Goal: Task Accomplishment & Management: Manage account settings

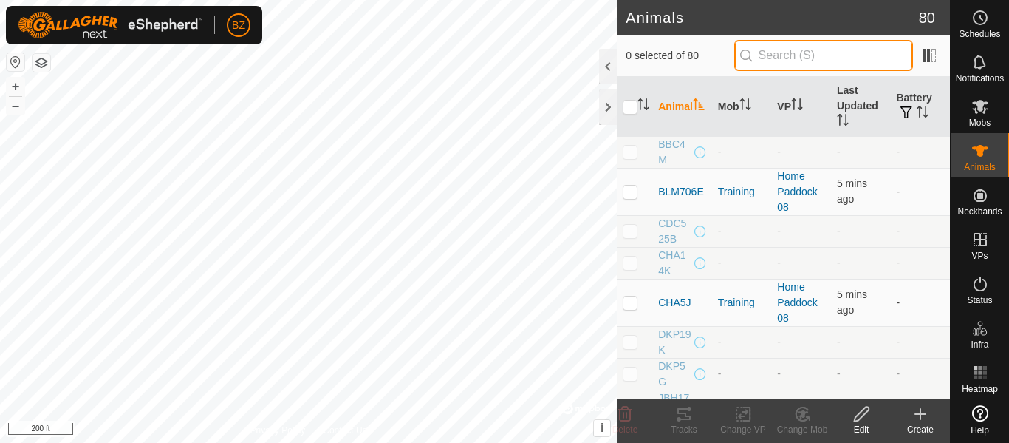
click at [816, 50] on input "text" at bounding box center [824, 55] width 179 height 31
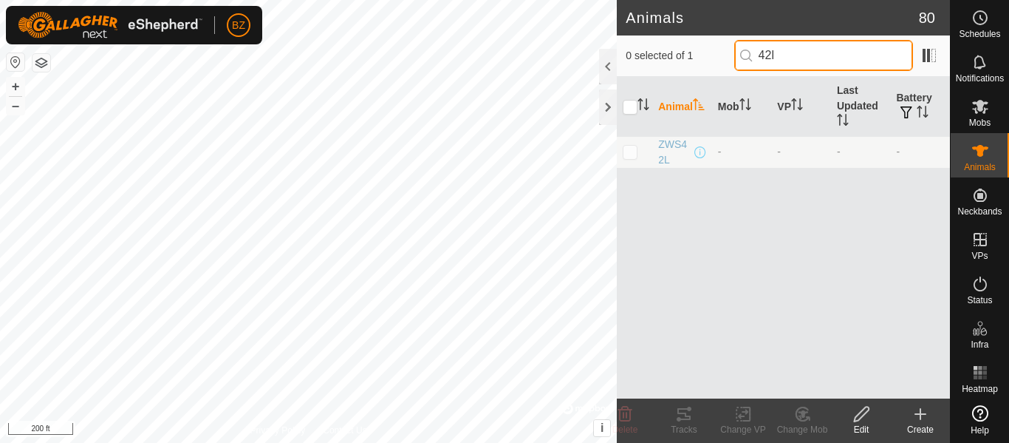
type input "42l"
click at [625, 151] on p-checkbox at bounding box center [630, 152] width 15 height 12
checkbox input "true"
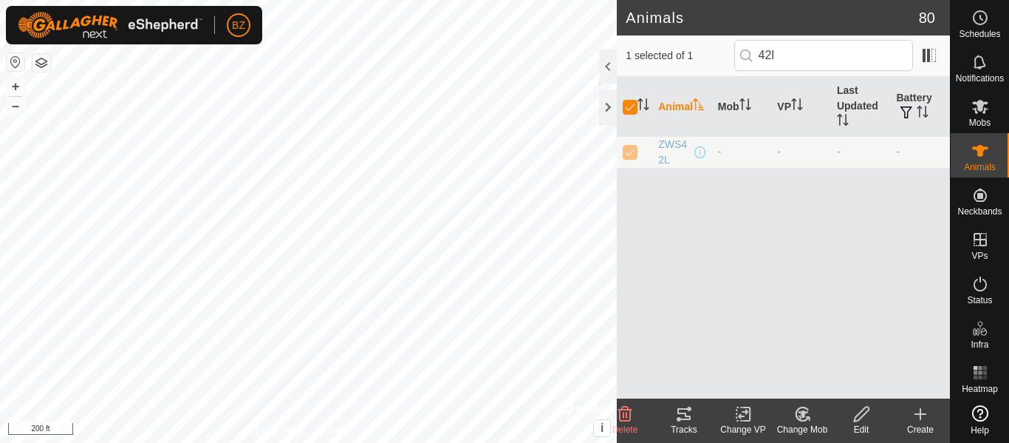
click at [868, 418] on icon at bounding box center [862, 414] width 18 height 18
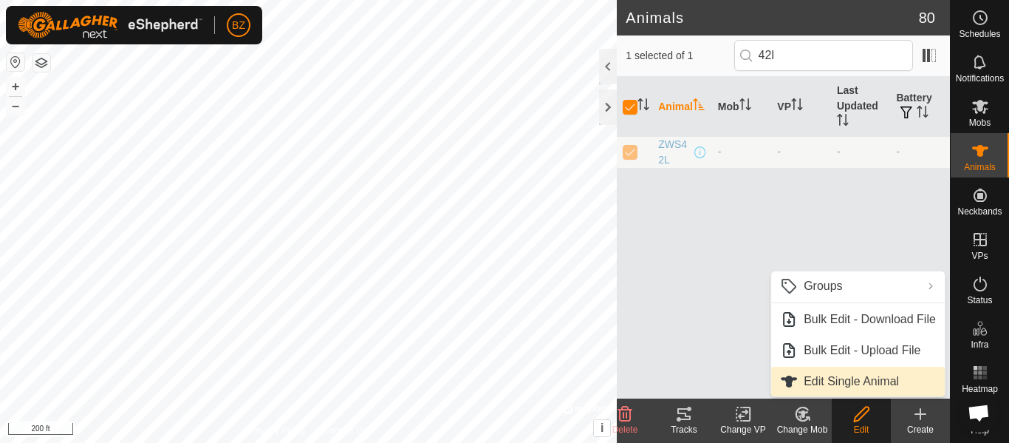
click at [845, 381] on link "Edit Single Animal" at bounding box center [858, 382] width 174 height 30
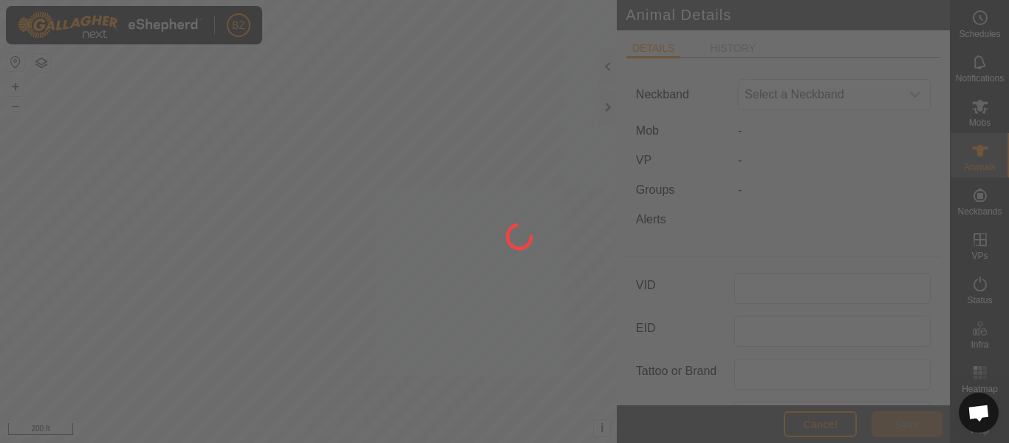
type input "ZWS42L"
type input "LIMOUSIN"
type input "BULL"
type input "02/2023"
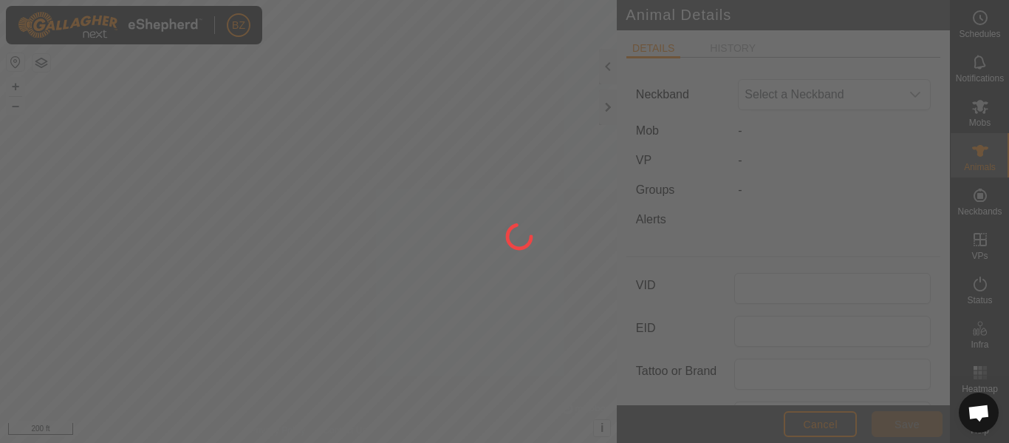
type input "2 years 7 months"
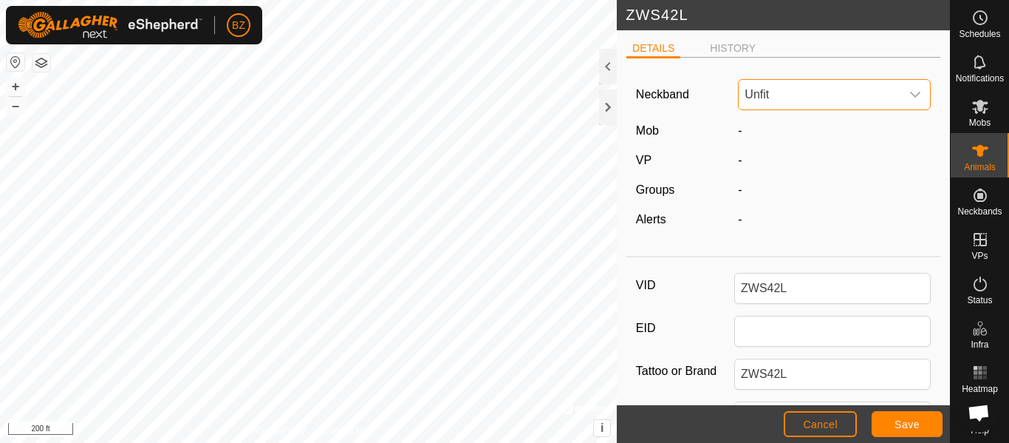
click at [848, 100] on span "Unfit" at bounding box center [820, 95] width 162 height 30
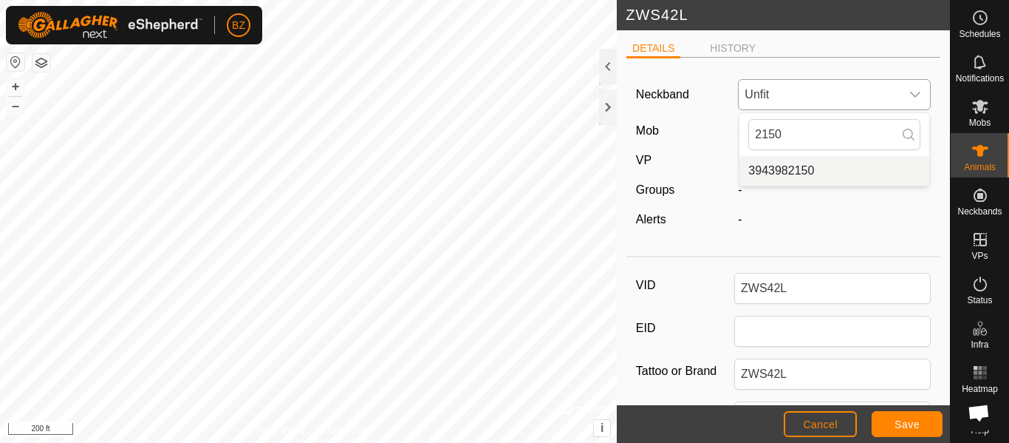
type input "2150"
click at [803, 167] on li "3943982150" at bounding box center [835, 171] width 190 height 30
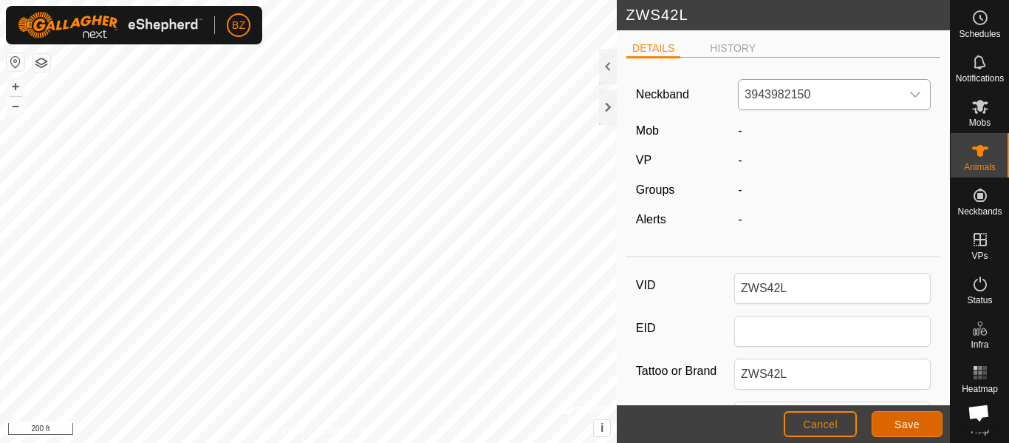
click at [925, 423] on button "Save" at bounding box center [907, 424] width 71 height 26
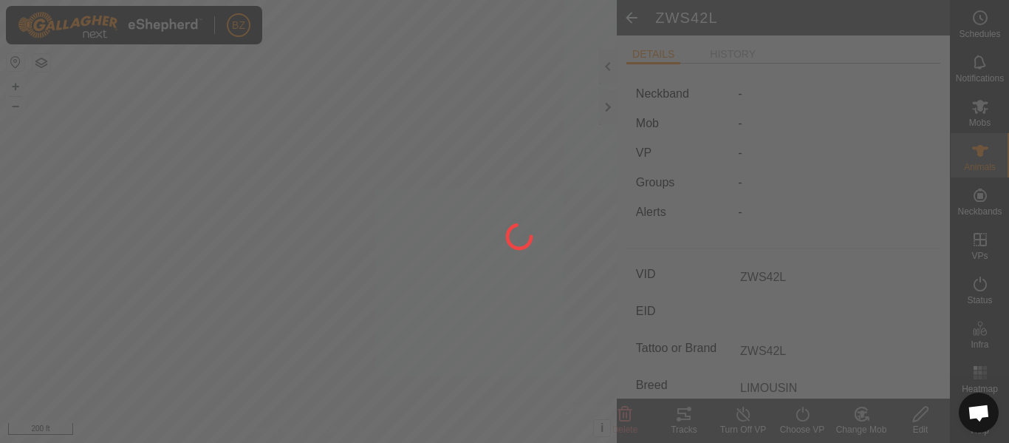
type input "-"
type input "0 kg"
type input "-"
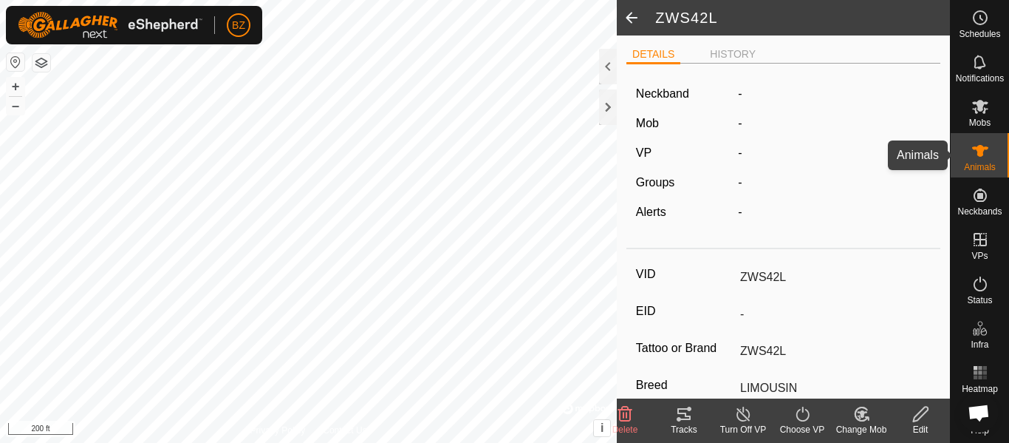
click at [976, 155] on icon at bounding box center [980, 151] width 16 height 12
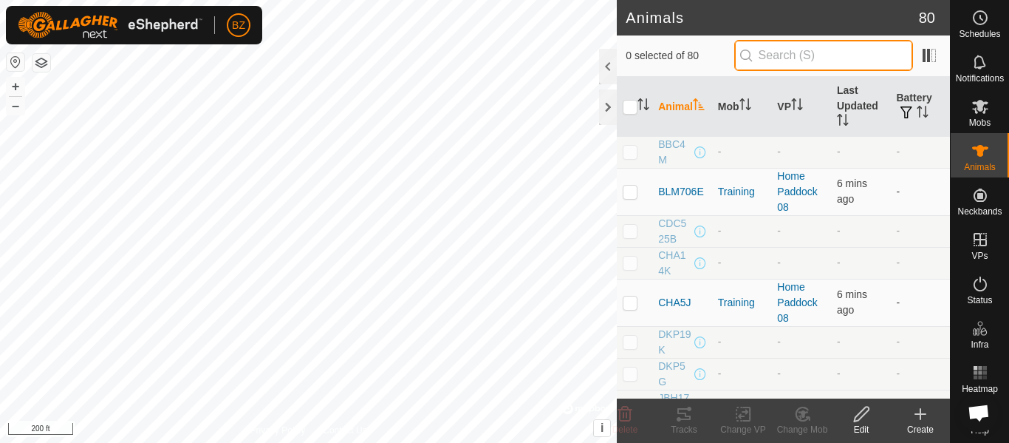
click at [843, 64] on input "text" at bounding box center [824, 55] width 179 height 31
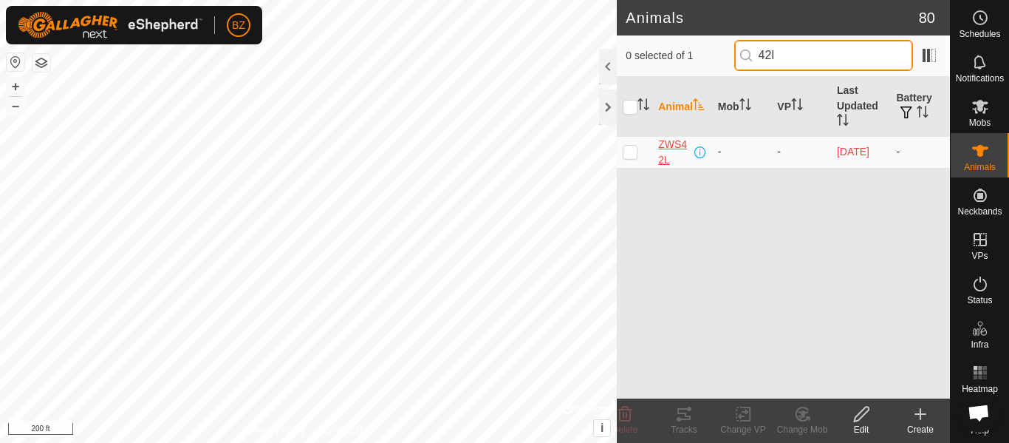
type input "42l"
click at [668, 148] on span "ZWS42L" at bounding box center [674, 152] width 33 height 31
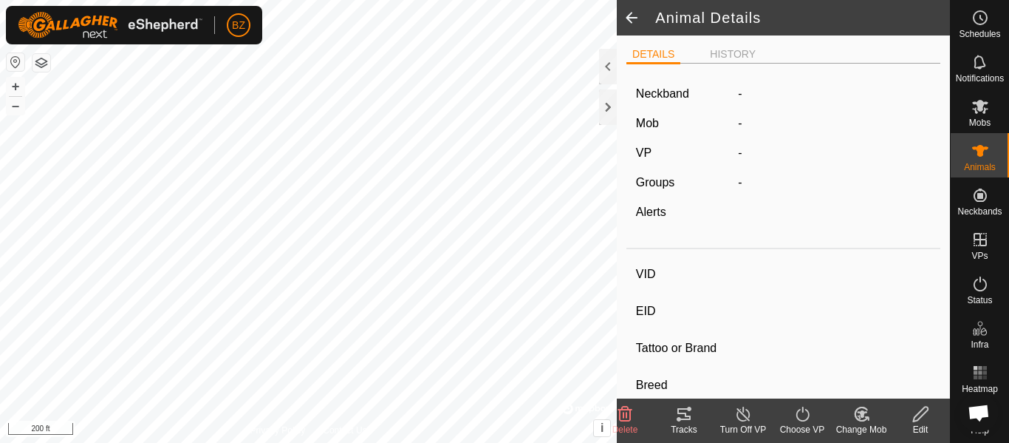
type input "ZWS42L"
type input "-"
type input "ZWS42L"
type input "LIMOUSIN"
type input "BULL"
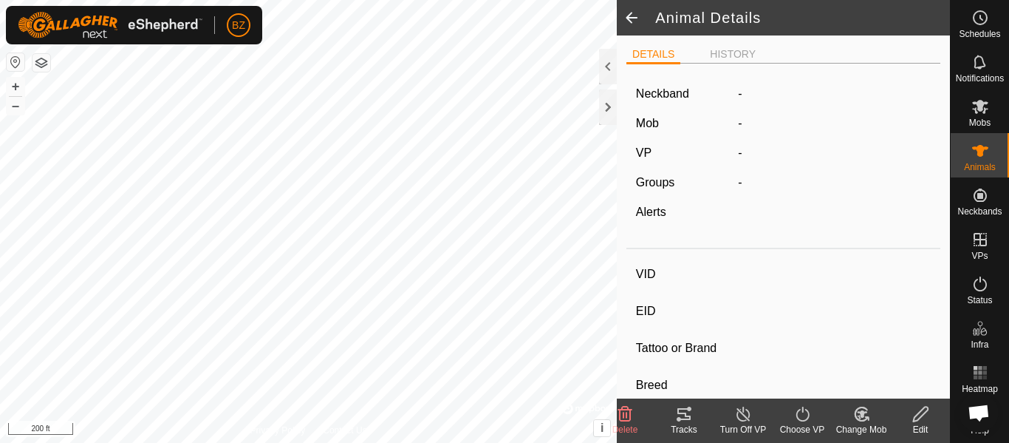
type input "02/2023"
type input "2 years 7 months"
type input "0 kg"
type input "-"
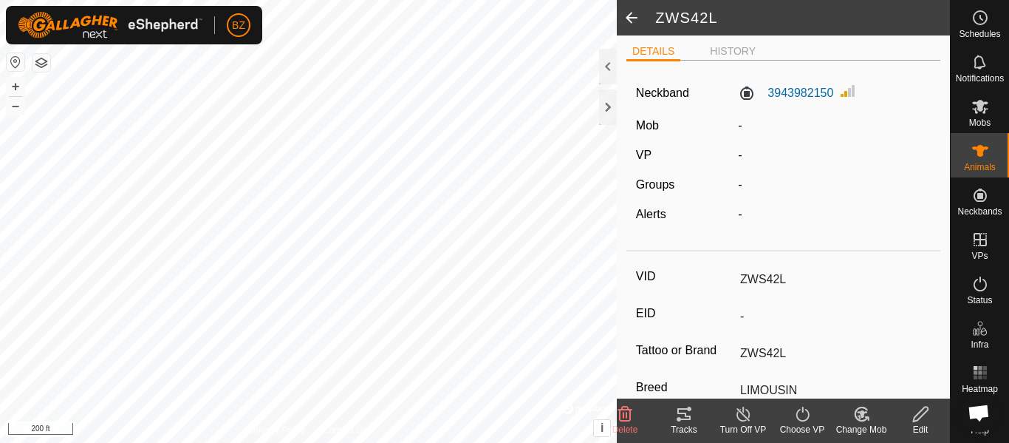
scroll to position [2, 0]
click at [921, 416] on icon at bounding box center [920, 413] width 15 height 15
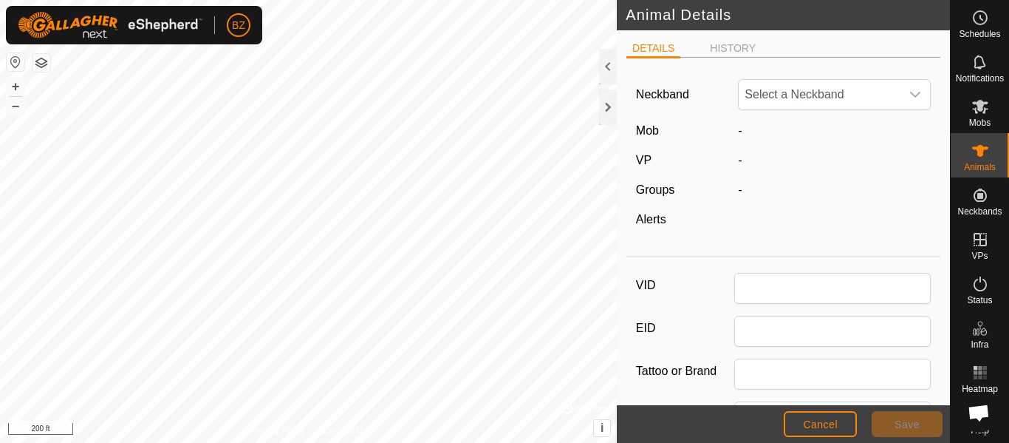
type input "ZWS42L"
type input "LIMOUSIN"
type input "BULL"
type input "02/2023"
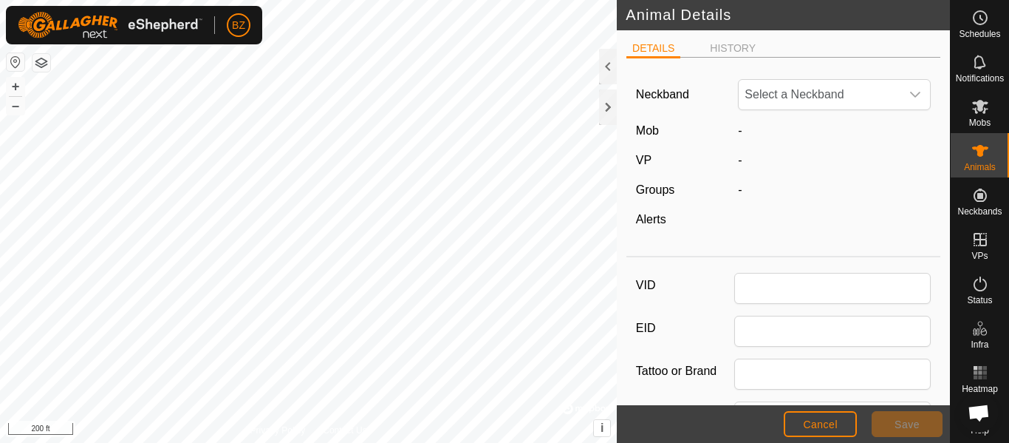
type input "2 years 7 months"
type input "0"
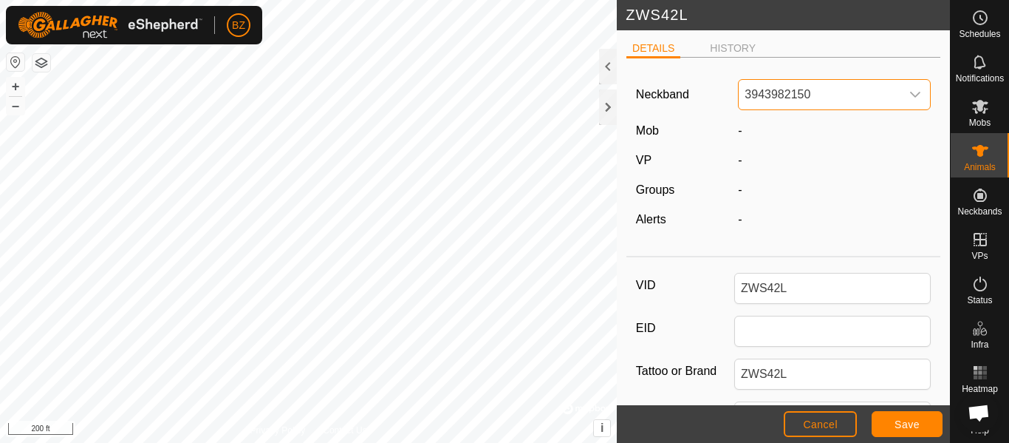
click at [818, 109] on span "3943982150" at bounding box center [820, 95] width 162 height 30
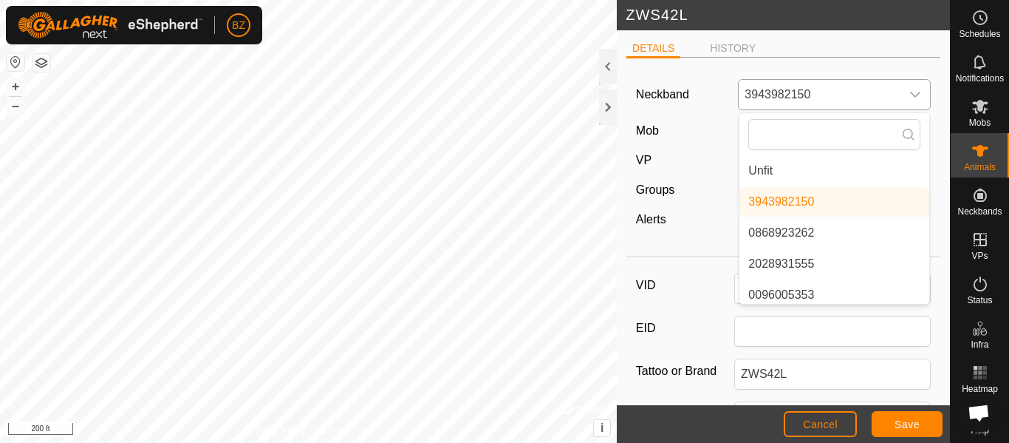
click at [760, 159] on li "Unfit" at bounding box center [835, 171] width 190 height 30
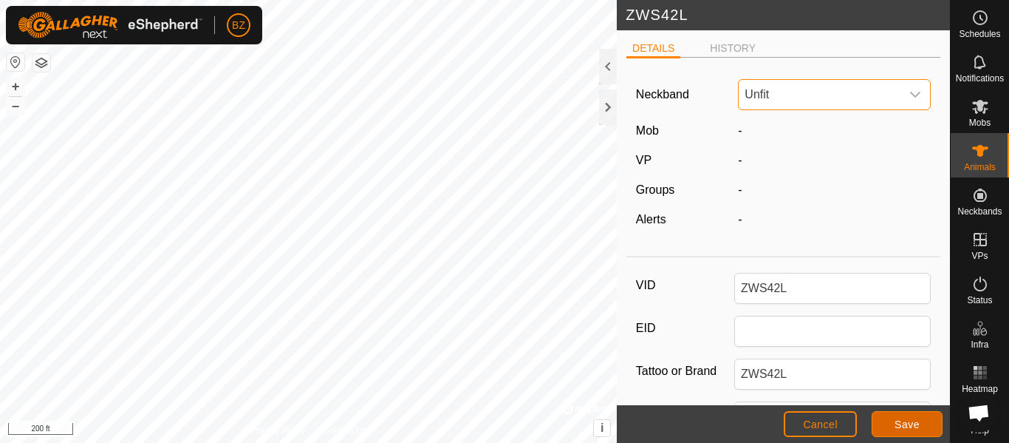
click at [903, 435] on button "Save" at bounding box center [907, 424] width 71 height 26
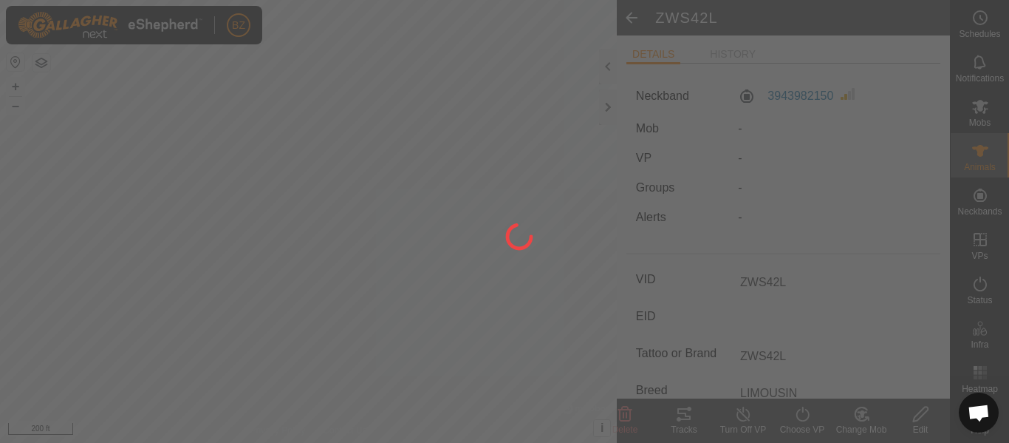
type input "-"
type input "0 kg"
type input "-"
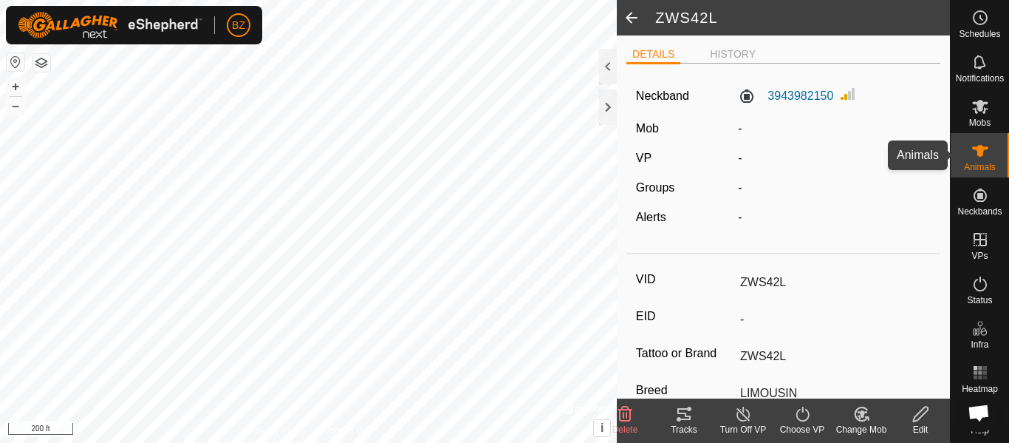
click at [970, 163] on span "Animals" at bounding box center [980, 167] width 32 height 9
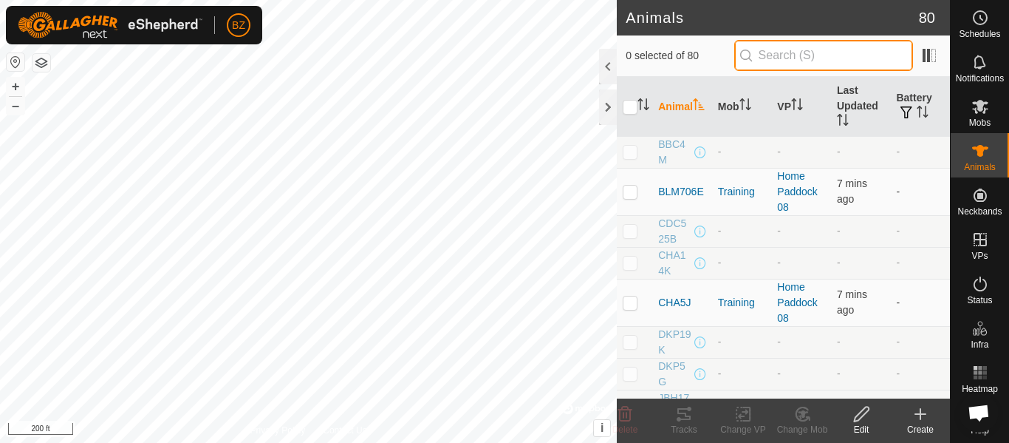
click at [773, 55] on input "text" at bounding box center [824, 55] width 179 height 31
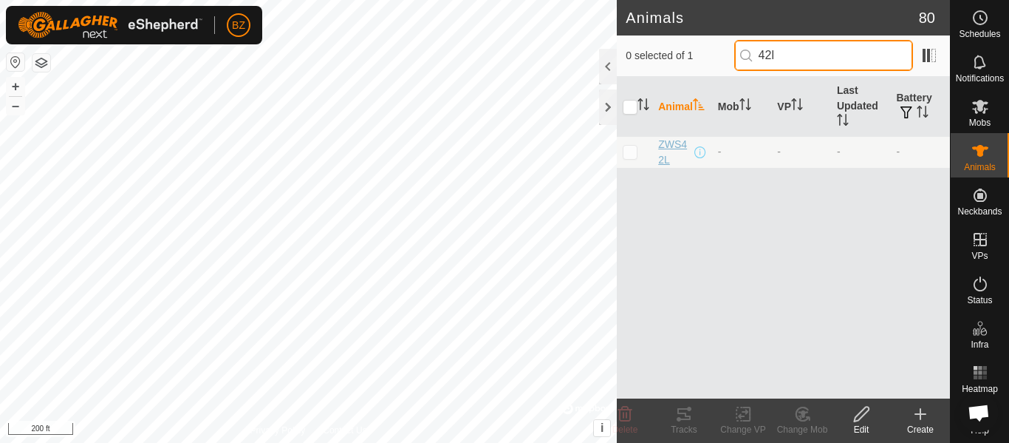
type input "42l"
click at [675, 147] on span "ZWS42L" at bounding box center [674, 152] width 33 height 31
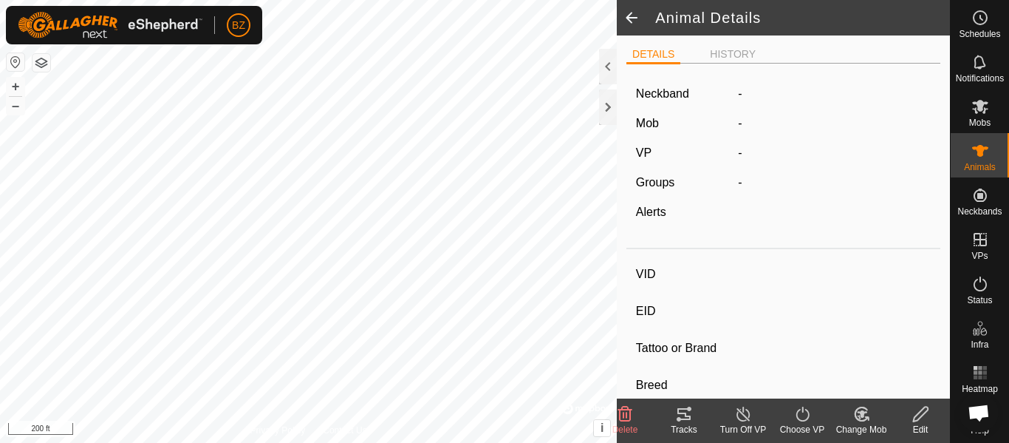
type input "ZWS42L"
type input "-"
type input "ZWS42L"
type input "LIMOUSIN"
type input "BULL"
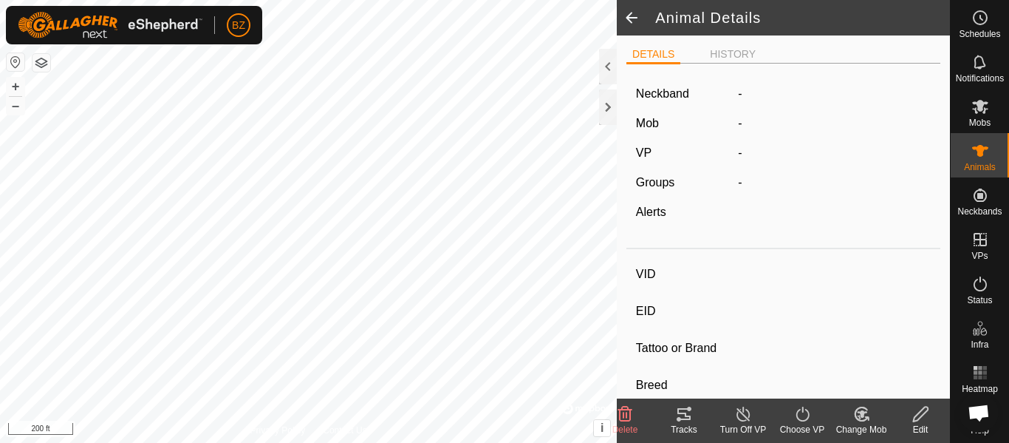
type input "02/2023"
type input "2 years 7 months"
type input "0 kg"
type input "-"
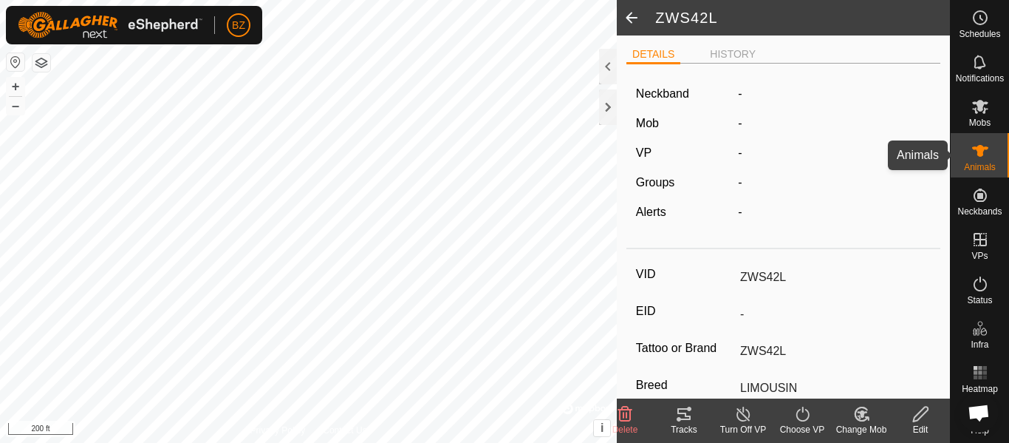
click at [985, 152] on es-animals-svg-icon at bounding box center [980, 151] width 27 height 24
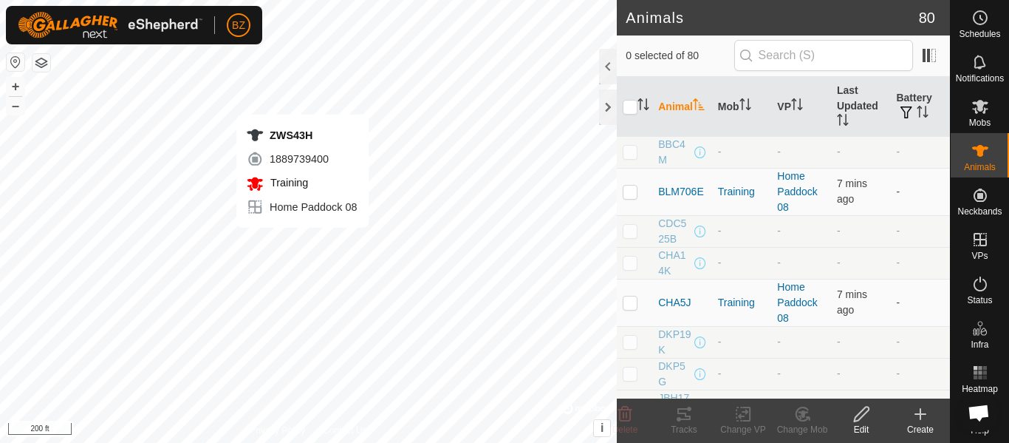
checkbox input "true"
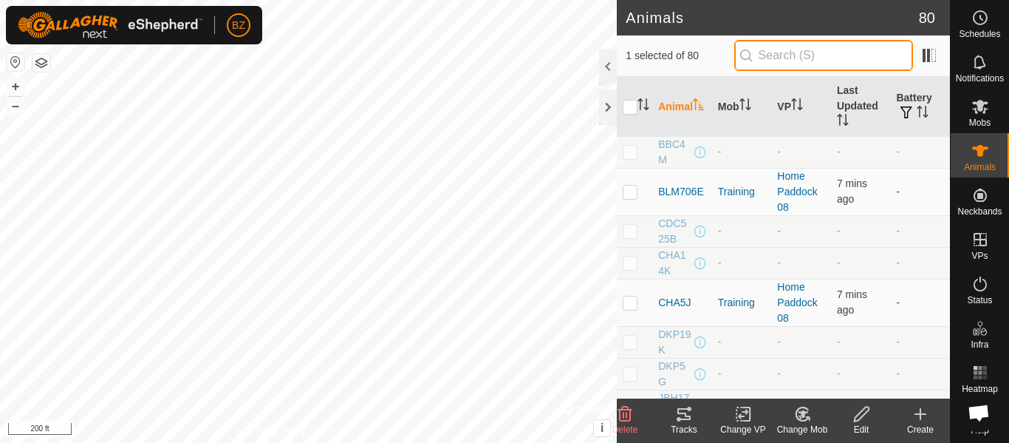
click at [809, 55] on input "text" at bounding box center [824, 55] width 179 height 31
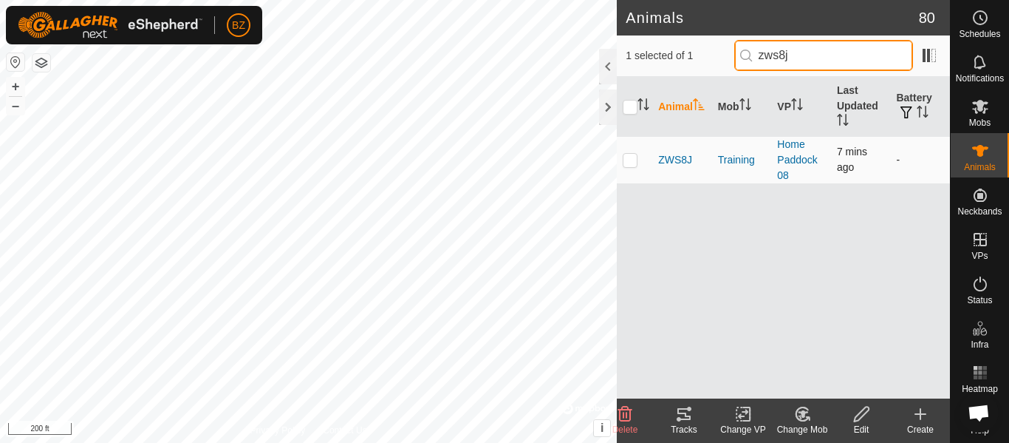
type input "zws8j"
click at [639, 153] on td at bounding box center [634, 159] width 35 height 47
checkbox input "true"
click at [695, 407] on tracks-svg-icon at bounding box center [684, 414] width 59 height 18
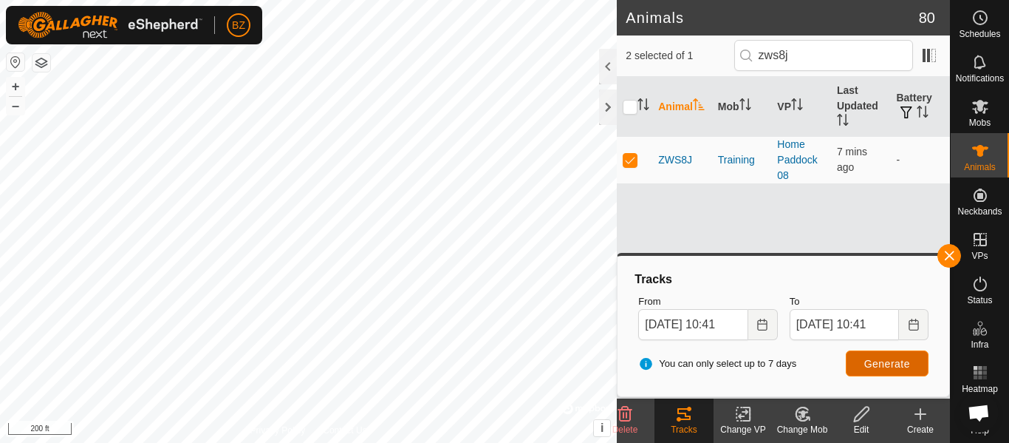
click at [878, 364] on span "Generate" at bounding box center [888, 364] width 46 height 12
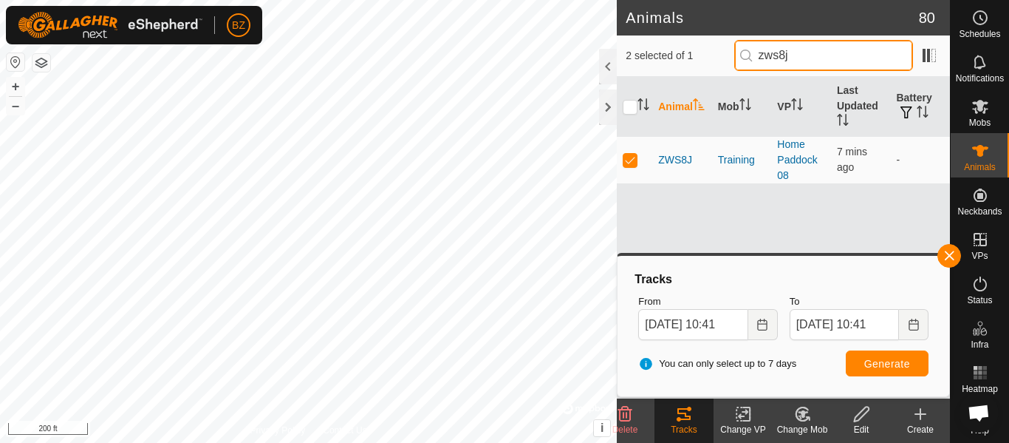
click at [803, 60] on input "zws8j" at bounding box center [824, 55] width 179 height 31
type input "zws43h"
click at [631, 160] on p-checkbox at bounding box center [630, 160] width 15 height 12
checkbox input "false"
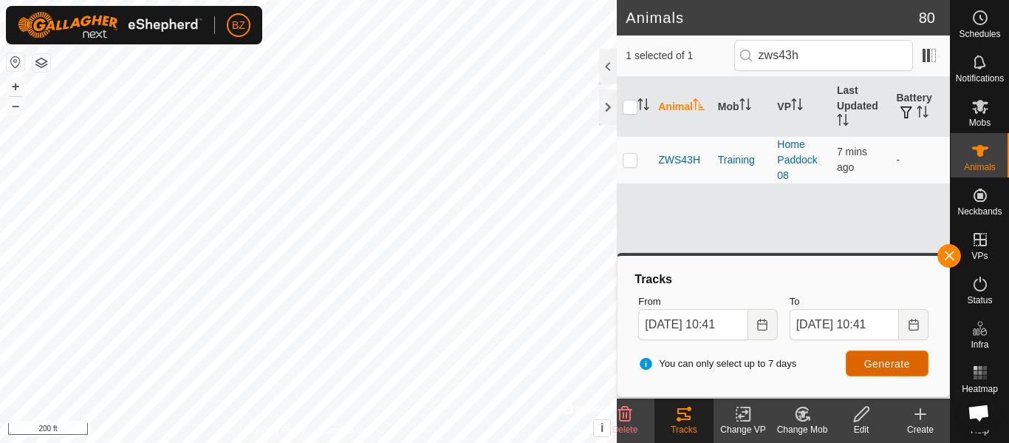
click at [888, 369] on span "Generate" at bounding box center [888, 364] width 46 height 12
click at [944, 258] on button "button" at bounding box center [950, 256] width 24 height 24
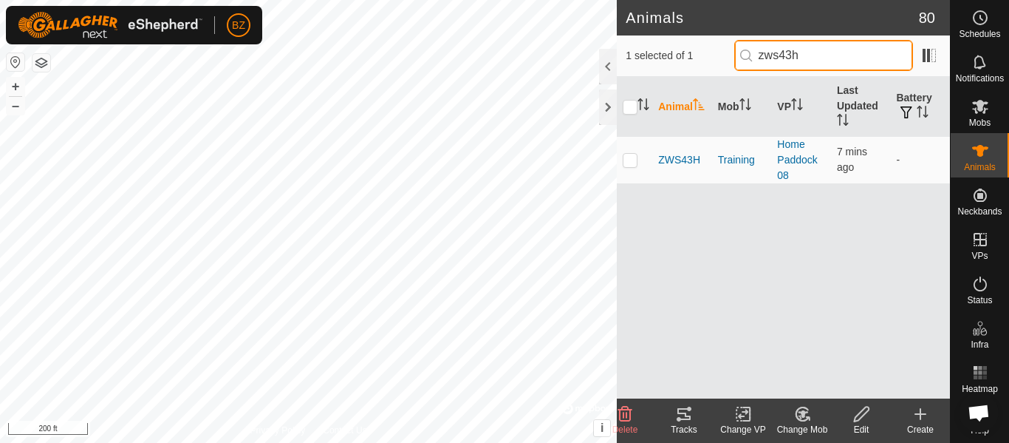
click at [861, 55] on input "zws43h" at bounding box center [824, 55] width 179 height 31
type input "z"
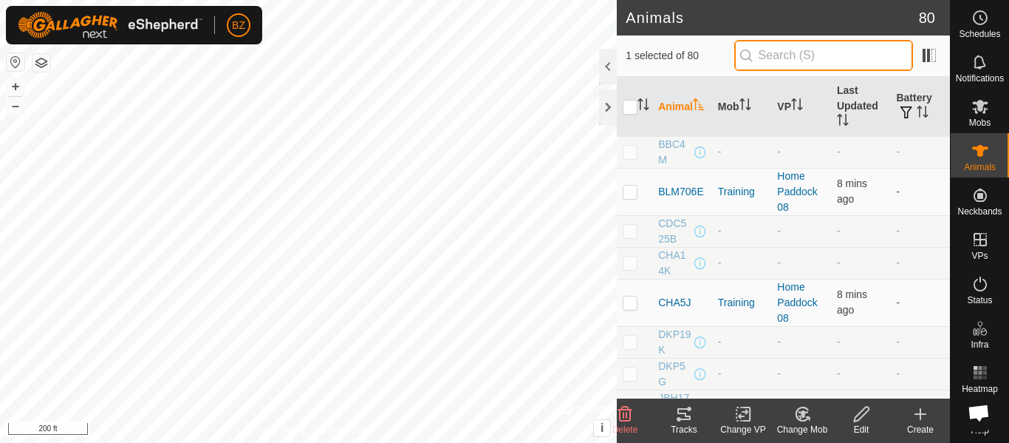
click at [778, 56] on input "text" at bounding box center [824, 55] width 179 height 31
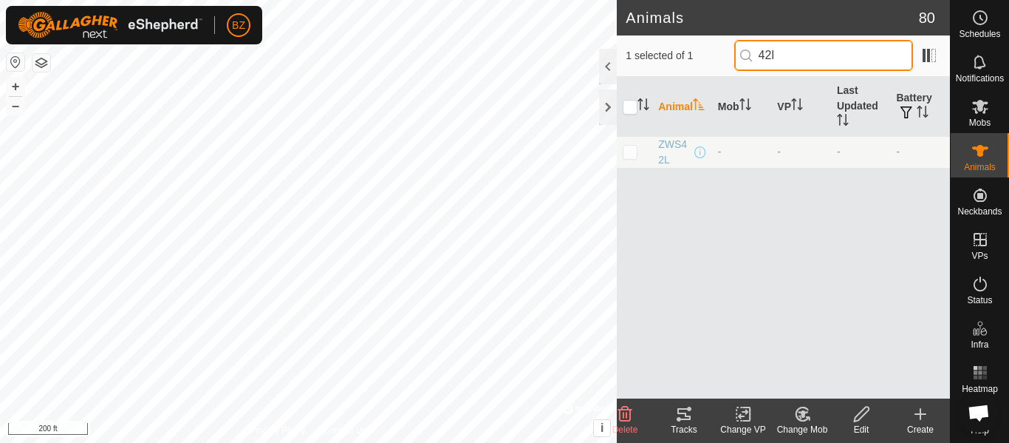
type input "42l"
click at [627, 154] on p-checkbox at bounding box center [630, 152] width 15 height 12
click at [794, 414] on icon at bounding box center [803, 414] width 18 height 18
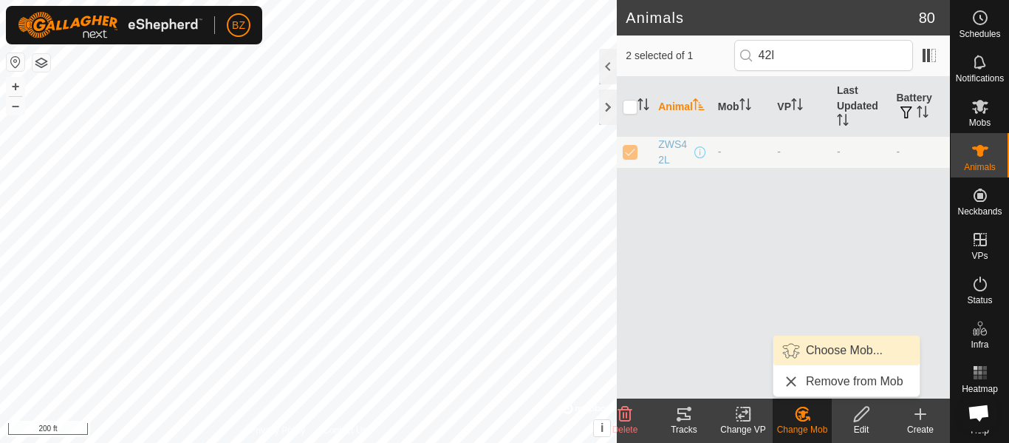
click at [811, 352] on link "Choose Mob..." at bounding box center [847, 350] width 146 height 30
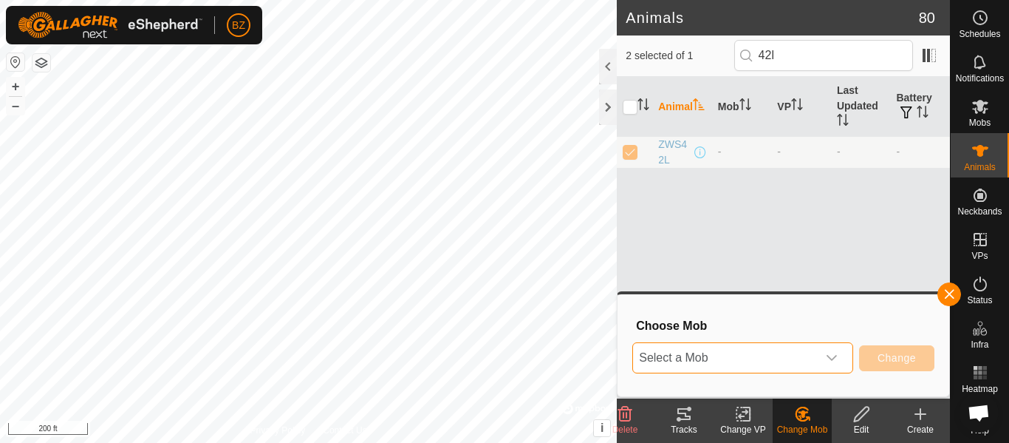
click at [749, 361] on span "Select a Mob" at bounding box center [725, 358] width 184 height 30
click at [631, 151] on p-checkbox at bounding box center [630, 152] width 15 height 12
checkbox input "false"
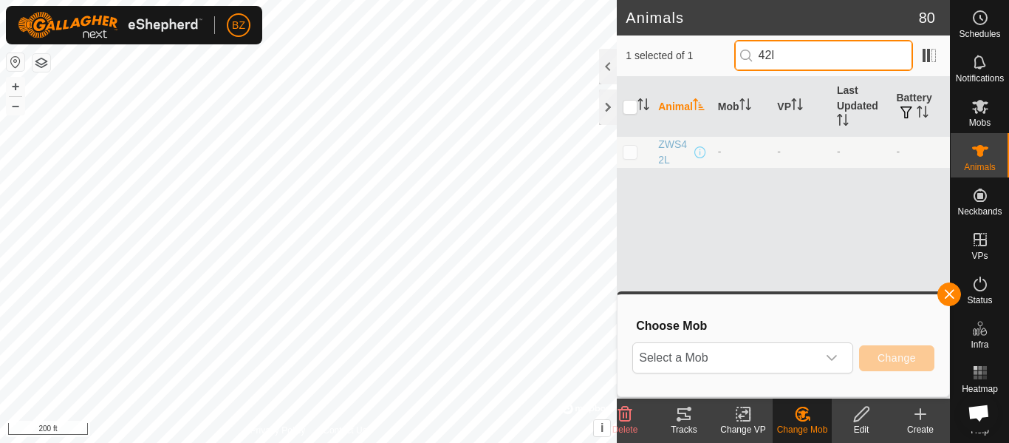
click at [798, 64] on input "42l" at bounding box center [824, 55] width 179 height 31
type input "4"
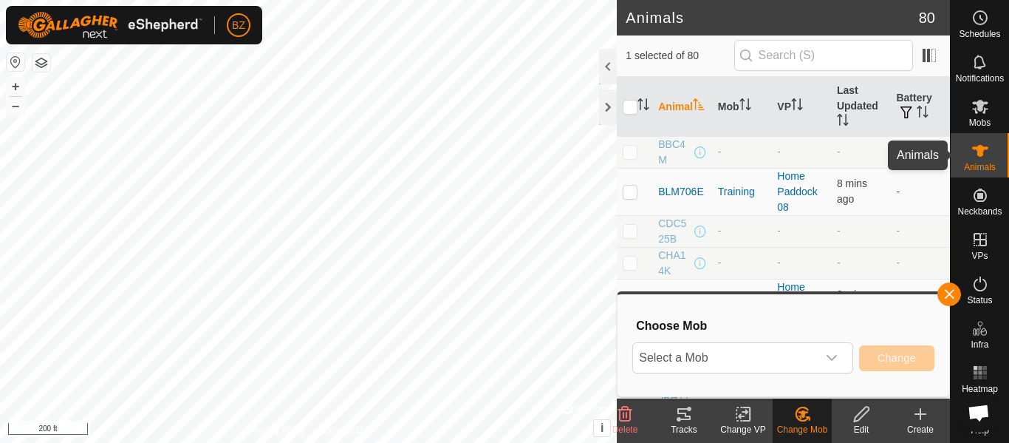
click at [972, 155] on icon at bounding box center [981, 151] width 18 height 18
click at [612, 61] on div at bounding box center [608, 66] width 18 height 35
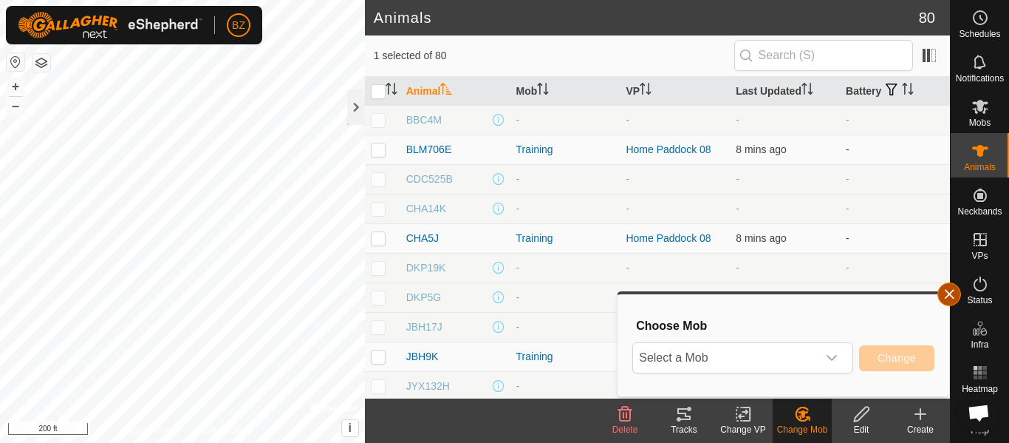
click at [950, 290] on button "button" at bounding box center [950, 294] width 24 height 24
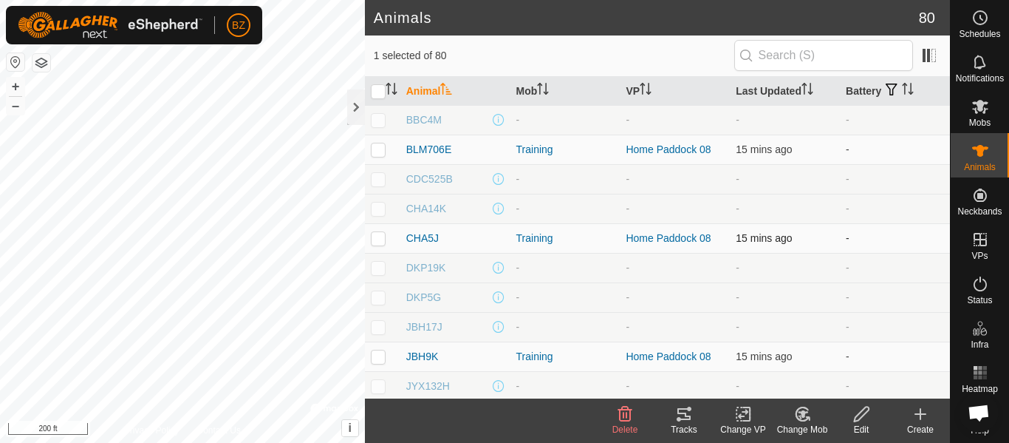
click at [376, 232] on p-checkbox at bounding box center [378, 238] width 15 height 12
checkbox input "false"
click at [783, 52] on input "text" at bounding box center [824, 55] width 179 height 31
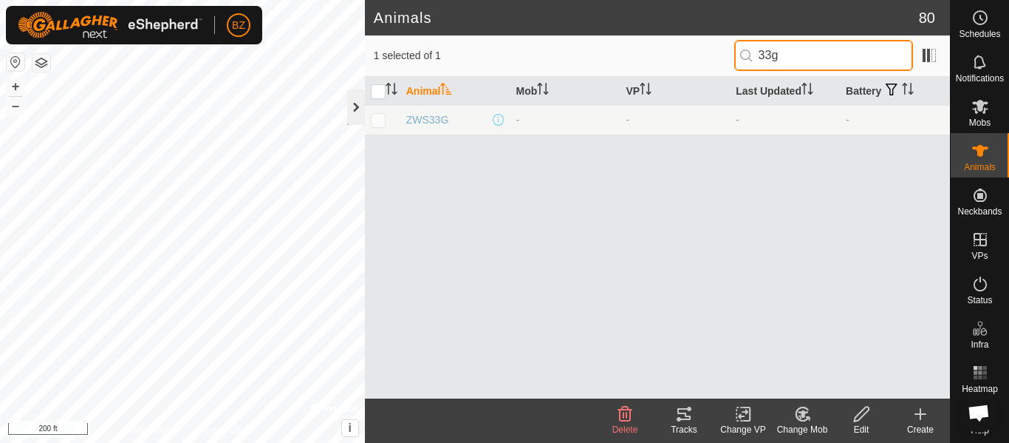
type input "33g"
click at [364, 112] on div at bounding box center [356, 106] width 18 height 35
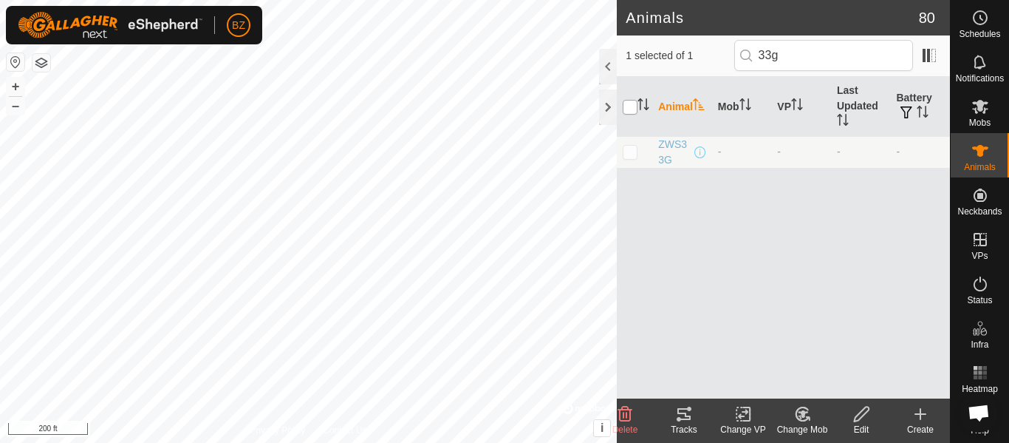
click at [637, 101] on input "checkbox" at bounding box center [630, 107] width 15 height 15
checkbox input "true"
click at [865, 419] on icon at bounding box center [862, 414] width 18 height 18
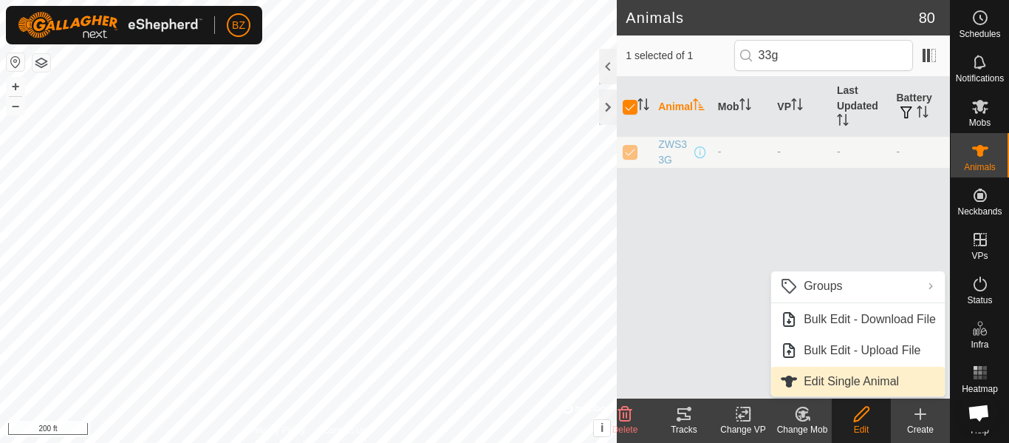
click at [860, 382] on link "Edit Single Animal" at bounding box center [858, 382] width 174 height 30
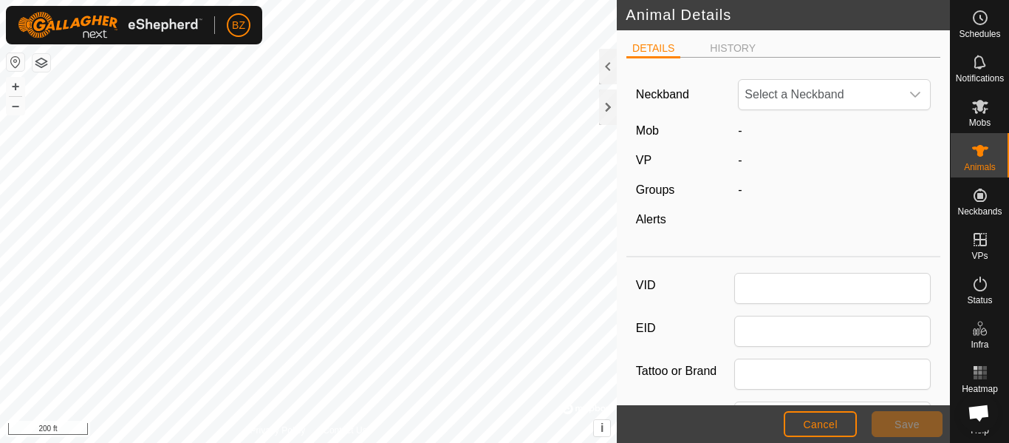
type input "ZWS33G"
type input "LIMOUSIN"
type input "COW"
type input "02/2019"
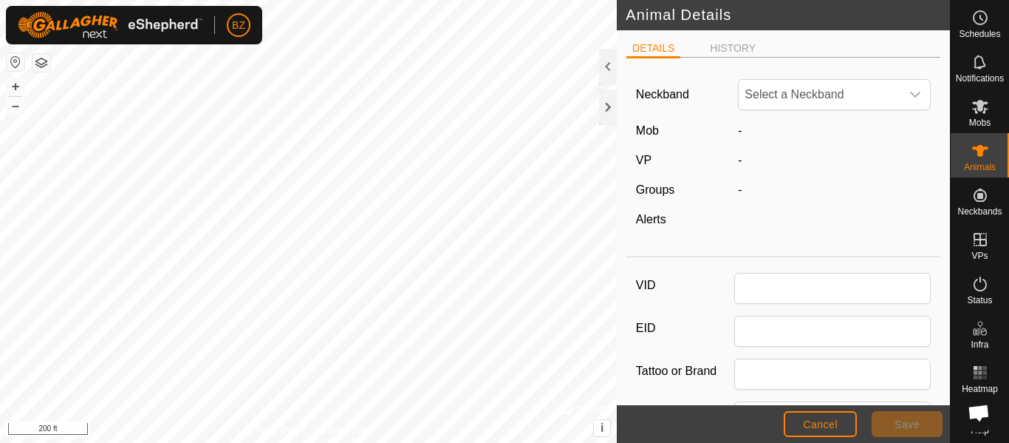
type input "6 years 8 months"
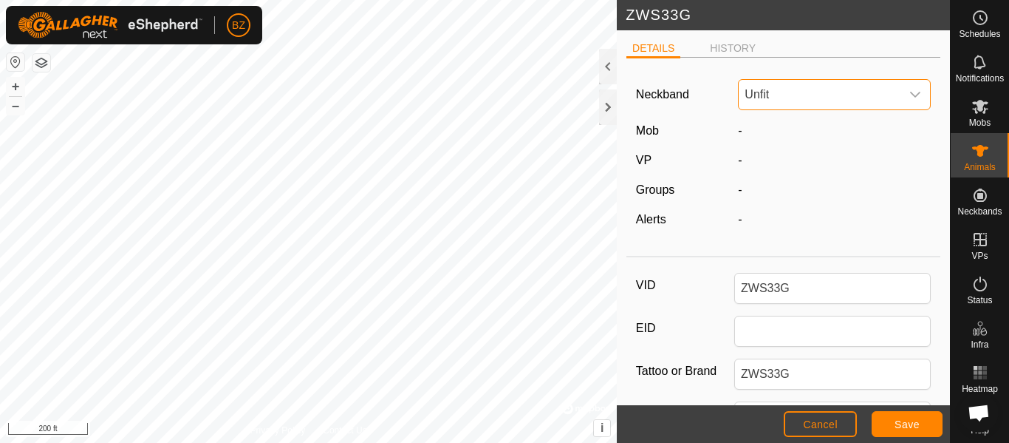
click at [859, 89] on span "Unfit" at bounding box center [820, 95] width 162 height 30
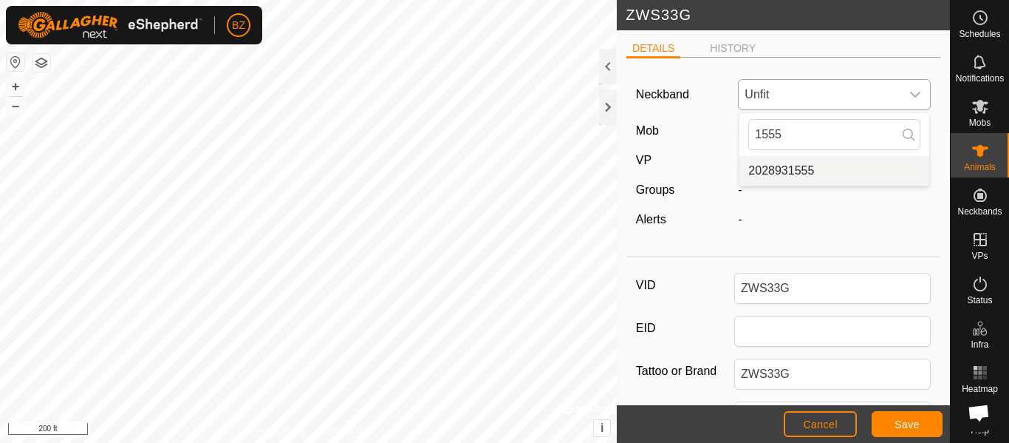
type input "1555"
click at [837, 165] on li "2028931555" at bounding box center [835, 171] width 190 height 30
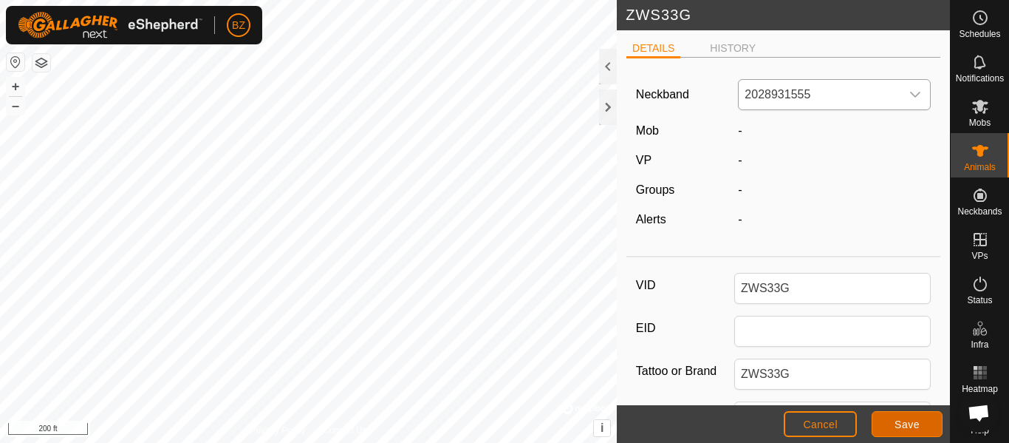
click at [916, 412] on button "Save" at bounding box center [907, 424] width 71 height 26
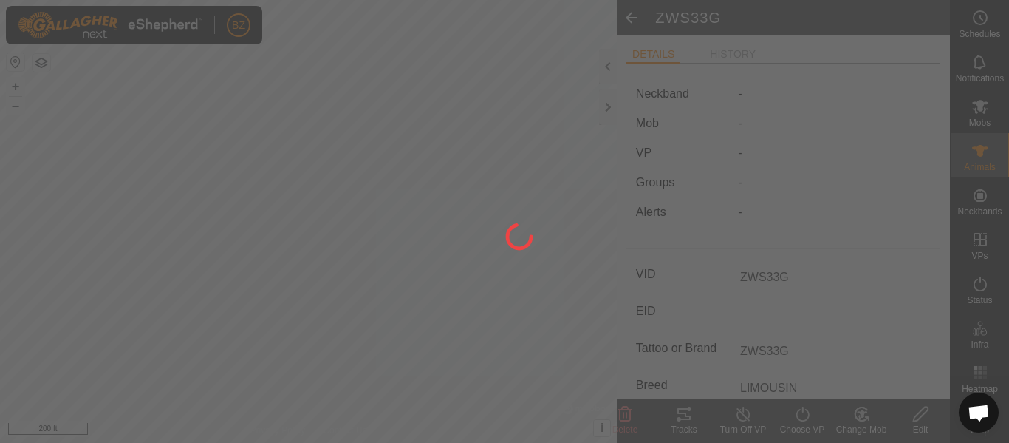
type input "-"
type input "0 kg"
type input "-"
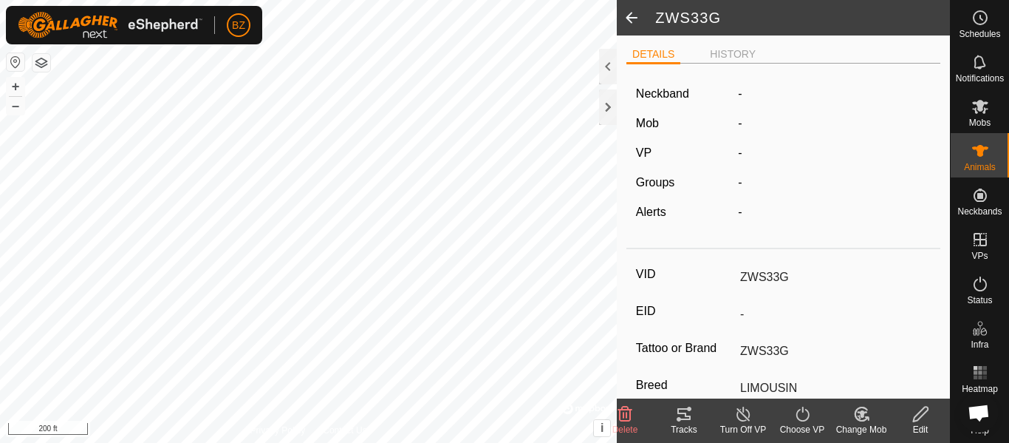
click at [855, 418] on icon at bounding box center [862, 414] width 18 height 18
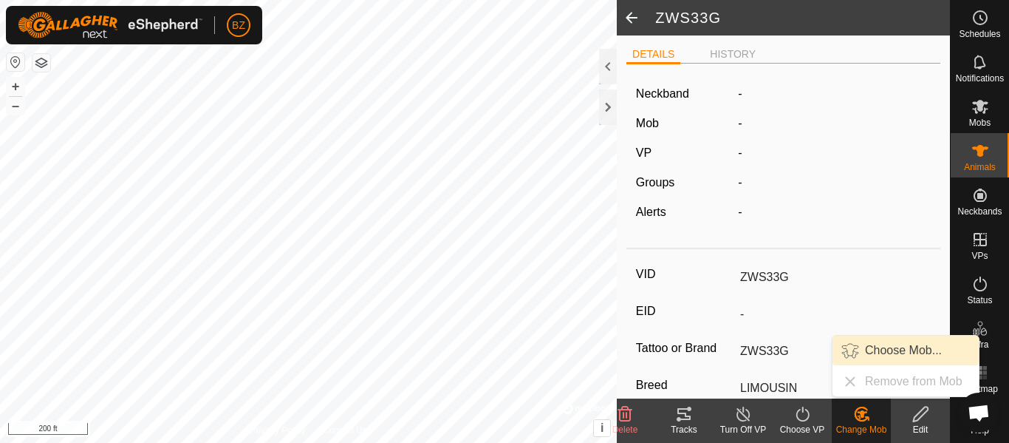
click at [896, 338] on link "Choose Mob..." at bounding box center [906, 350] width 146 height 30
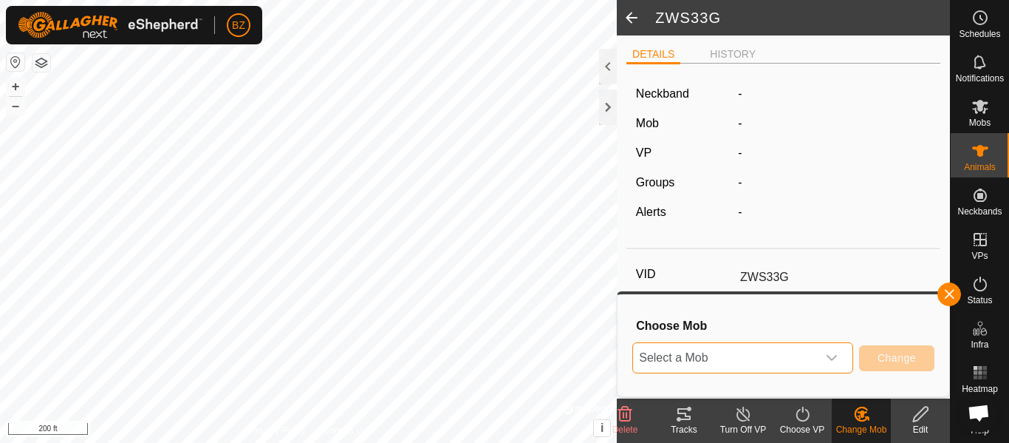
click at [794, 364] on span "Select a Mob" at bounding box center [725, 358] width 184 height 30
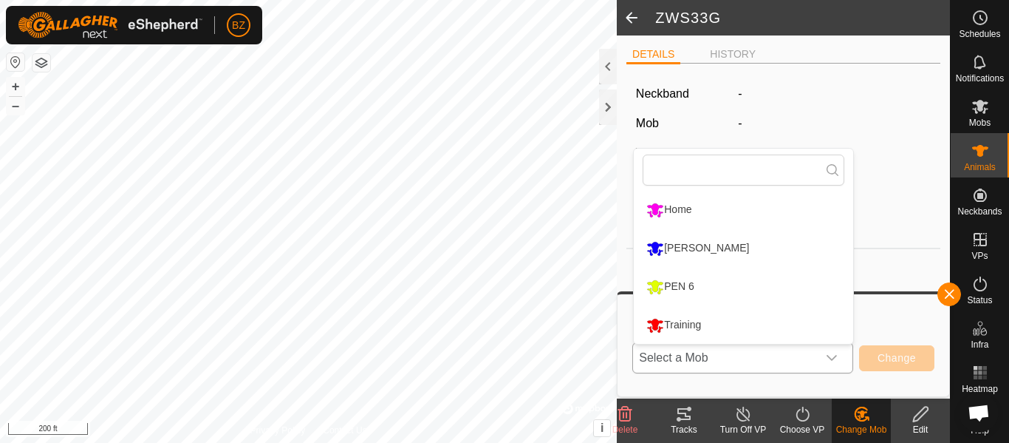
click at [723, 253] on li "[PERSON_NAME]" at bounding box center [743, 248] width 219 height 37
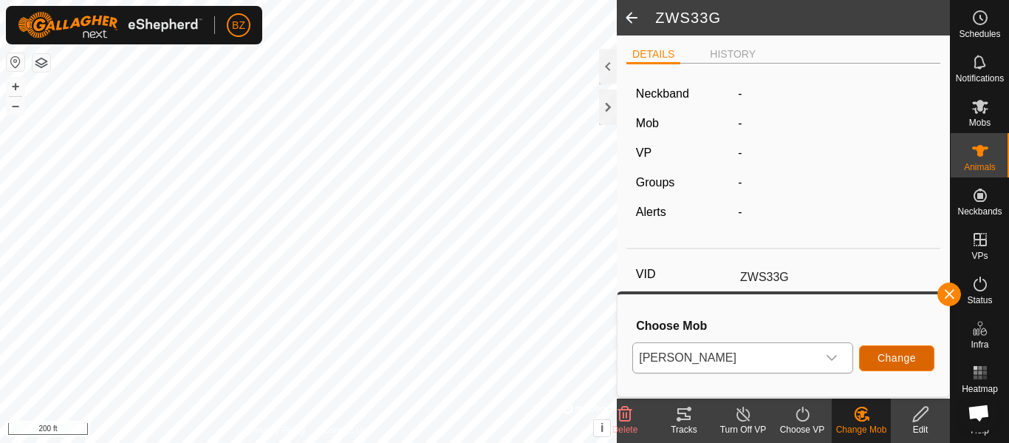
click at [893, 358] on span "Change" at bounding box center [897, 358] width 38 height 12
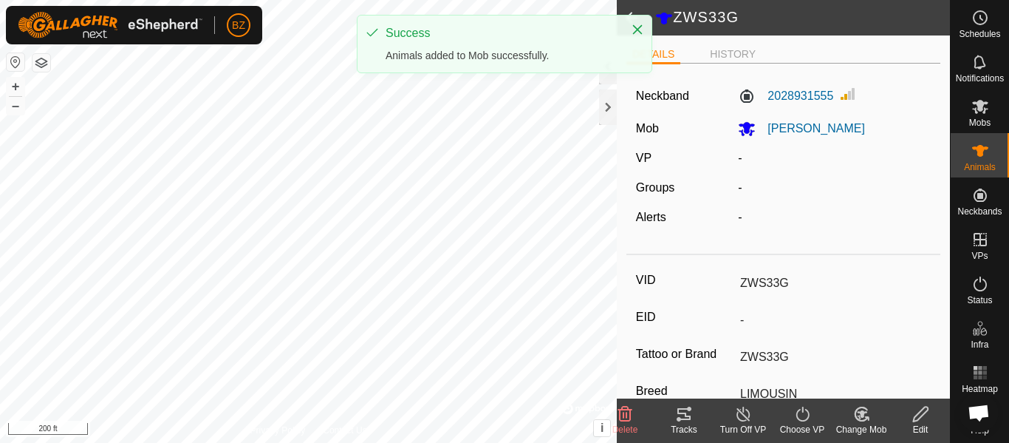
type input "0 kg"
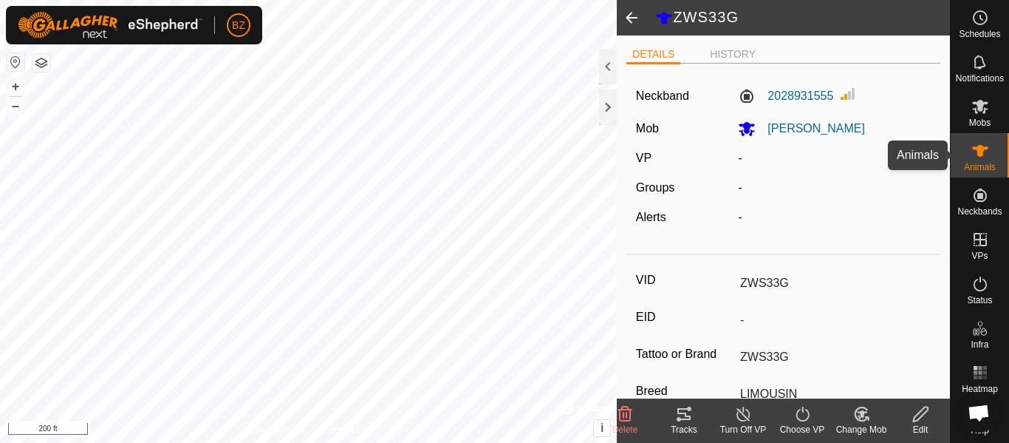
click at [957, 149] on div "Animals" at bounding box center [980, 155] width 58 height 44
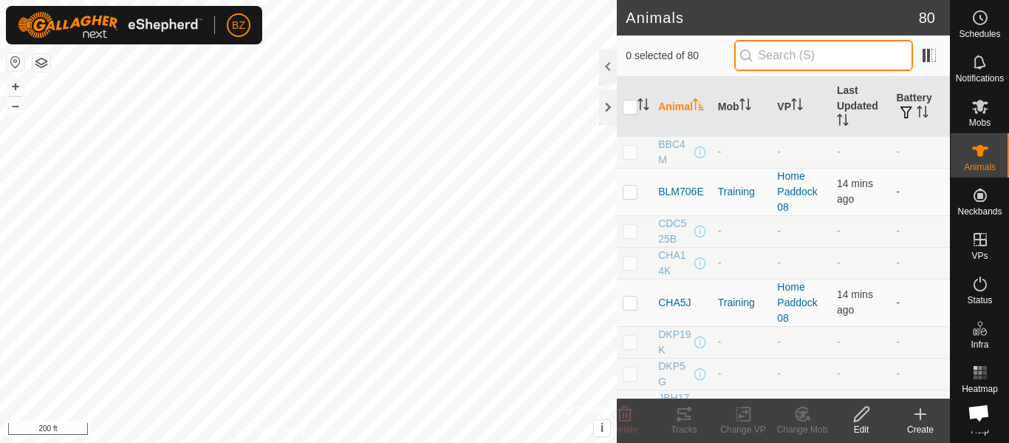
click at [780, 51] on input "text" at bounding box center [824, 55] width 179 height 31
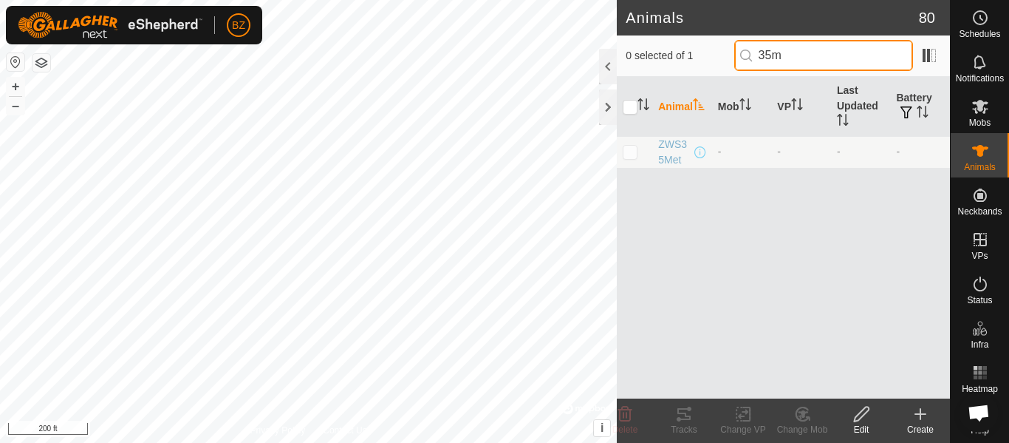
type input "35m"
click at [622, 154] on td at bounding box center [634, 152] width 35 height 32
checkbox input "true"
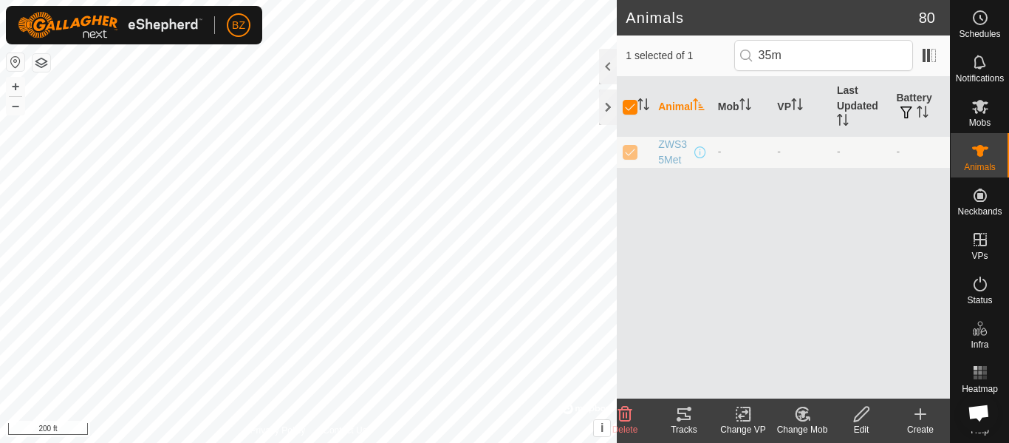
click at [863, 419] on icon at bounding box center [862, 414] width 18 height 18
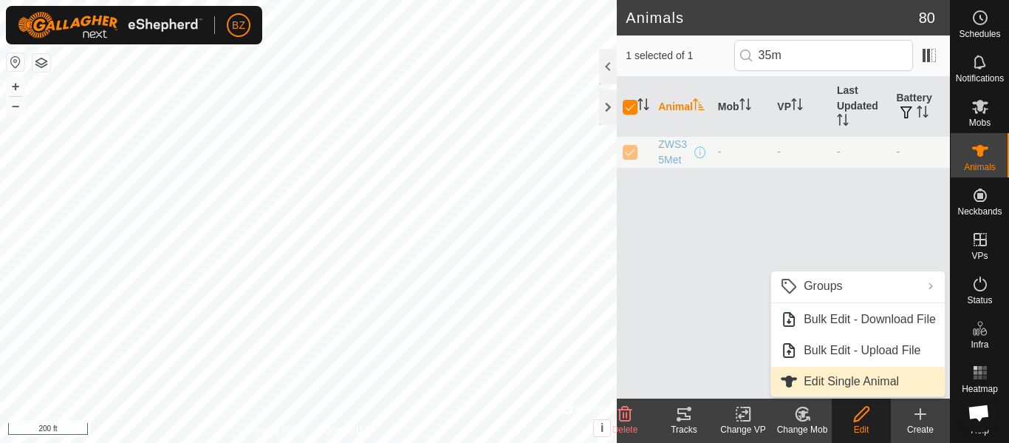
click at [828, 369] on link "Edit Single Animal" at bounding box center [858, 382] width 174 height 30
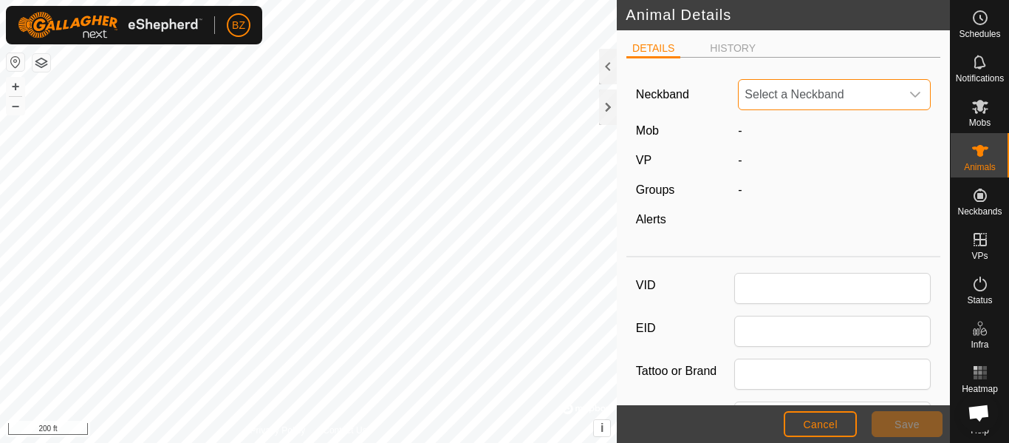
type input "ZWS35Met"
type input "LIMOUSIN"
type input "COW"
type input "02/2024"
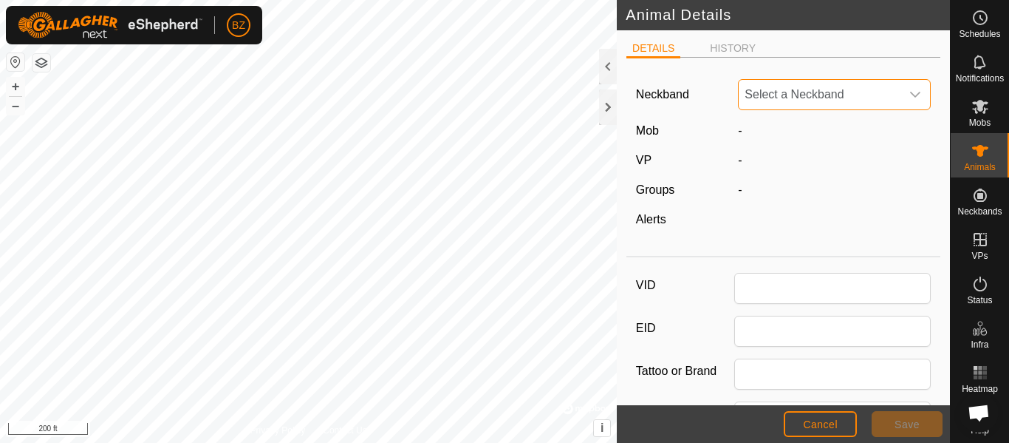
type input "1 year 7 months"
click at [793, 81] on span "Select a Neckband" at bounding box center [820, 95] width 162 height 30
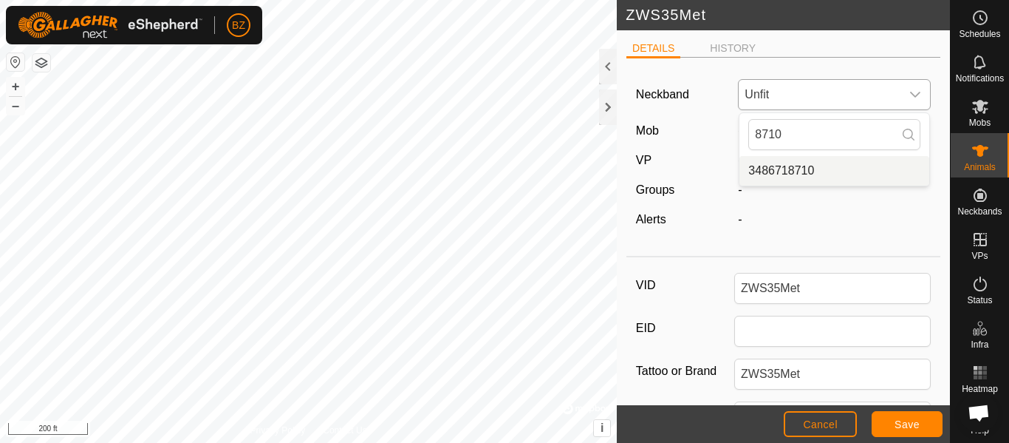
type input "8710"
click at [797, 170] on li "3486718710" at bounding box center [835, 171] width 190 height 30
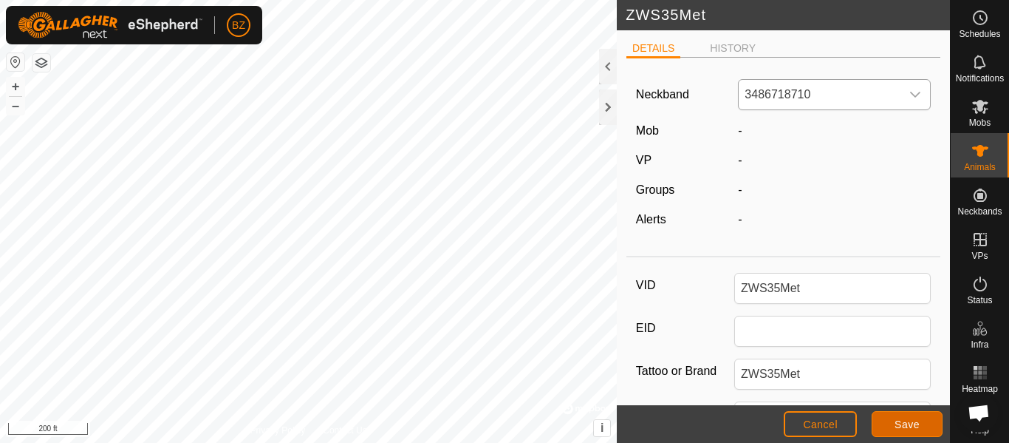
click at [887, 421] on button "Save" at bounding box center [907, 424] width 71 height 26
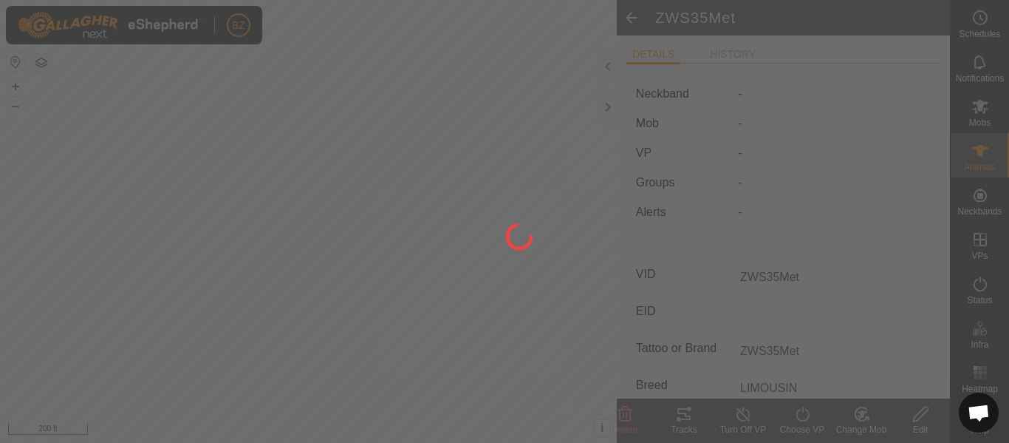
type input "-"
type input "0 kg"
type input "-"
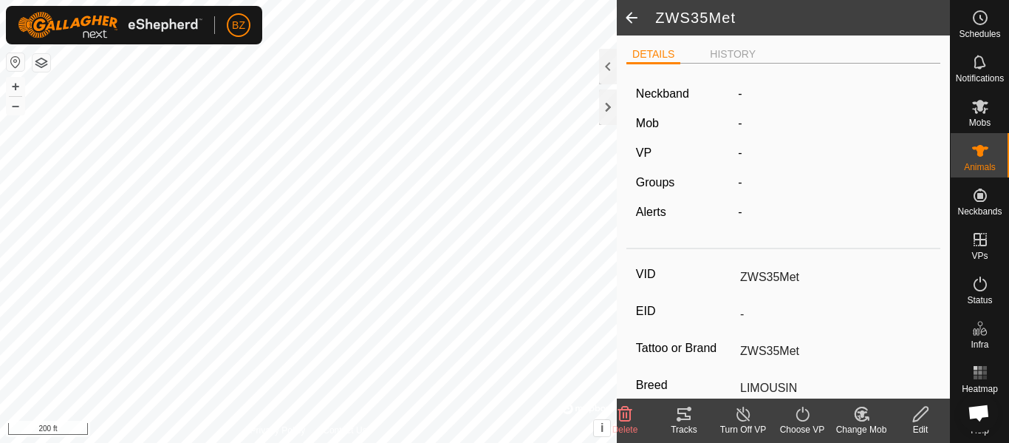
click at [865, 415] on icon at bounding box center [862, 414] width 18 height 18
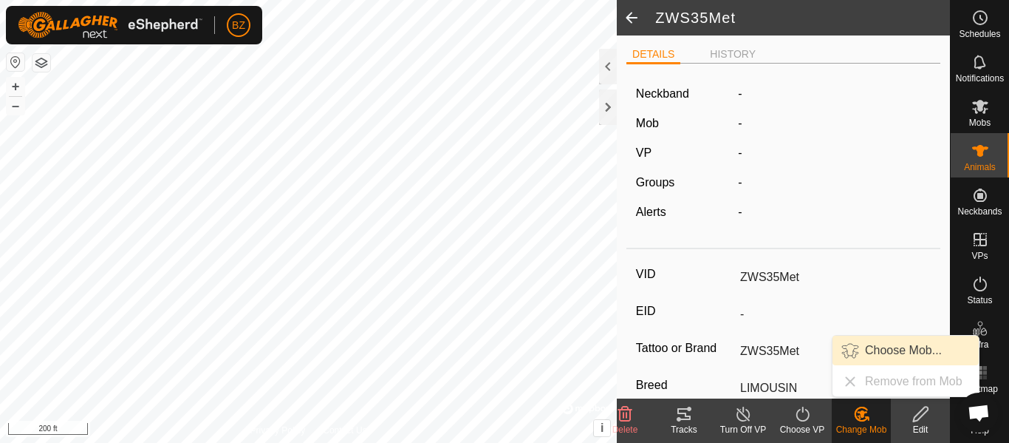
click at [870, 338] on link "Choose Mob..." at bounding box center [906, 350] width 146 height 30
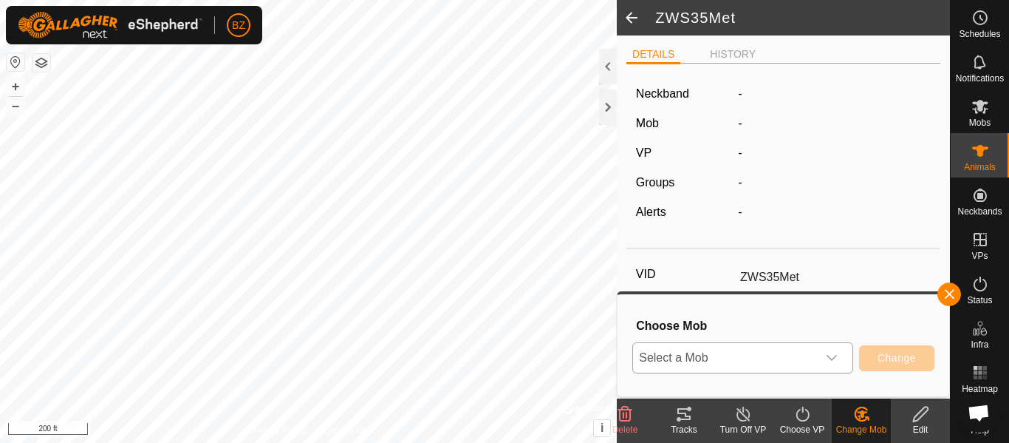
click at [795, 351] on span "Select a Mob" at bounding box center [725, 358] width 184 height 30
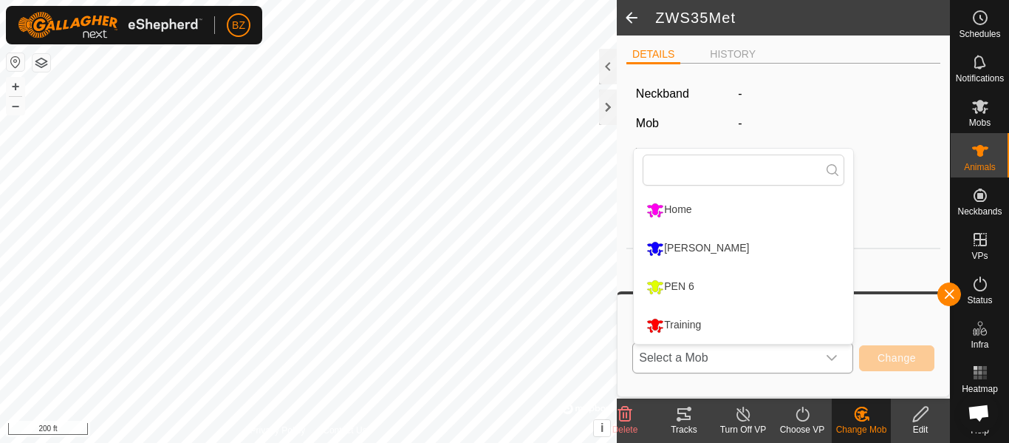
click at [690, 238] on li "[PERSON_NAME]" at bounding box center [743, 248] width 219 height 37
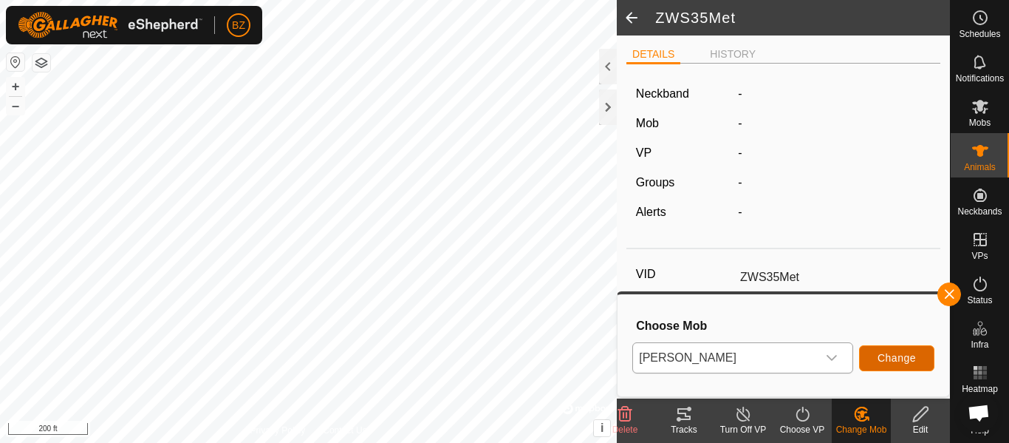
click at [894, 352] on span "Change" at bounding box center [897, 358] width 38 height 12
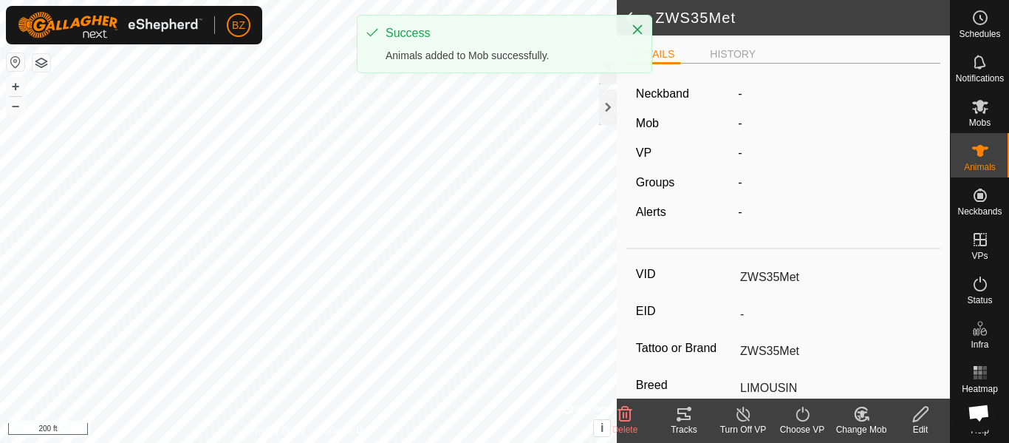
type input "0 kg"
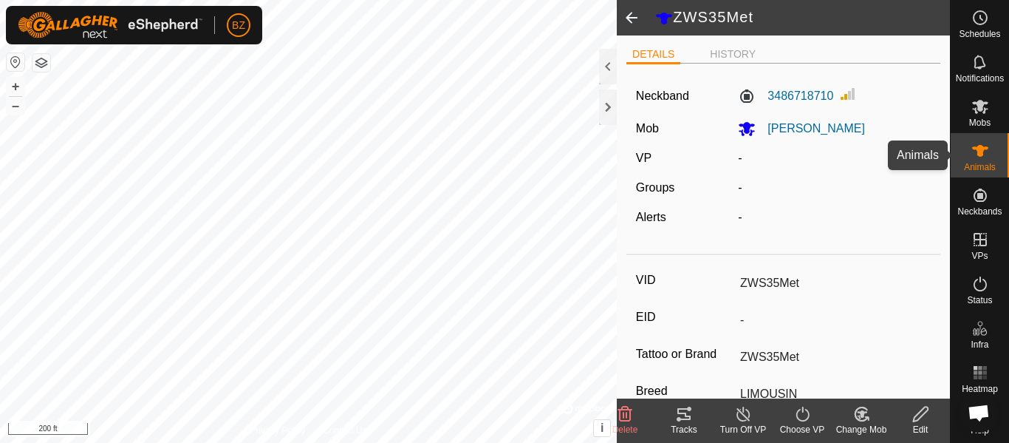
click at [978, 149] on icon at bounding box center [980, 151] width 16 height 12
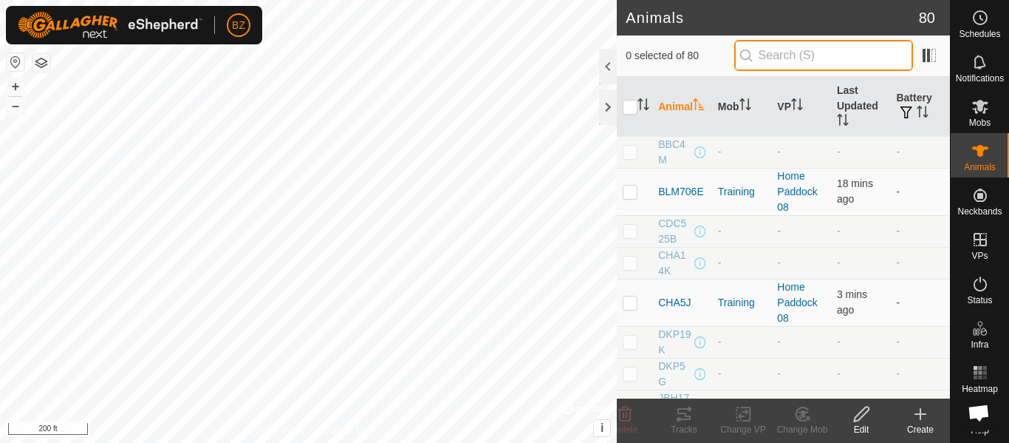
click at [770, 55] on input "text" at bounding box center [824, 55] width 179 height 31
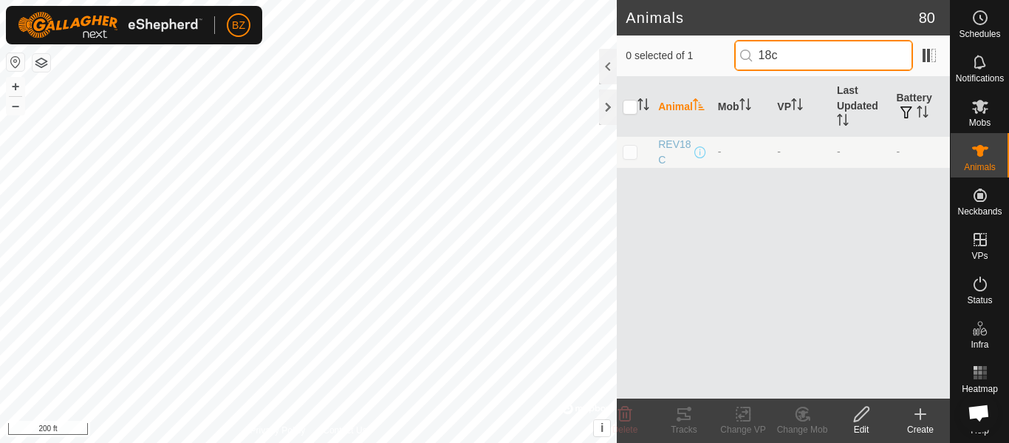
type input "18c"
click at [627, 150] on p-checkbox at bounding box center [630, 152] width 15 height 12
checkbox input "true"
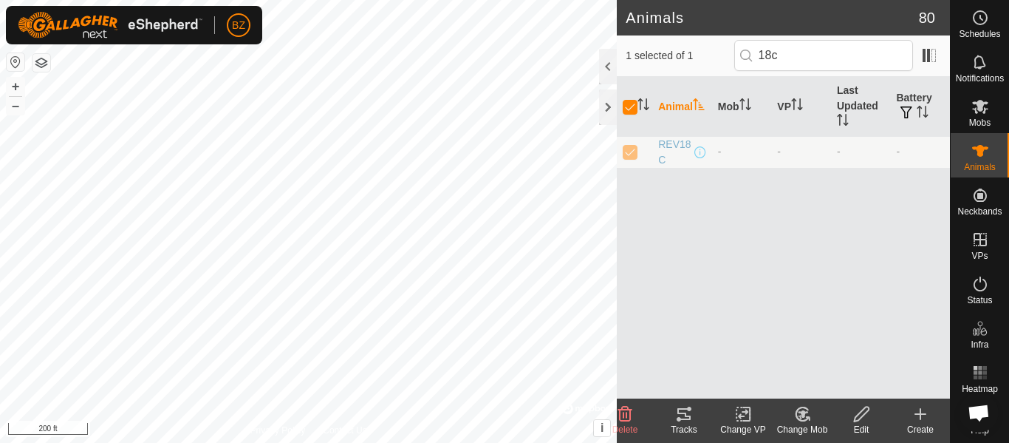
click at [856, 408] on icon at bounding box center [862, 414] width 18 height 18
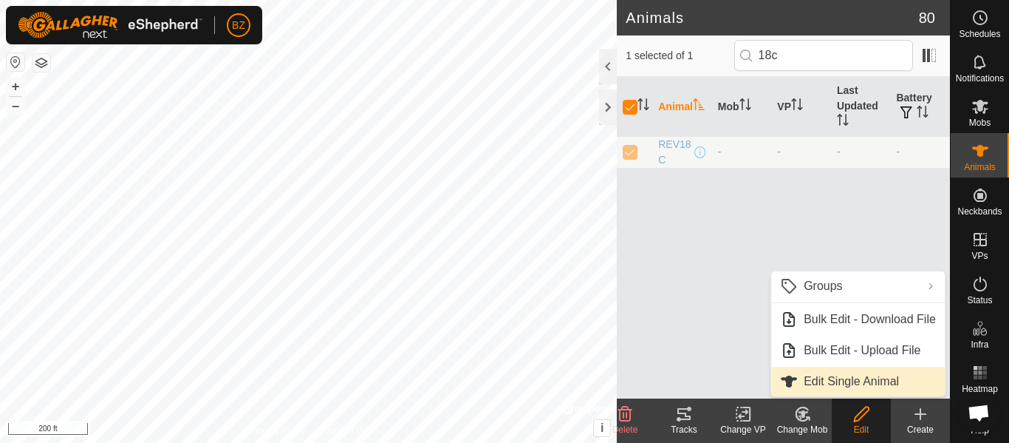
click at [821, 378] on link "Edit Single Animal" at bounding box center [858, 382] width 174 height 30
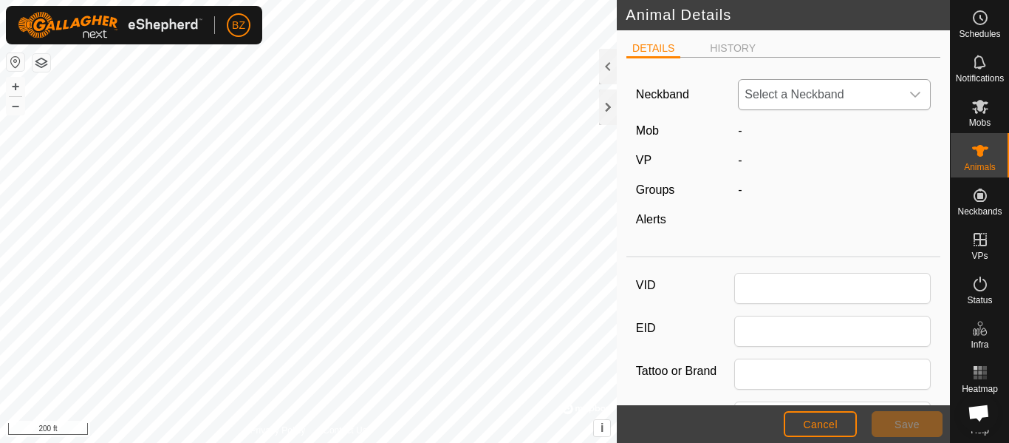
type input "REV18C"
type input "LIMOUSIN"
type input "COW"
type input "01/2015"
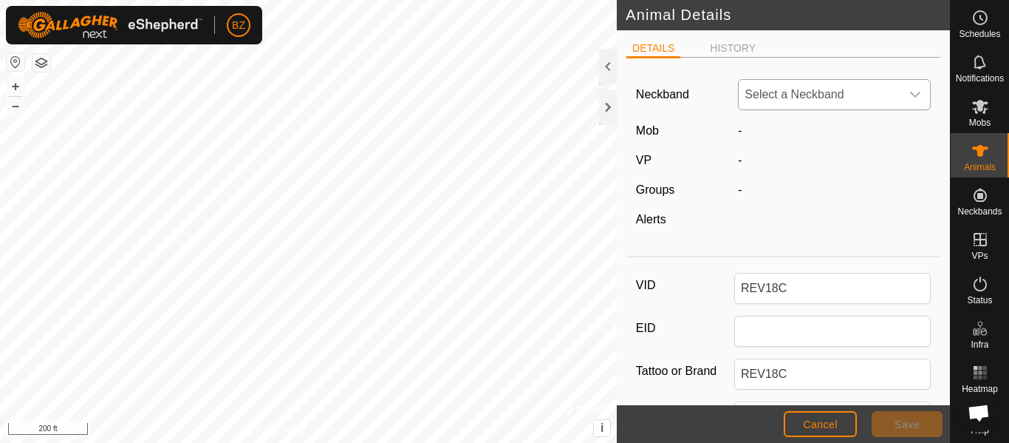
type input "10 years 9 months"
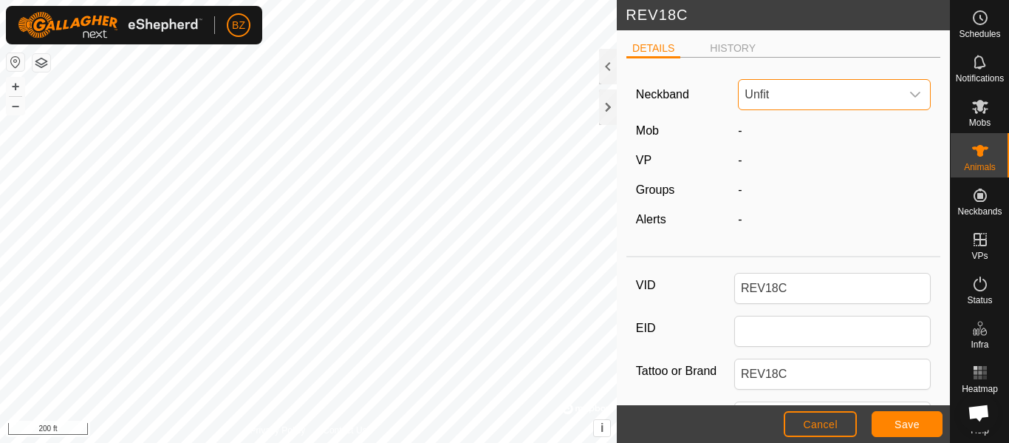
click at [825, 91] on span "Unfit" at bounding box center [820, 95] width 162 height 30
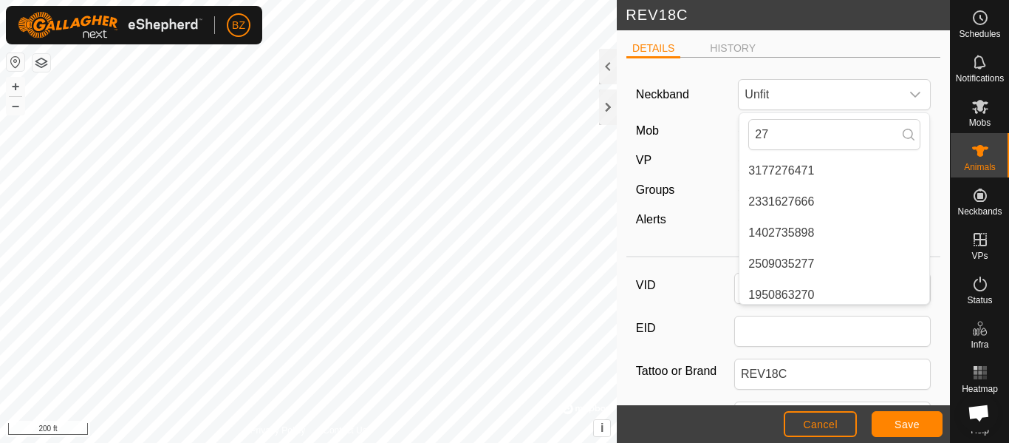
type input "2"
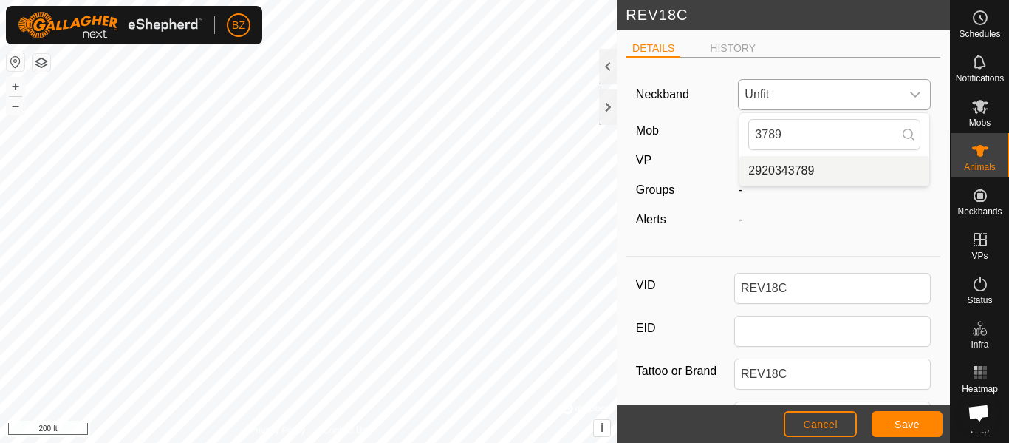
type input "3789"
click at [768, 162] on li "2920343789" at bounding box center [835, 171] width 190 height 30
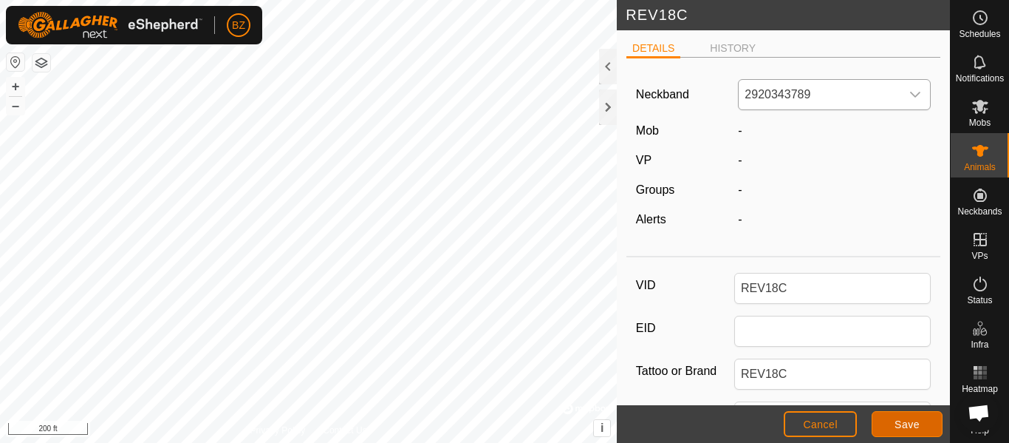
click at [897, 420] on span "Save" at bounding box center [907, 424] width 25 height 12
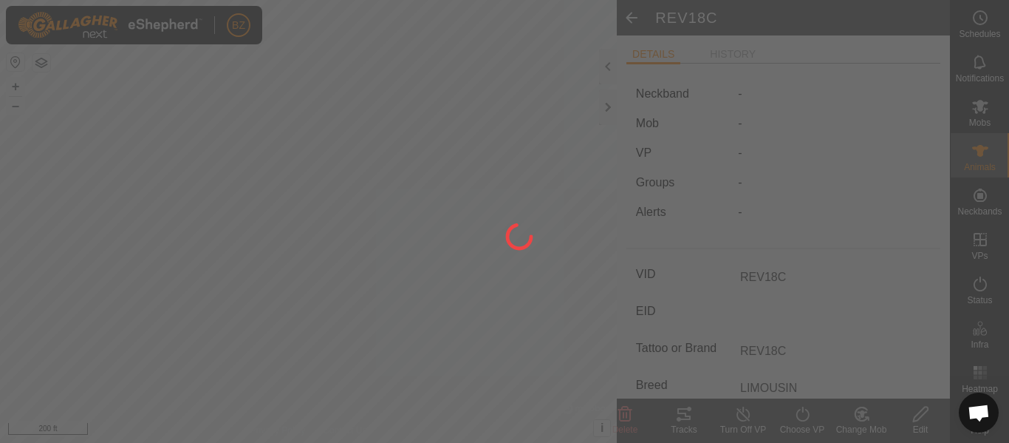
type input "-"
type input "0 kg"
type input "-"
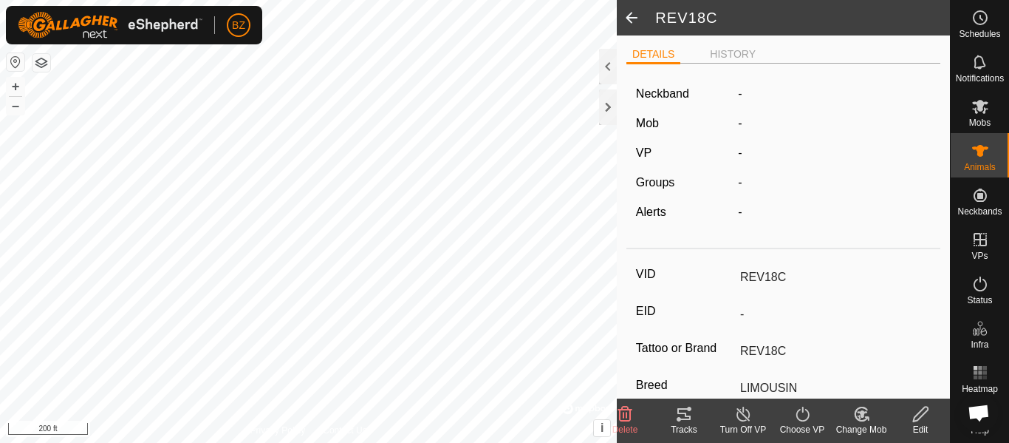
click at [854, 415] on icon at bounding box center [862, 414] width 18 height 18
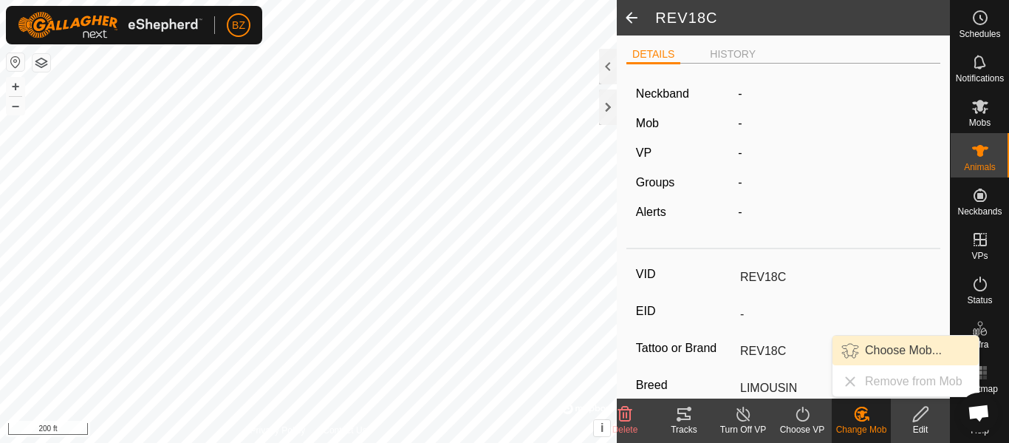
click at [881, 338] on link "Choose Mob..." at bounding box center [906, 350] width 146 height 30
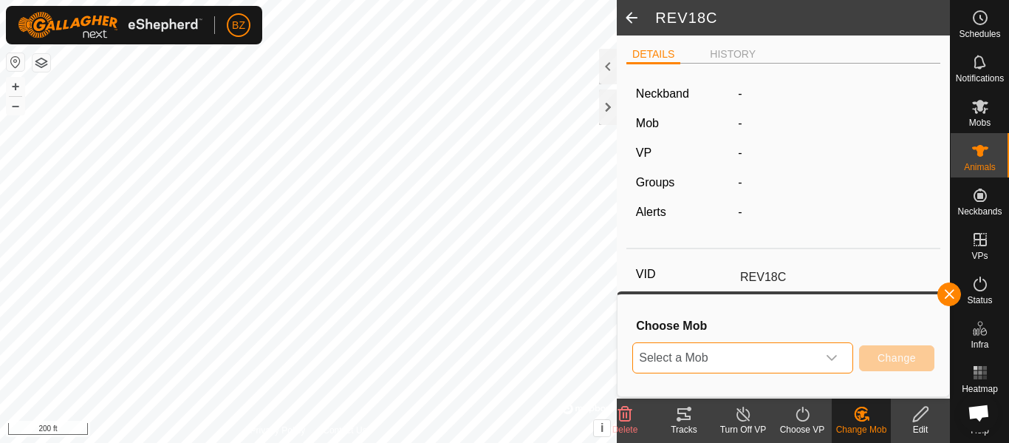
click at [751, 355] on span "Select a Mob" at bounding box center [725, 358] width 184 height 30
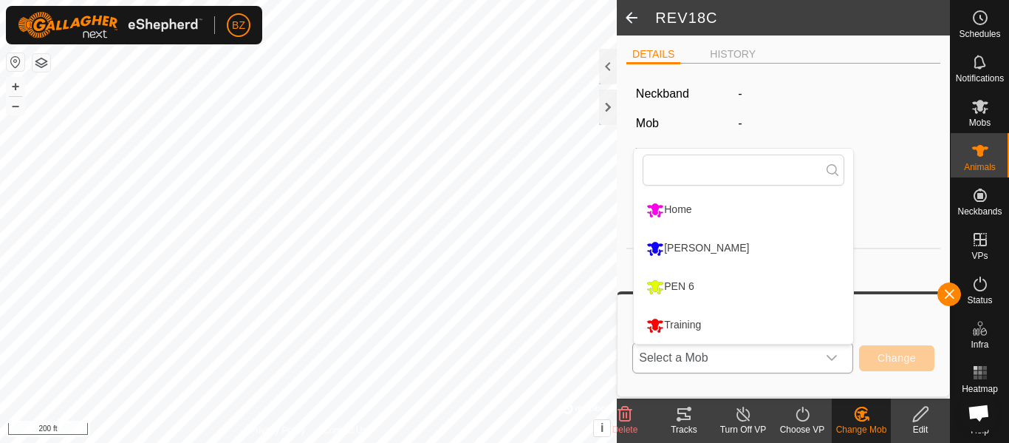
click at [698, 247] on li "[PERSON_NAME]" at bounding box center [743, 248] width 219 height 37
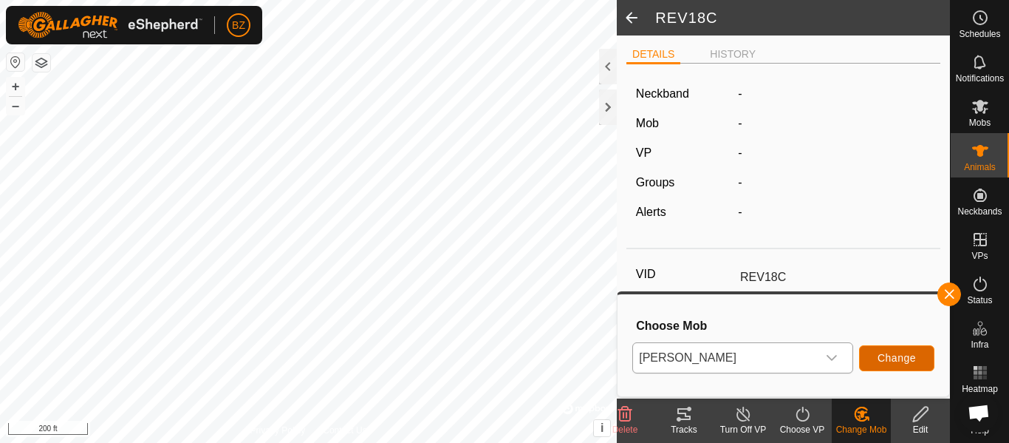
click at [895, 367] on button "Change" at bounding box center [896, 358] width 75 height 26
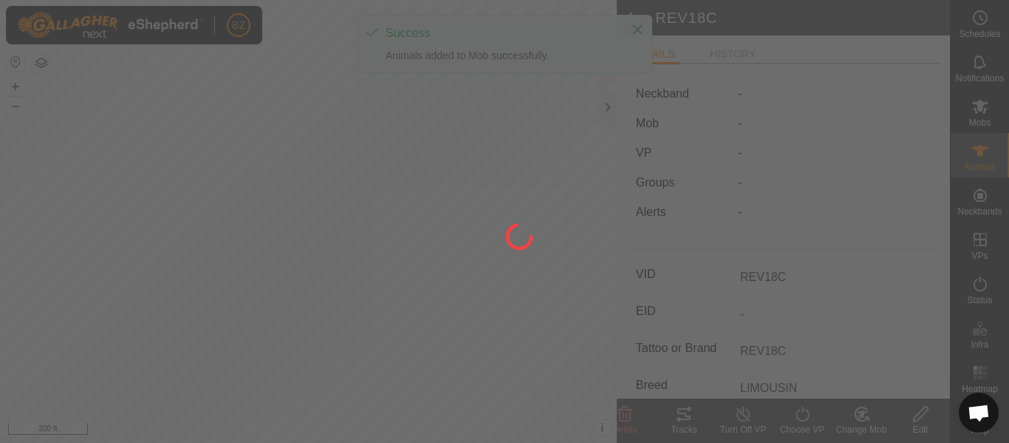
type input "0 kg"
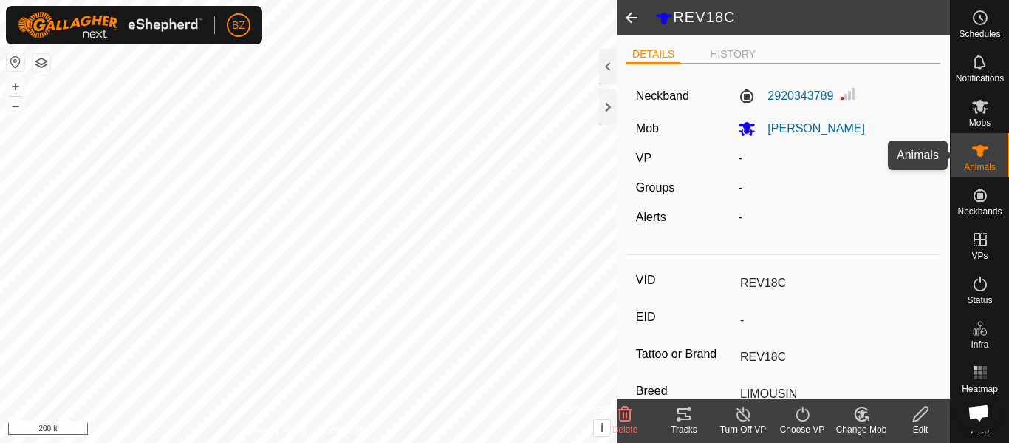
click at [972, 143] on icon at bounding box center [981, 151] width 18 height 18
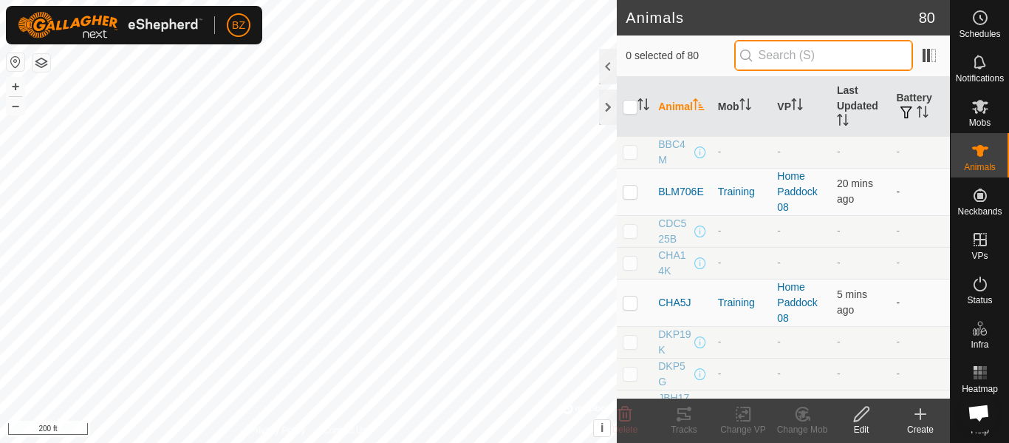
click at [766, 59] on input "text" at bounding box center [824, 55] width 179 height 31
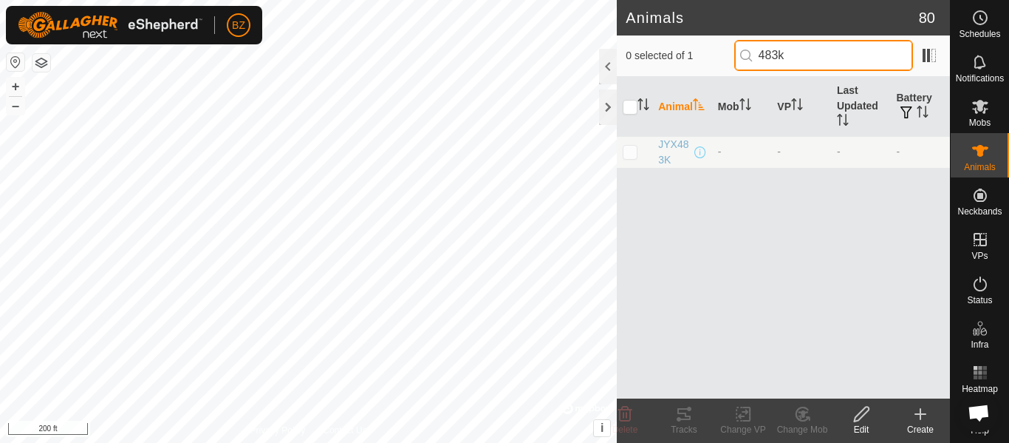
type input "483k"
click at [632, 150] on p-checkbox at bounding box center [630, 152] width 15 height 12
checkbox input "true"
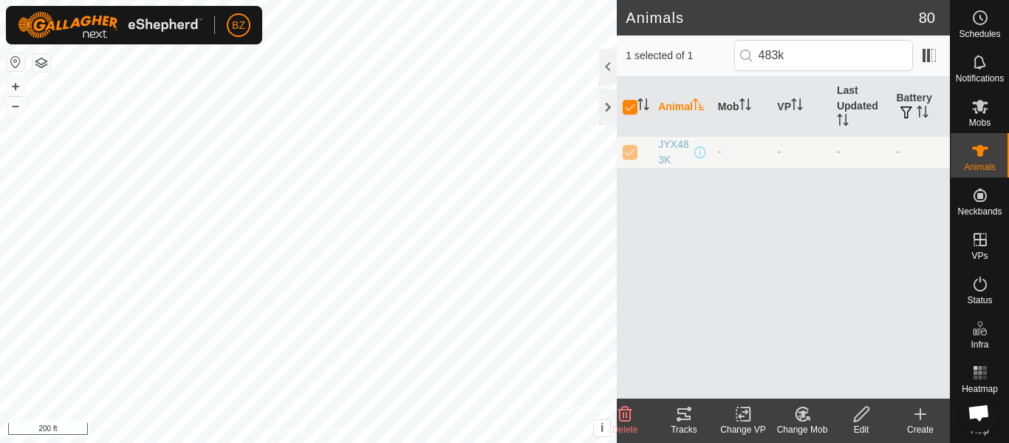
click at [862, 413] on icon at bounding box center [862, 414] width 18 height 18
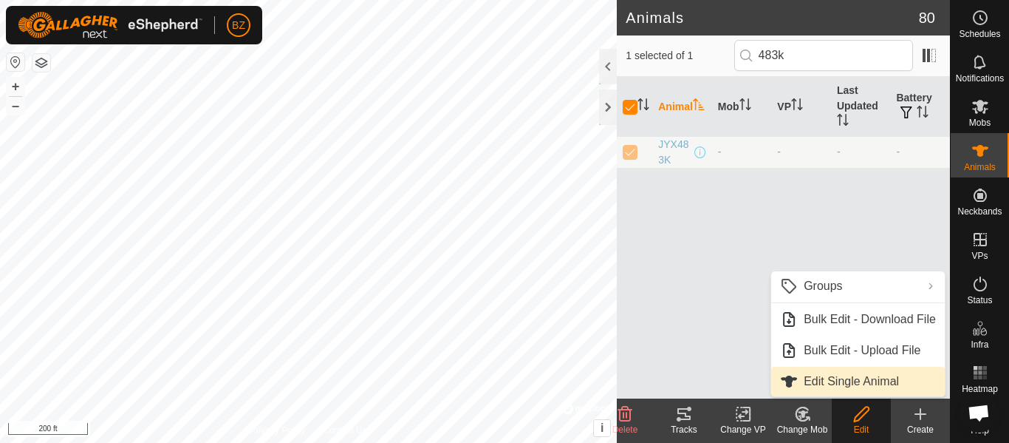
click at [836, 376] on link "Edit Single Animal" at bounding box center [858, 382] width 174 height 30
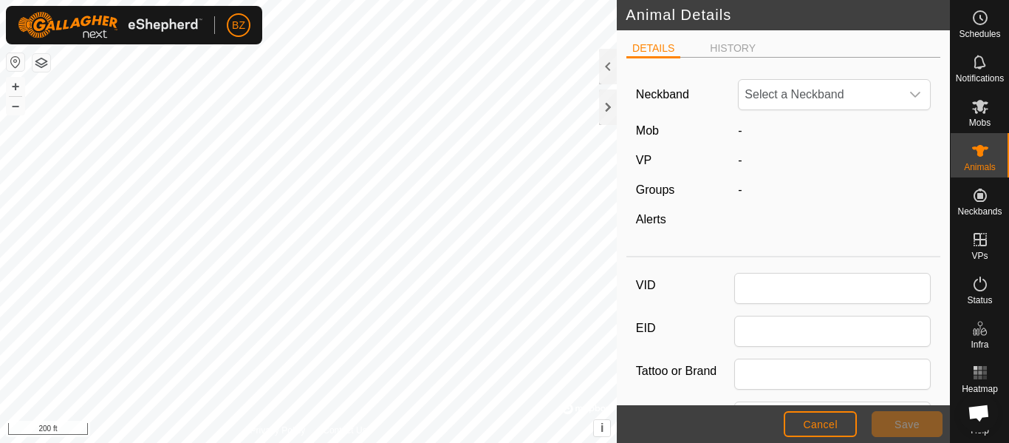
type input "JYX483K"
type input "LIMOUSIN"
type input "COW"
type input "01/2022"
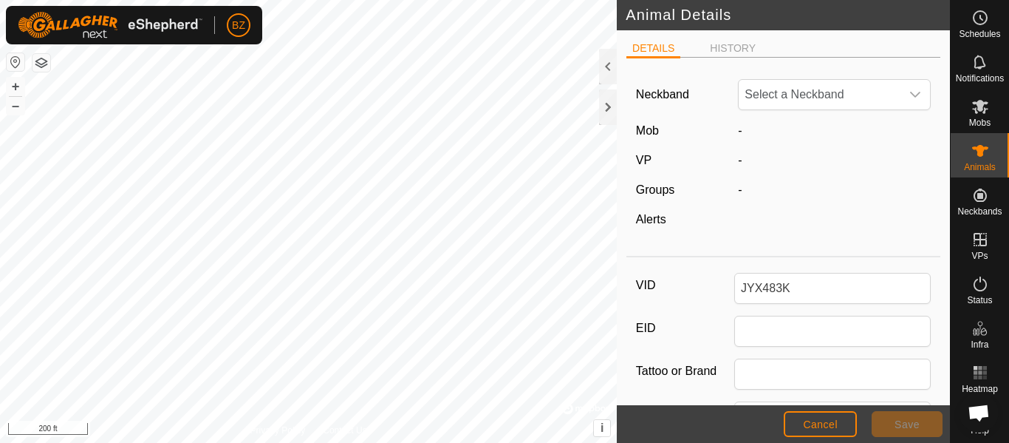
type input "3 years 8 months"
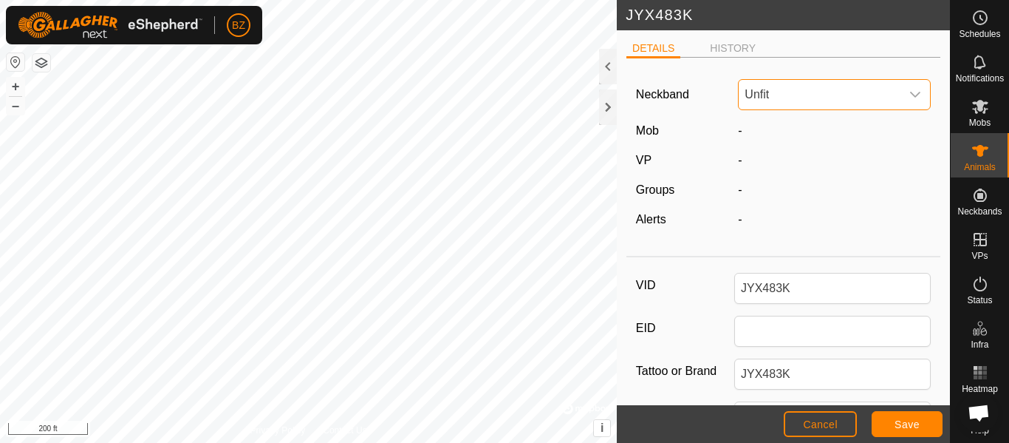
click at [842, 83] on span "Unfit" at bounding box center [820, 95] width 162 height 30
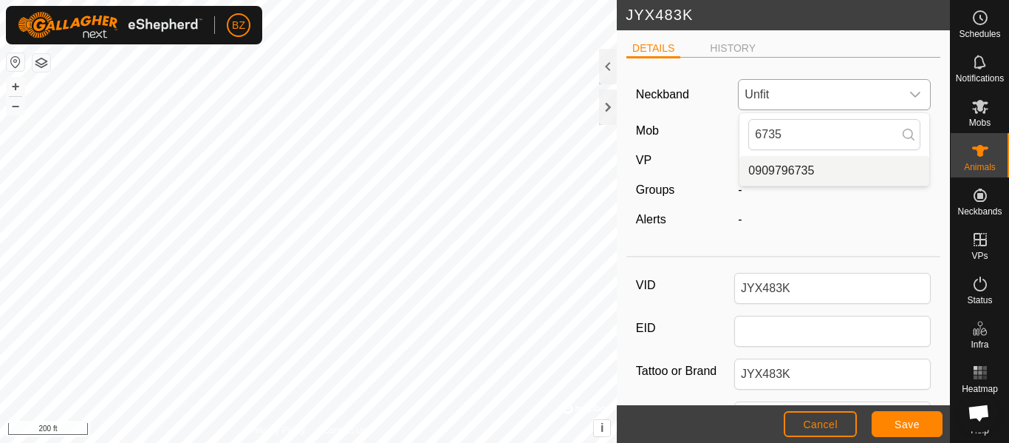
type input "6735"
click at [831, 175] on li "0909796735" at bounding box center [835, 171] width 190 height 30
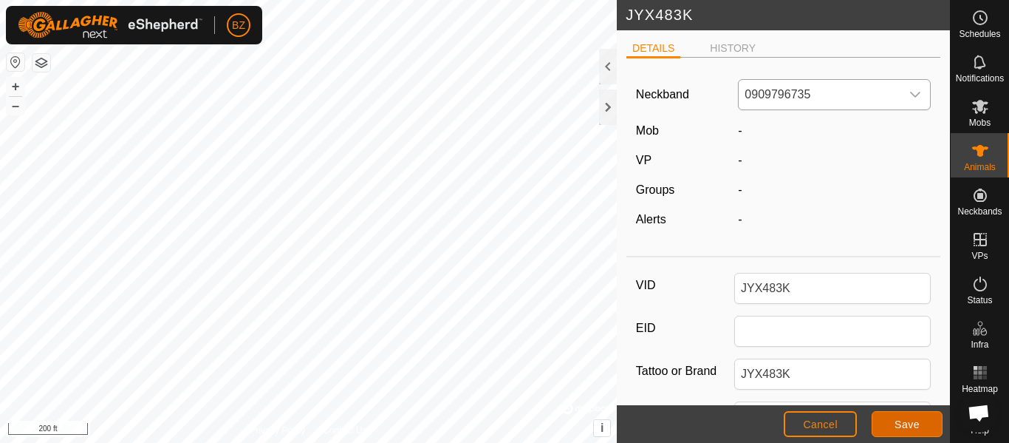
click at [923, 418] on button "Save" at bounding box center [907, 424] width 71 height 26
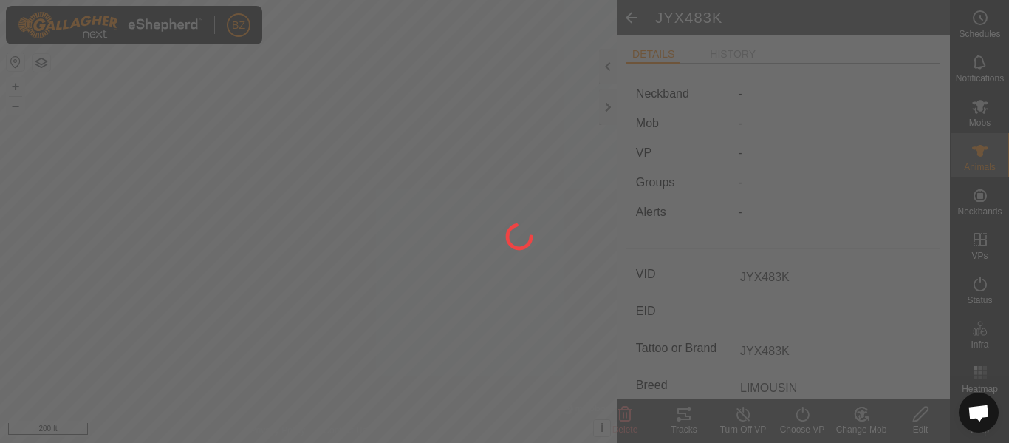
type input "-"
type input "0 kg"
type input "-"
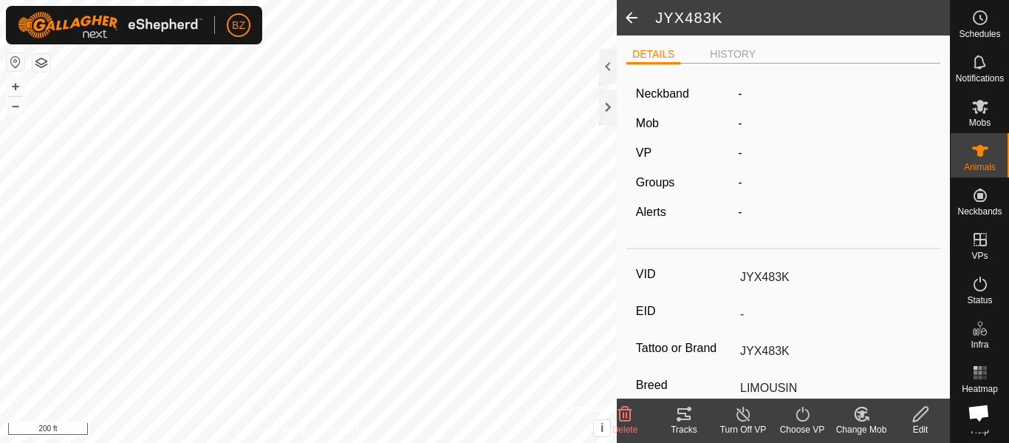
click at [864, 415] on icon at bounding box center [862, 413] width 10 height 7
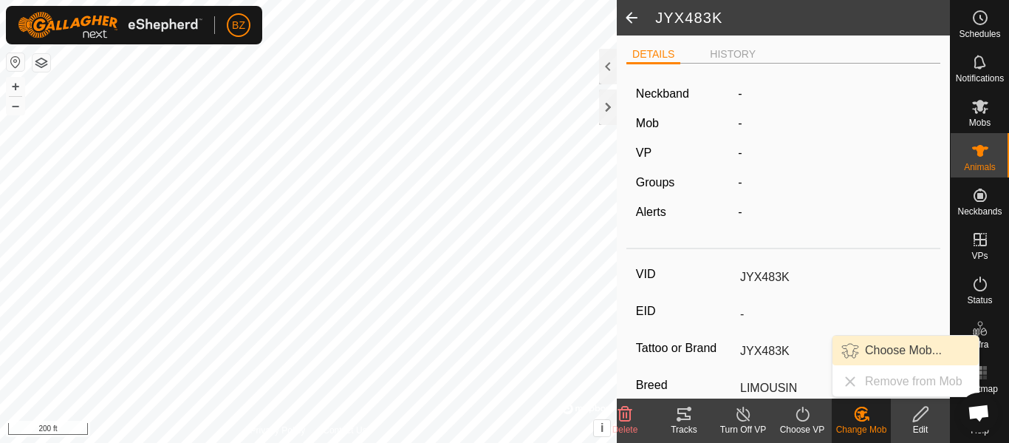
click at [872, 336] on link "Choose Mob..." at bounding box center [906, 350] width 146 height 30
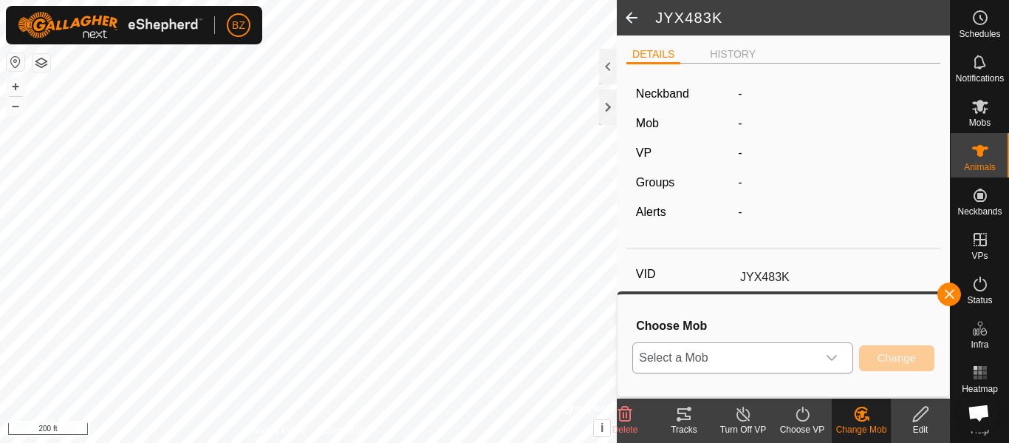
click at [804, 356] on span "Select a Mob" at bounding box center [725, 358] width 184 height 30
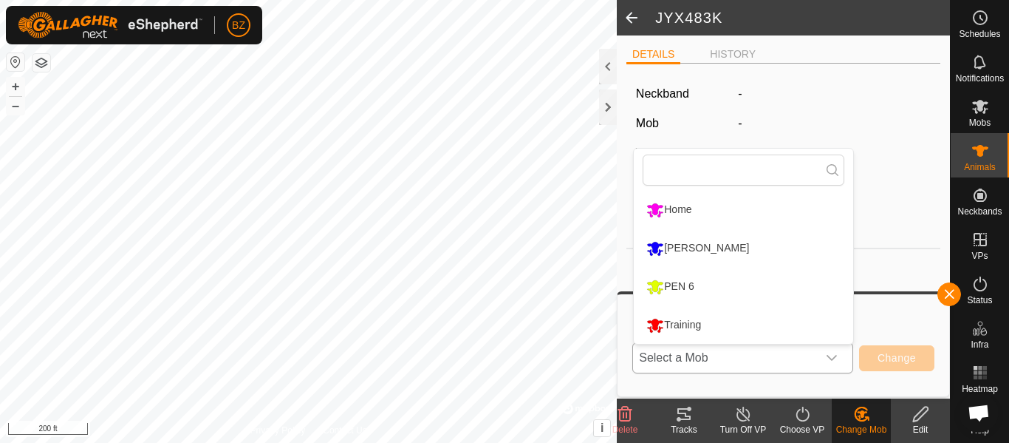
click at [710, 237] on li "[PERSON_NAME]" at bounding box center [743, 248] width 219 height 37
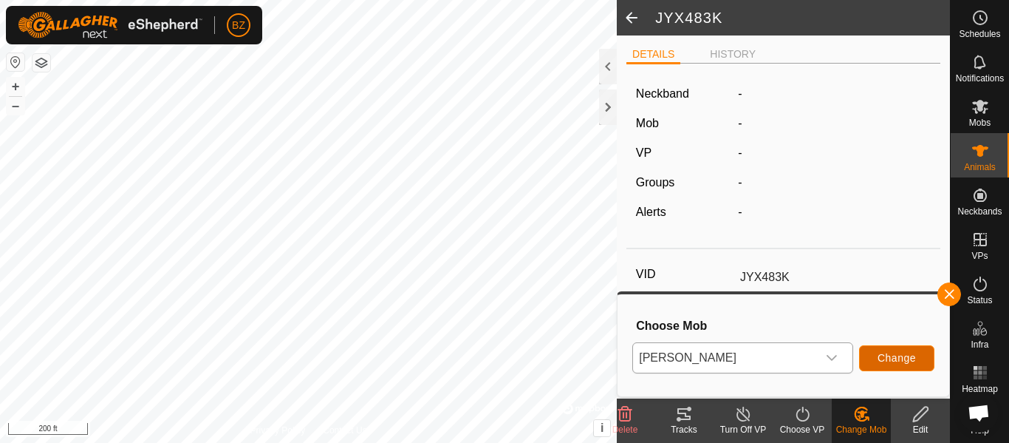
click at [902, 358] on span "Change" at bounding box center [897, 358] width 38 height 12
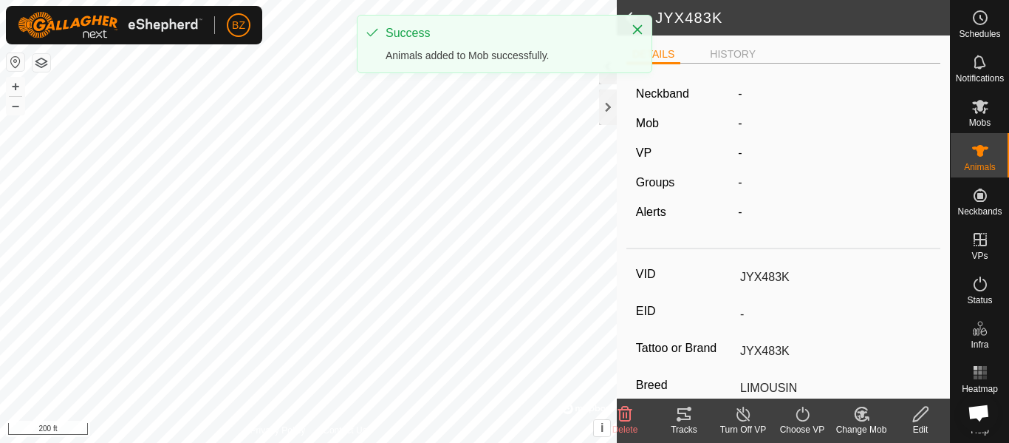
type input "0 kg"
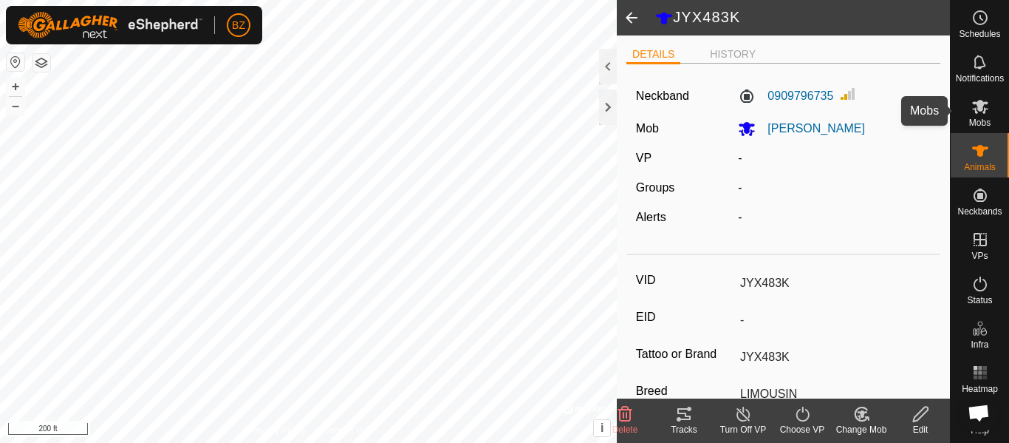
click at [972, 112] on icon at bounding box center [981, 107] width 18 height 18
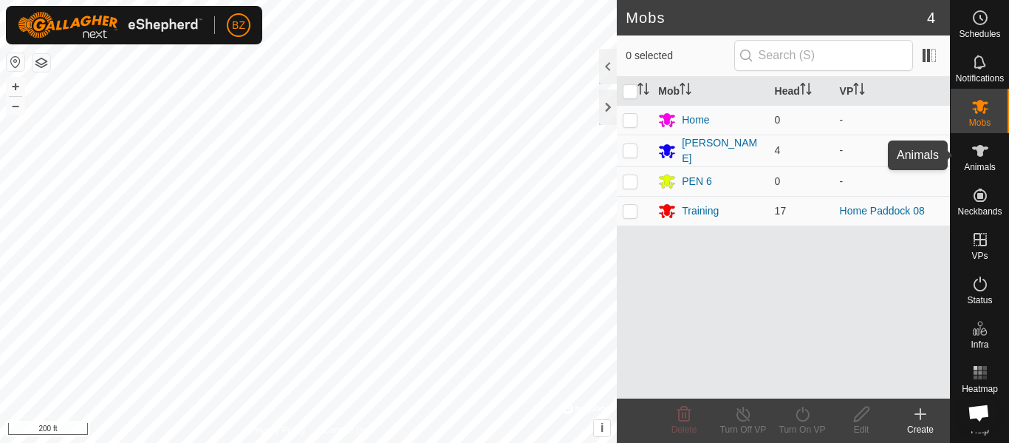
click at [983, 151] on icon at bounding box center [981, 151] width 18 height 18
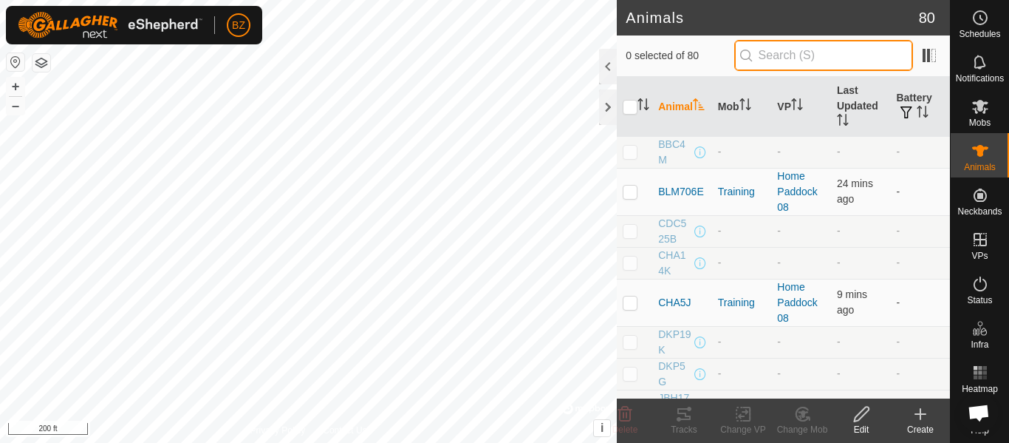
click at [778, 65] on input "text" at bounding box center [824, 55] width 179 height 31
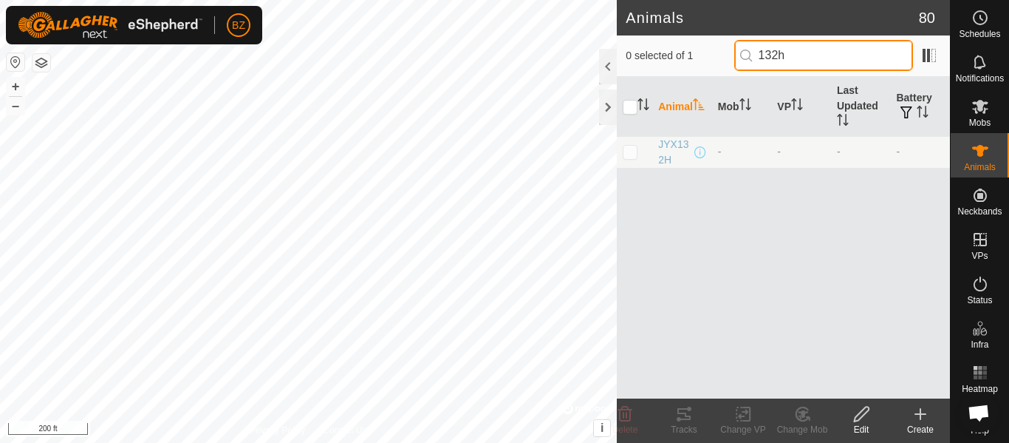
type input "132h"
click at [624, 151] on p-checkbox at bounding box center [630, 152] width 15 height 12
checkbox input "true"
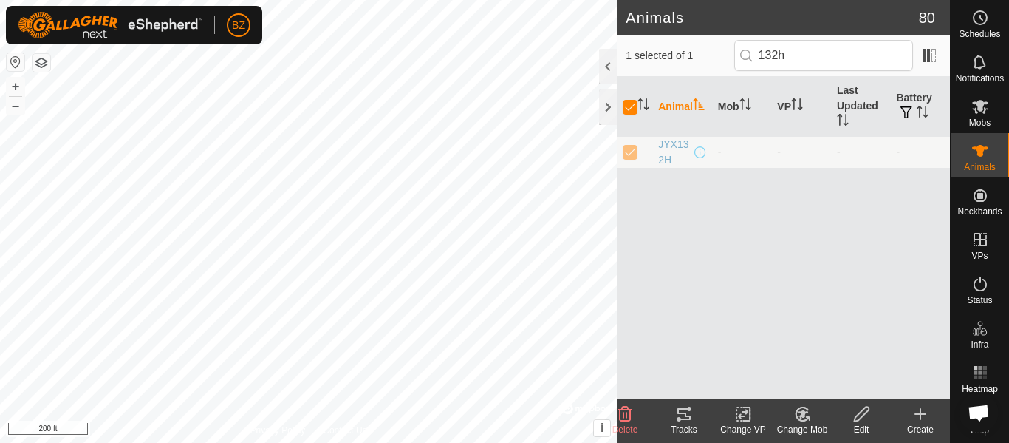
click at [859, 420] on icon at bounding box center [861, 413] width 15 height 15
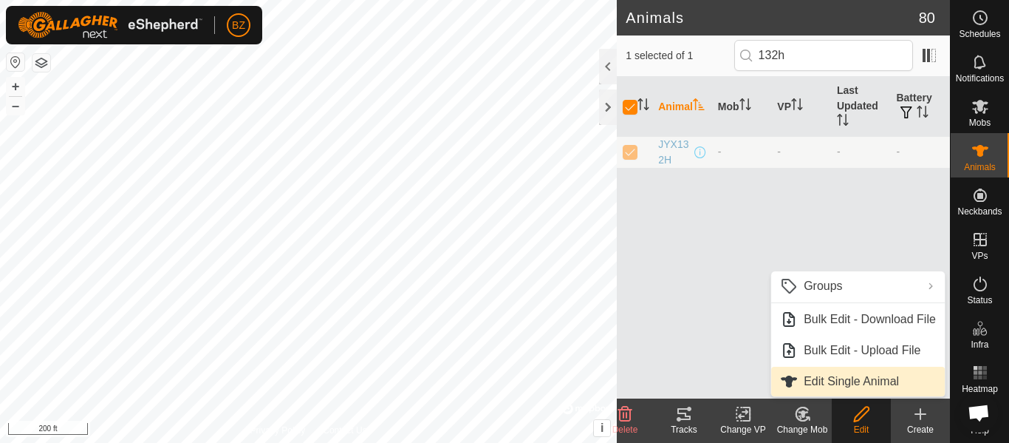
click at [824, 375] on link "Edit Single Animal" at bounding box center [858, 382] width 174 height 30
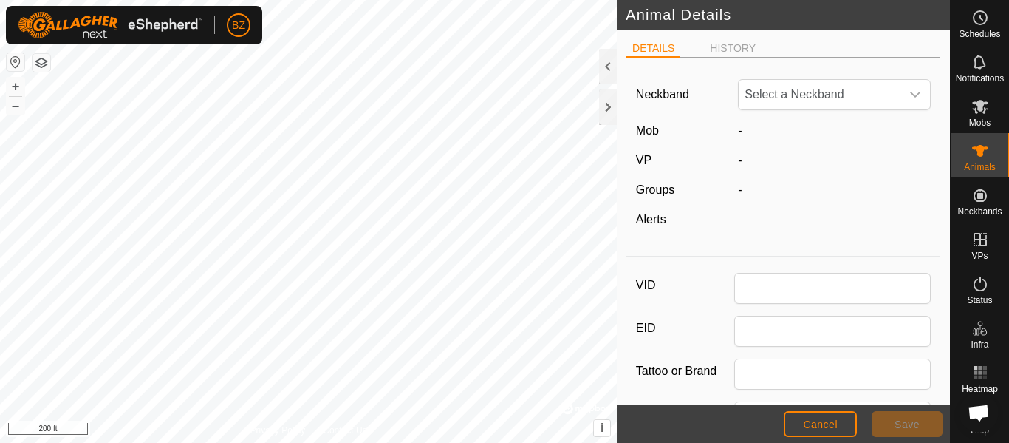
type input "JYX132H"
type input "LIMOUSIN"
type input "COW"
type input "01/2020"
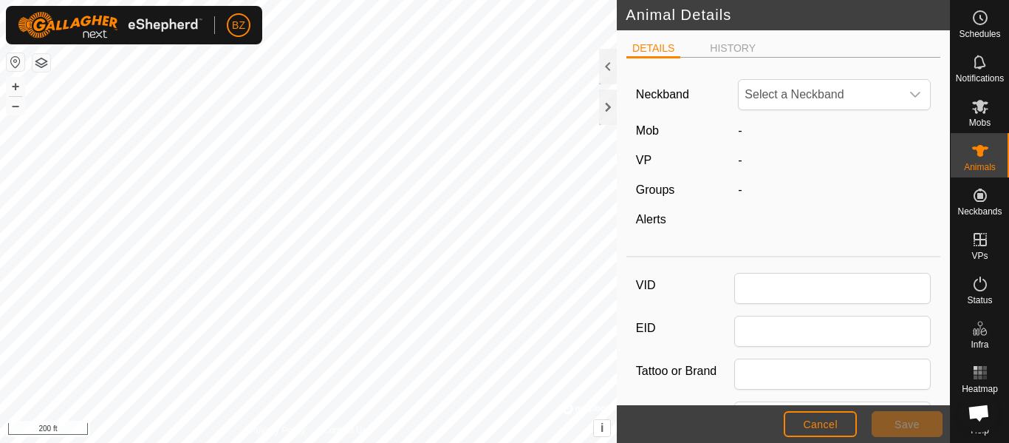
type input "5 years 8 months"
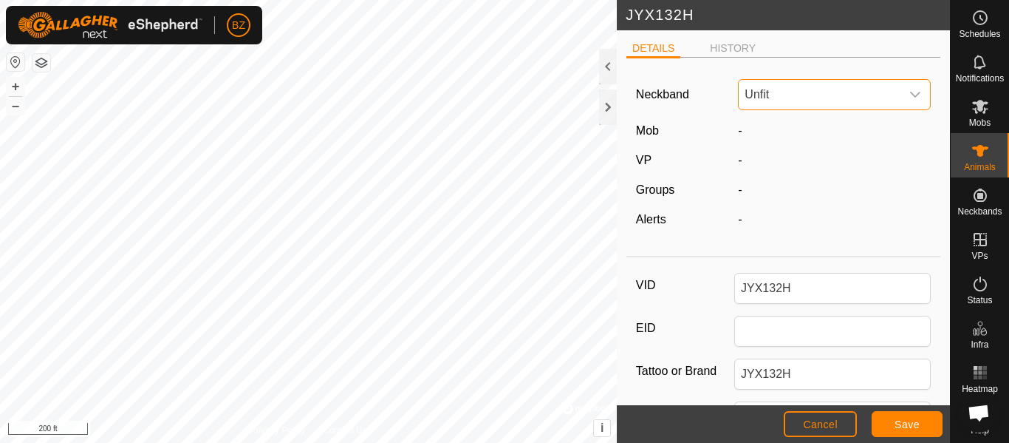
click at [848, 95] on span "Unfit" at bounding box center [820, 95] width 162 height 30
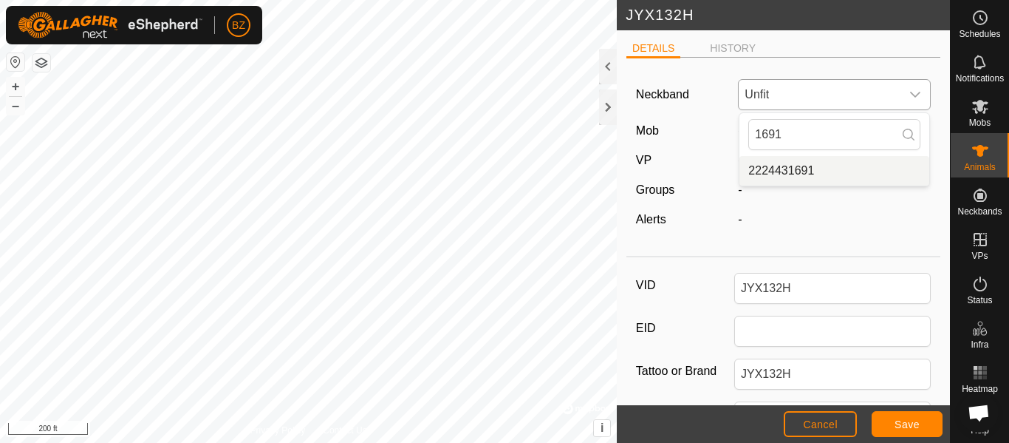
type input "1691"
click at [816, 165] on li "2224431691" at bounding box center [835, 171] width 190 height 30
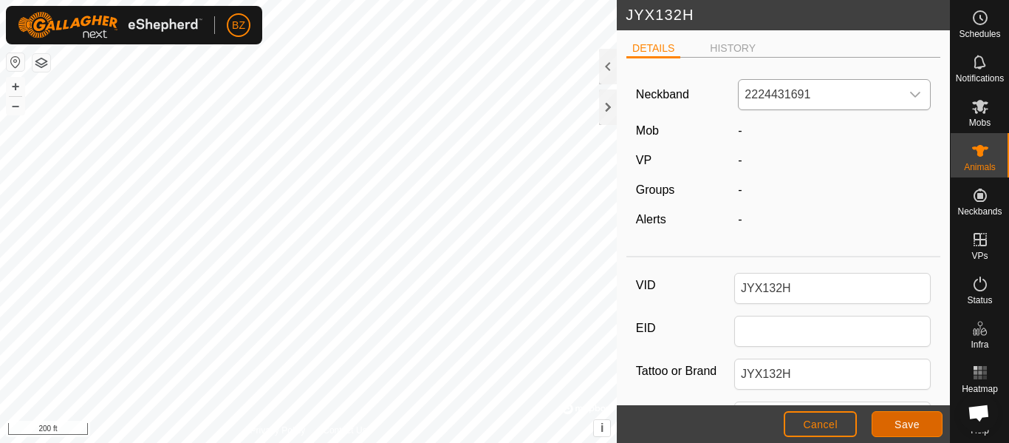
click at [910, 418] on span "Save" at bounding box center [907, 424] width 25 height 12
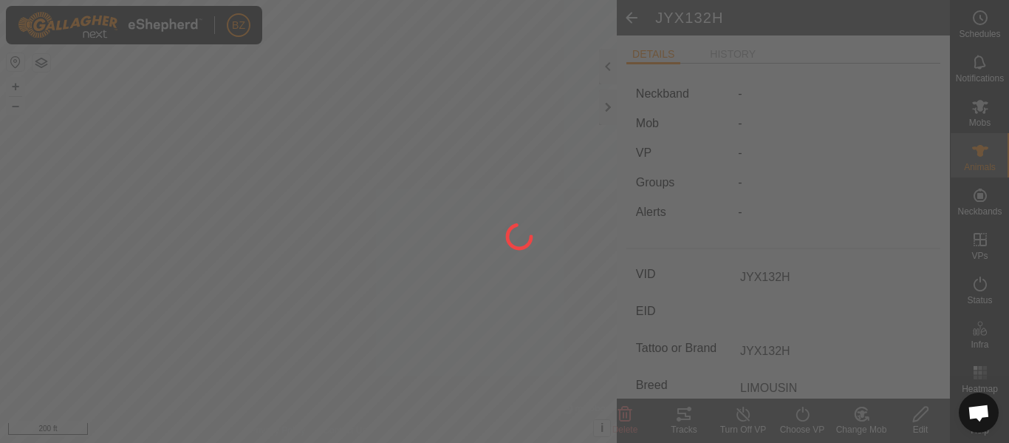
type input "-"
type input "0 kg"
type input "-"
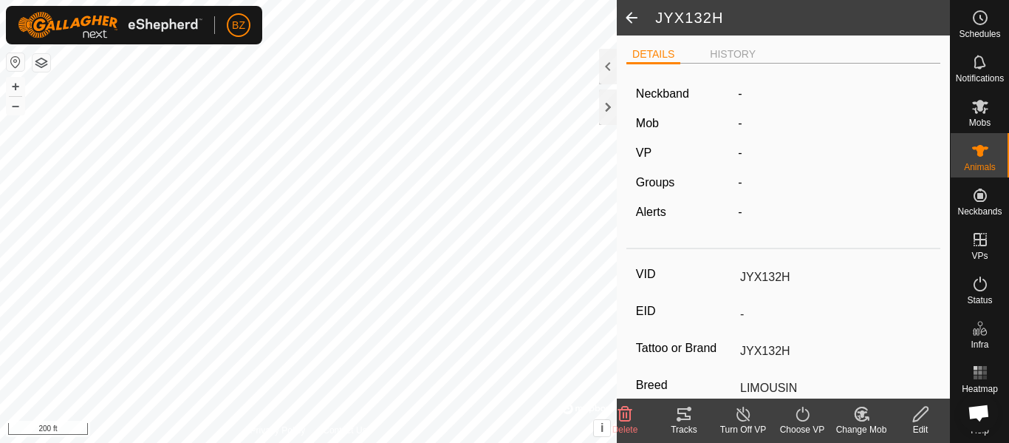
click at [864, 409] on icon at bounding box center [862, 414] width 18 height 18
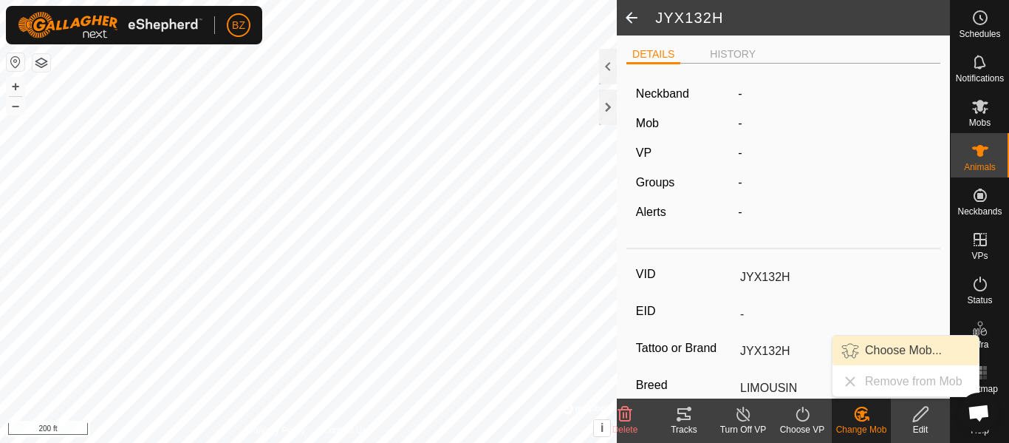
click at [873, 344] on link "Choose Mob..." at bounding box center [906, 350] width 146 height 30
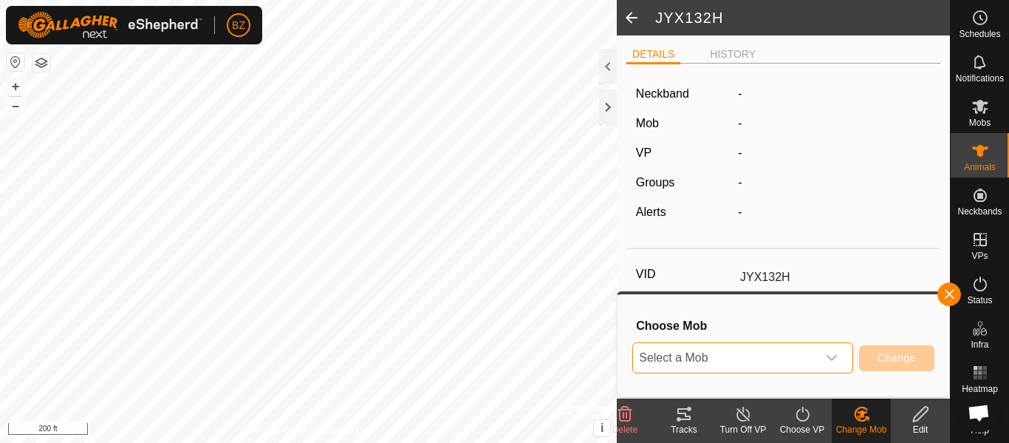
click at [744, 353] on span "Select a Mob" at bounding box center [725, 358] width 184 height 30
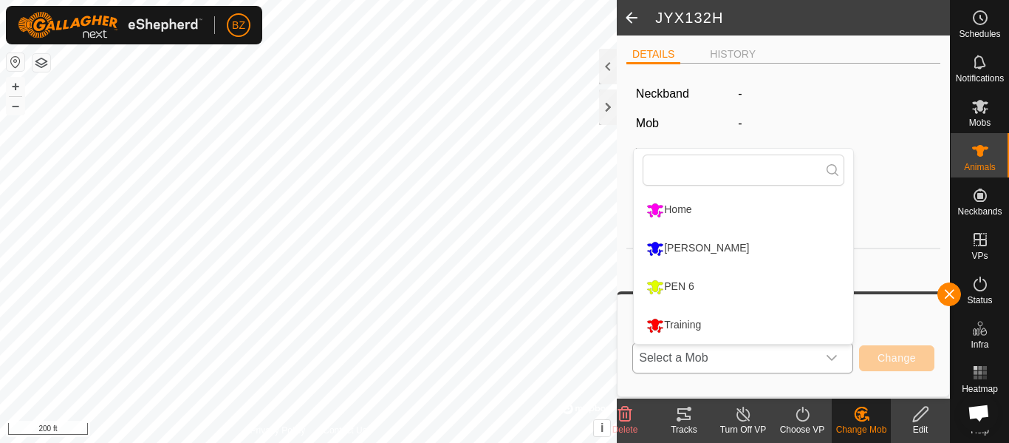
click at [712, 231] on li "[PERSON_NAME]" at bounding box center [743, 248] width 219 height 37
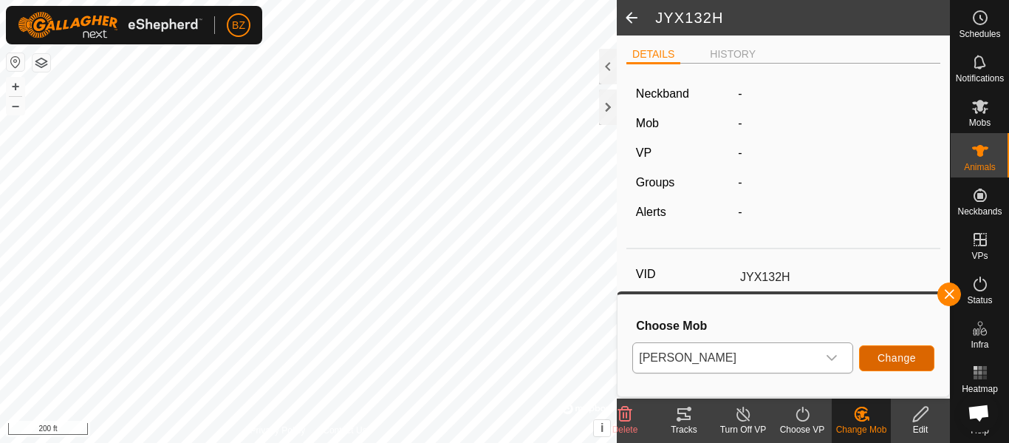
click at [892, 358] on span "Change" at bounding box center [897, 358] width 38 height 12
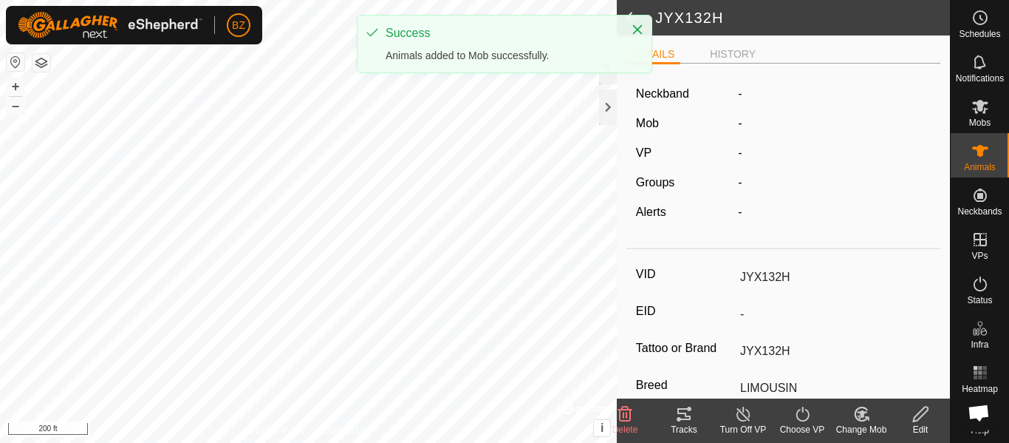
type input "0 kg"
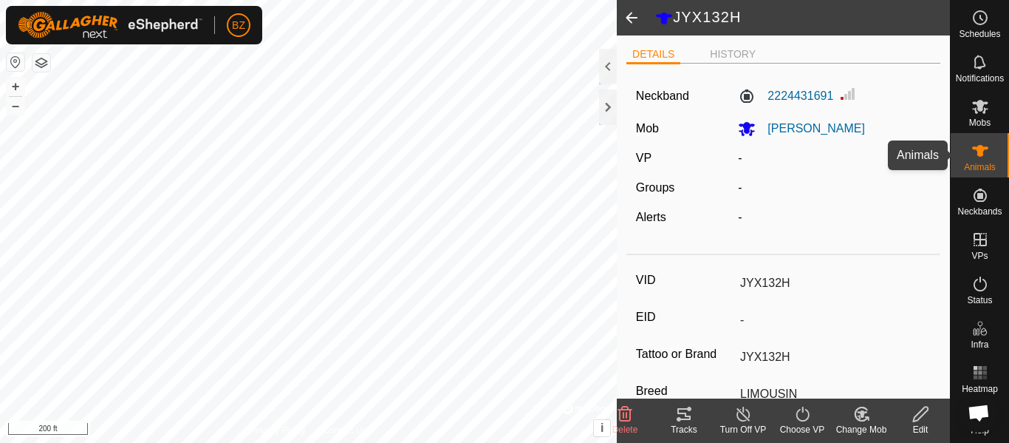
click at [972, 154] on icon at bounding box center [981, 151] width 18 height 18
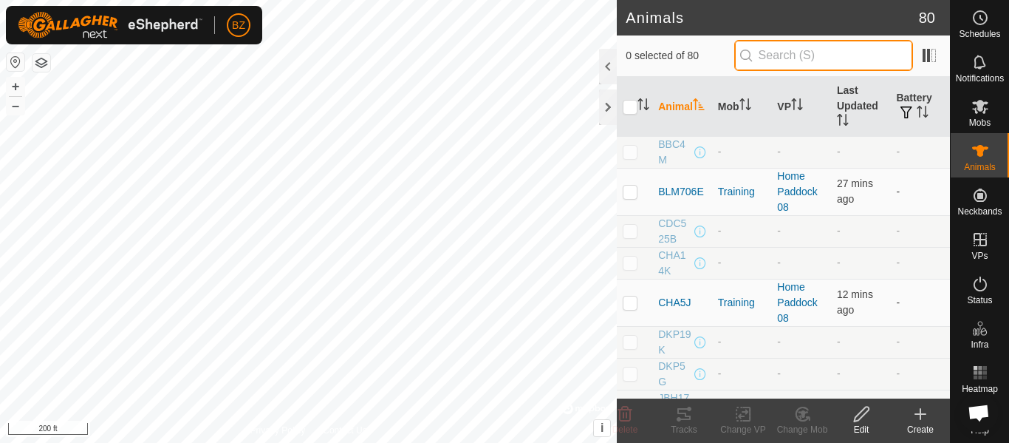
click at [817, 43] on input "text" at bounding box center [824, 55] width 179 height 31
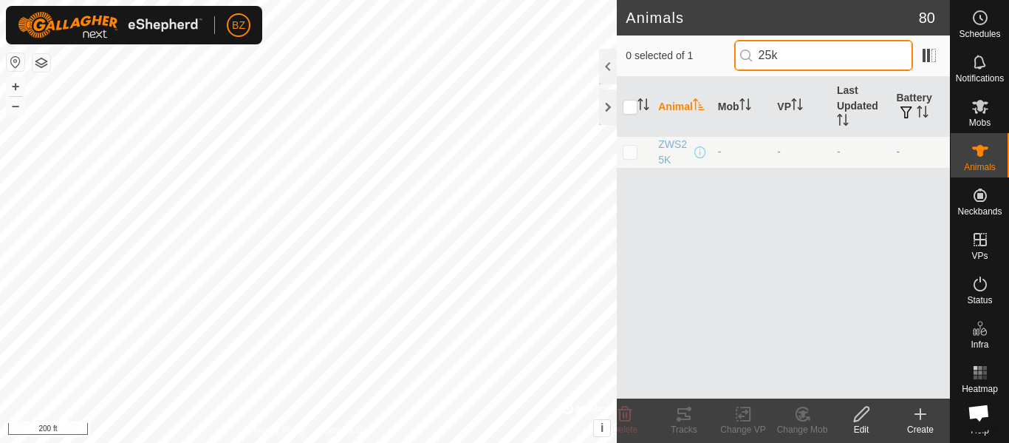
type input "25k"
click at [636, 151] on p-checkbox at bounding box center [630, 152] width 15 height 12
checkbox input "true"
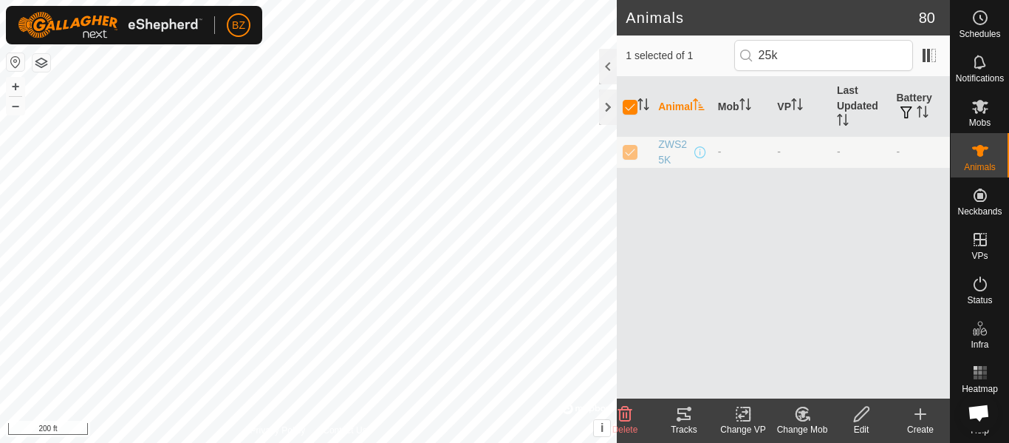
click at [866, 413] on icon at bounding box center [861, 413] width 15 height 15
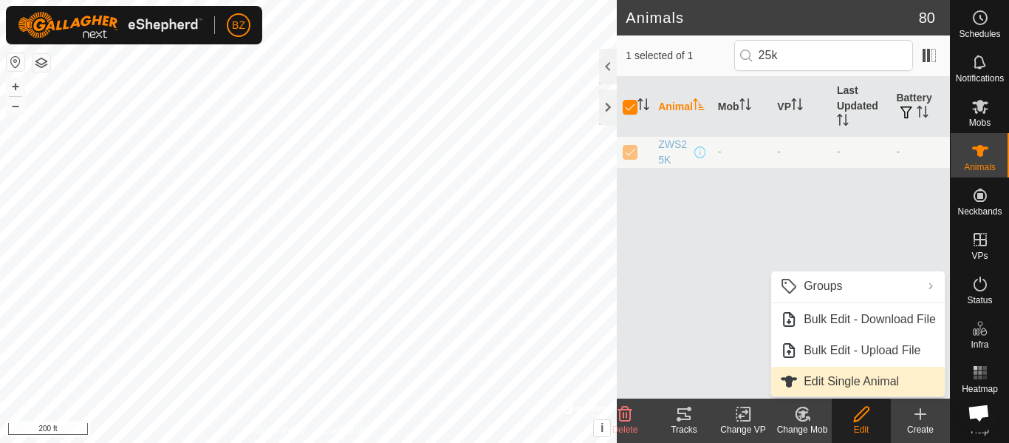
click at [825, 377] on link "Edit Single Animal" at bounding box center [858, 382] width 174 height 30
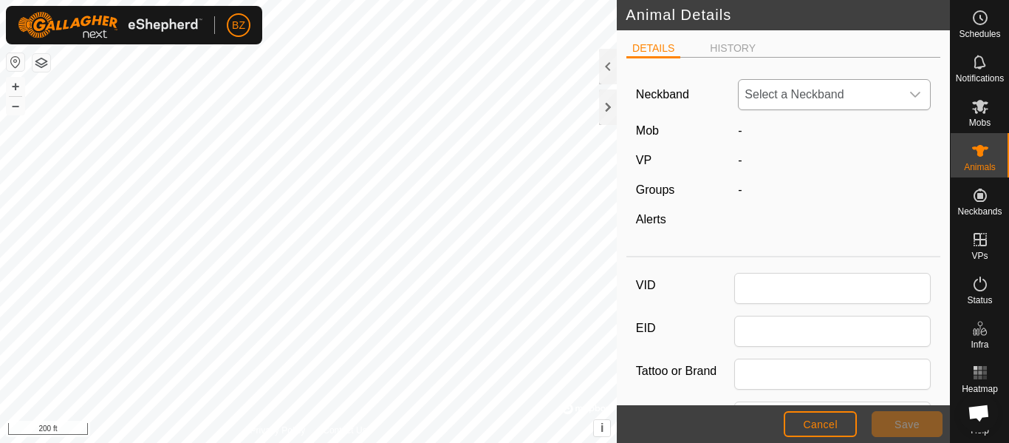
type input "ZWS25K"
type input "LIMOUSIN"
type input "COW"
type input "01/2022"
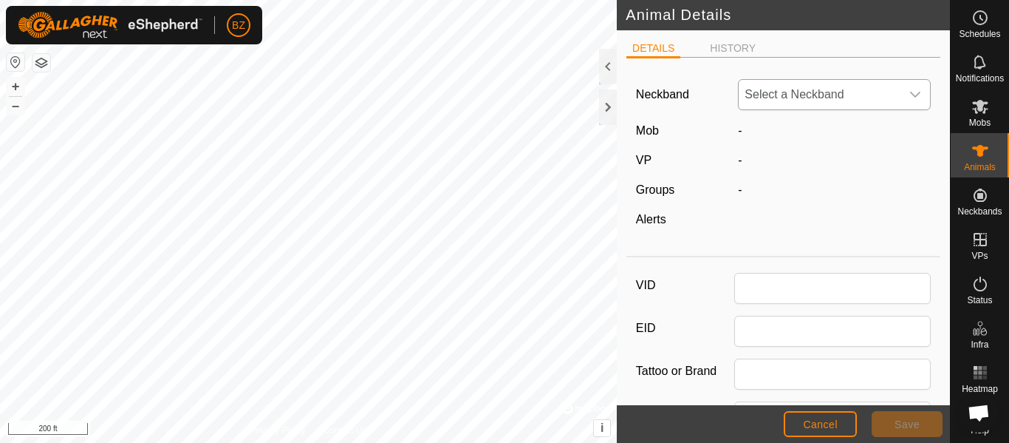
type input "3 years 8 months"
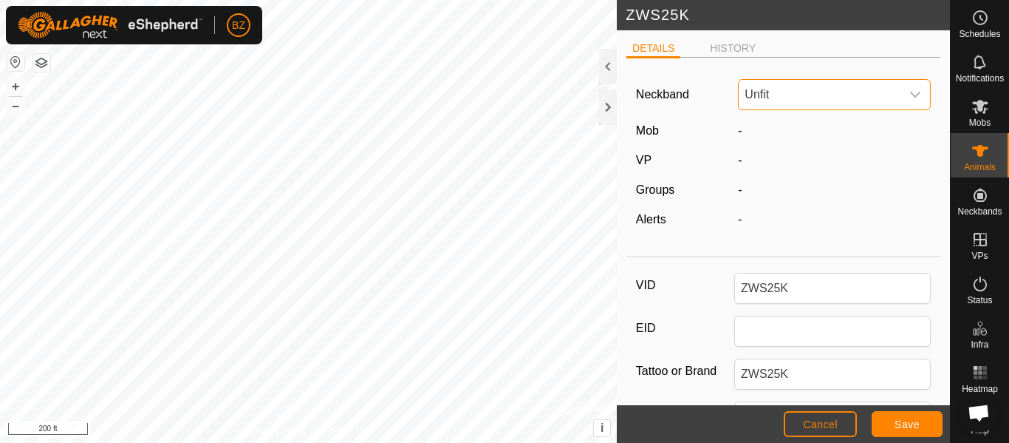
click at [800, 89] on span "Unfit" at bounding box center [820, 95] width 162 height 30
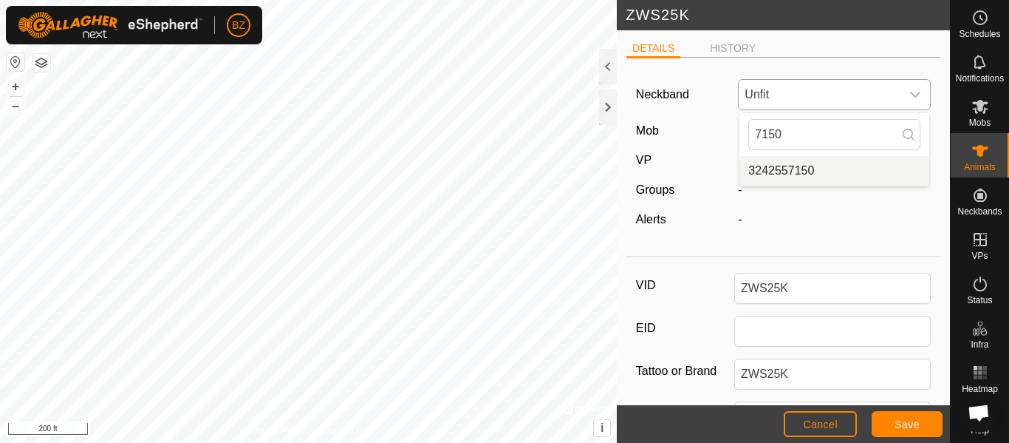
type input "7150"
click at [763, 171] on li "3242557150" at bounding box center [835, 171] width 190 height 30
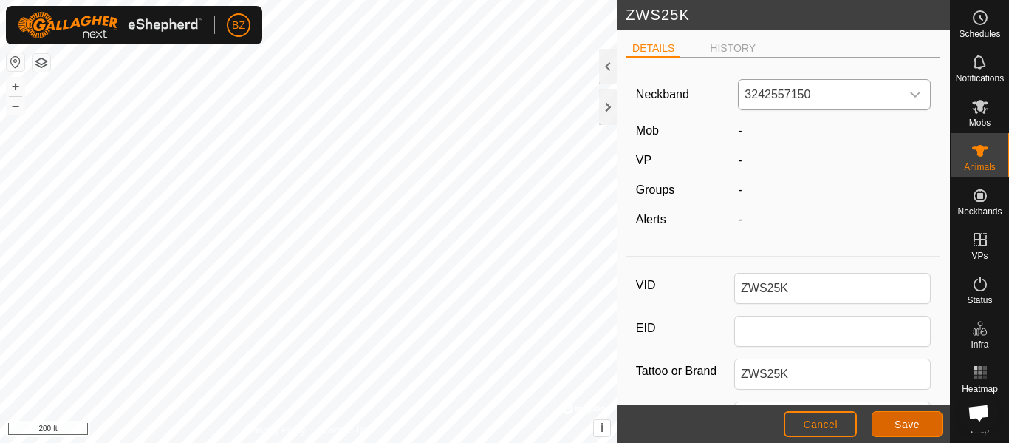
click at [892, 417] on button "Save" at bounding box center [907, 424] width 71 height 26
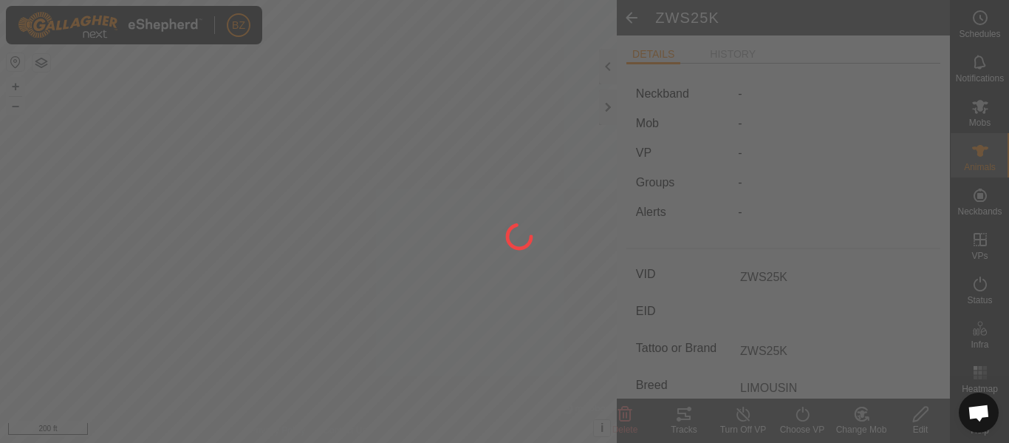
type input "-"
type input "0 kg"
type input "-"
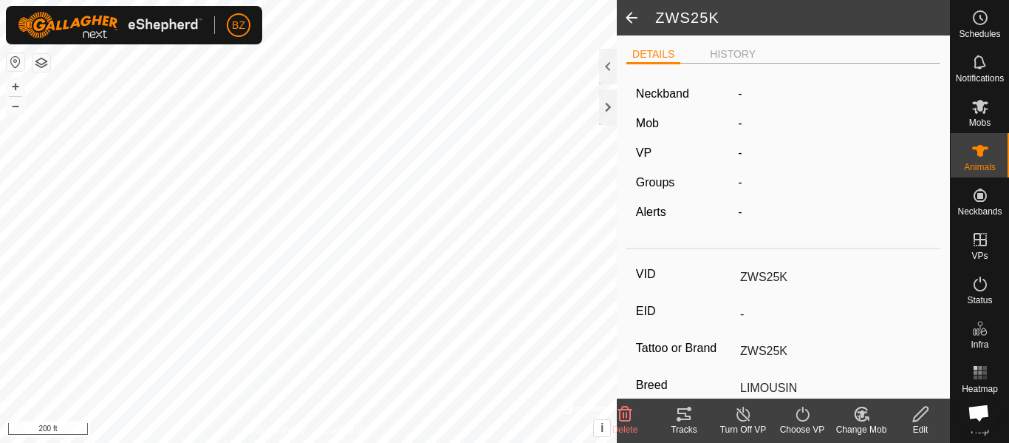
click at [862, 414] on icon at bounding box center [862, 413] width 10 height 7
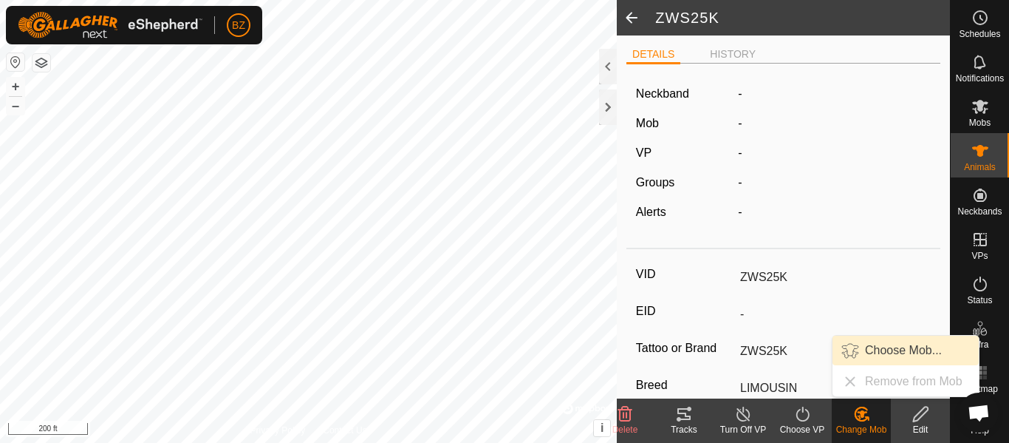
click at [872, 342] on link "Choose Mob..." at bounding box center [906, 350] width 146 height 30
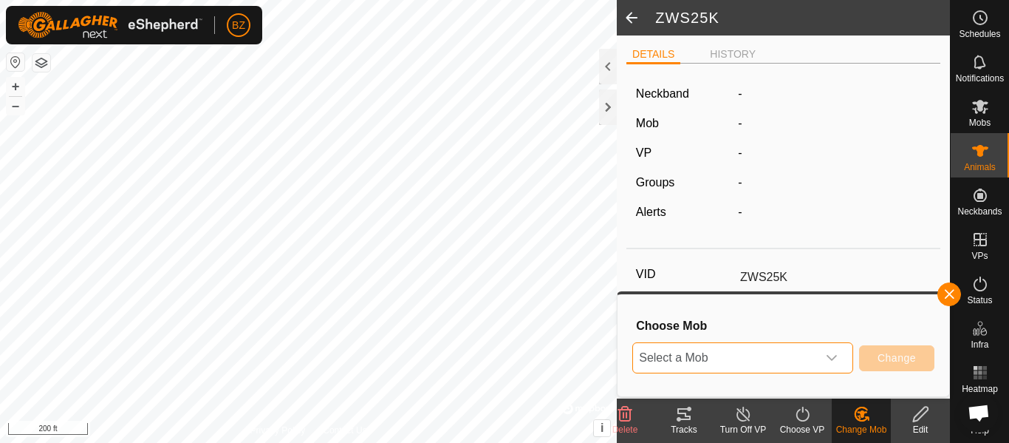
click at [779, 356] on span "Select a Mob" at bounding box center [725, 358] width 184 height 30
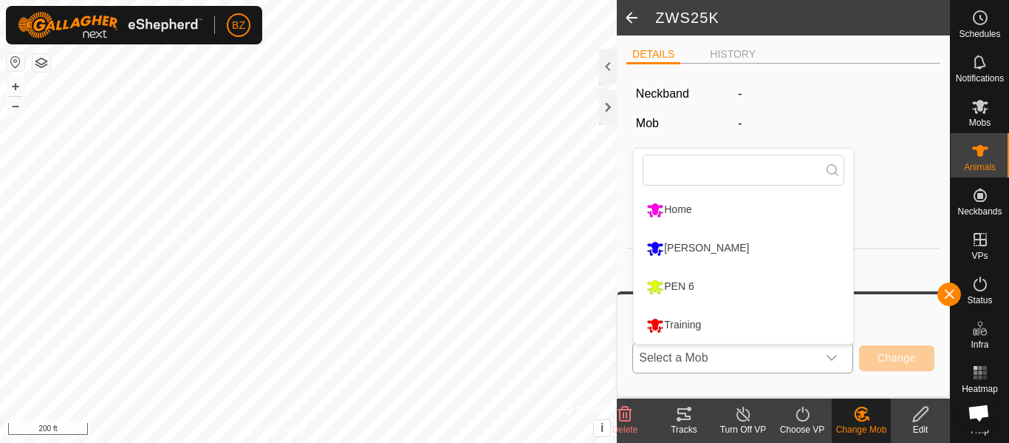
click at [689, 235] on li "[PERSON_NAME]" at bounding box center [743, 248] width 219 height 37
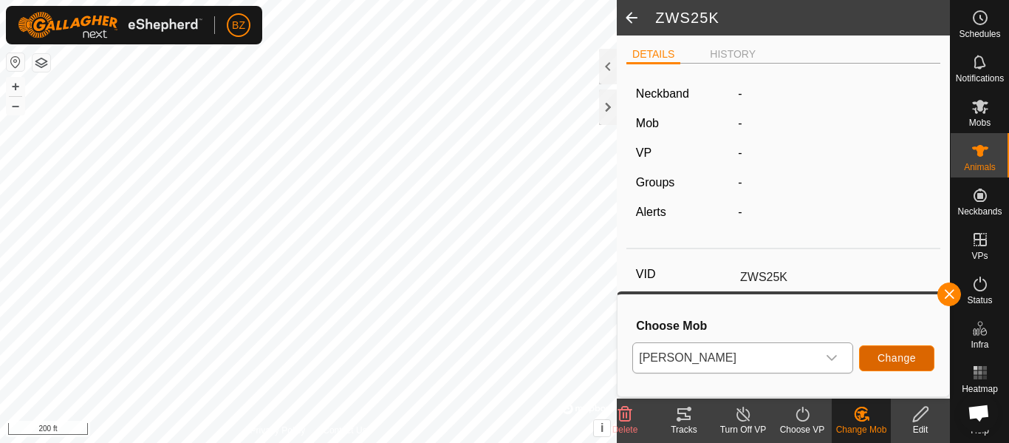
click at [886, 352] on span "Change" at bounding box center [897, 358] width 38 height 12
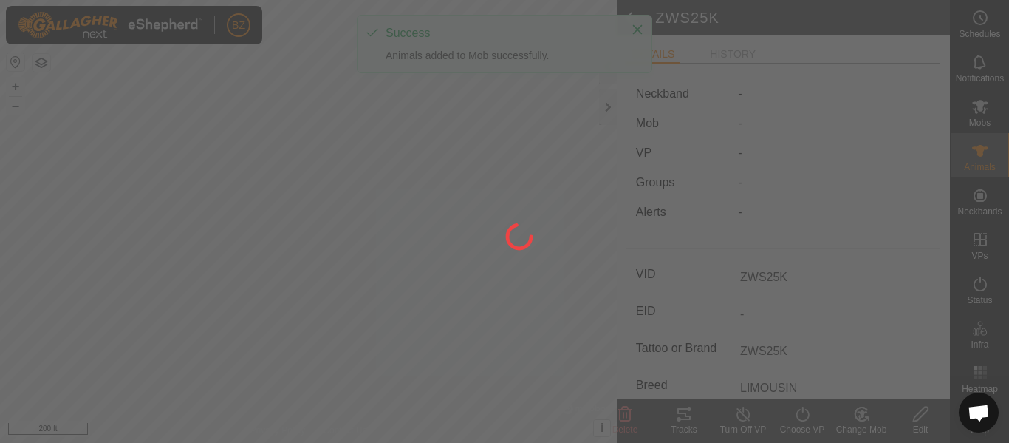
type input "0 kg"
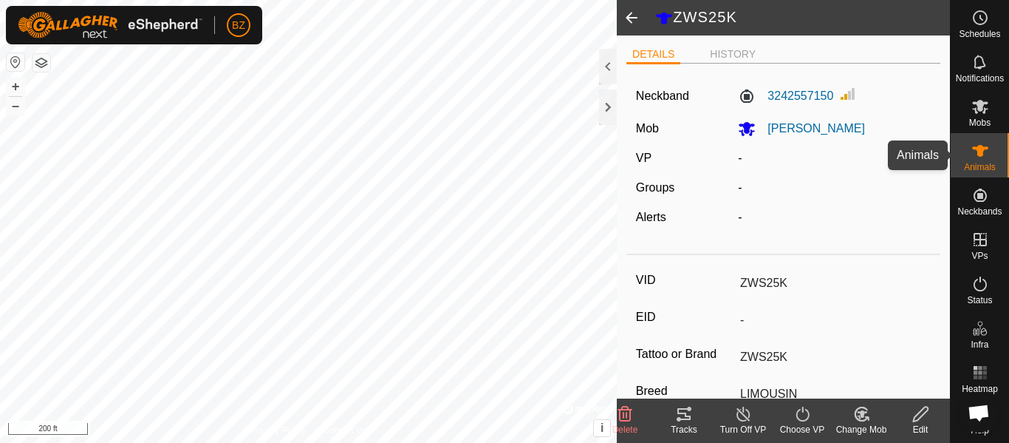
click at [978, 155] on icon at bounding box center [981, 151] width 18 height 18
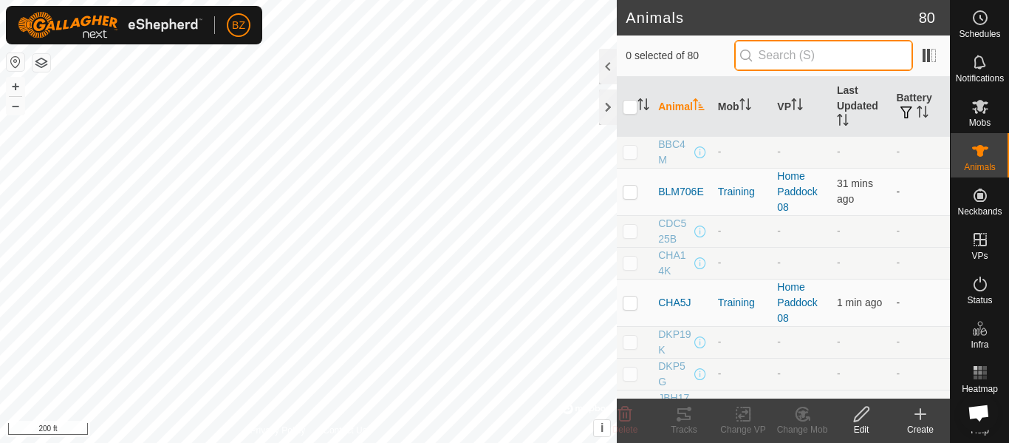
click at [800, 58] on input "text" at bounding box center [824, 55] width 179 height 31
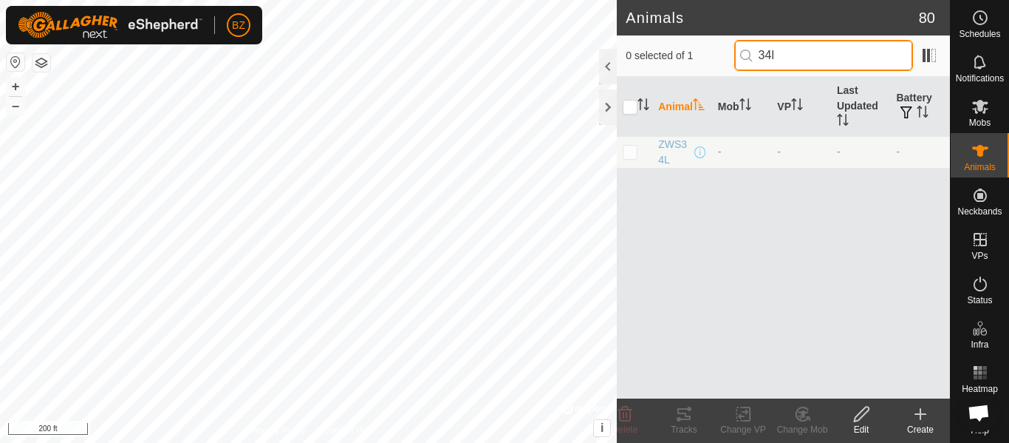
type input "34l"
click at [632, 148] on p-checkbox at bounding box center [630, 152] width 15 height 12
checkbox input "true"
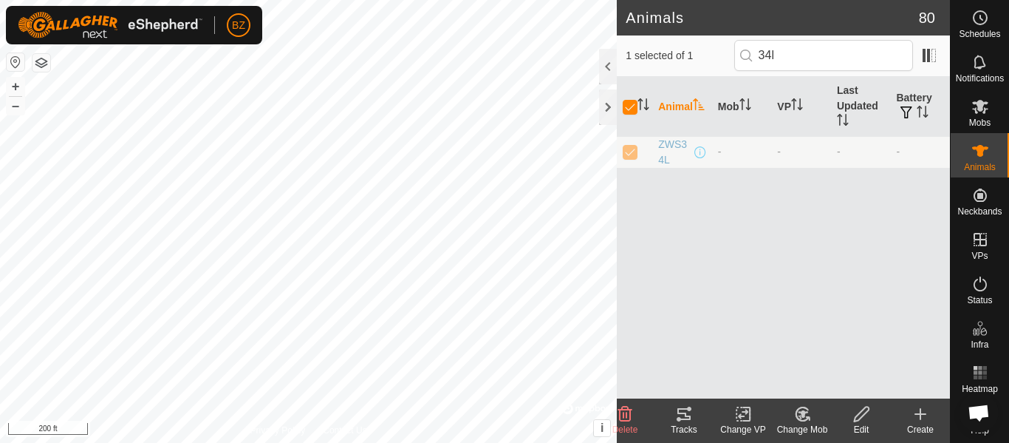
click at [863, 409] on icon at bounding box center [861, 413] width 15 height 15
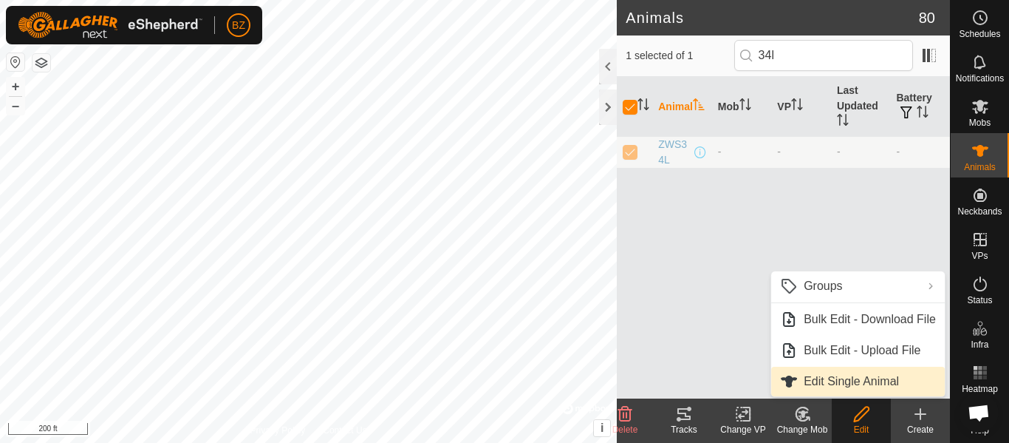
click at [833, 381] on link "Edit Single Animal" at bounding box center [858, 382] width 174 height 30
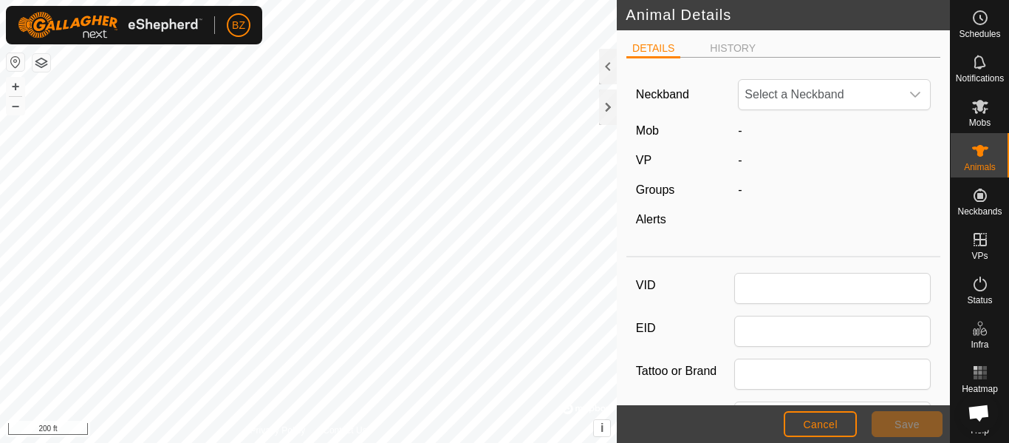
type input "ZWS34L"
type input "LIMOUSIN"
type input "COW"
type input "02/2023"
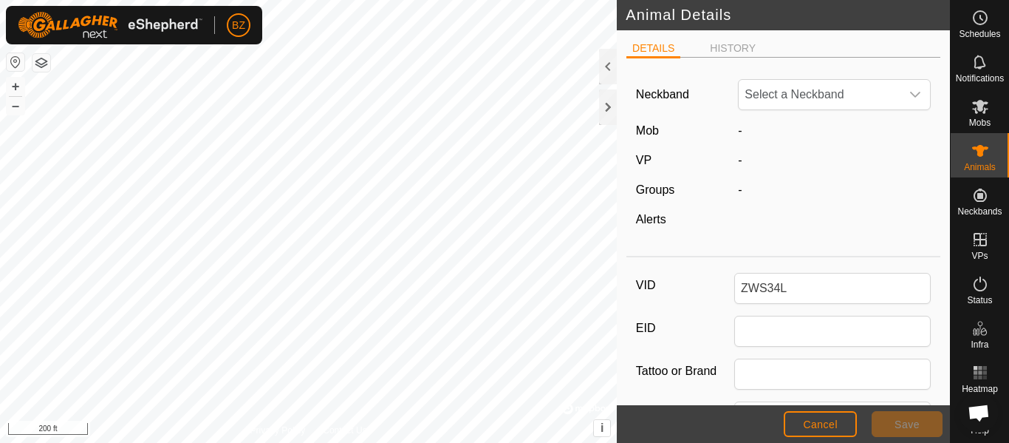
type input "2 years 7 months"
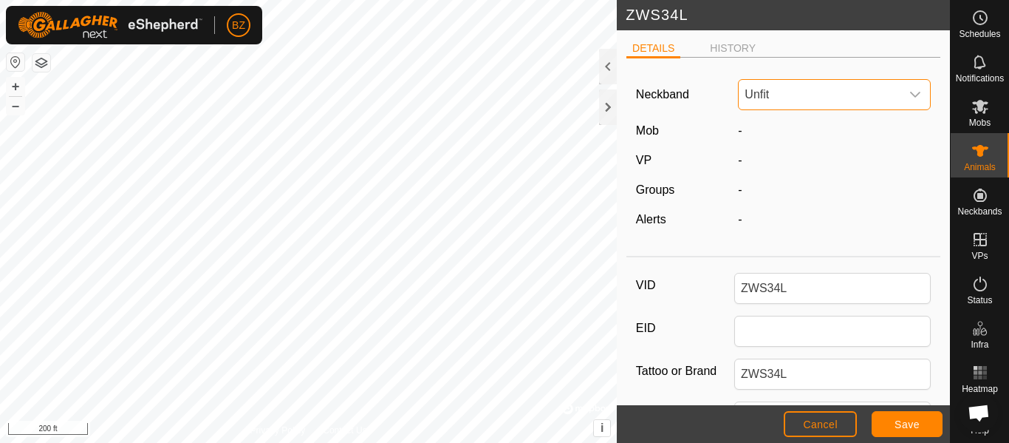
click at [848, 89] on span "Unfit" at bounding box center [820, 95] width 162 height 30
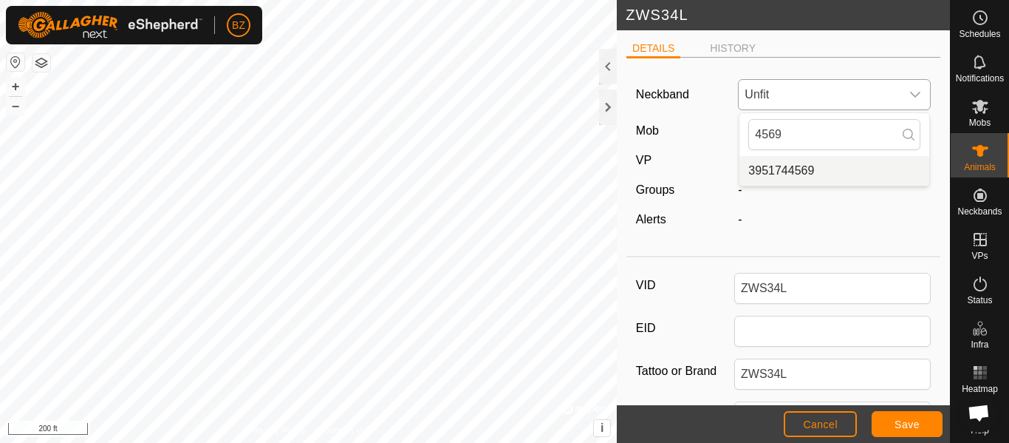
type input "4569"
click at [843, 162] on li "3951744569" at bounding box center [835, 171] width 190 height 30
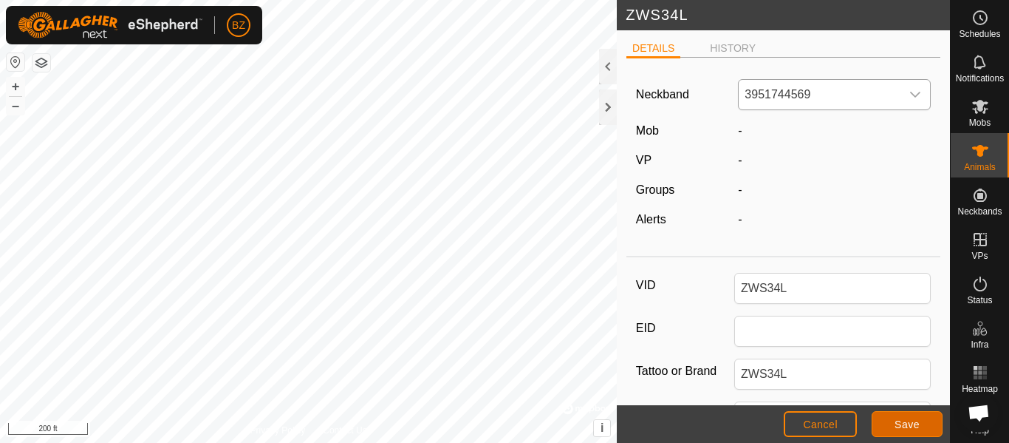
click at [927, 412] on button "Save" at bounding box center [907, 424] width 71 height 26
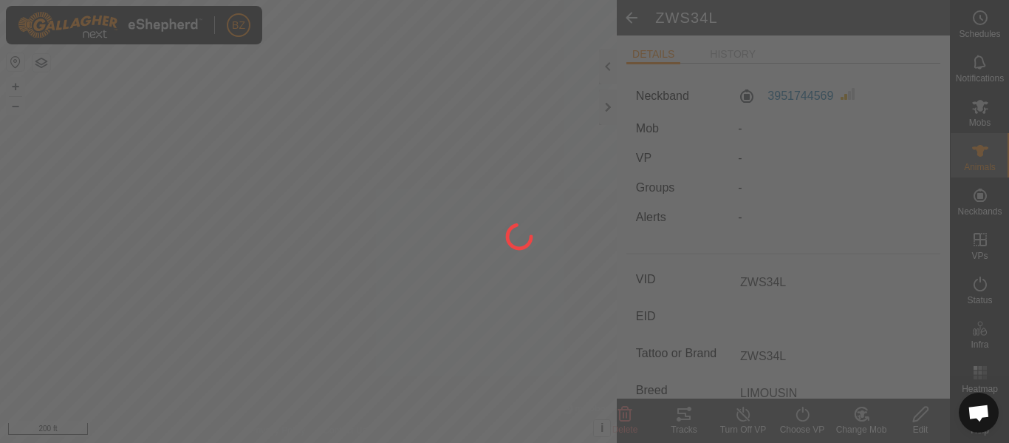
type input "-"
type input "0 kg"
type input "-"
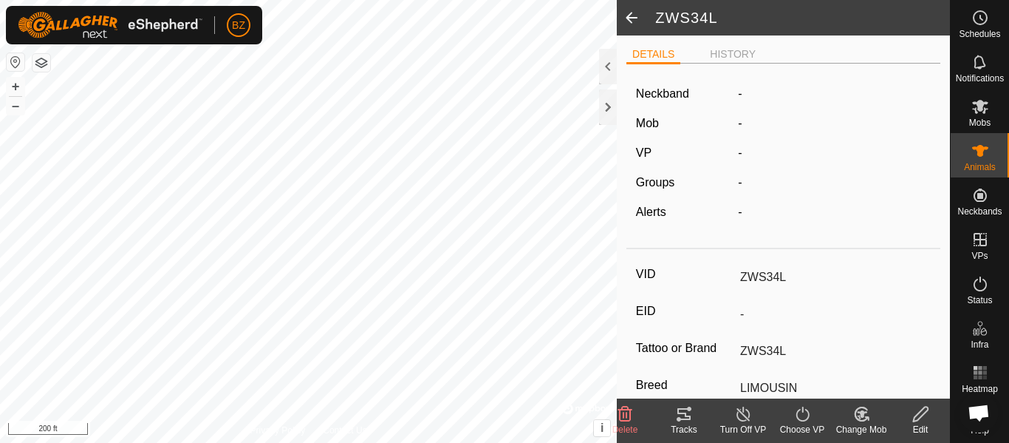
click at [864, 407] on icon at bounding box center [861, 413] width 13 height 13
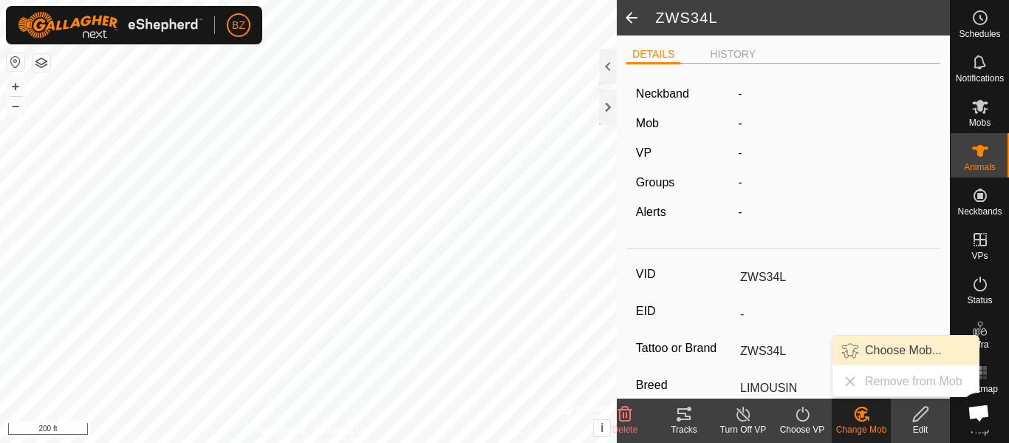
click at [874, 338] on link "Choose Mob..." at bounding box center [906, 350] width 146 height 30
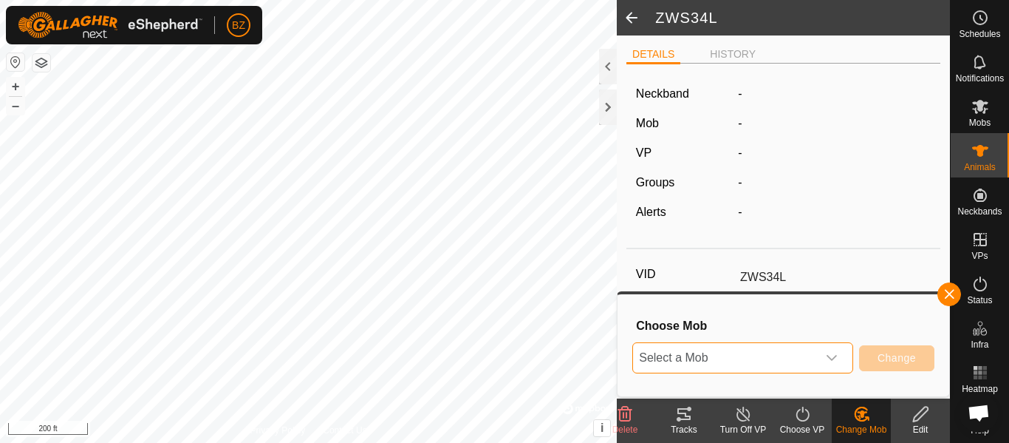
click at [790, 348] on span "Select a Mob" at bounding box center [725, 358] width 184 height 30
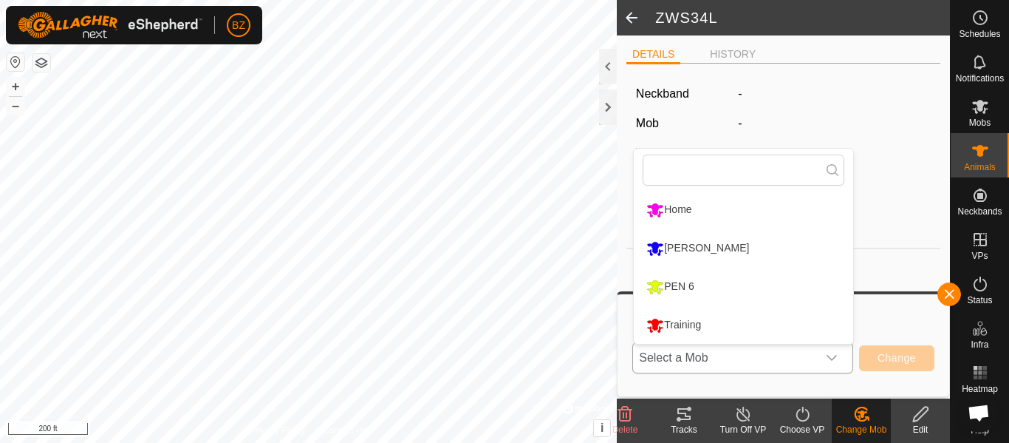
click at [701, 232] on li "[PERSON_NAME]" at bounding box center [743, 248] width 219 height 37
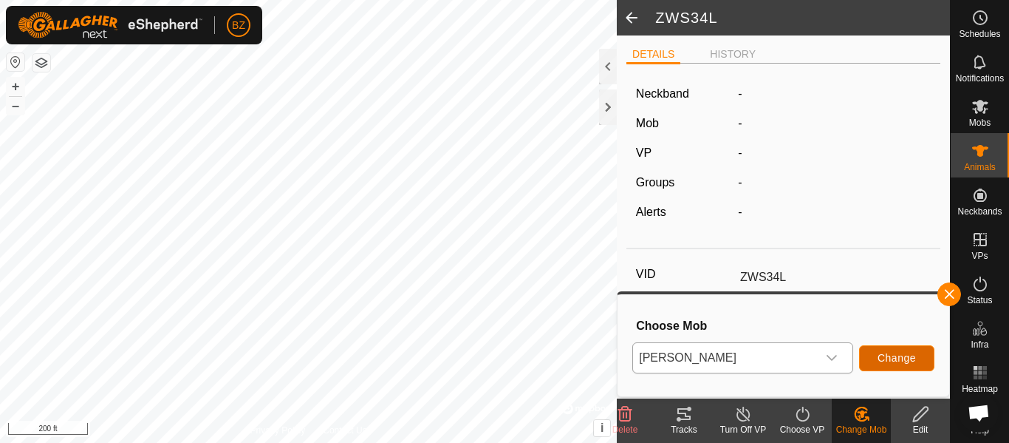
click at [890, 355] on span "Change" at bounding box center [897, 358] width 38 height 12
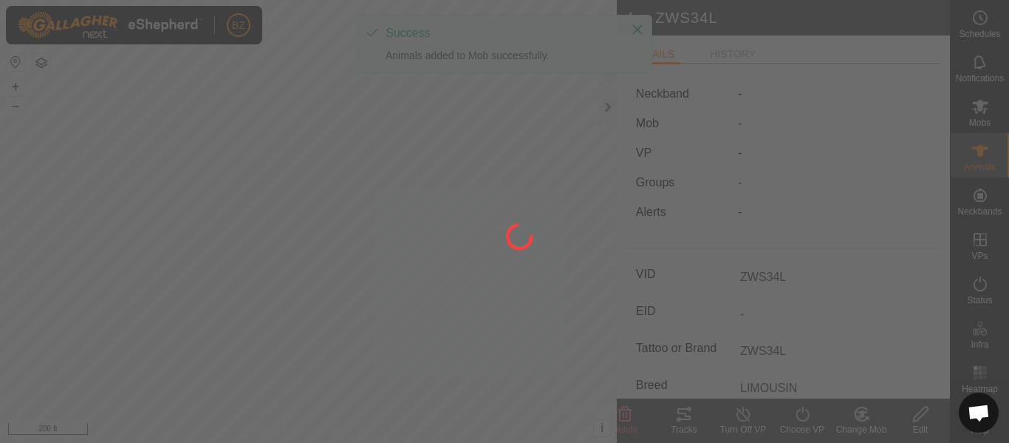
type input "0 kg"
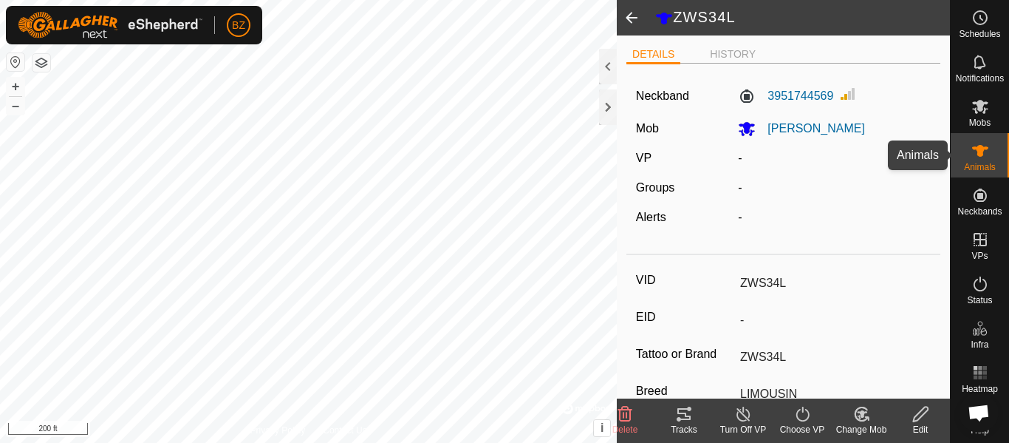
click at [984, 157] on es-animals-svg-icon at bounding box center [980, 151] width 27 height 24
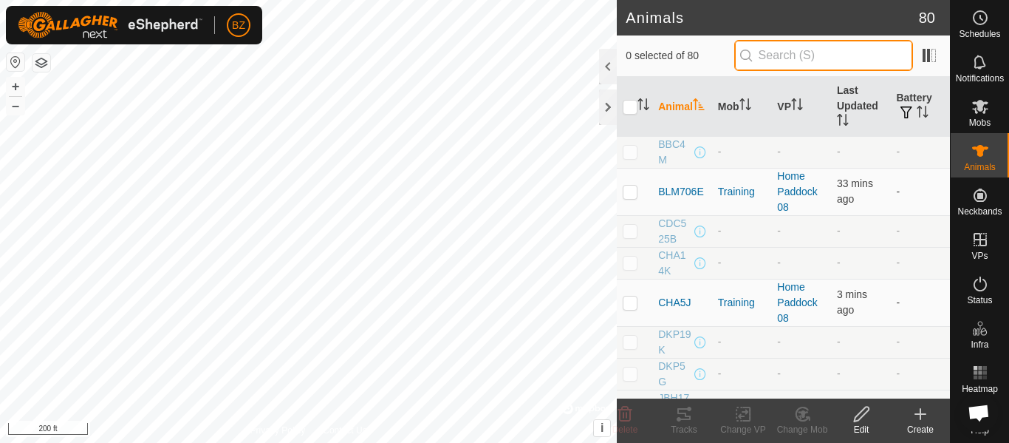
click at [824, 49] on input "text" at bounding box center [824, 55] width 179 height 31
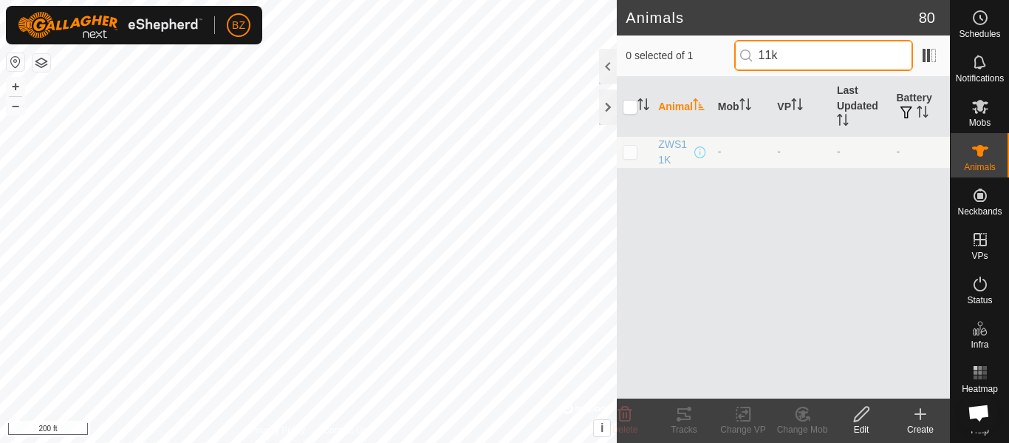
type input "11k"
click at [629, 143] on td at bounding box center [634, 152] width 35 height 32
checkbox input "true"
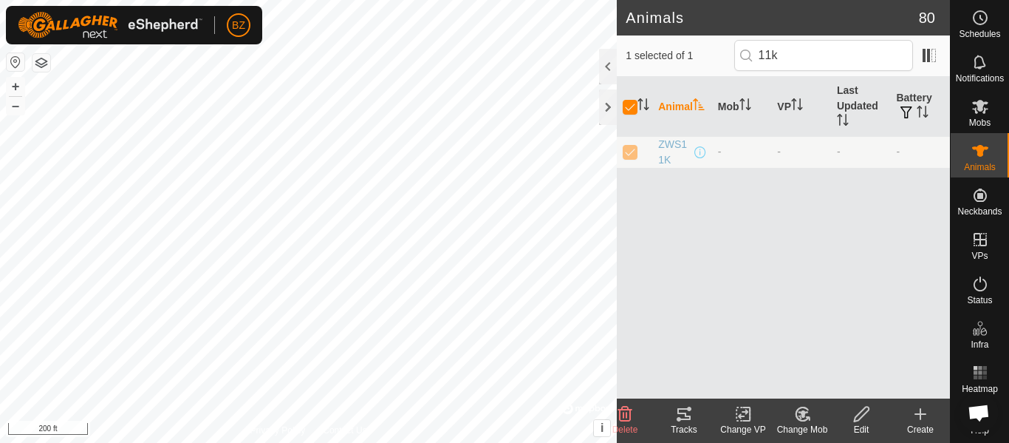
click at [869, 403] on div "Edit" at bounding box center [861, 420] width 59 height 44
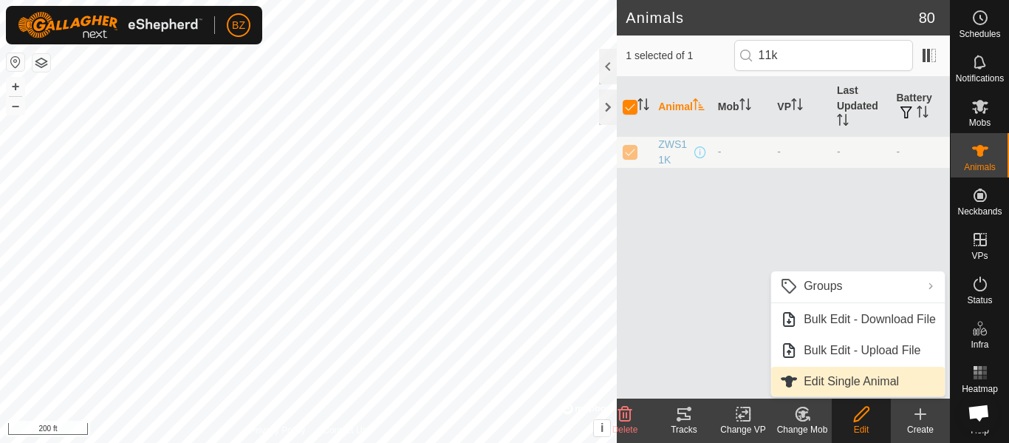
click at [848, 374] on link "Edit Single Animal" at bounding box center [858, 382] width 174 height 30
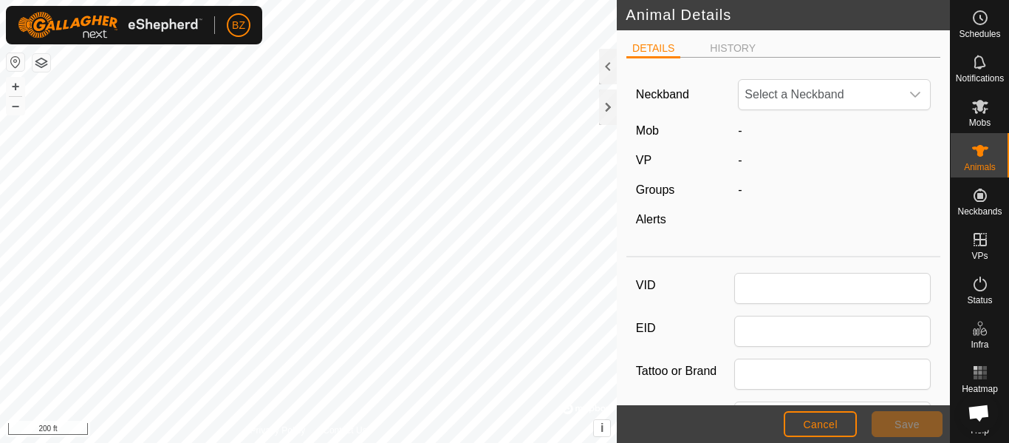
type input "ZWS11K"
type input "LIMOUSIN"
type input "COW"
type input "01/2022"
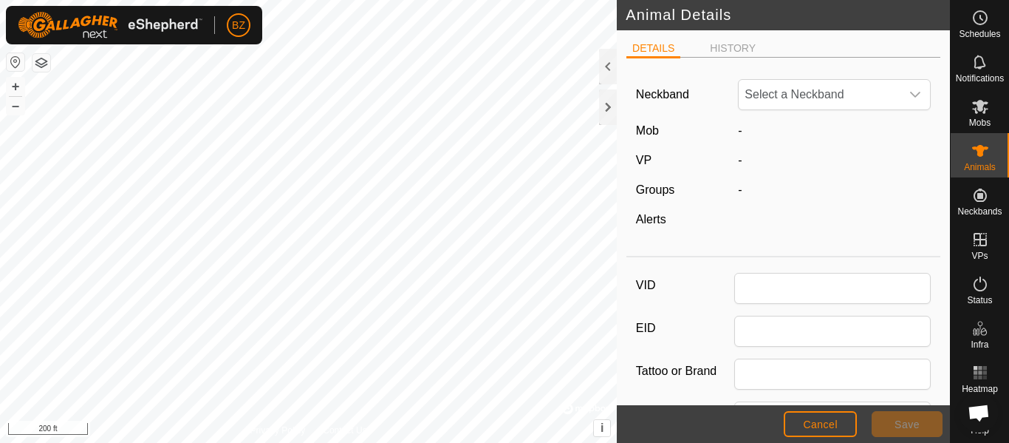
type input "3 years 8 months"
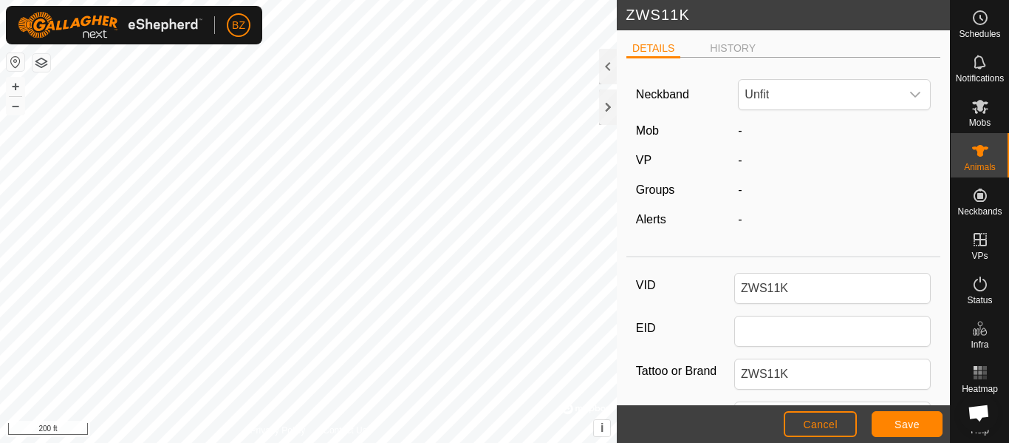
click at [821, 75] on div "Neckband Unfit Mob - VP - Groups - Alerts -" at bounding box center [784, 159] width 314 height 180
click at [822, 86] on span "Unfit" at bounding box center [820, 95] width 162 height 30
type input "7557"
click at [825, 167] on li "2420007557" at bounding box center [835, 171] width 190 height 30
click at [916, 415] on button "Save" at bounding box center [907, 424] width 71 height 26
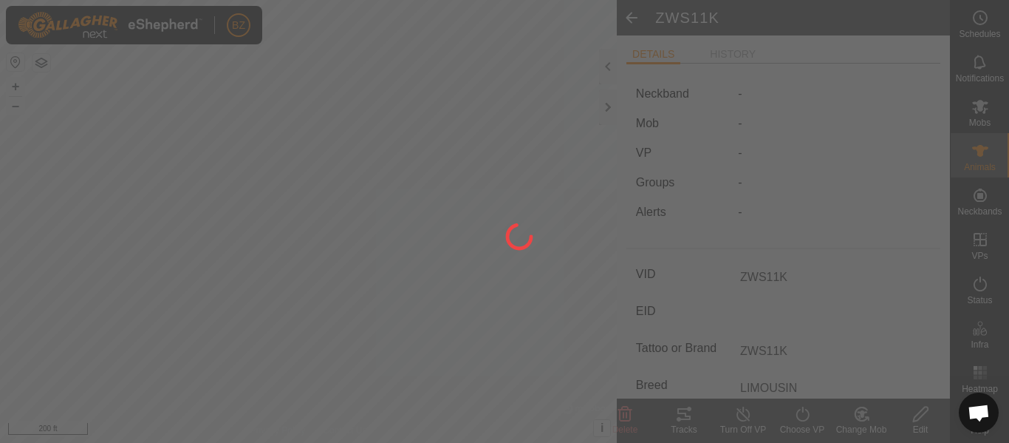
type input "-"
type input "0 kg"
type input "-"
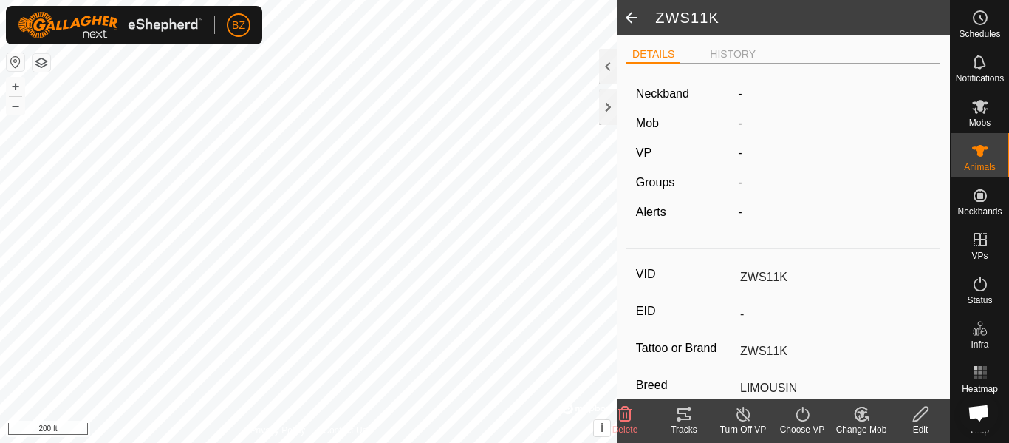
click at [872, 413] on change-mob-svg-icon at bounding box center [861, 414] width 59 height 18
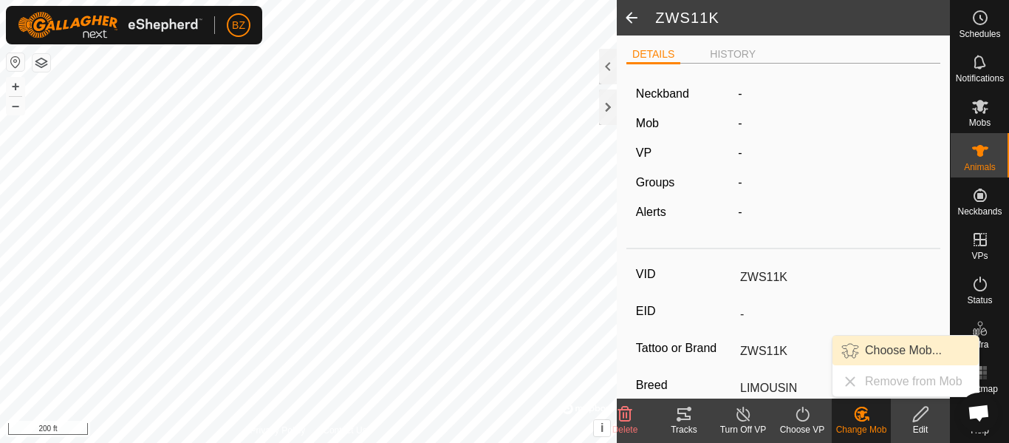
click at [875, 349] on link "Choose Mob..." at bounding box center [906, 350] width 146 height 30
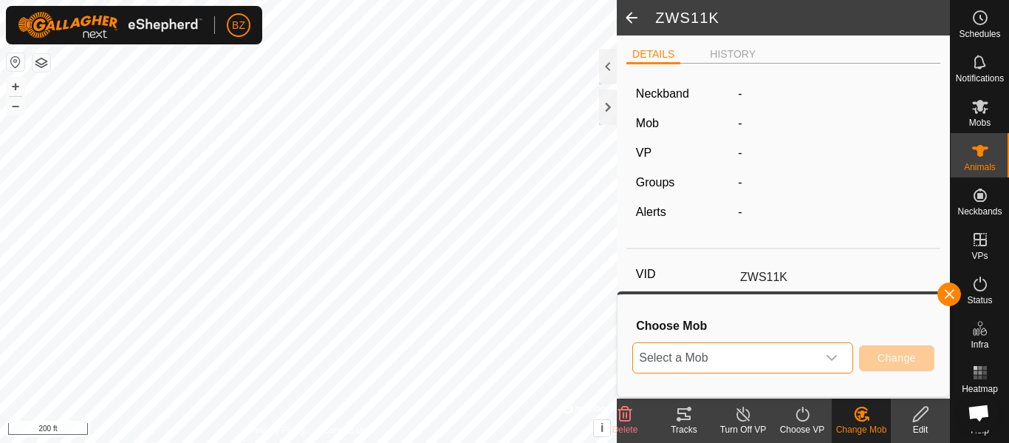
click at [769, 347] on span "Select a Mob" at bounding box center [725, 358] width 184 height 30
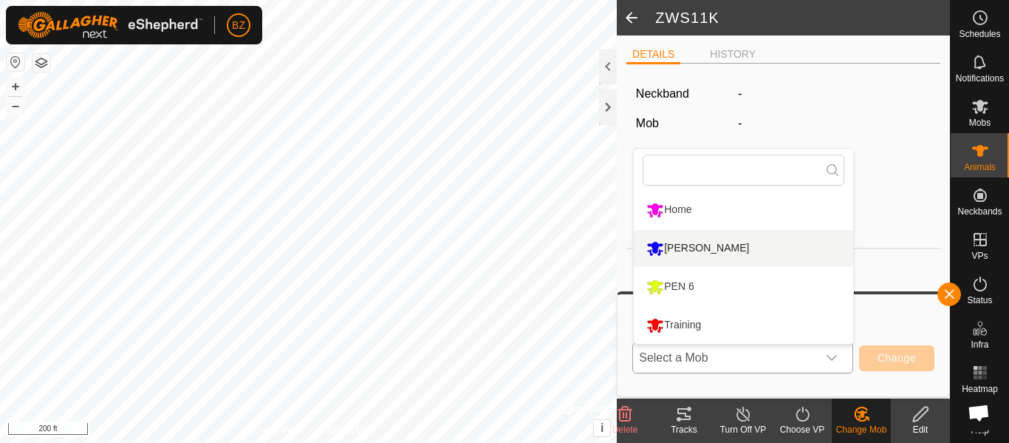
click at [729, 242] on li "[PERSON_NAME]" at bounding box center [743, 248] width 219 height 37
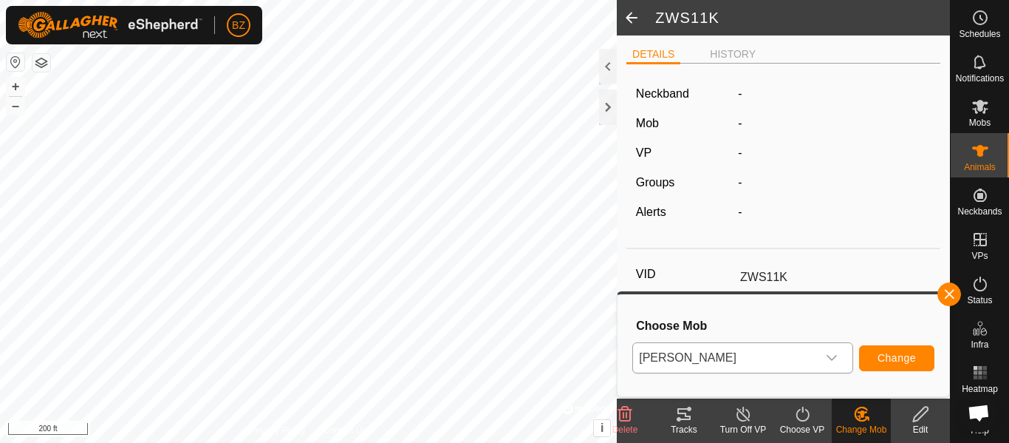
click at [729, 242] on div "Neckband - Mob - VP - Groups - Alerts -" at bounding box center [784, 158] width 314 height 167
click at [885, 355] on span "Change" at bounding box center [897, 358] width 38 height 12
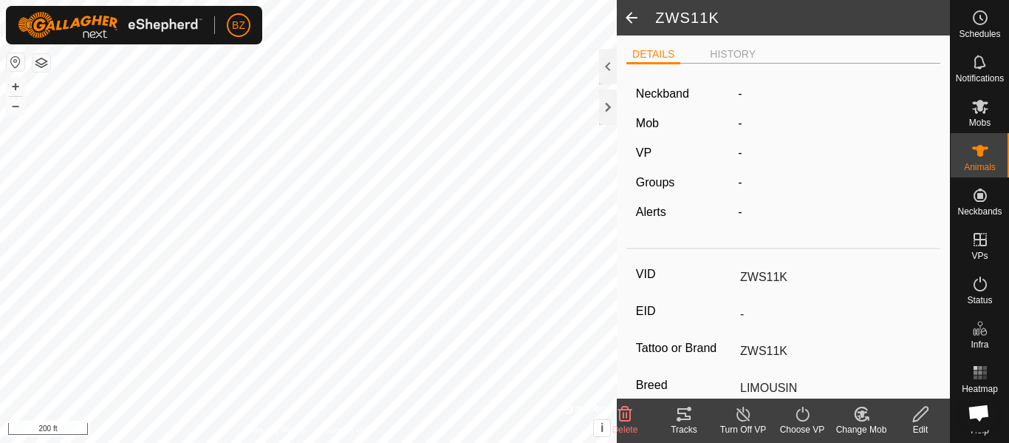
click at [858, 423] on div "Change Mob" at bounding box center [861, 429] width 59 height 13
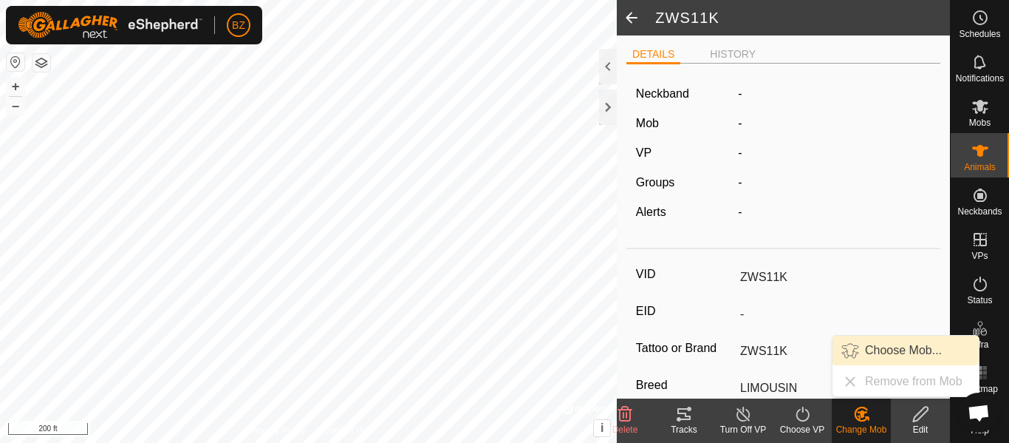
click at [853, 352] on link "Choose Mob..." at bounding box center [906, 350] width 146 height 30
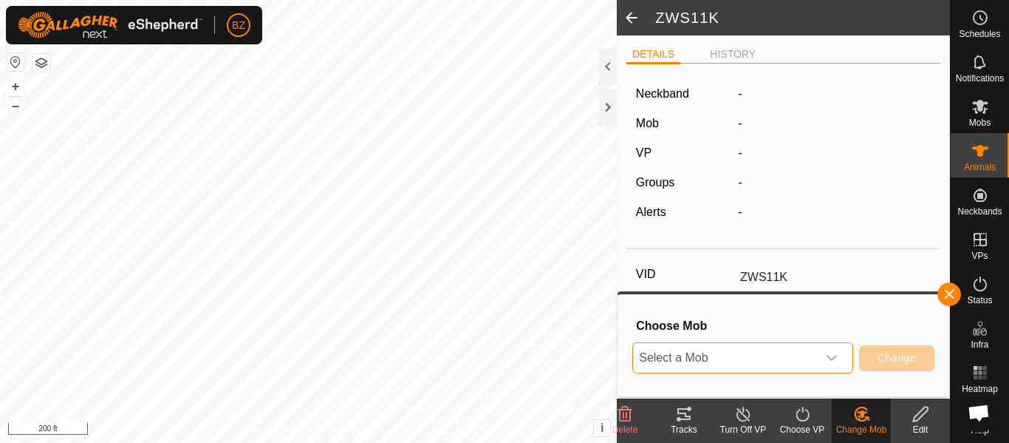
click at [788, 364] on span "Select a Mob" at bounding box center [725, 358] width 184 height 30
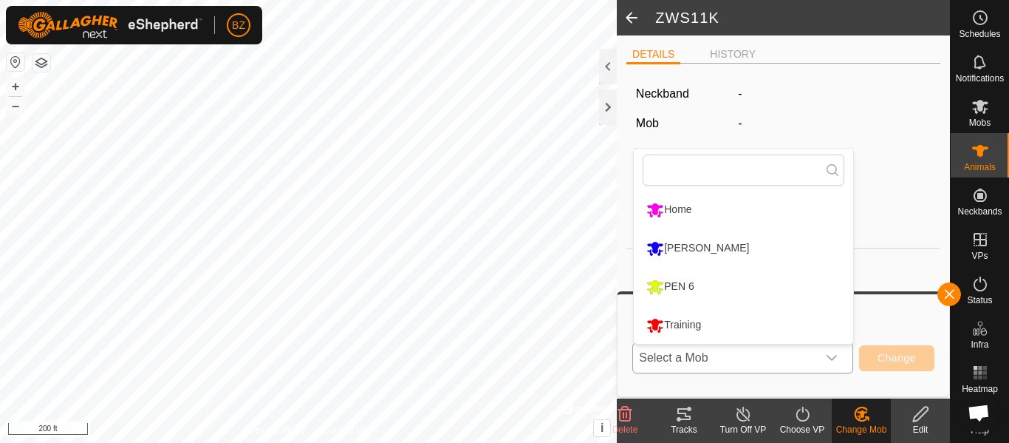
click at [718, 239] on li "[PERSON_NAME]" at bounding box center [743, 248] width 219 height 37
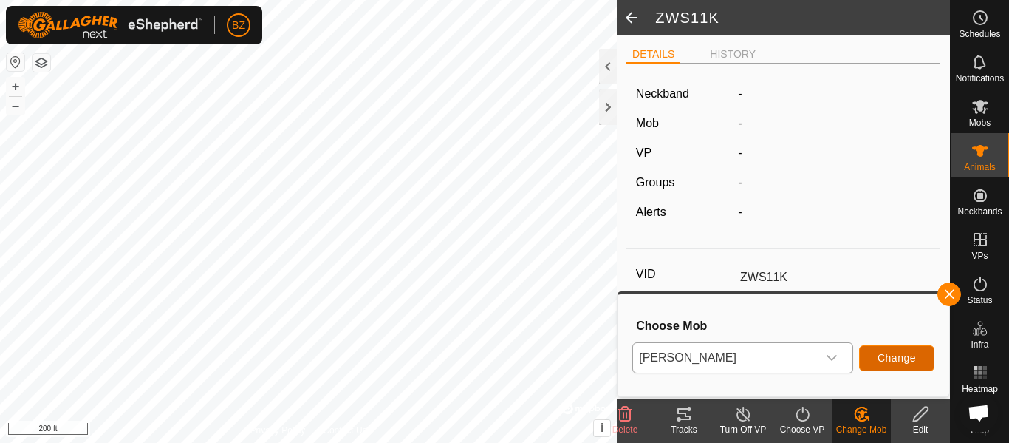
click at [890, 351] on button "Change" at bounding box center [896, 358] width 75 height 26
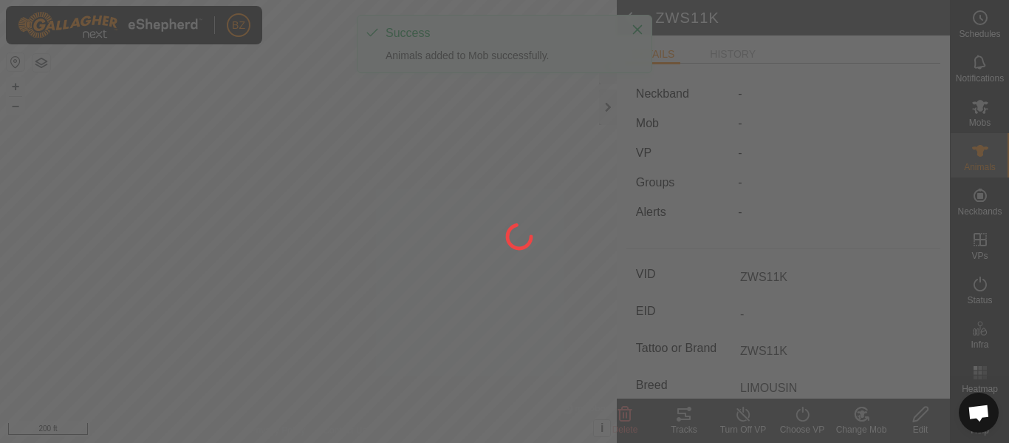
type input "0 kg"
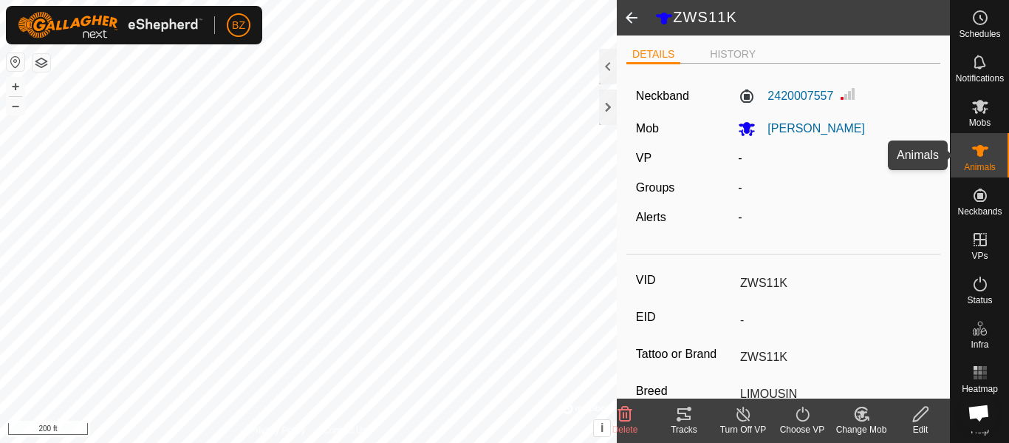
click at [976, 140] on es-animals-svg-icon at bounding box center [980, 151] width 27 height 24
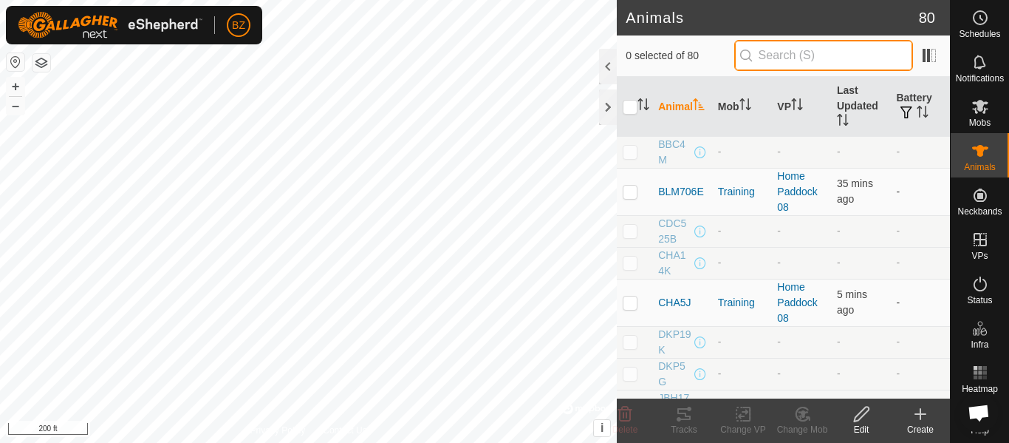
click at [803, 54] on input "text" at bounding box center [824, 55] width 179 height 31
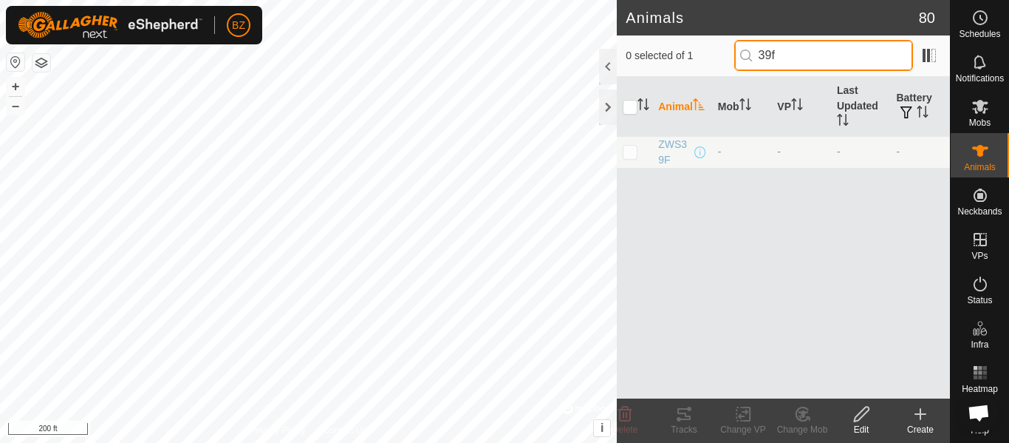
type input "39f"
click at [632, 149] on p-checkbox at bounding box center [630, 152] width 15 height 12
checkbox input "true"
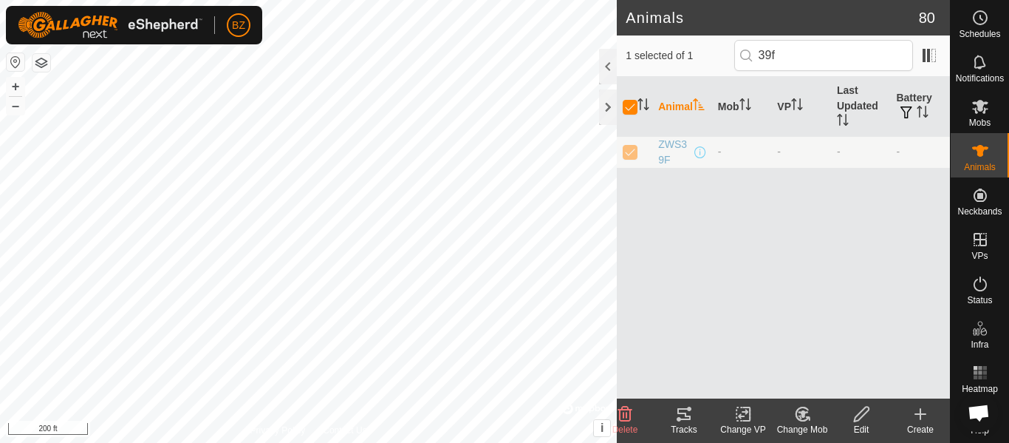
click at [863, 423] on div "Edit" at bounding box center [861, 429] width 59 height 13
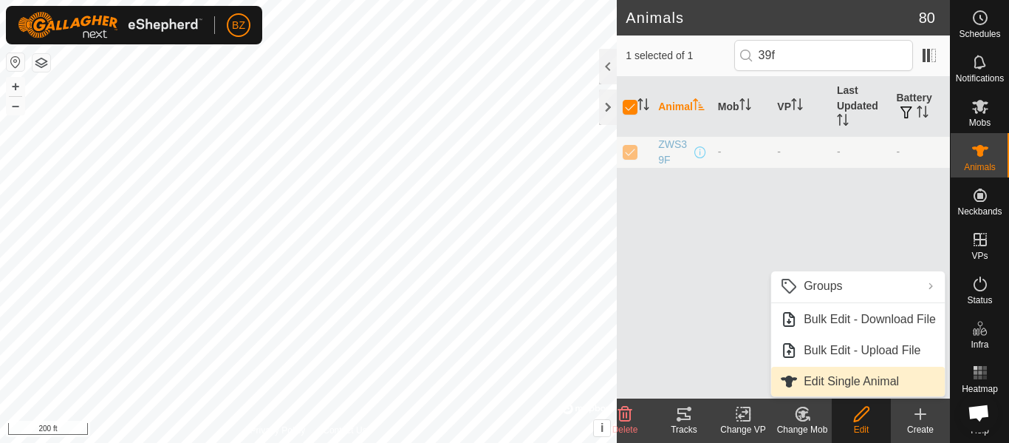
click at [802, 380] on link "Edit Single Animal" at bounding box center [858, 382] width 174 height 30
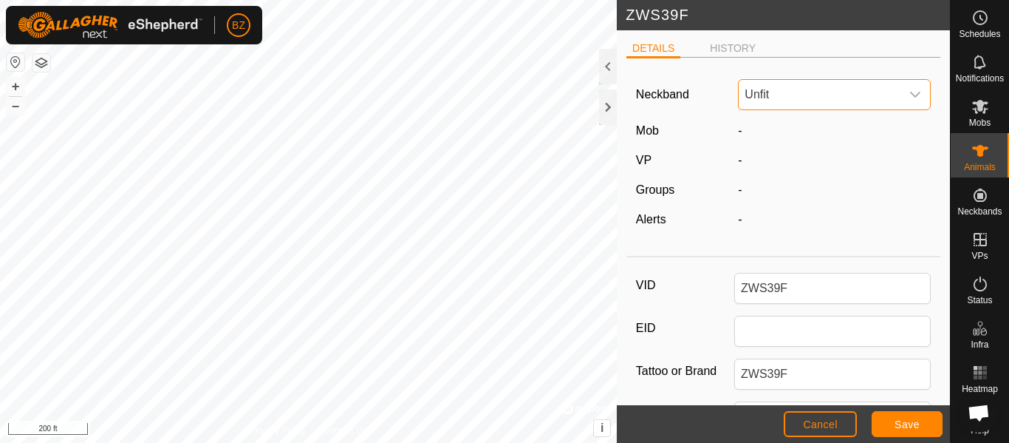
click at [839, 92] on span "Unfit" at bounding box center [820, 95] width 162 height 30
click at [862, 164] on li "0648958158" at bounding box center [835, 171] width 190 height 30
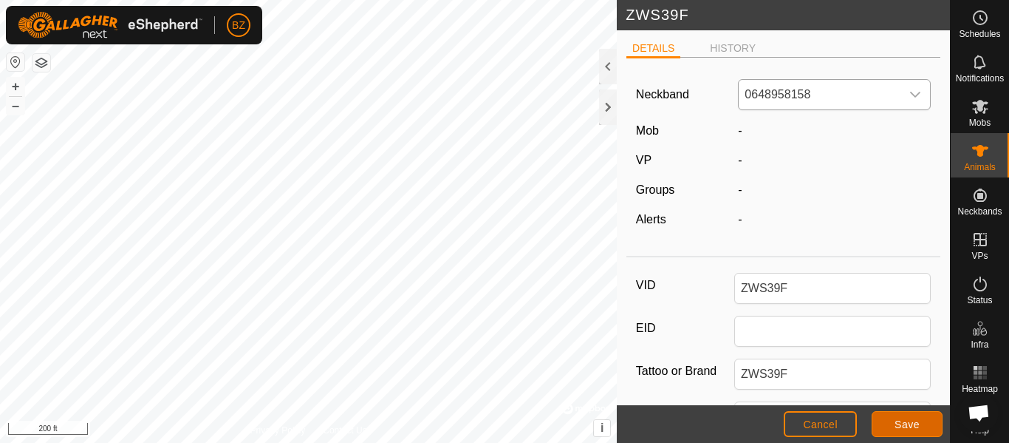
click at [909, 418] on span "Save" at bounding box center [907, 424] width 25 height 12
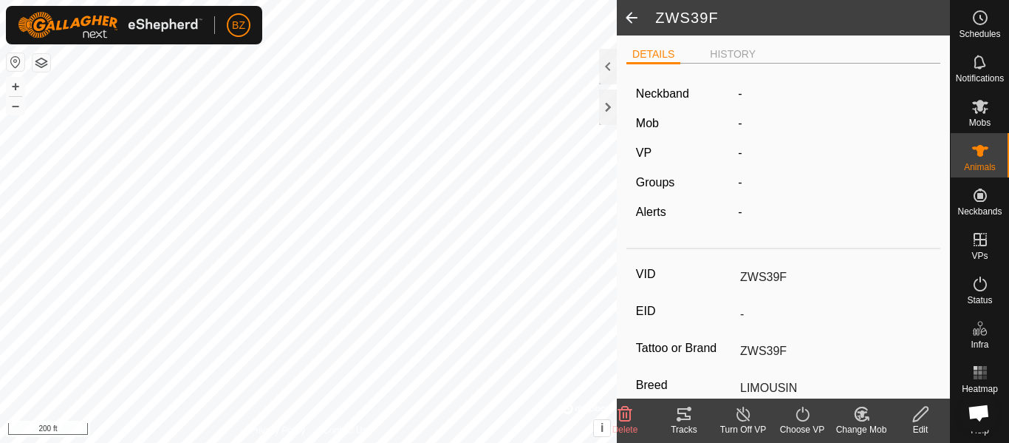
click at [862, 415] on icon at bounding box center [862, 413] width 10 height 7
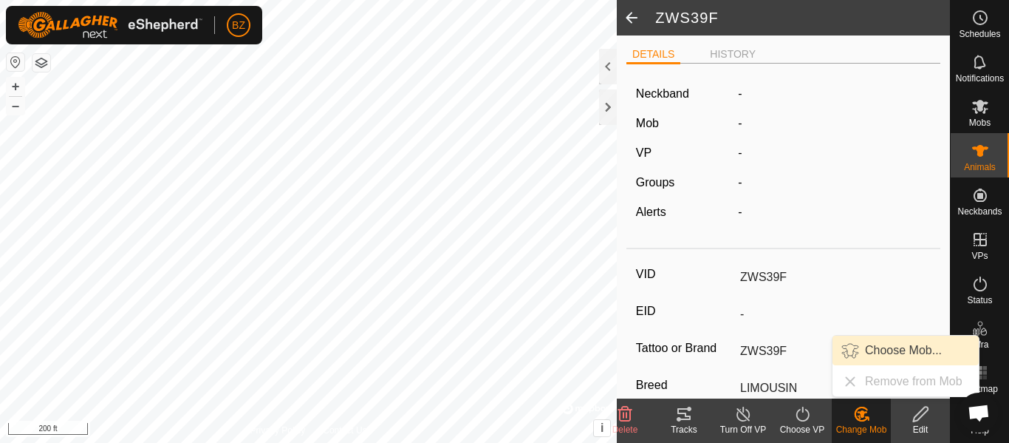
click at [865, 340] on link "Choose Mob..." at bounding box center [906, 350] width 146 height 30
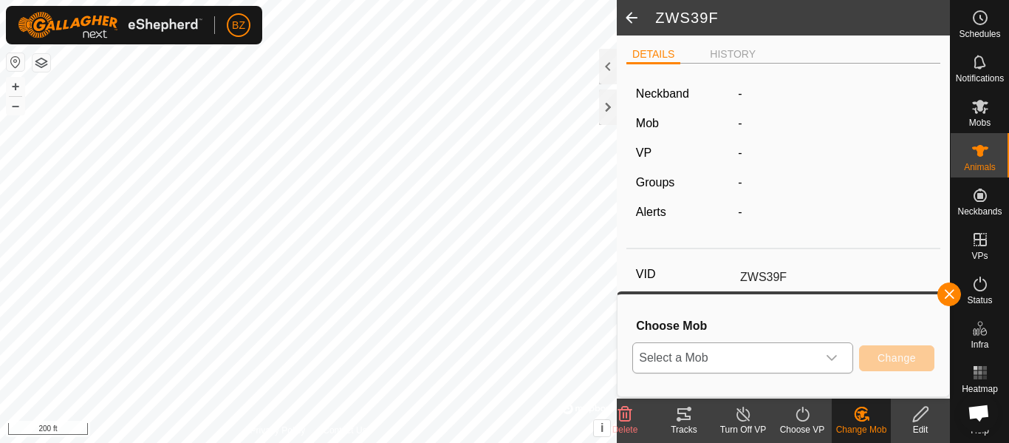
click at [792, 353] on span "Select a Mob" at bounding box center [725, 358] width 184 height 30
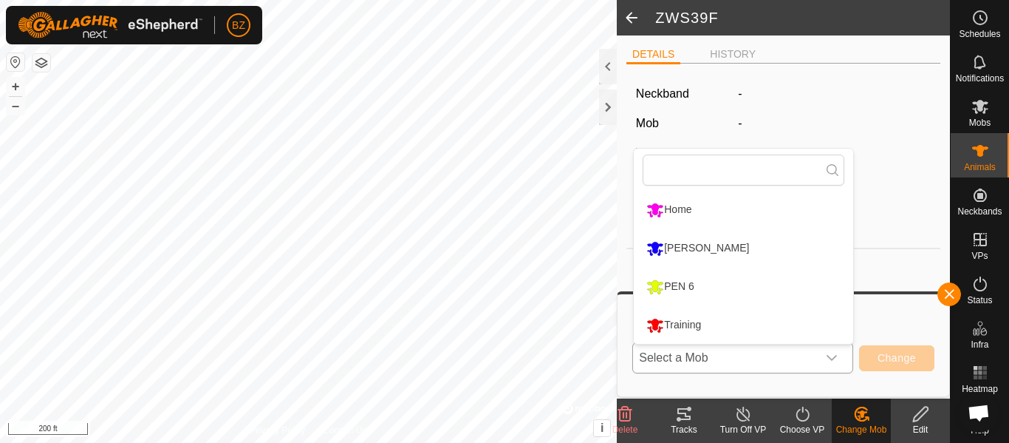
click at [712, 240] on li "[PERSON_NAME]" at bounding box center [743, 248] width 219 height 37
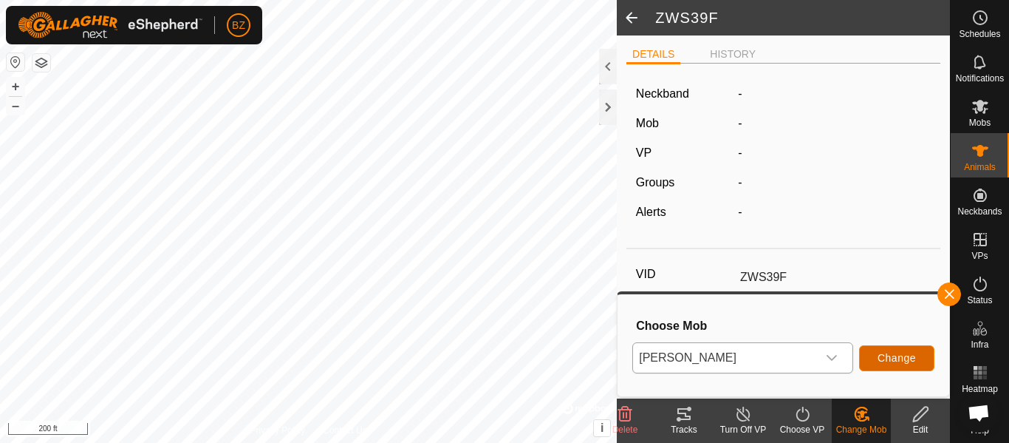
click at [871, 350] on button "Change" at bounding box center [896, 358] width 75 height 26
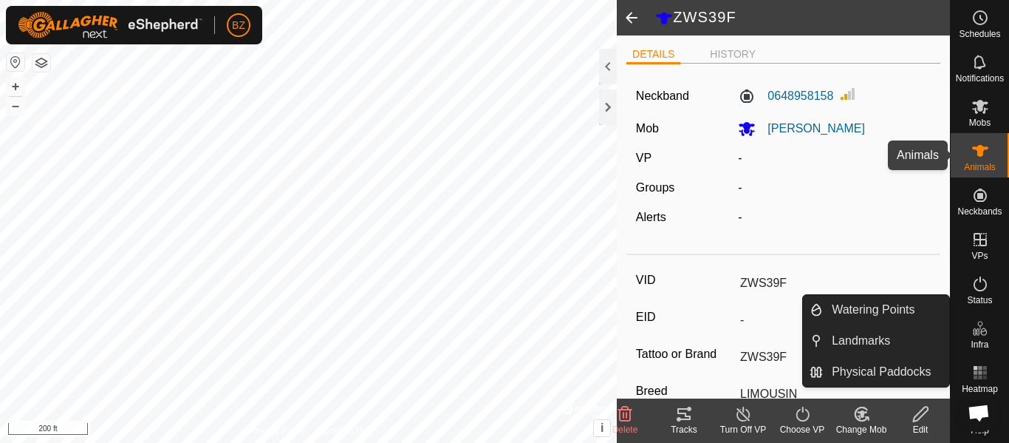
click at [978, 161] on es-animals-svg-icon at bounding box center [980, 151] width 27 height 24
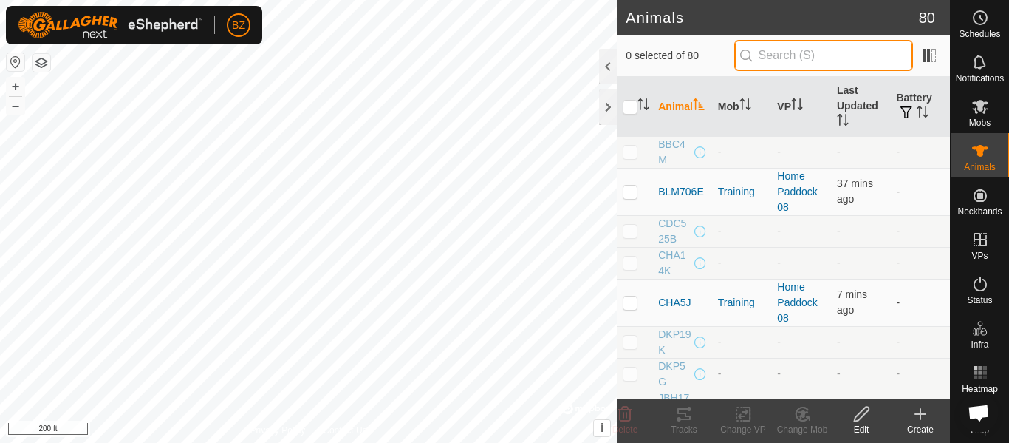
click at [800, 50] on input "text" at bounding box center [824, 55] width 179 height 31
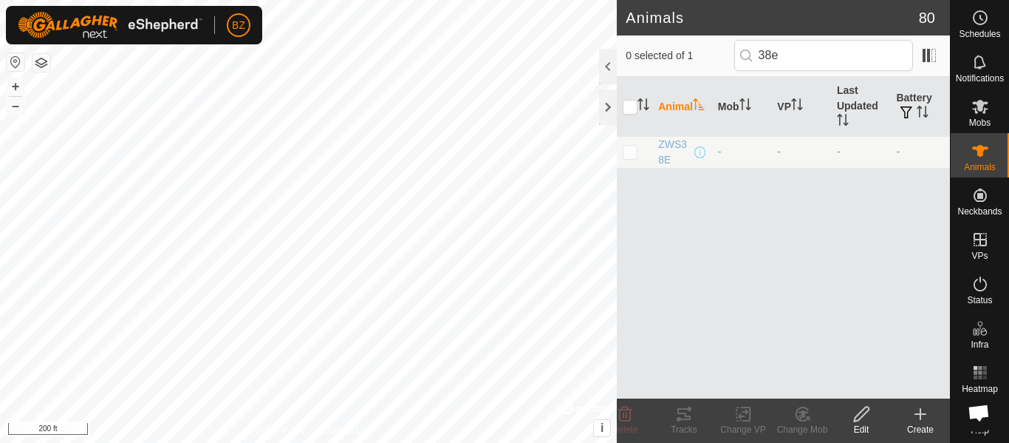
click at [641, 151] on td at bounding box center [634, 152] width 35 height 32
click at [862, 409] on icon at bounding box center [862, 414] width 18 height 18
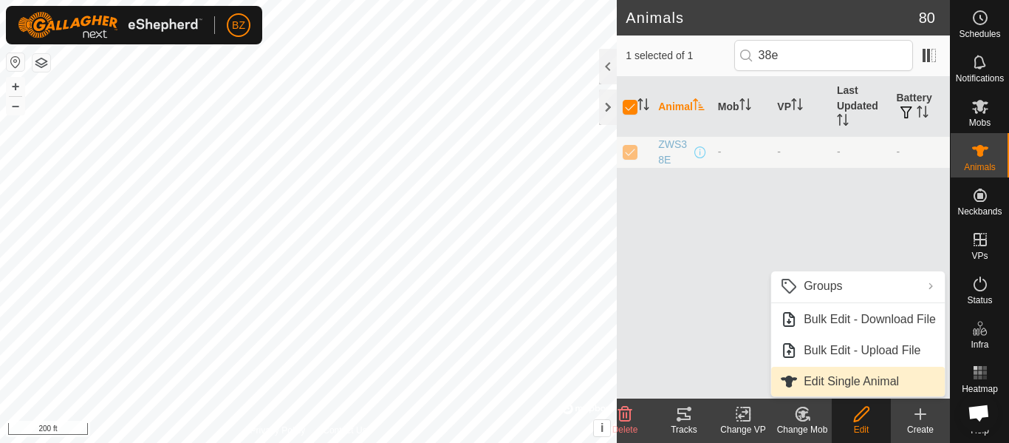
click at [848, 381] on link "Edit Single Animal" at bounding box center [858, 382] width 174 height 30
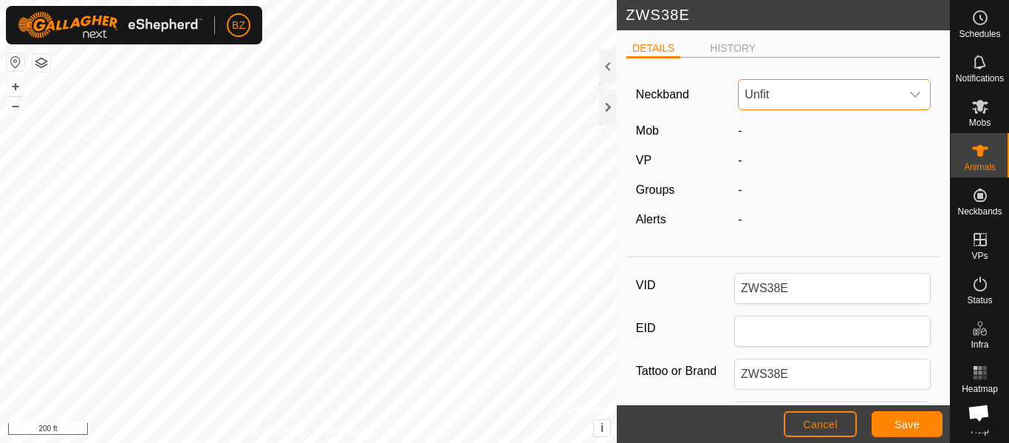
click at [842, 92] on span "Unfit" at bounding box center [820, 95] width 162 height 30
click at [740, 172] on li "3830534298" at bounding box center [835, 171] width 190 height 30
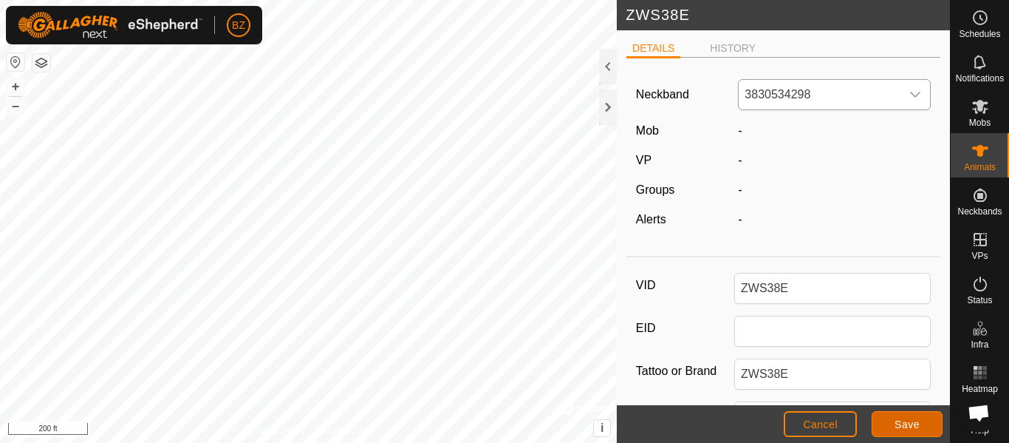
click at [936, 423] on button "Save" at bounding box center [907, 424] width 71 height 26
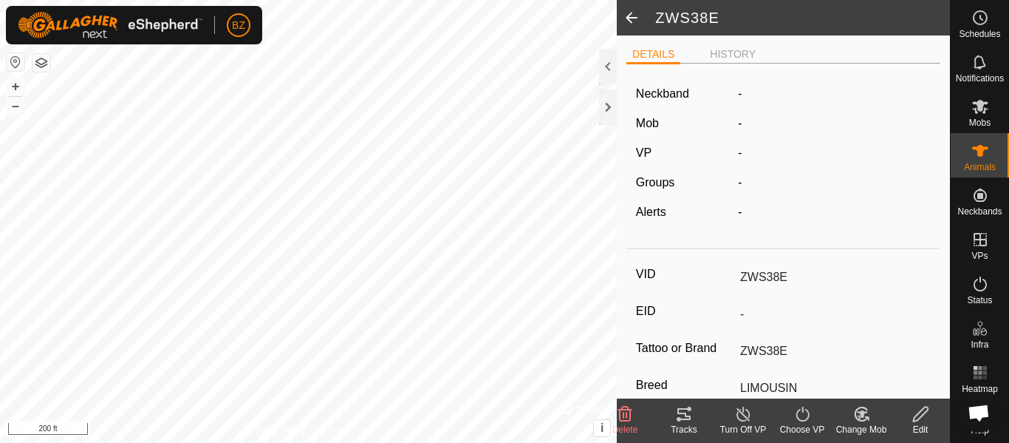
click at [859, 415] on icon at bounding box center [862, 414] width 18 height 18
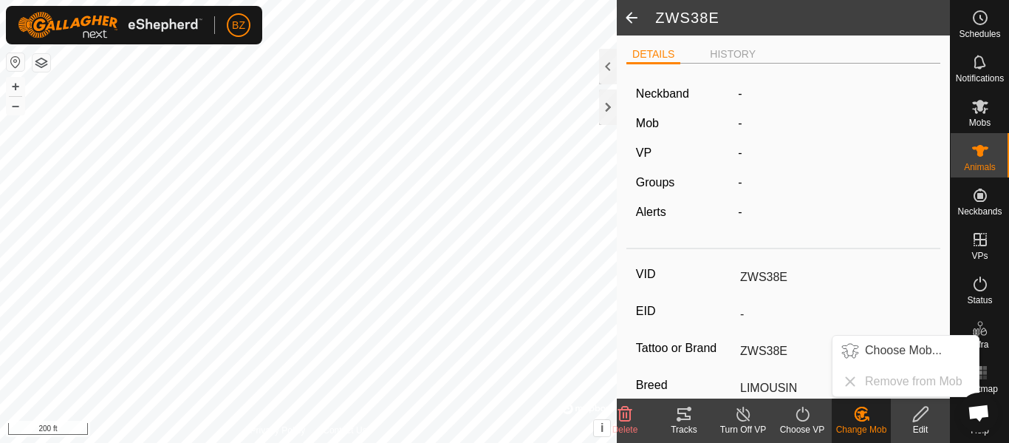
click at [873, 335] on div "Choose Mob... Remove from [GEOGRAPHIC_DATA]" at bounding box center [906, 366] width 148 height 62
click at [878, 347] on link "Choose Mob..." at bounding box center [906, 350] width 146 height 30
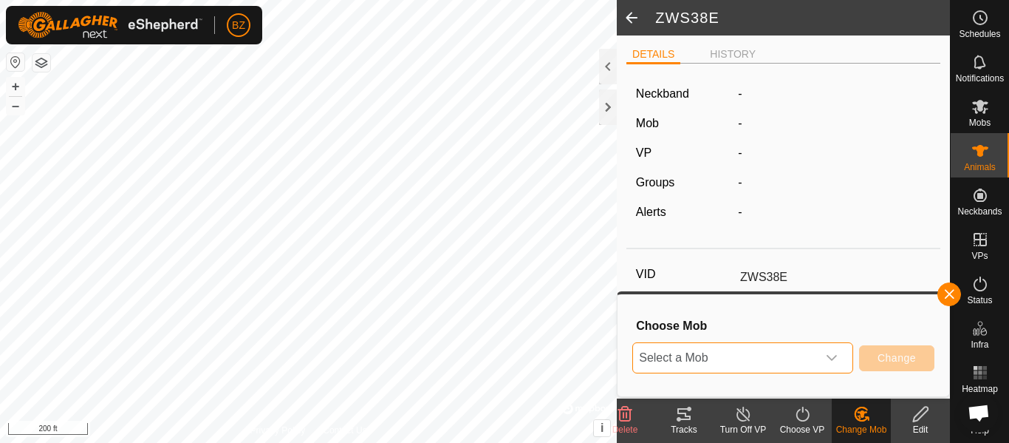
click at [792, 352] on span "Select a Mob" at bounding box center [725, 358] width 184 height 30
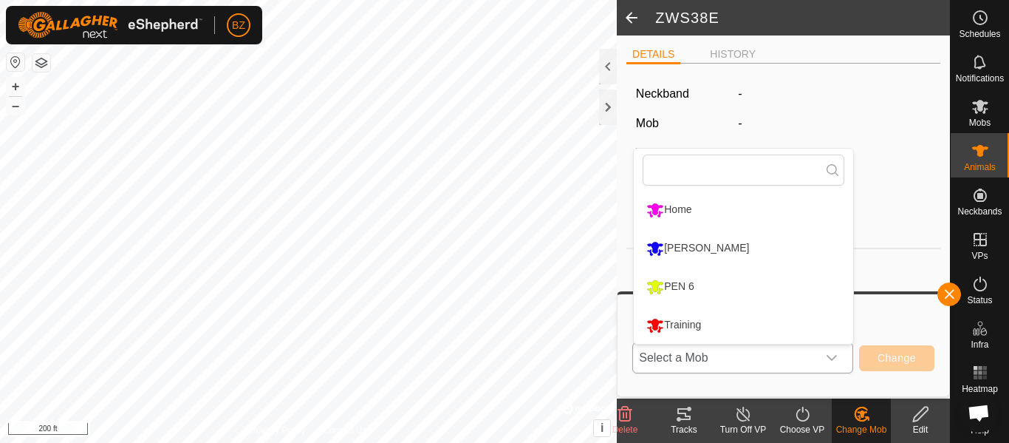
click at [748, 245] on li "[PERSON_NAME]" at bounding box center [743, 248] width 219 height 37
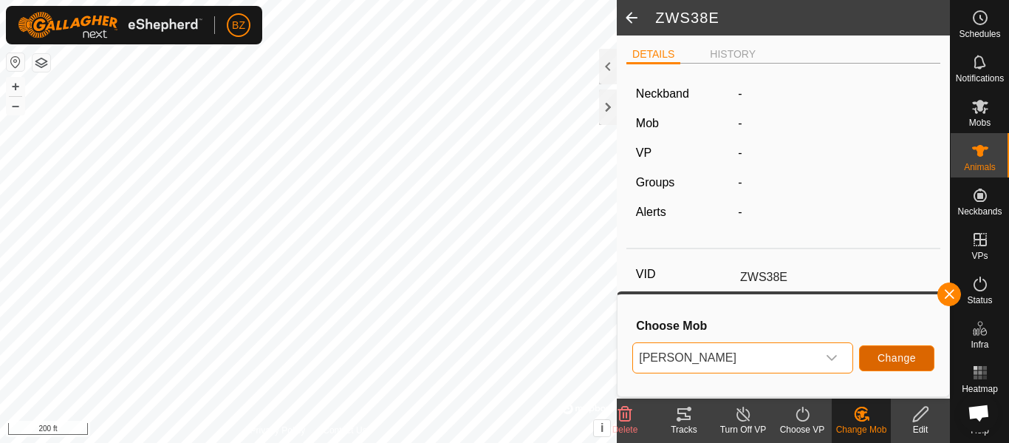
click at [888, 361] on span "Change" at bounding box center [897, 358] width 38 height 12
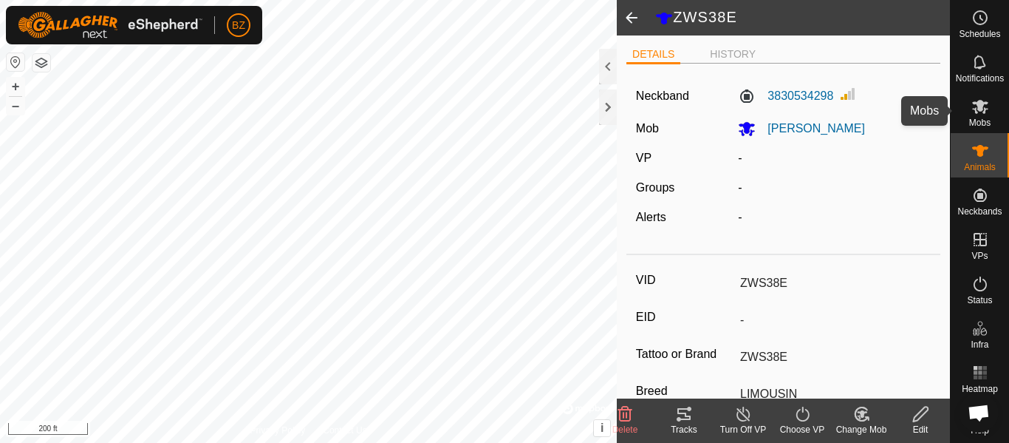
click at [974, 120] on span "Mobs" at bounding box center [980, 122] width 21 height 9
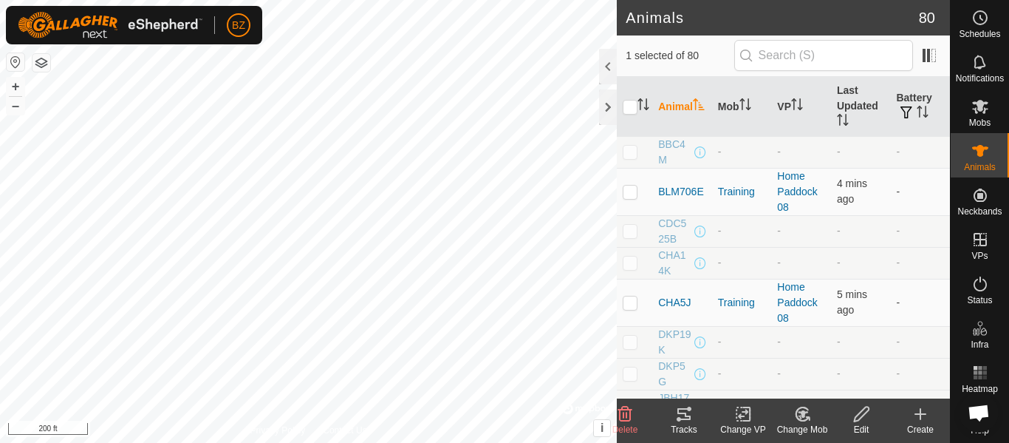
click at [673, 406] on tracks-svg-icon at bounding box center [684, 414] width 59 height 18
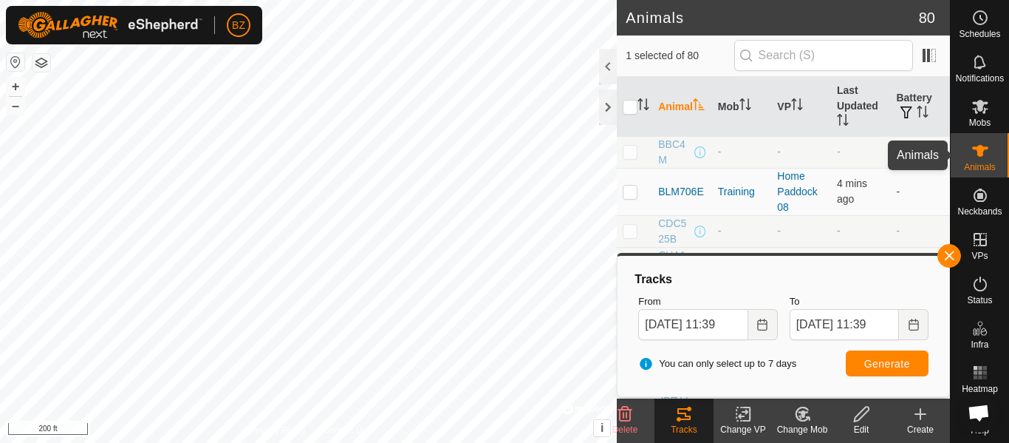
click at [984, 153] on es-animals-svg-icon at bounding box center [980, 151] width 27 height 24
click at [703, 420] on tracks-svg-icon at bounding box center [684, 414] width 59 height 18
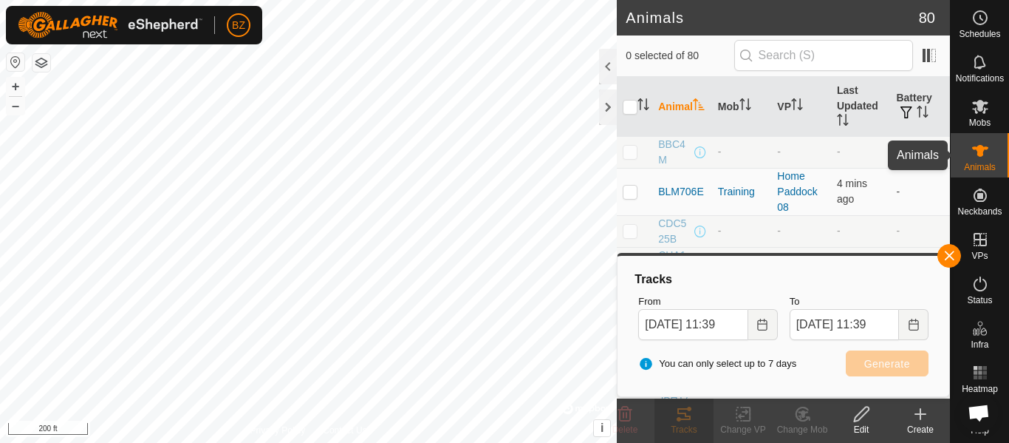
click at [980, 154] on icon at bounding box center [981, 151] width 18 height 18
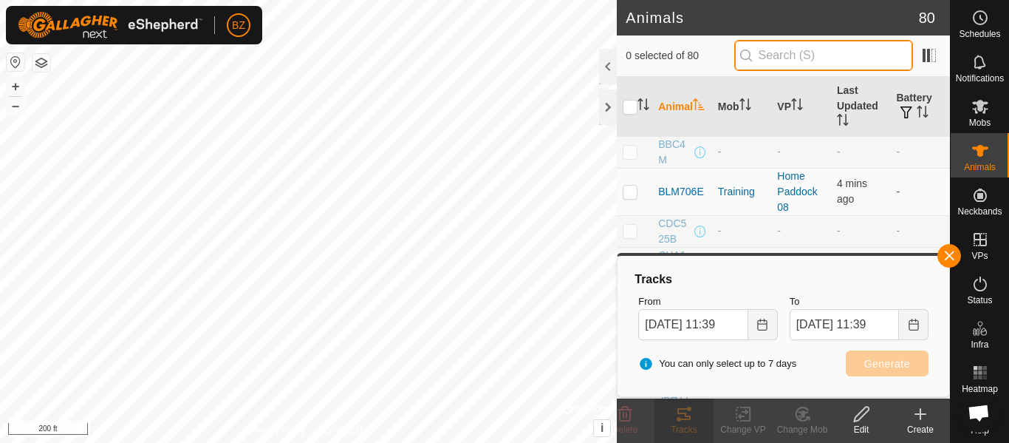
click at [768, 49] on input "text" at bounding box center [824, 55] width 179 height 31
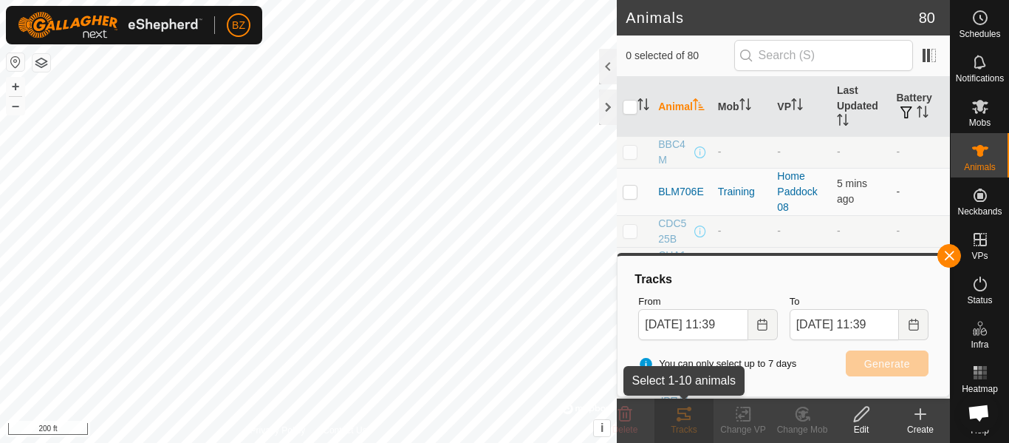
click at [672, 420] on tracks-svg-icon at bounding box center [684, 414] width 59 height 18
click at [684, 406] on icon at bounding box center [684, 414] width 18 height 18
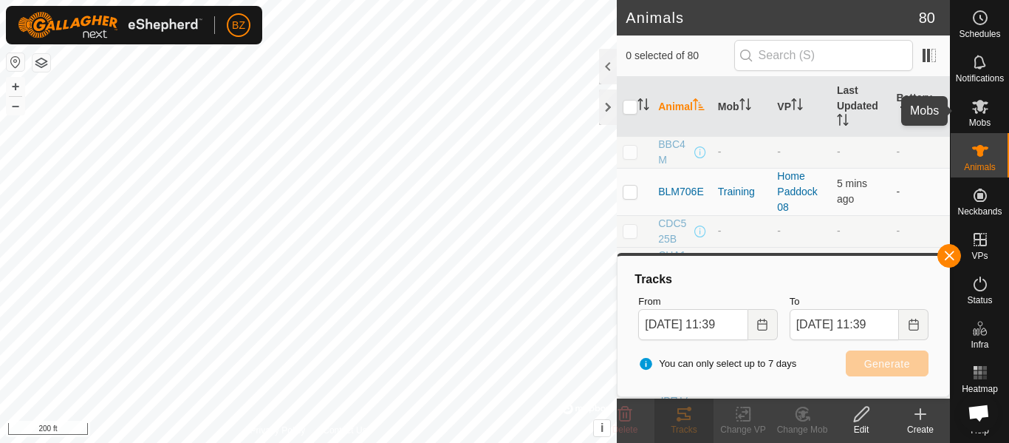
click at [972, 110] on icon at bounding box center [980, 107] width 16 height 14
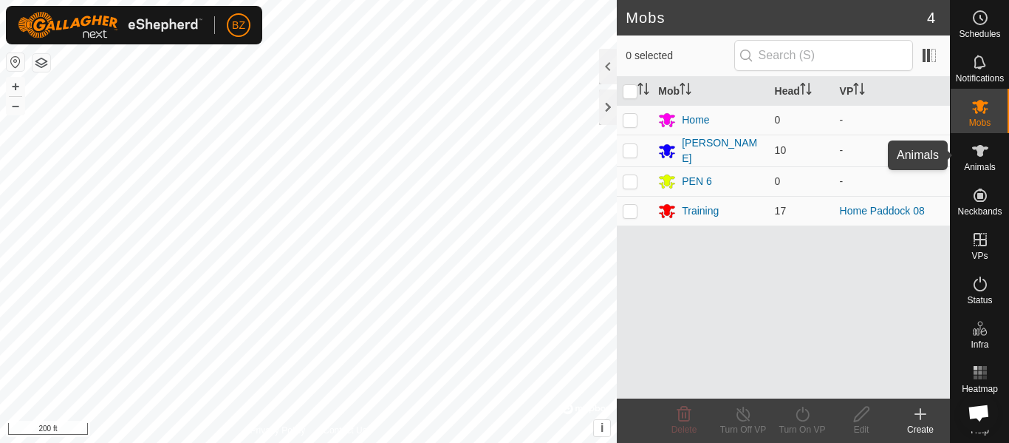
click at [984, 143] on es-animals-svg-icon at bounding box center [980, 151] width 27 height 24
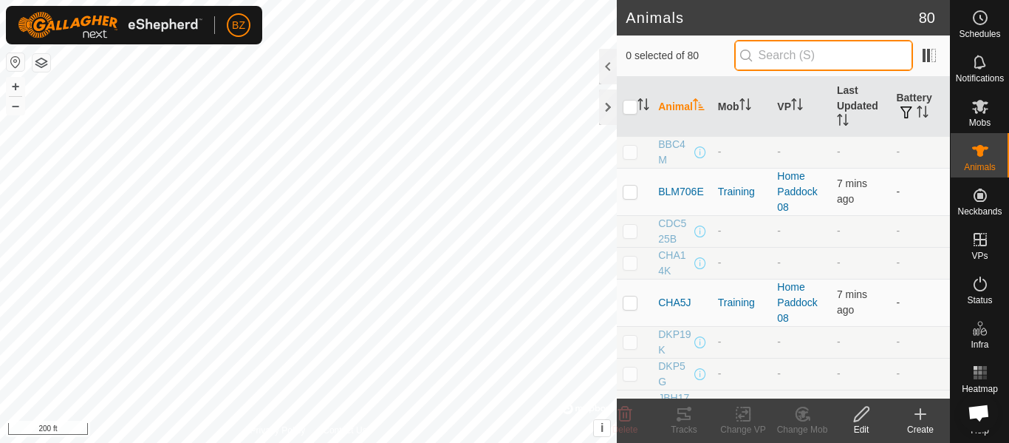
click at [794, 50] on input "text" at bounding box center [824, 55] width 179 height 31
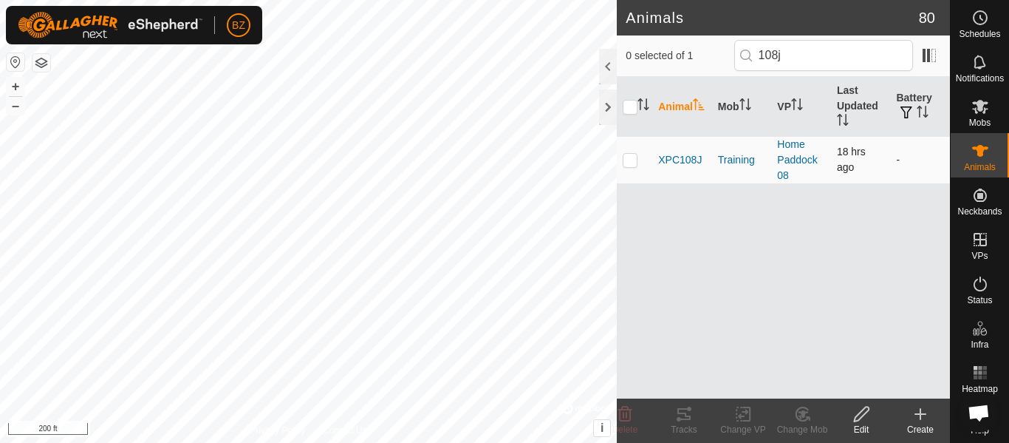
click at [636, 159] on p-checkbox at bounding box center [630, 160] width 15 height 12
click at [803, 405] on icon at bounding box center [803, 414] width 18 height 18
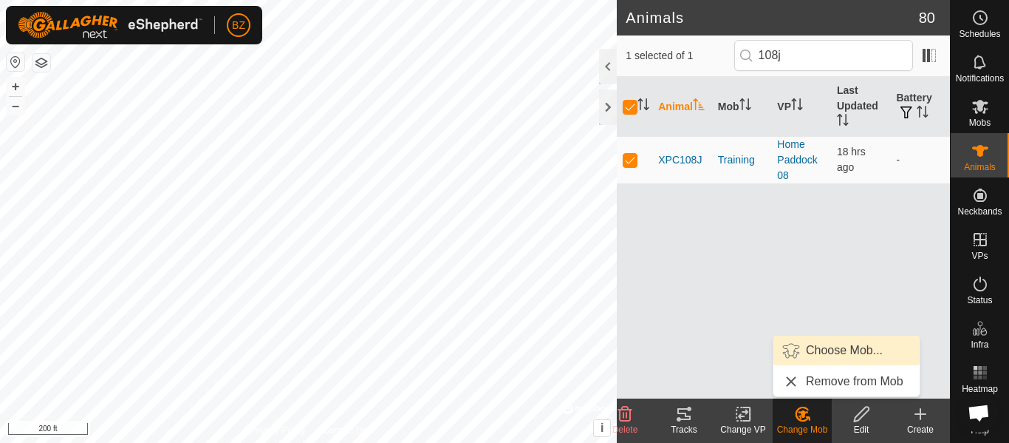
click at [805, 338] on link "Choose Mob..." at bounding box center [847, 350] width 146 height 30
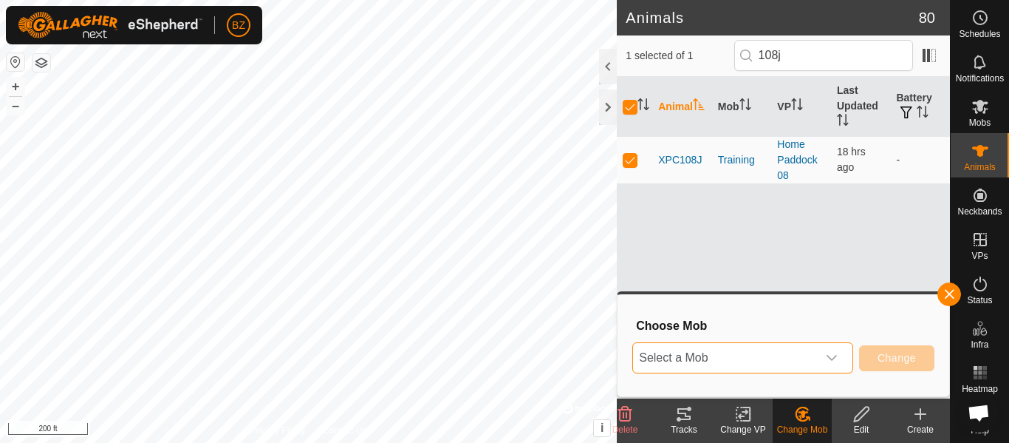
click at [791, 361] on span "Select a Mob" at bounding box center [725, 358] width 184 height 30
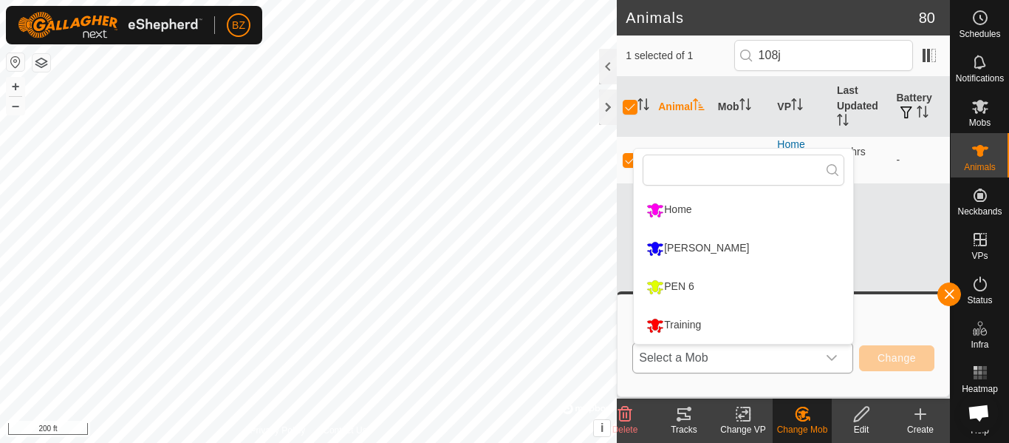
click at [692, 241] on li "[PERSON_NAME]" at bounding box center [743, 248] width 219 height 37
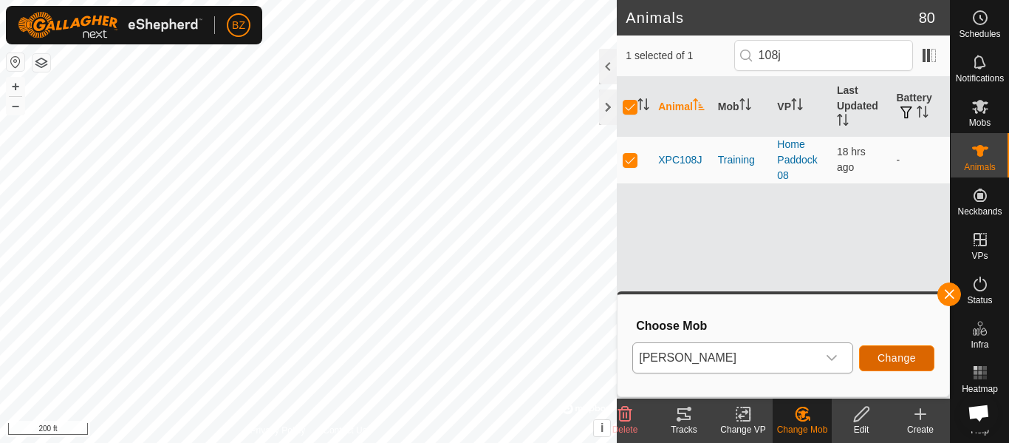
click at [885, 360] on span "Change" at bounding box center [897, 358] width 38 height 12
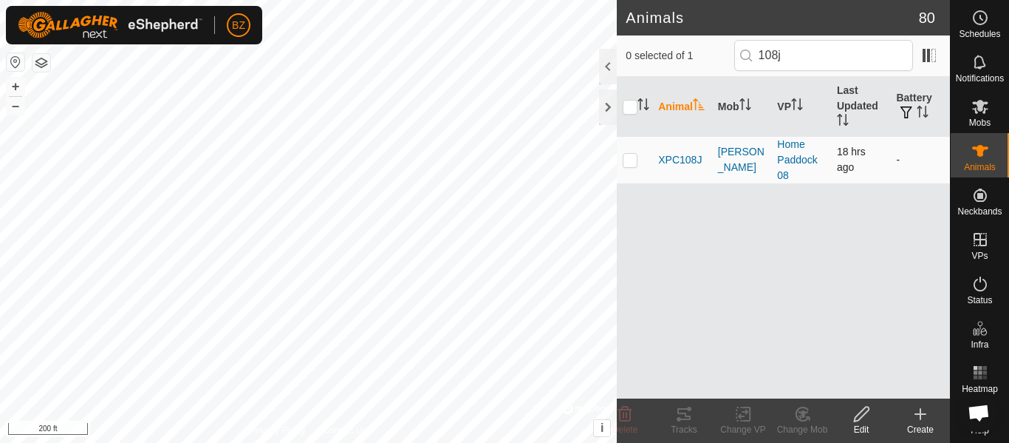
click at [633, 157] on p-checkbox at bounding box center [630, 160] width 15 height 12
click at [735, 418] on icon at bounding box center [744, 414] width 18 height 18
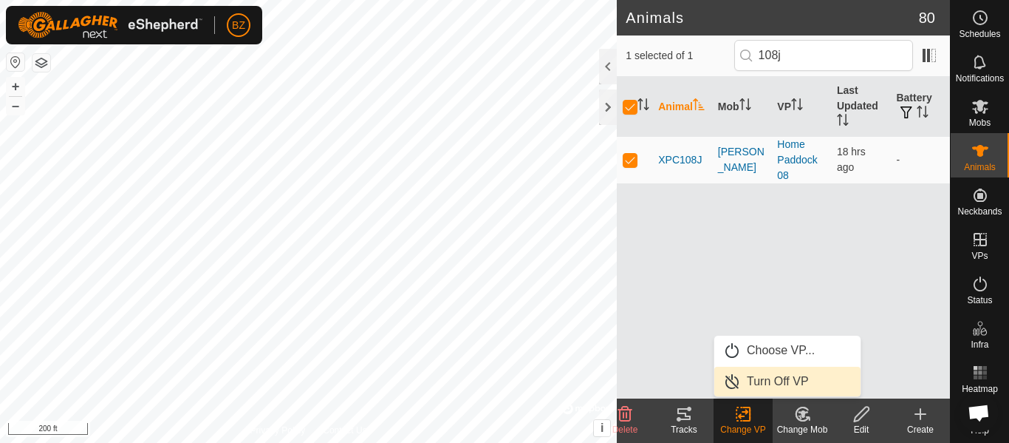
click at [761, 389] on link "Turn Off VP" at bounding box center [788, 382] width 146 height 30
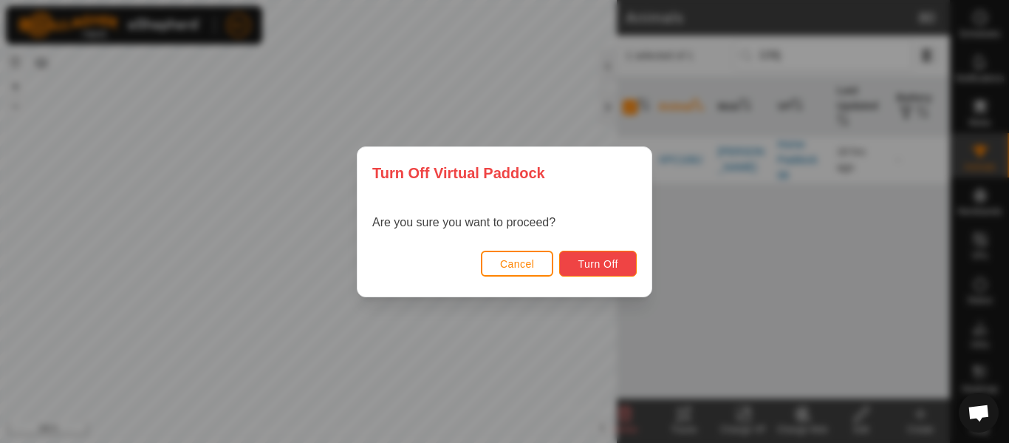
click at [613, 268] on span "Turn Off" at bounding box center [598, 264] width 41 height 12
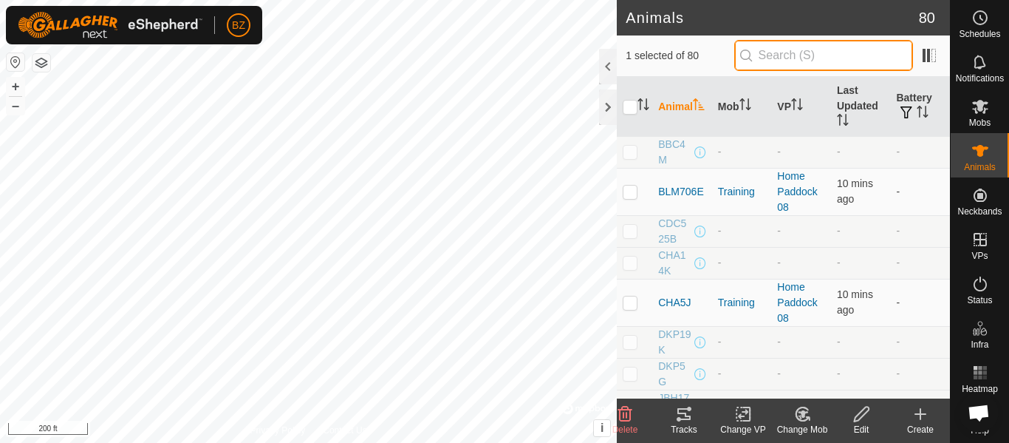
click at [776, 61] on input "text" at bounding box center [824, 55] width 179 height 31
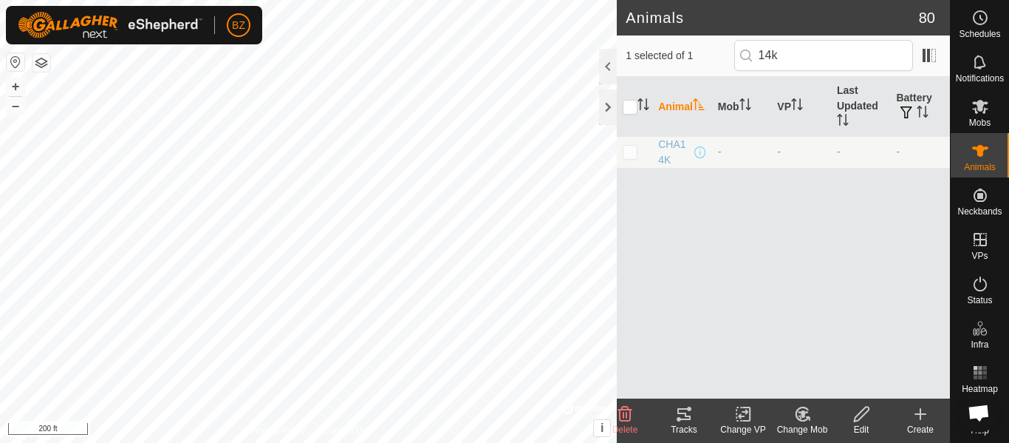
click at [632, 149] on p-checkbox at bounding box center [630, 152] width 15 height 12
click at [865, 421] on icon at bounding box center [862, 414] width 18 height 18
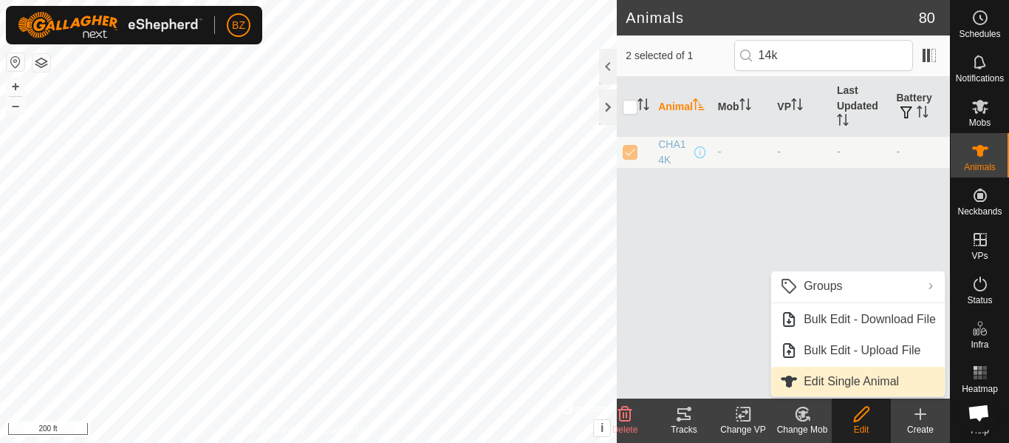
click at [817, 375] on link "Edit Single Animal" at bounding box center [858, 382] width 174 height 30
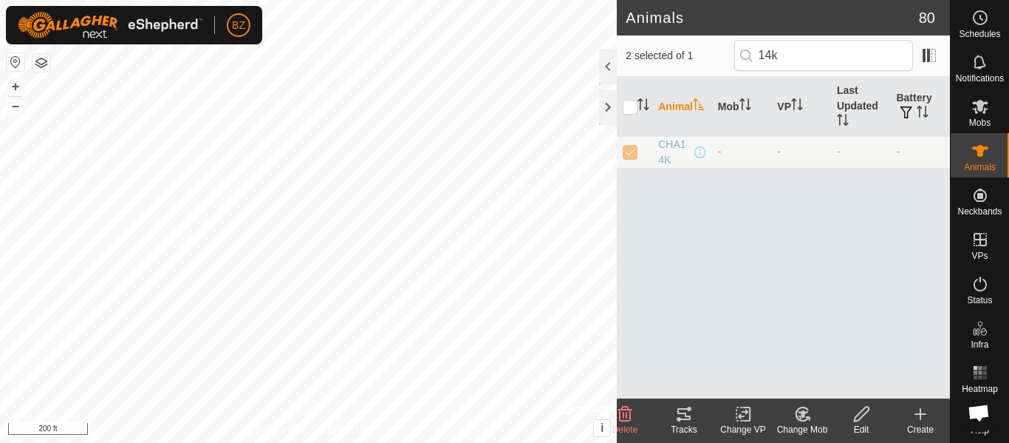
click at [868, 409] on icon at bounding box center [861, 413] width 15 height 15
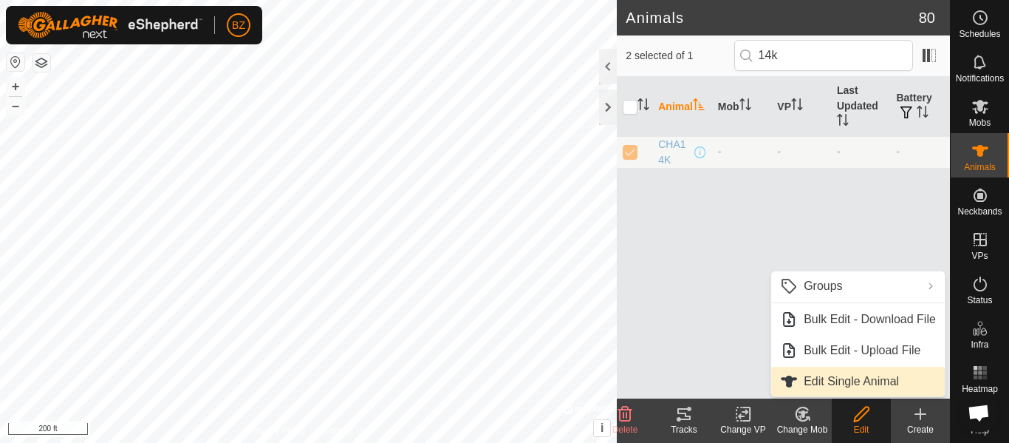
click at [817, 372] on link "Edit Single Animal" at bounding box center [858, 382] width 174 height 30
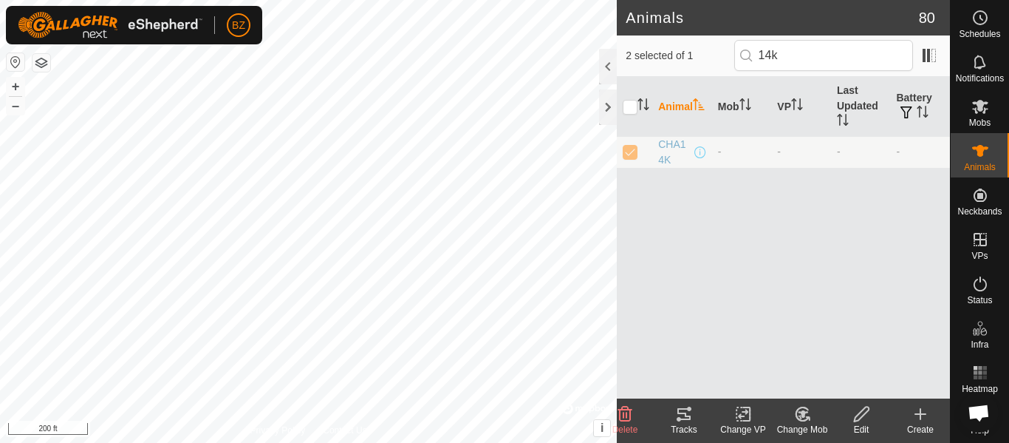
click at [856, 414] on icon at bounding box center [862, 414] width 18 height 18
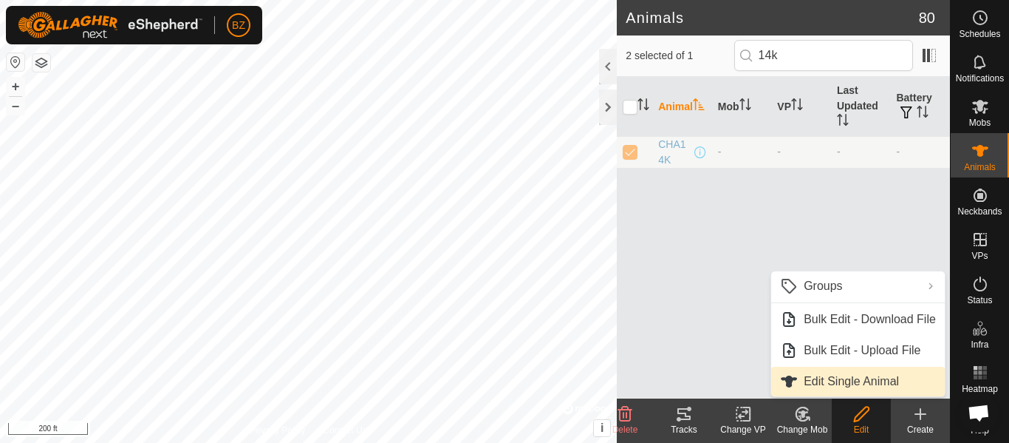
click at [803, 374] on link "Edit Single Animal" at bounding box center [858, 382] width 174 height 30
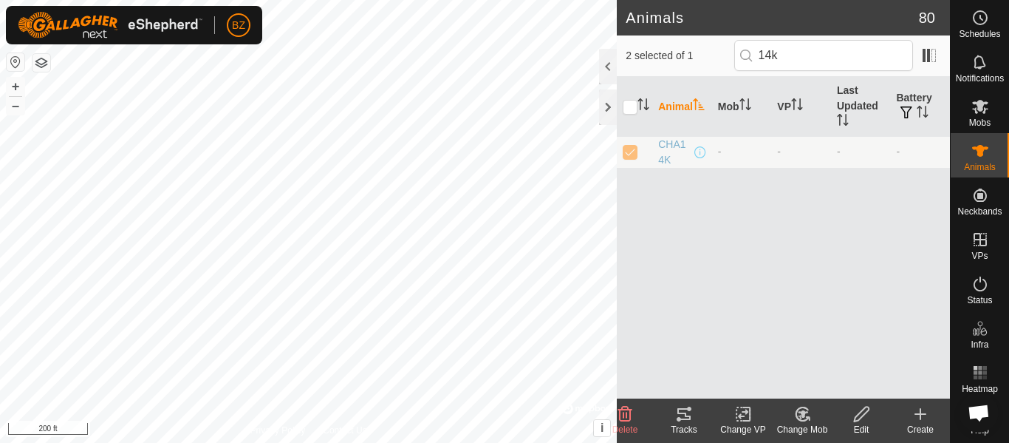
click at [859, 416] on icon at bounding box center [862, 414] width 18 height 18
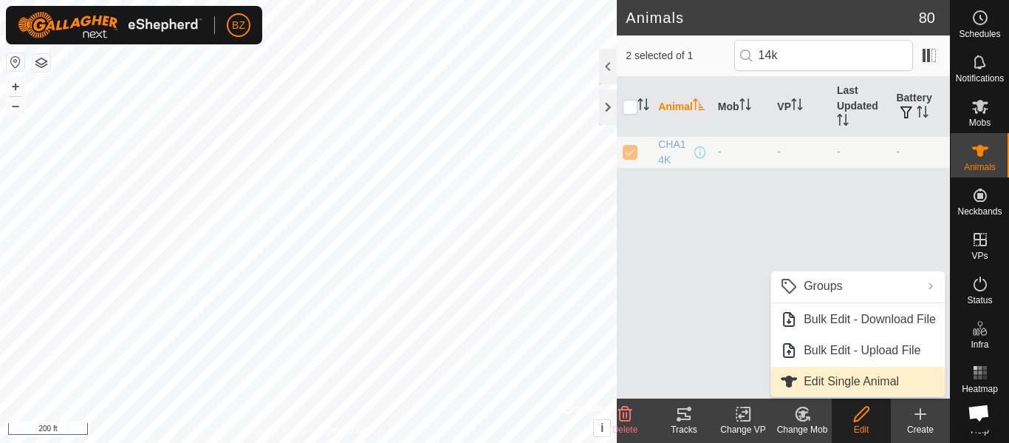
click at [801, 371] on link "Edit Single Animal" at bounding box center [858, 382] width 174 height 30
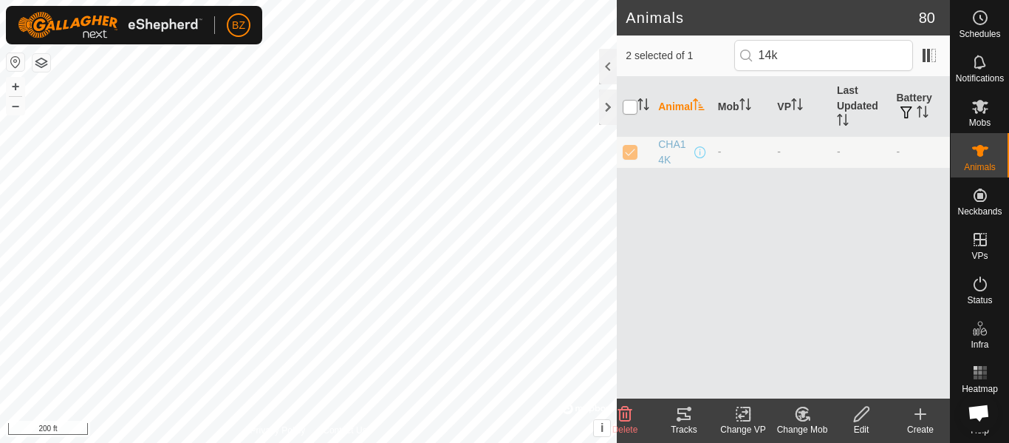
click at [631, 103] on input "checkbox" at bounding box center [630, 107] width 15 height 15
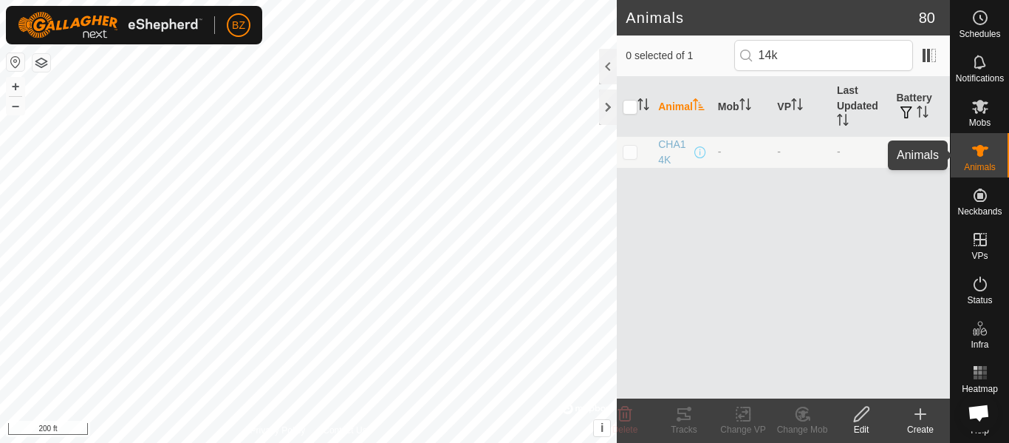
click at [972, 158] on icon at bounding box center [981, 151] width 18 height 18
click at [985, 122] on span "Mobs" at bounding box center [980, 122] width 21 height 9
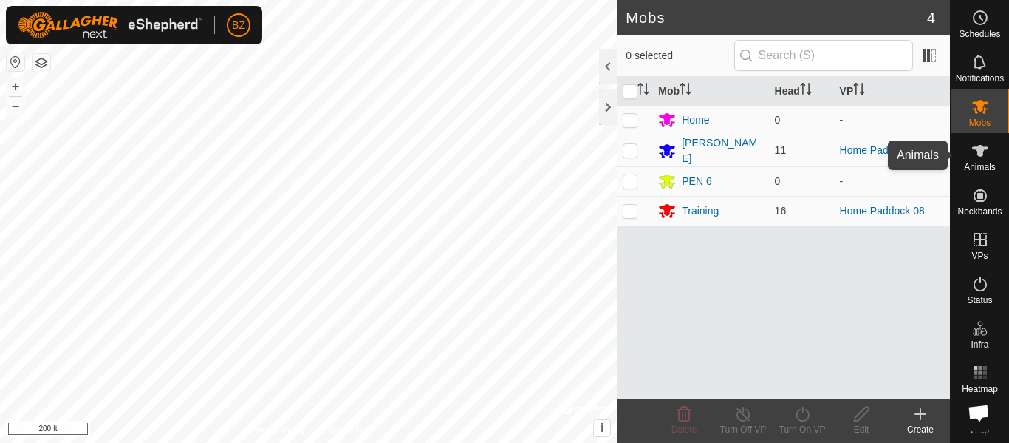
click at [979, 150] on icon at bounding box center [981, 151] width 18 height 18
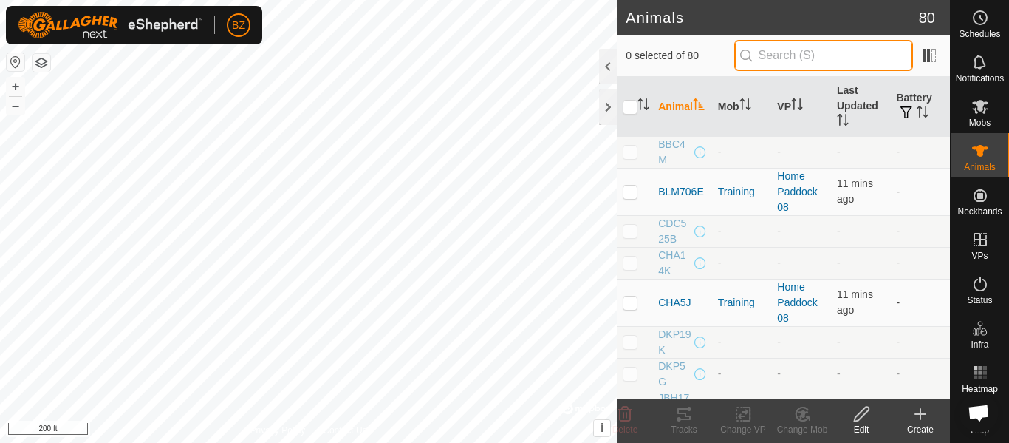
click at [783, 55] on input "text" at bounding box center [824, 55] width 179 height 31
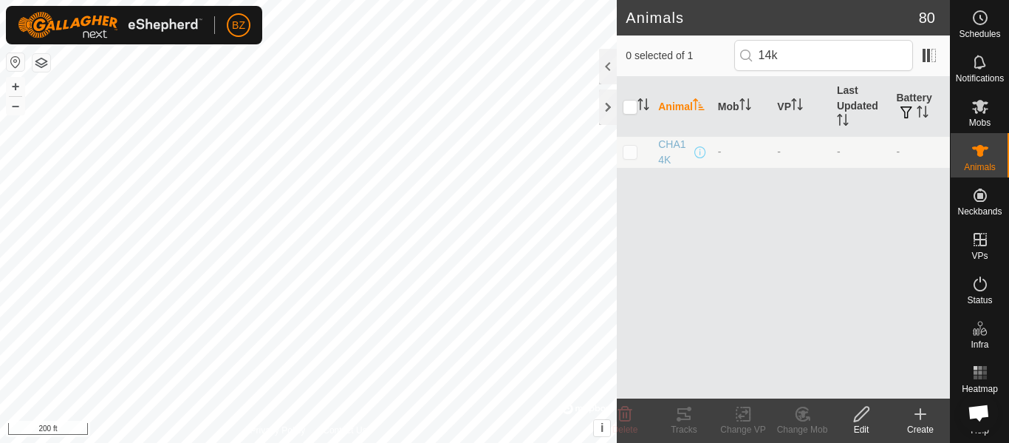
click at [630, 151] on p-checkbox at bounding box center [630, 152] width 15 height 12
click at [865, 417] on icon at bounding box center [862, 414] width 18 height 18
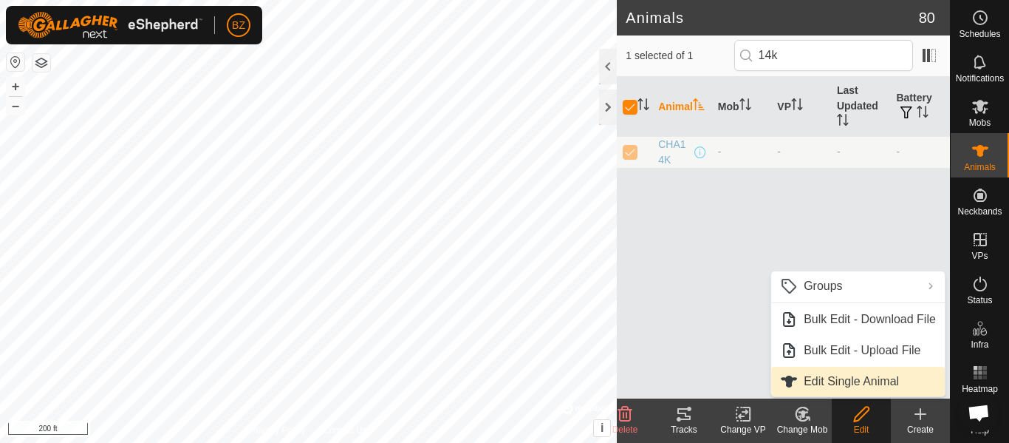
click at [851, 383] on link "Edit Single Animal" at bounding box center [858, 382] width 174 height 30
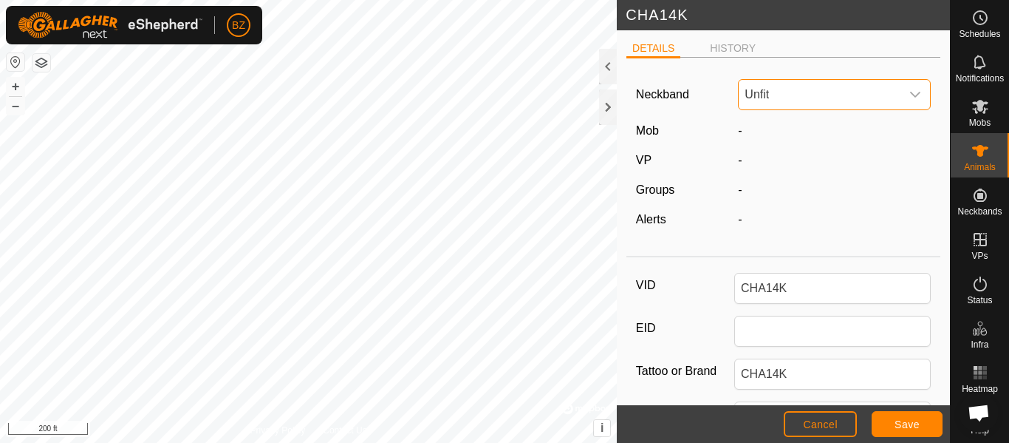
click at [839, 97] on span "Unfit" at bounding box center [820, 95] width 162 height 30
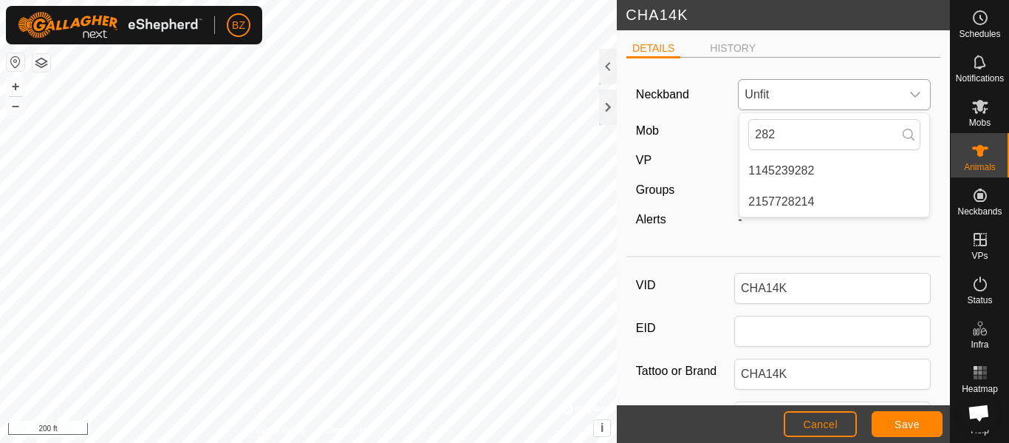
click at [839, 167] on li "1145239282" at bounding box center [835, 171] width 190 height 30
click at [908, 425] on span "Save" at bounding box center [907, 424] width 25 height 12
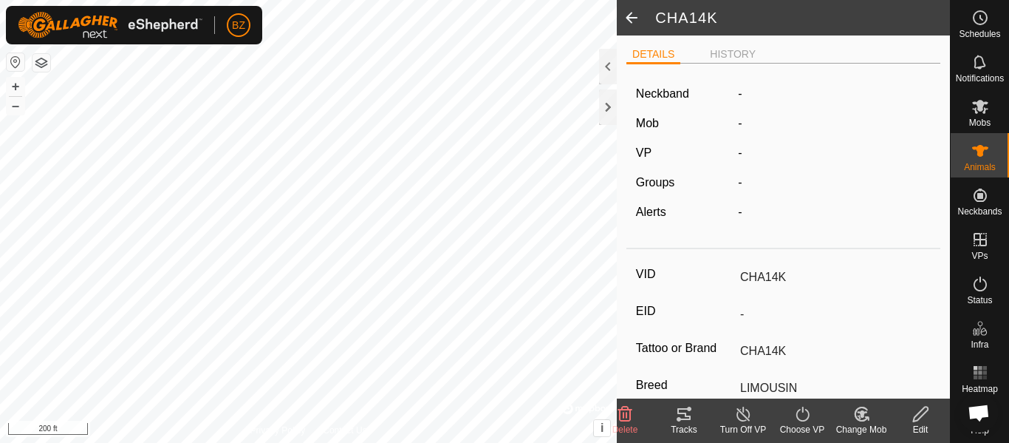
click at [859, 416] on icon at bounding box center [859, 417] width 4 height 4
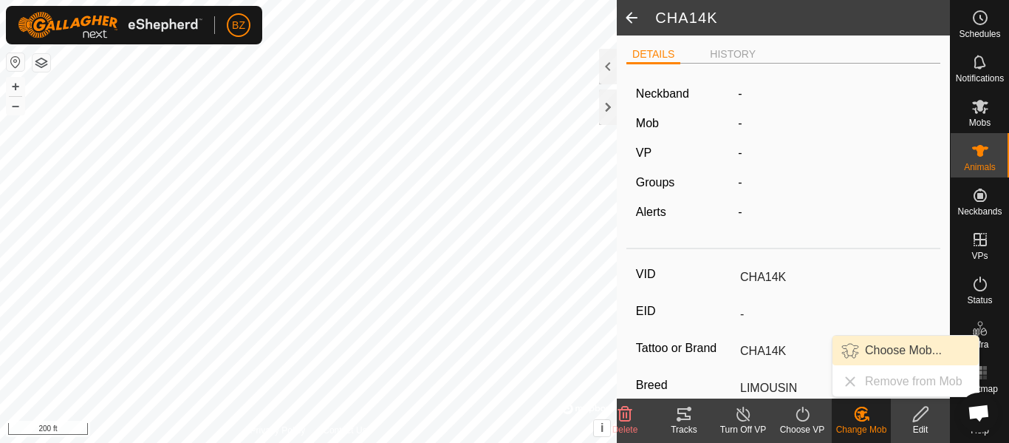
click at [868, 352] on link "Choose Mob..." at bounding box center [906, 350] width 146 height 30
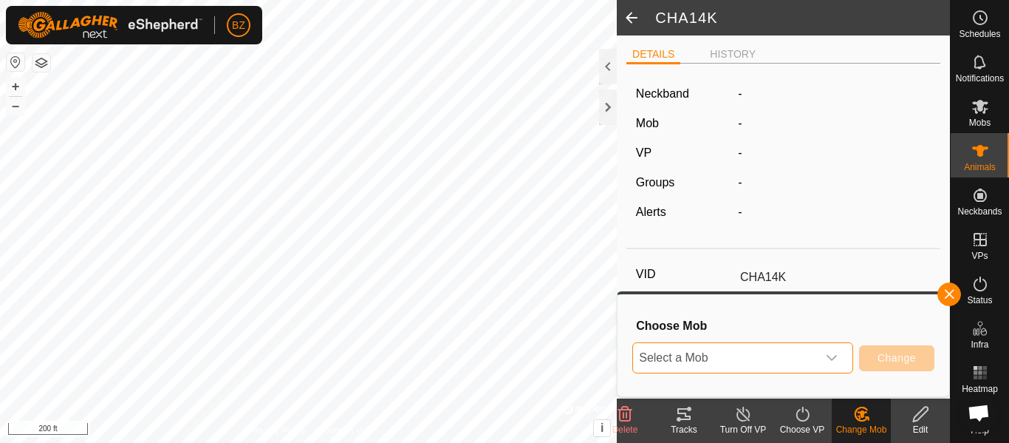
click at [800, 352] on span "Select a Mob" at bounding box center [725, 358] width 184 height 30
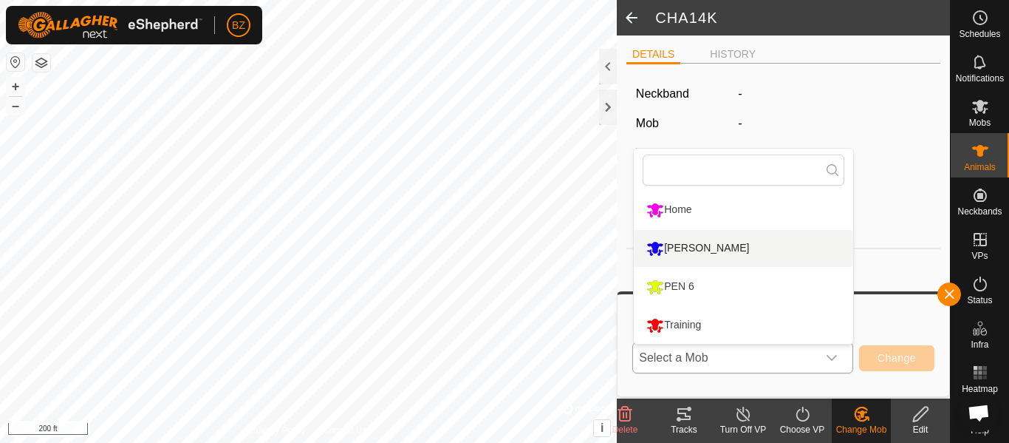
click at [693, 250] on li "[PERSON_NAME]" at bounding box center [743, 248] width 219 height 37
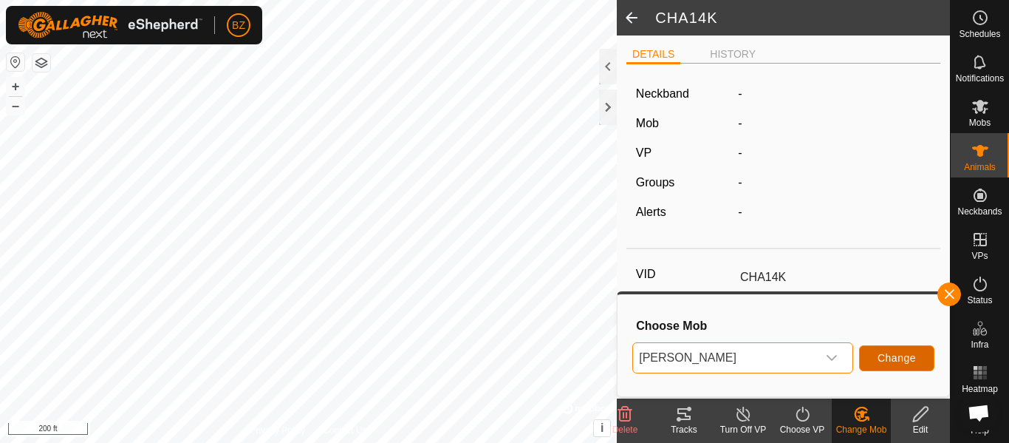
click at [881, 350] on button "Change" at bounding box center [896, 358] width 75 height 26
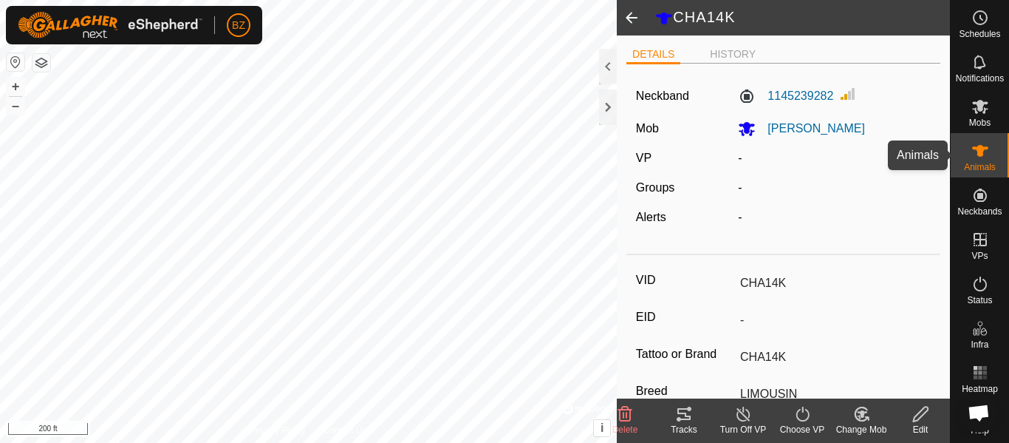
click at [986, 157] on es-animals-svg-icon at bounding box center [980, 151] width 27 height 24
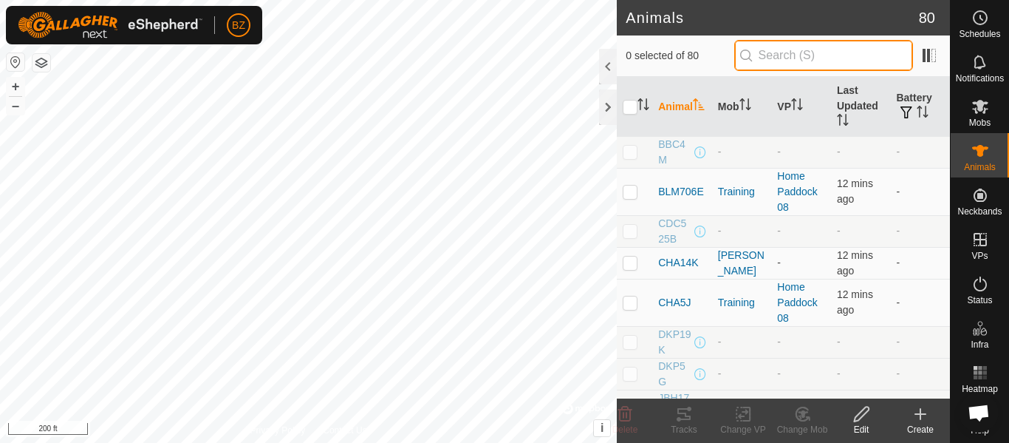
click at [811, 50] on input "text" at bounding box center [824, 55] width 179 height 31
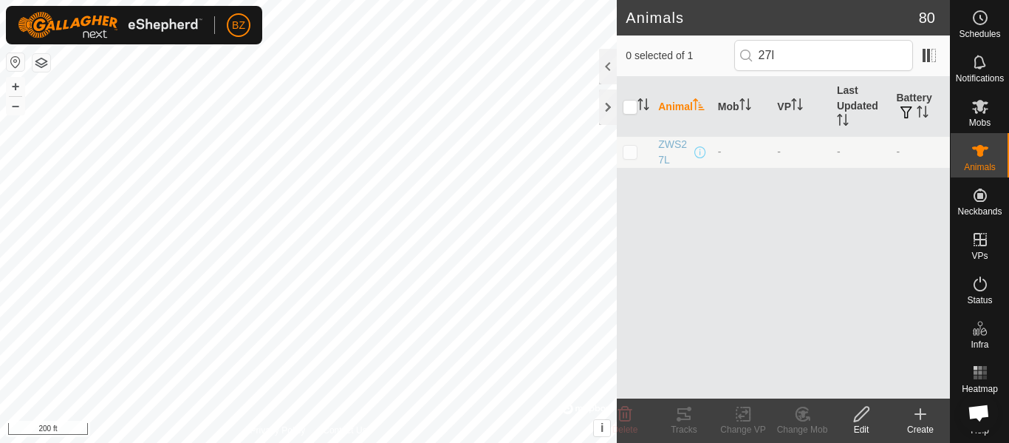
click at [639, 147] on td at bounding box center [634, 152] width 35 height 32
click at [867, 406] on icon at bounding box center [862, 414] width 18 height 18
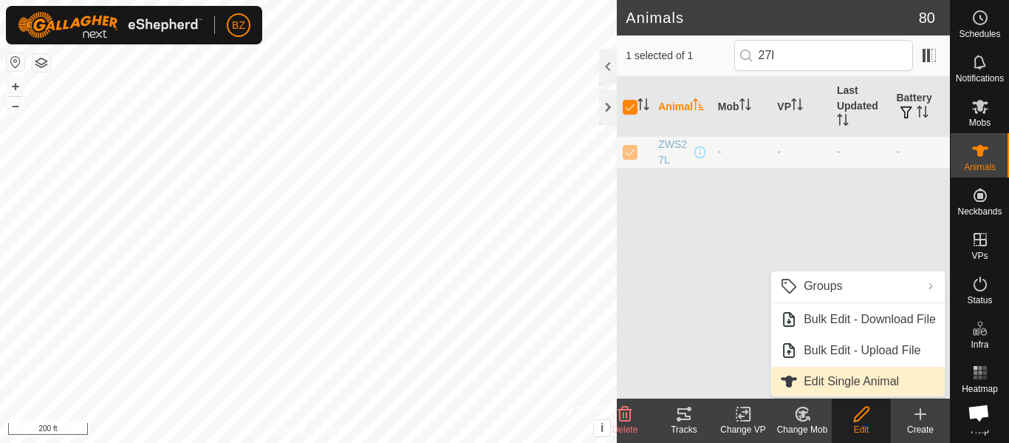
click at [847, 384] on link "Edit Single Animal" at bounding box center [858, 382] width 174 height 30
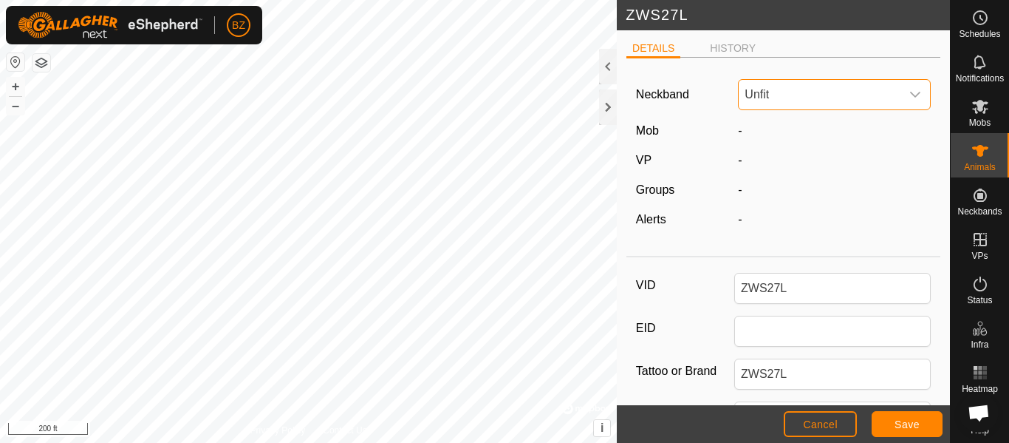
click at [822, 82] on span "Unfit" at bounding box center [820, 95] width 162 height 30
click at [831, 167] on li "0429389644" at bounding box center [835, 171] width 190 height 30
click at [921, 413] on button "Save" at bounding box center [907, 424] width 71 height 26
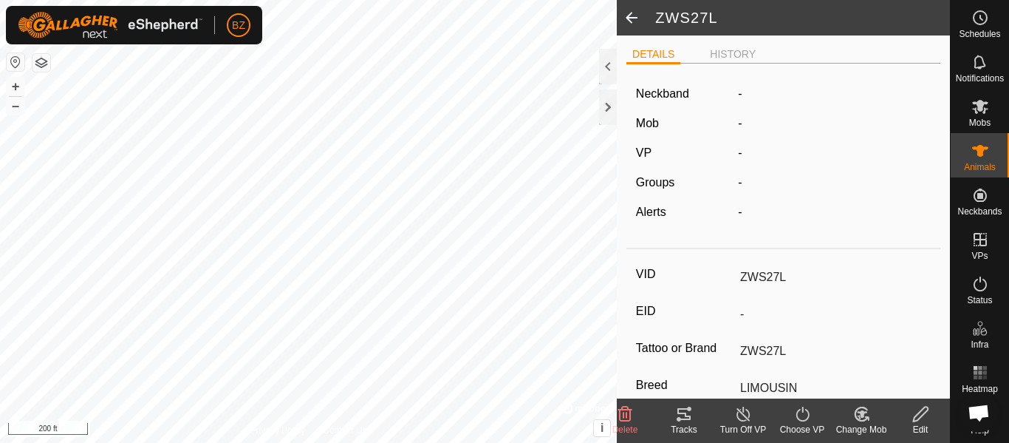
click at [865, 409] on icon at bounding box center [862, 414] width 18 height 18
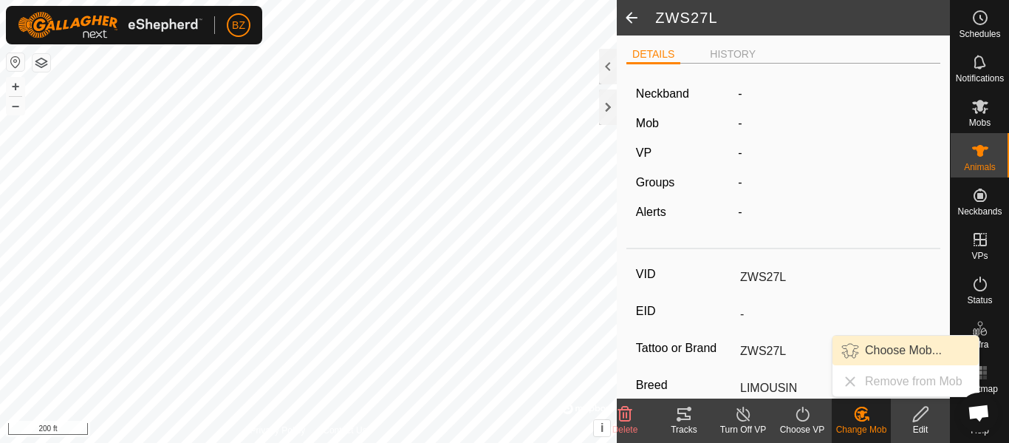
click at [863, 340] on link "Choose Mob..." at bounding box center [906, 350] width 146 height 30
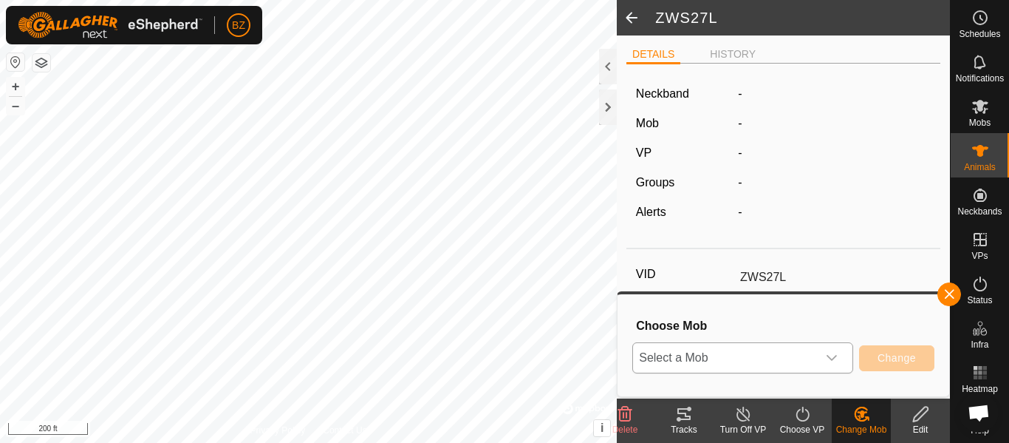
click at [823, 351] on div "dropdown trigger" at bounding box center [832, 358] width 30 height 30
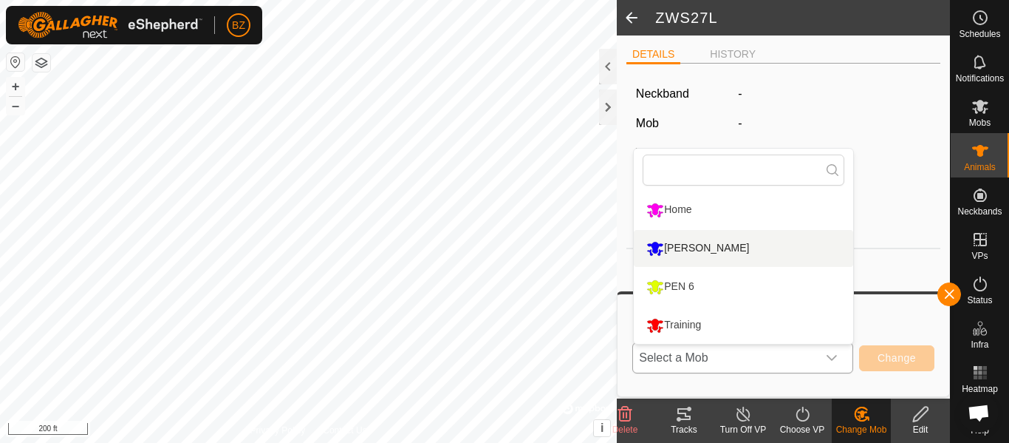
drag, startPoint x: 724, startPoint y: 248, endPoint x: 739, endPoint y: 234, distance: 20.9
click at [739, 234] on li "[PERSON_NAME]" at bounding box center [743, 248] width 219 height 37
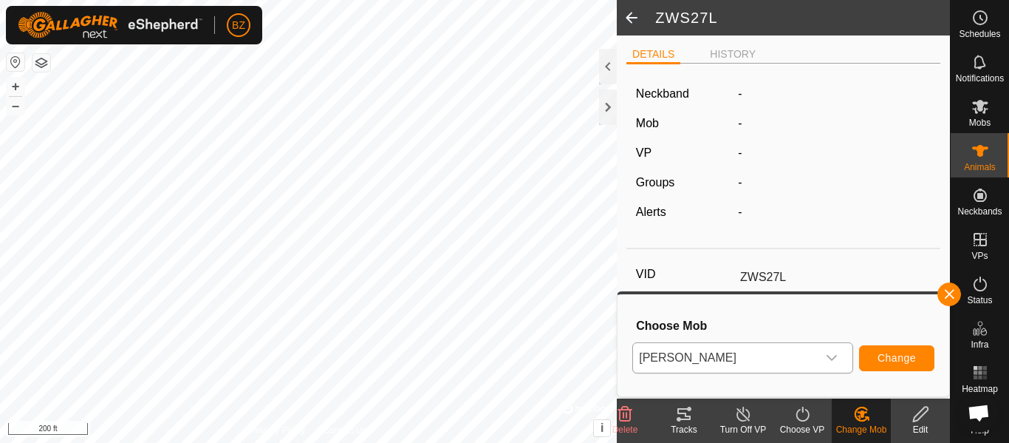
click at [739, 234] on div "Neckband - Mob - VP - Groups - Alerts -" at bounding box center [784, 158] width 314 height 167
click at [890, 361] on span "Change" at bounding box center [897, 358] width 38 height 12
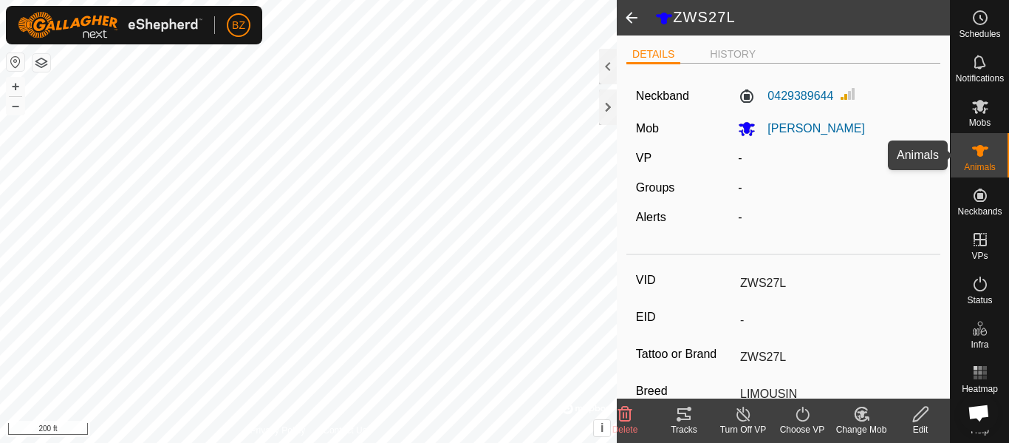
click at [972, 151] on icon at bounding box center [980, 151] width 16 height 12
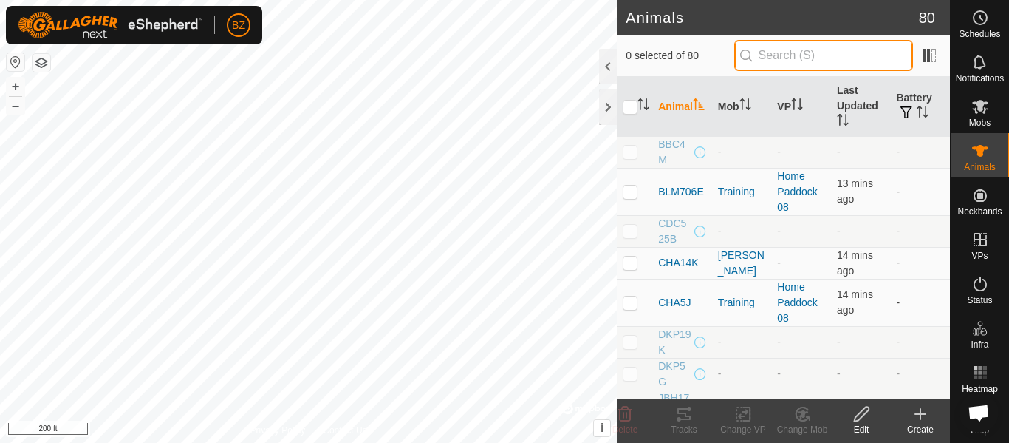
click at [808, 58] on input "text" at bounding box center [824, 55] width 179 height 31
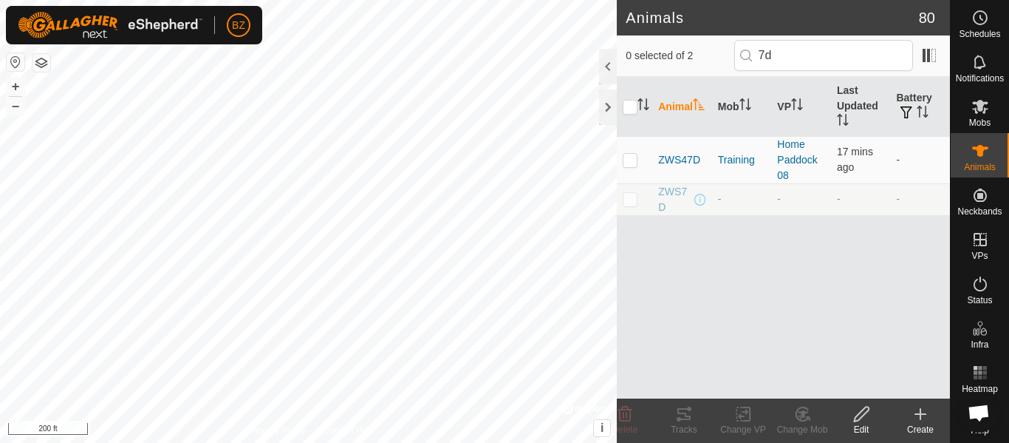
click at [632, 197] on p-checkbox at bounding box center [630, 199] width 15 height 12
click at [865, 415] on icon at bounding box center [862, 414] width 18 height 18
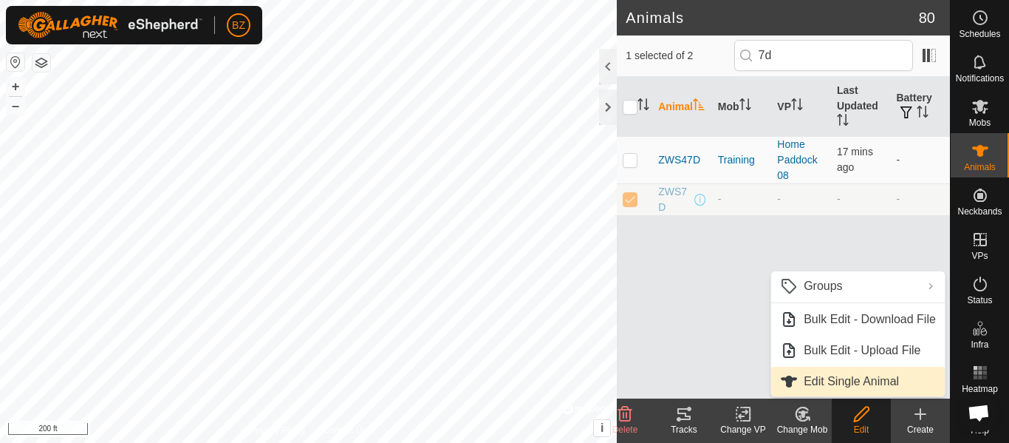
click at [839, 381] on link "Edit Single Animal" at bounding box center [858, 382] width 174 height 30
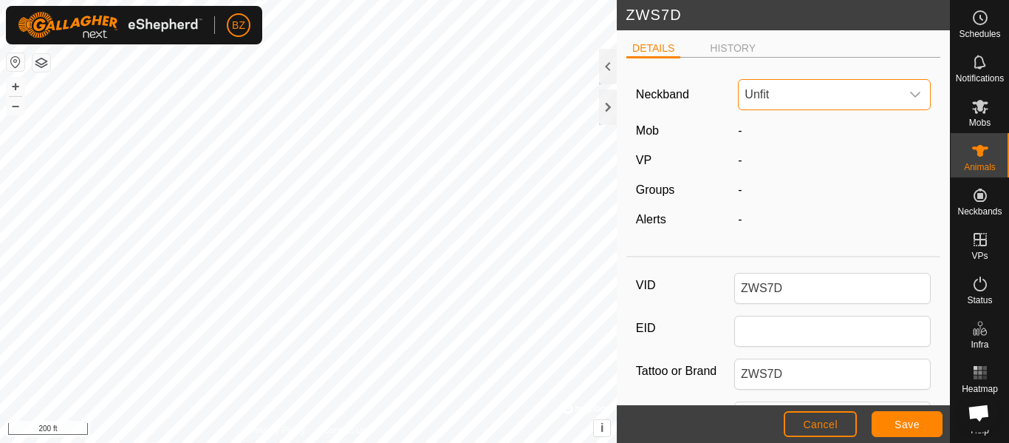
click at [850, 95] on span "Unfit" at bounding box center [820, 95] width 162 height 30
click at [851, 171] on li "1615469929" at bounding box center [835, 171] width 190 height 30
click at [905, 406] on footer "Cancel Save" at bounding box center [783, 424] width 333 height 38
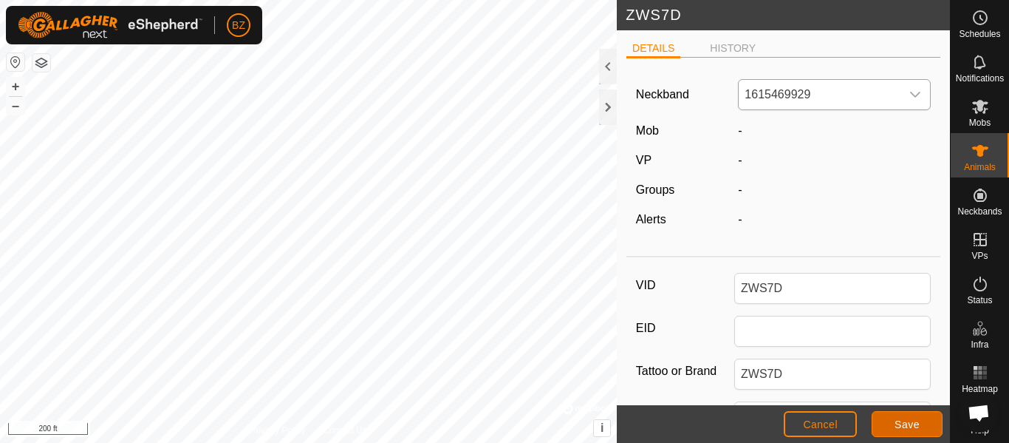
click at [907, 426] on span "Save" at bounding box center [907, 424] width 25 height 12
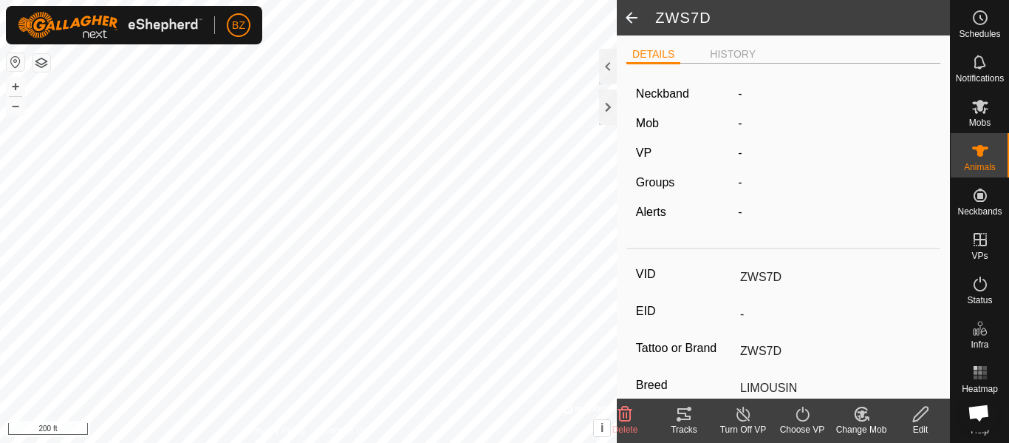
click at [862, 415] on icon at bounding box center [862, 413] width 10 height 7
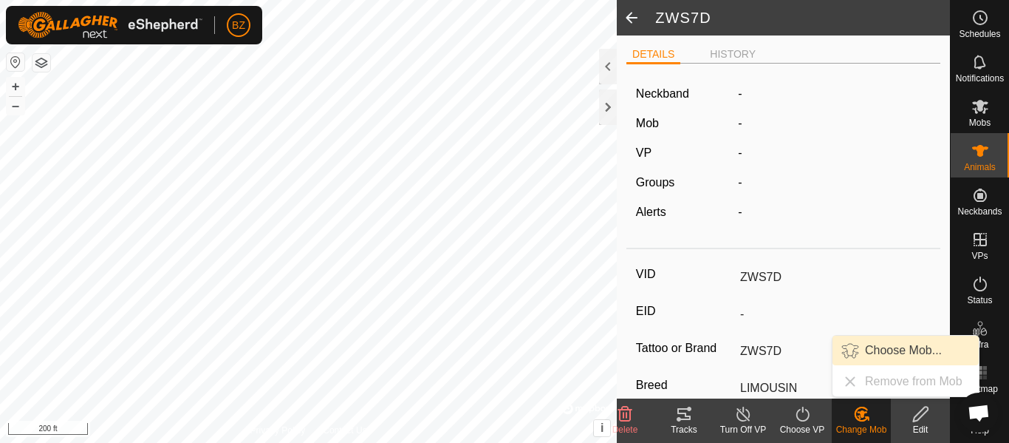
click at [868, 344] on link "Choose Mob..." at bounding box center [906, 350] width 146 height 30
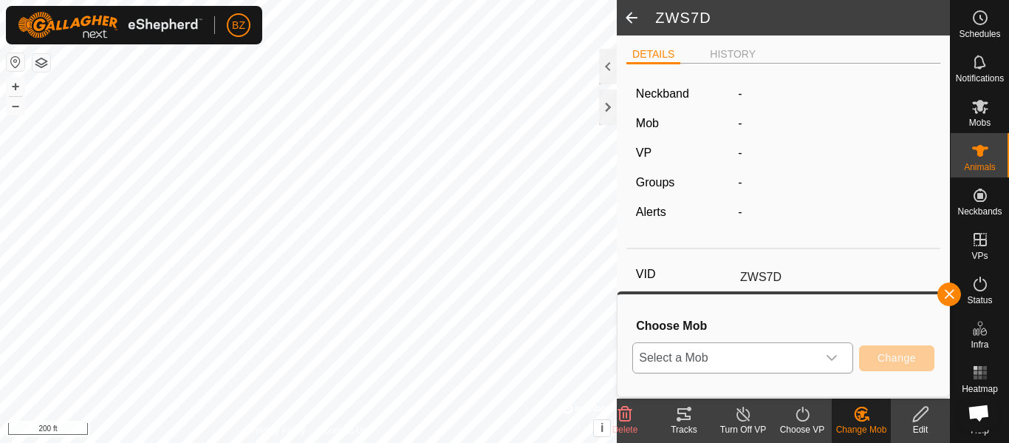
click at [834, 348] on div "dropdown trigger" at bounding box center [832, 358] width 30 height 30
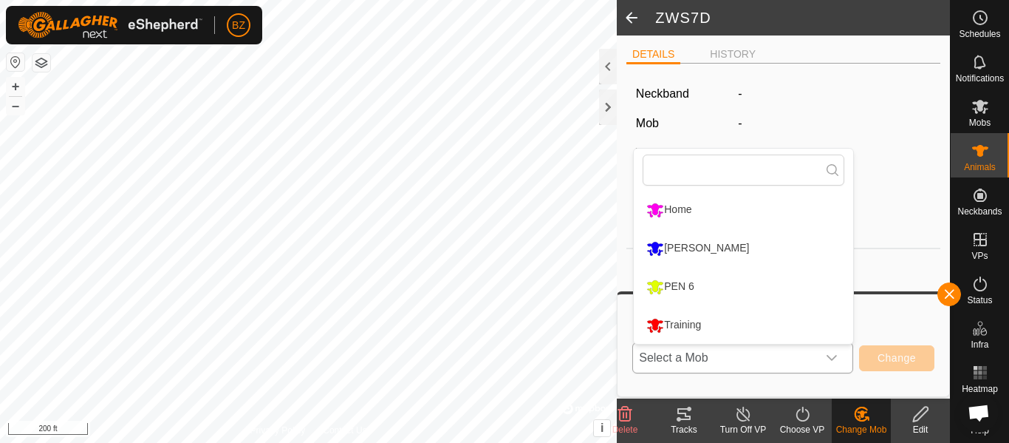
click at [707, 234] on li "[PERSON_NAME]" at bounding box center [743, 248] width 219 height 37
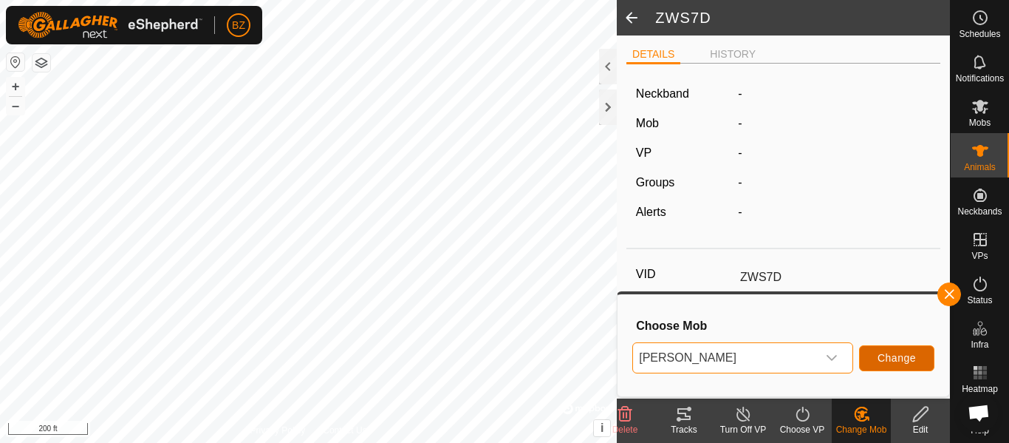
click at [893, 349] on button "Change" at bounding box center [896, 358] width 75 height 26
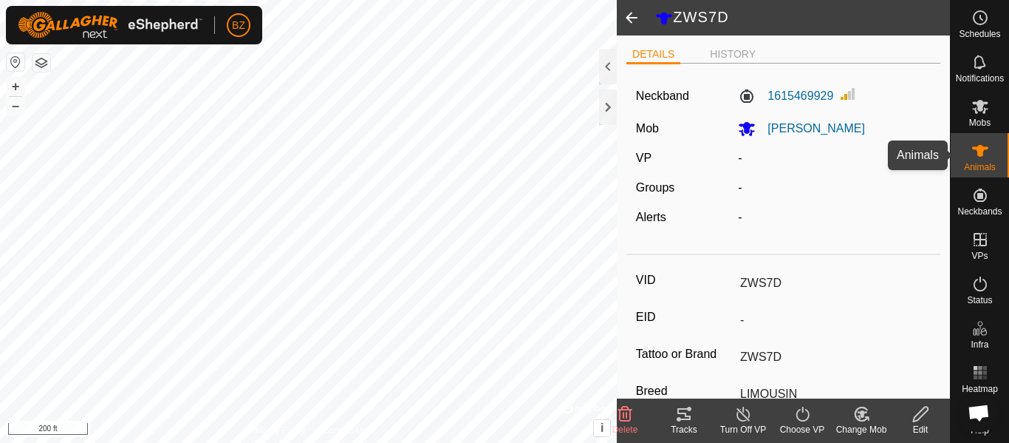
click at [975, 157] on icon at bounding box center [981, 151] width 18 height 18
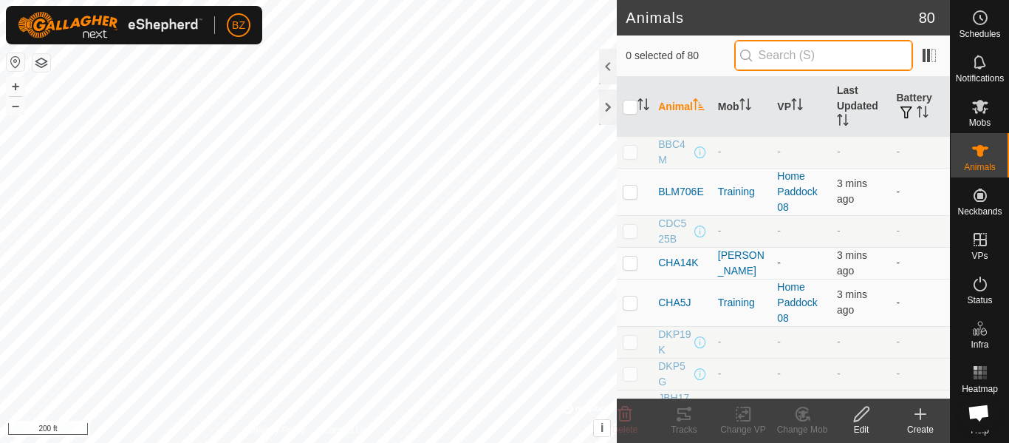
click at [825, 55] on input "text" at bounding box center [824, 55] width 179 height 31
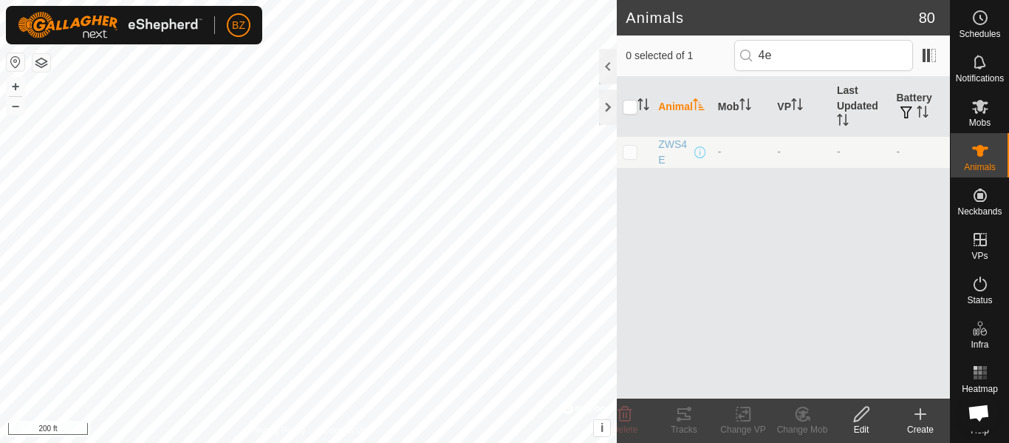
click at [627, 146] on p-checkbox at bounding box center [630, 152] width 15 height 12
click at [860, 415] on icon at bounding box center [862, 414] width 18 height 18
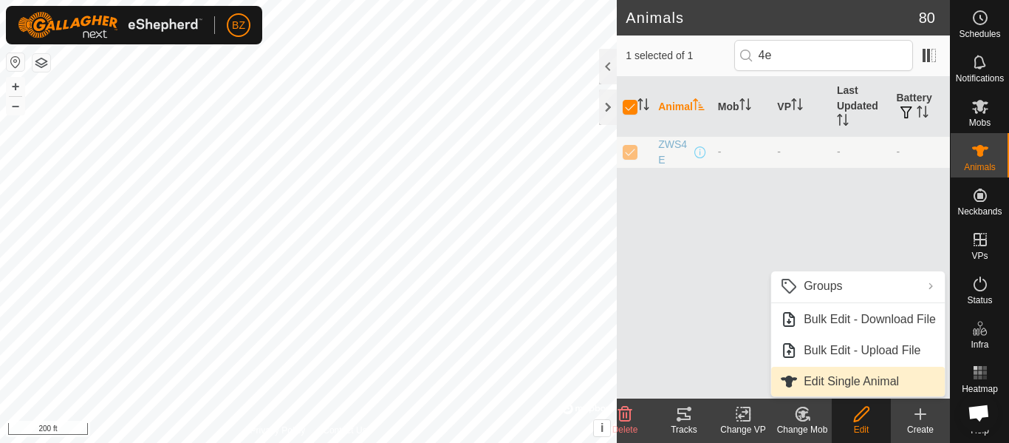
click at [848, 382] on link "Edit Single Animal" at bounding box center [858, 382] width 174 height 30
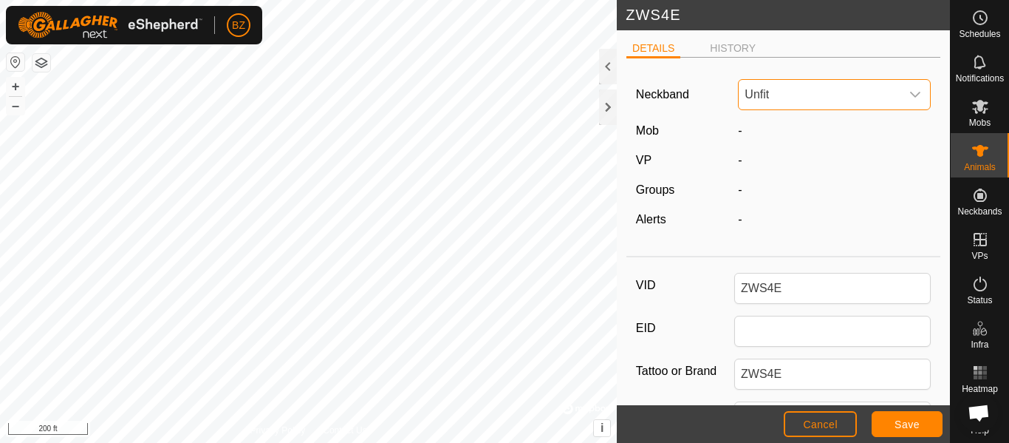
click at [774, 96] on span "Unfit" at bounding box center [820, 95] width 162 height 30
click at [835, 162] on li "1402735898" at bounding box center [835, 171] width 190 height 30
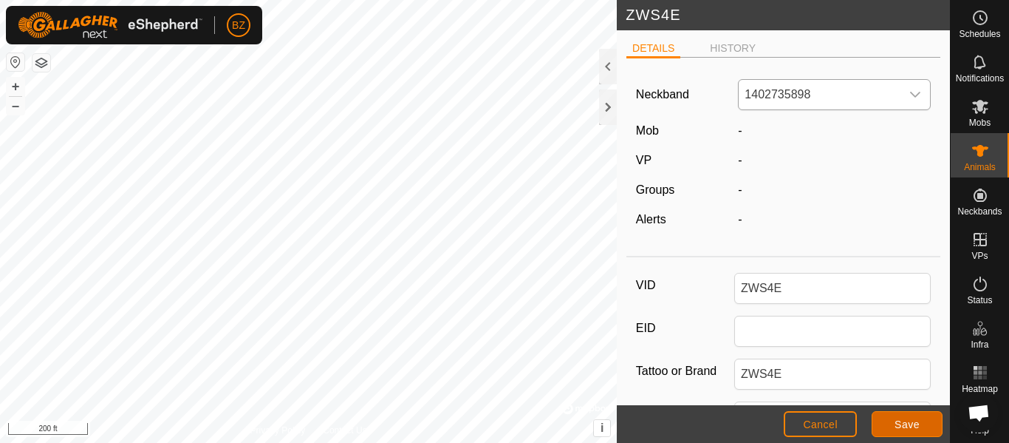
click at [902, 414] on button "Save" at bounding box center [907, 424] width 71 height 26
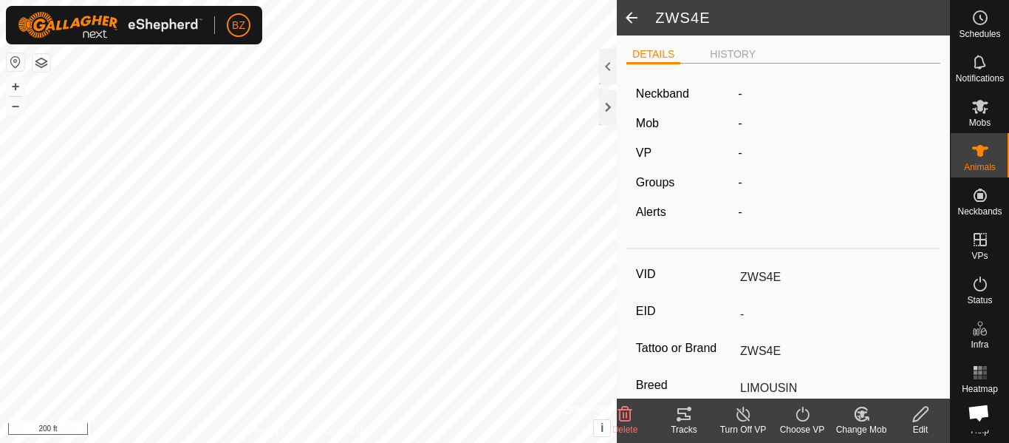
click at [873, 409] on change-mob-svg-icon at bounding box center [861, 414] width 59 height 18
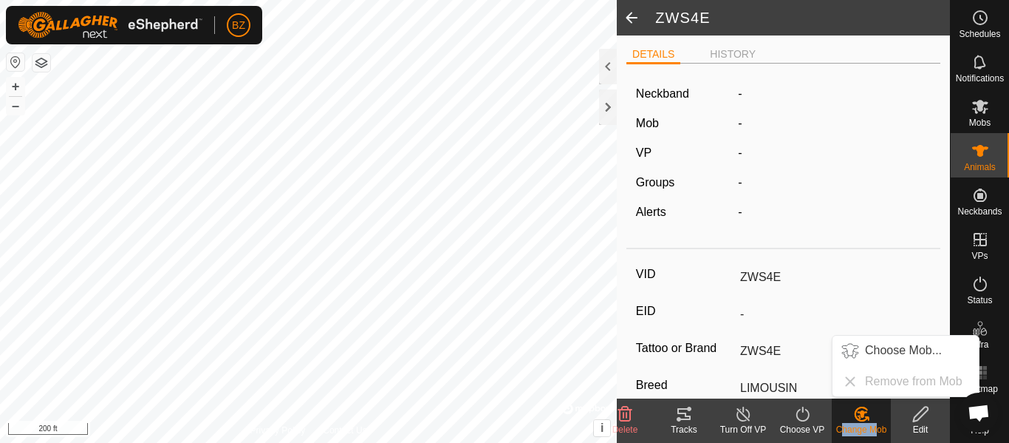
click at [873, 409] on change-mob-svg-icon at bounding box center [861, 414] width 59 height 18
click at [889, 343] on link "Choose Mob..." at bounding box center [906, 350] width 146 height 30
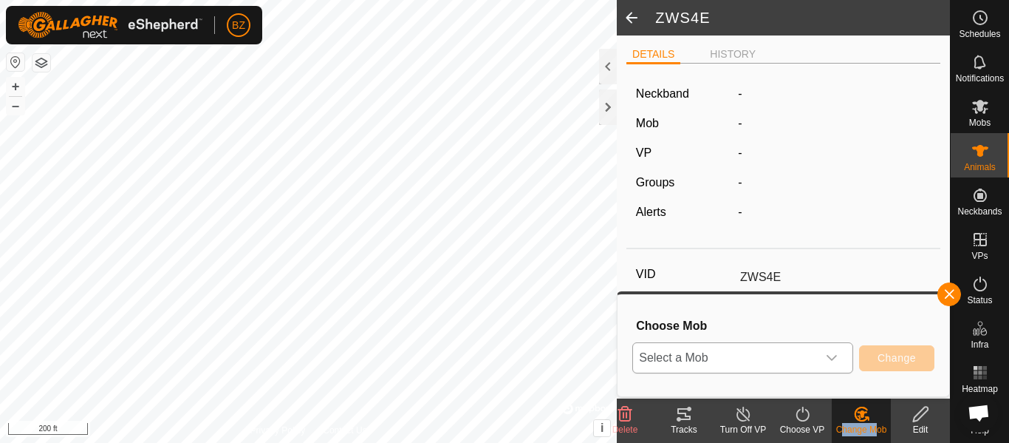
click at [835, 348] on div "dropdown trigger" at bounding box center [832, 358] width 30 height 30
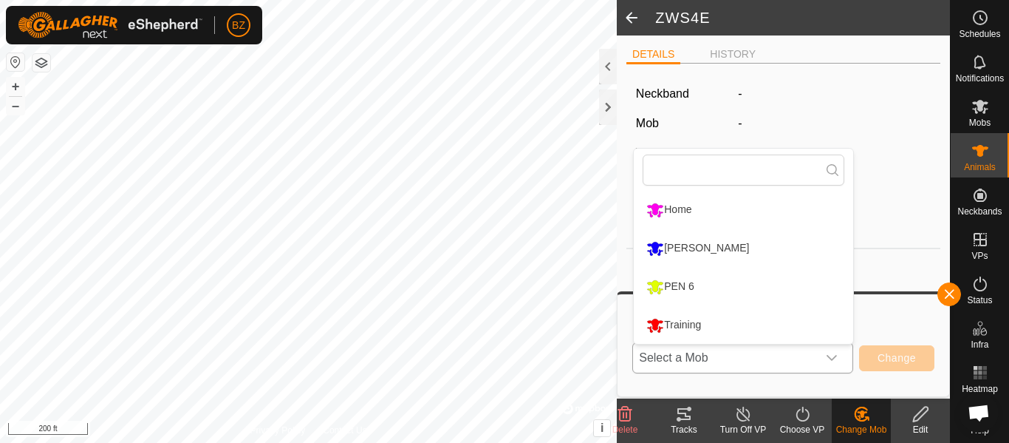
click at [778, 244] on li "[PERSON_NAME]" at bounding box center [743, 248] width 219 height 37
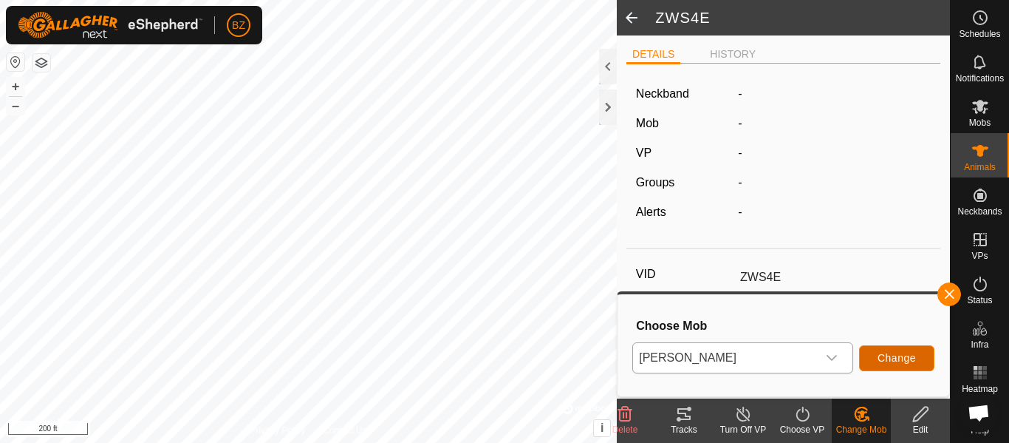
click at [905, 355] on span "Change" at bounding box center [897, 358] width 38 height 12
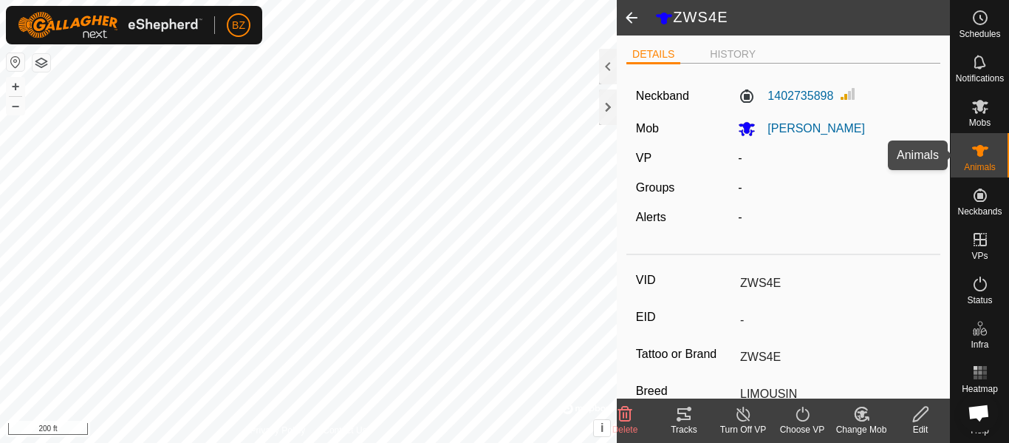
click at [972, 146] on icon at bounding box center [981, 151] width 18 height 18
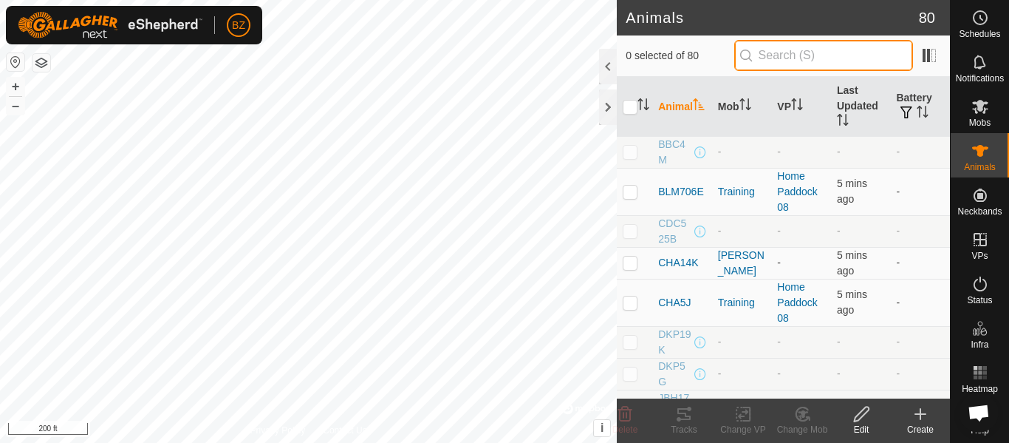
click at [813, 55] on input "text" at bounding box center [824, 55] width 179 height 31
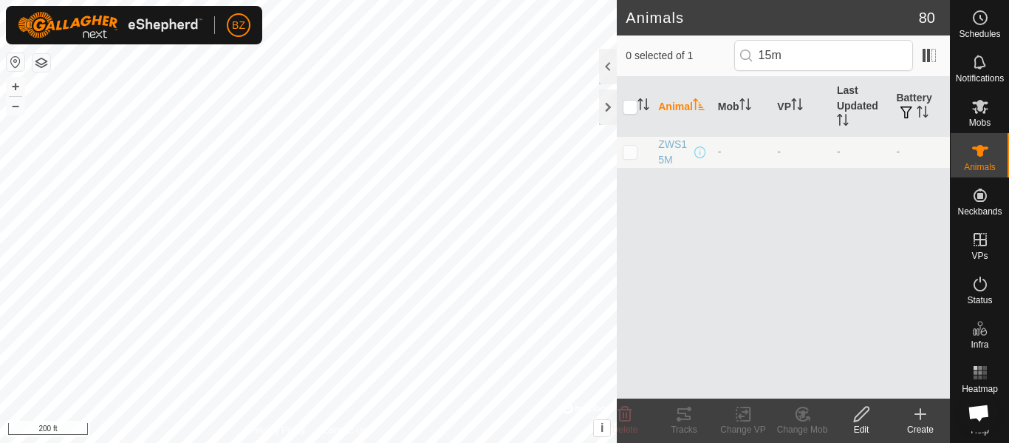
click at [634, 143] on td at bounding box center [634, 152] width 35 height 32
click at [853, 414] on icon at bounding box center [862, 414] width 18 height 18
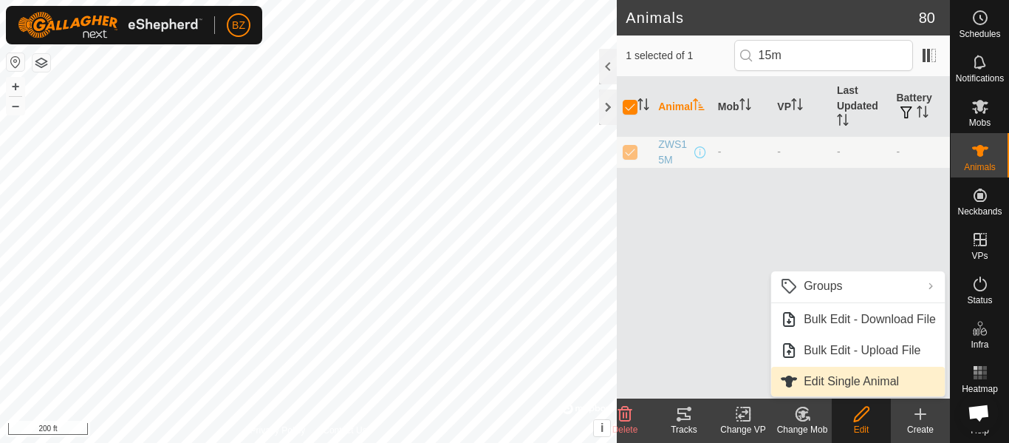
click at [834, 381] on link "Edit Single Animal" at bounding box center [858, 382] width 174 height 30
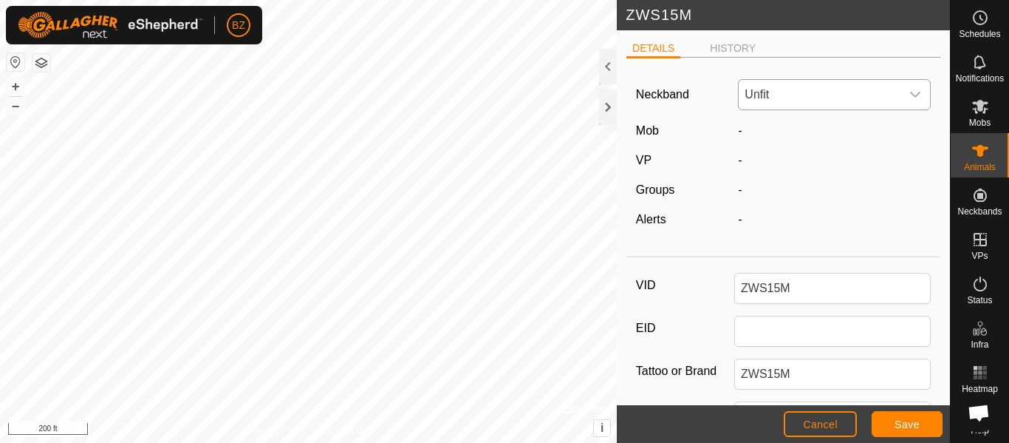
click at [803, 91] on span "Unfit" at bounding box center [820, 95] width 162 height 30
click at [814, 160] on li "3943982150" at bounding box center [835, 171] width 190 height 30
click at [901, 420] on span "Save" at bounding box center [907, 424] width 25 height 12
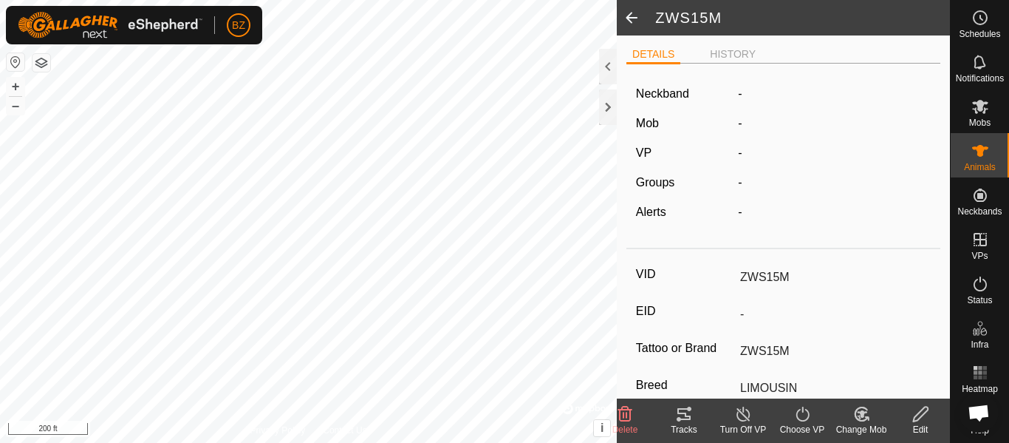
click at [848, 407] on change-mob-svg-icon at bounding box center [861, 414] width 59 height 18
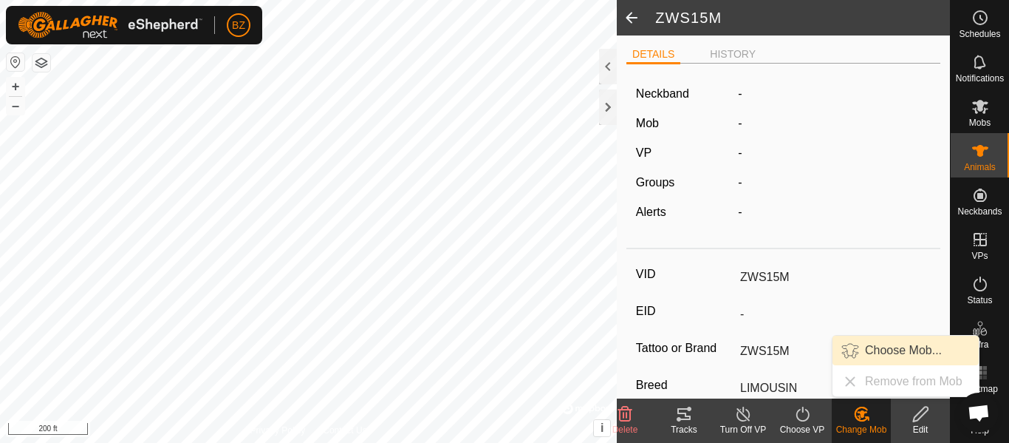
click at [863, 344] on link "Choose Mob..." at bounding box center [906, 350] width 146 height 30
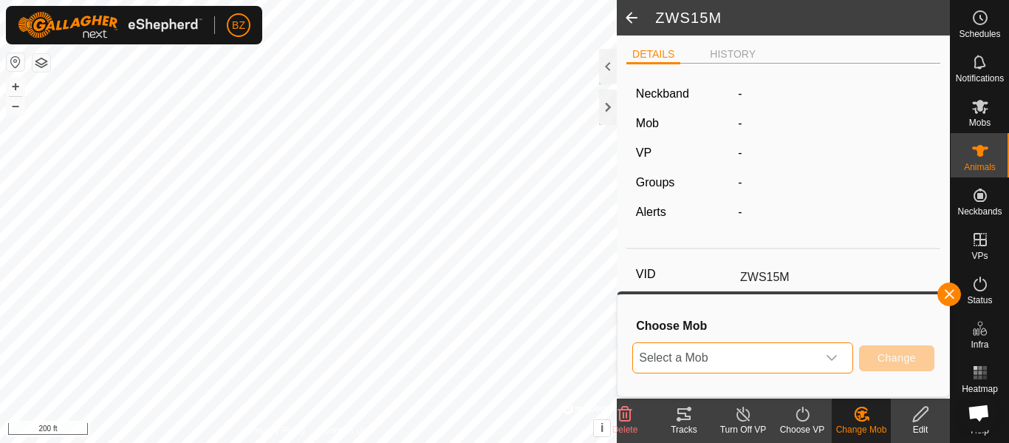
click at [799, 348] on span "Select a Mob" at bounding box center [725, 358] width 184 height 30
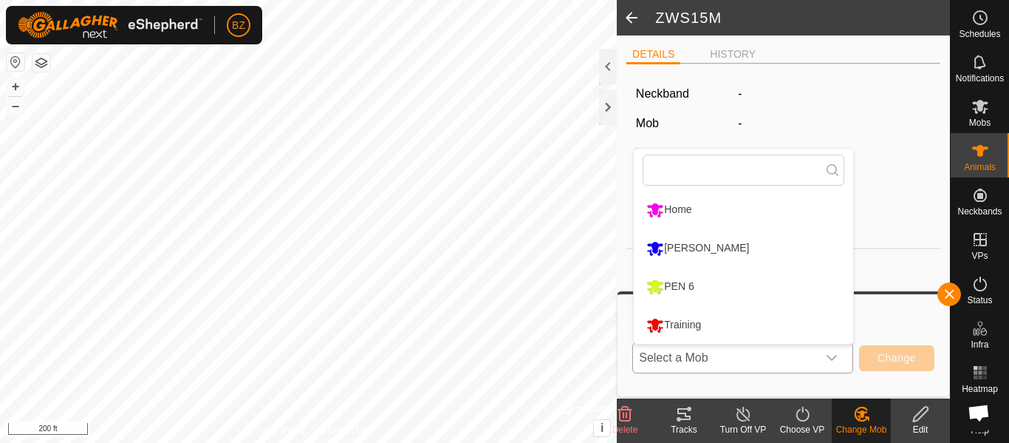
click at [707, 236] on li "[PERSON_NAME]" at bounding box center [743, 248] width 219 height 37
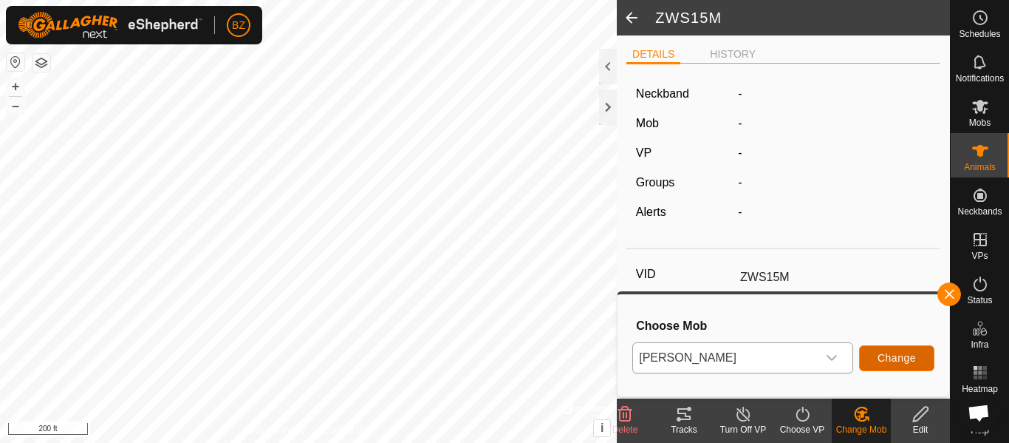
click at [878, 356] on span "Change" at bounding box center [897, 358] width 38 height 12
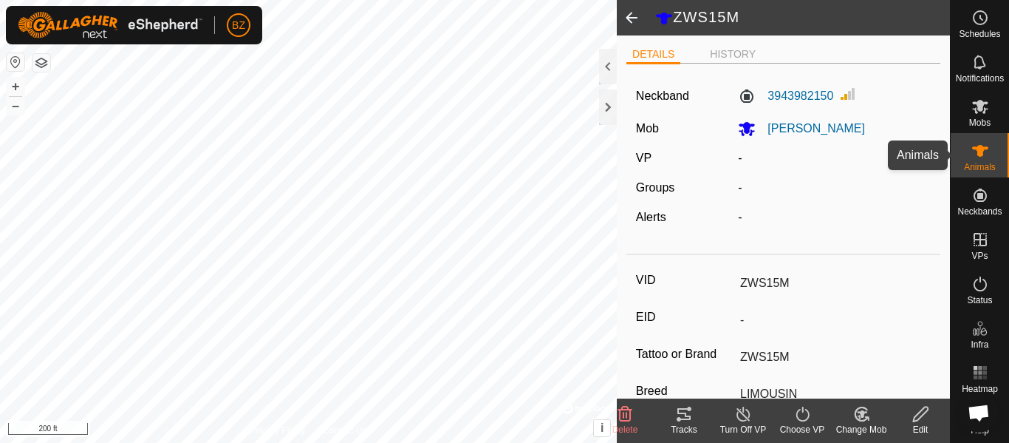
click at [972, 154] on icon at bounding box center [981, 151] width 18 height 18
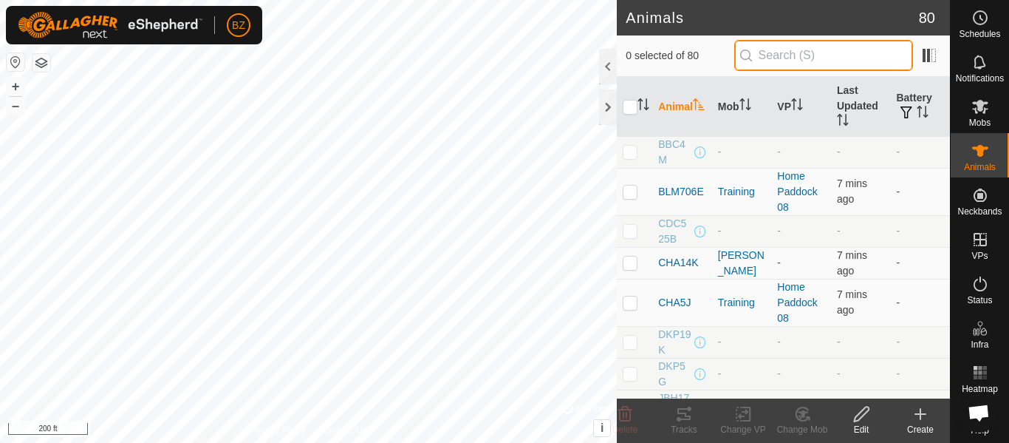
click at [825, 61] on input "text" at bounding box center [824, 55] width 179 height 31
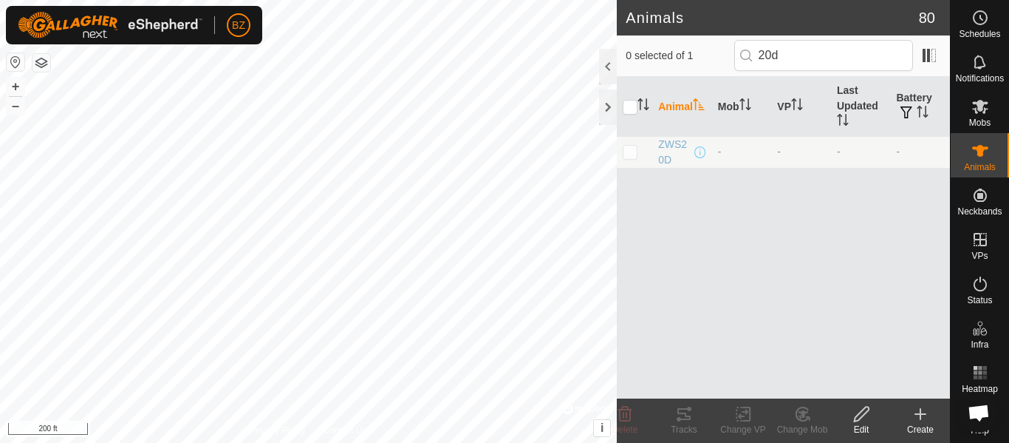
click at [630, 147] on p-checkbox at bounding box center [630, 152] width 15 height 12
click at [870, 409] on icon at bounding box center [862, 414] width 18 height 18
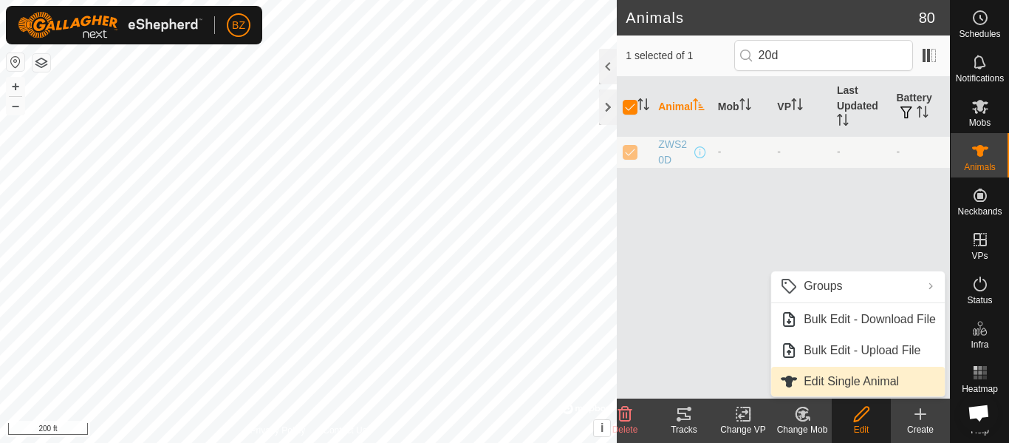
click at [840, 383] on link "Edit Single Animal" at bounding box center [858, 382] width 174 height 30
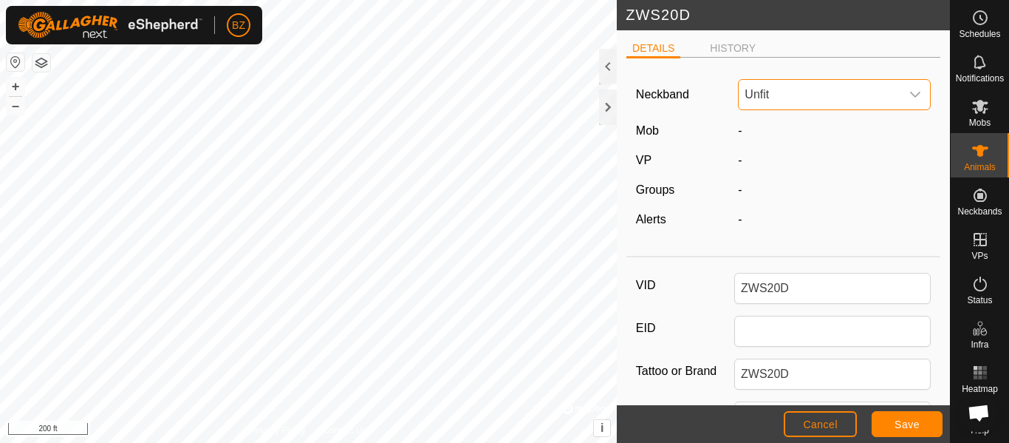
click at [823, 85] on span "Unfit" at bounding box center [820, 95] width 162 height 30
click at [835, 163] on li "2363312309" at bounding box center [835, 171] width 190 height 30
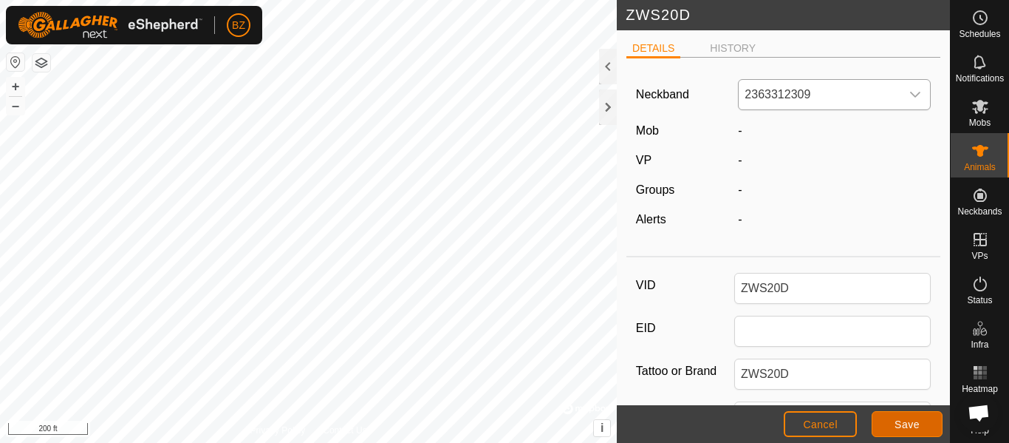
click at [924, 422] on button "Save" at bounding box center [907, 424] width 71 height 26
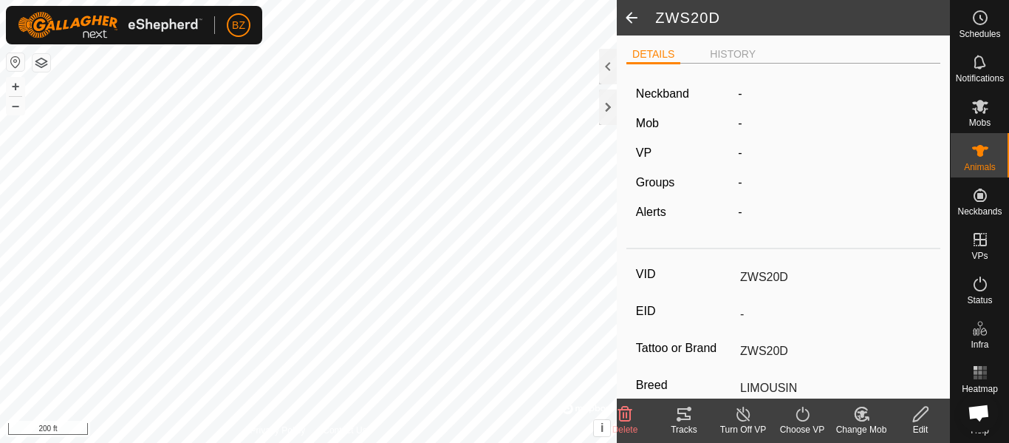
click at [853, 417] on icon at bounding box center [862, 414] width 18 height 18
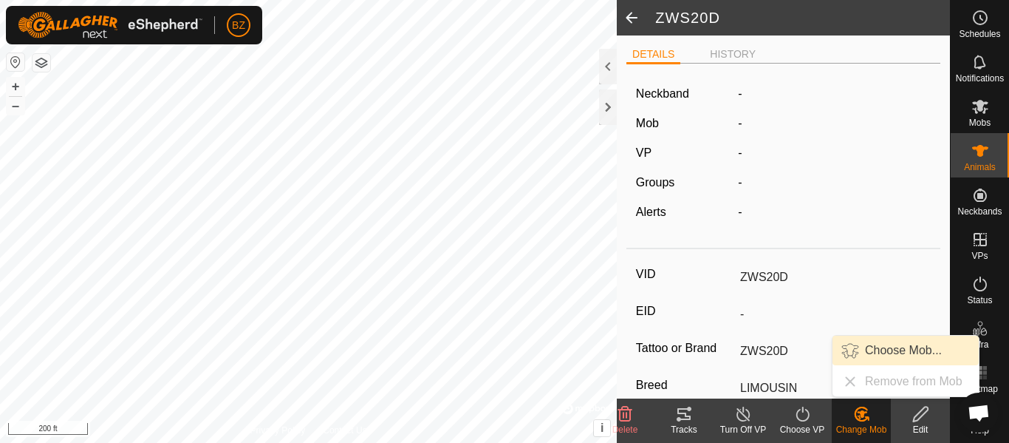
click at [872, 353] on link "Choose Mob..." at bounding box center [906, 350] width 146 height 30
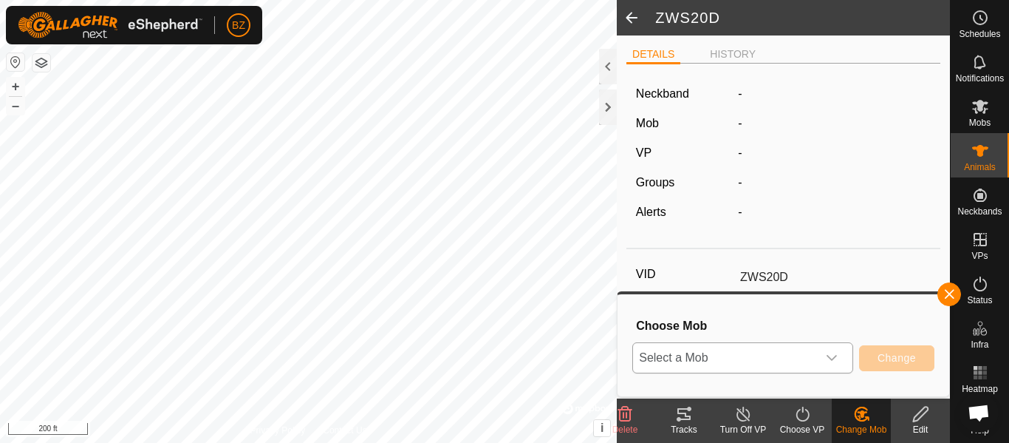
click at [764, 357] on span "Select a Mob" at bounding box center [725, 358] width 184 height 30
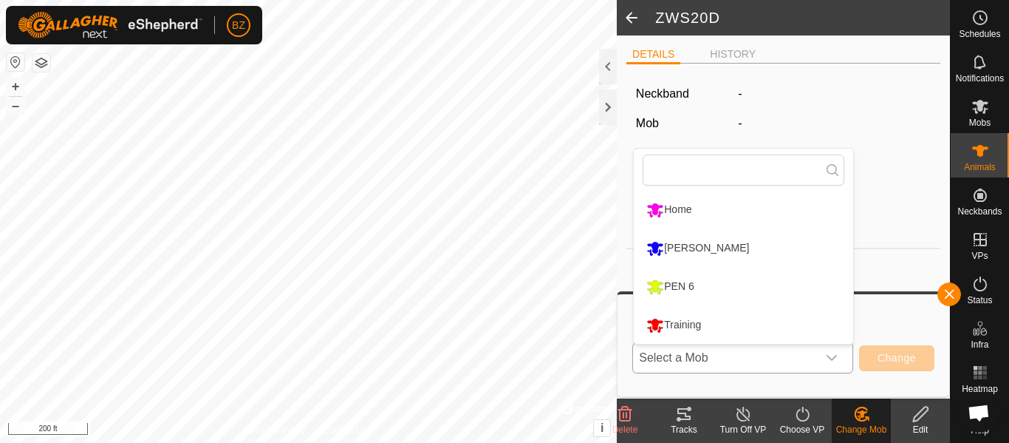
click at [688, 239] on li "[PERSON_NAME]" at bounding box center [743, 248] width 219 height 37
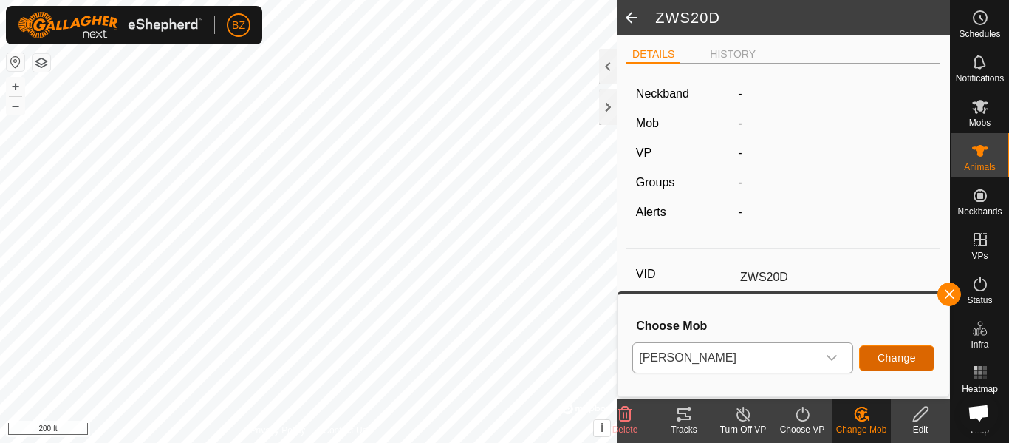
click at [883, 352] on span "Change" at bounding box center [897, 358] width 38 height 12
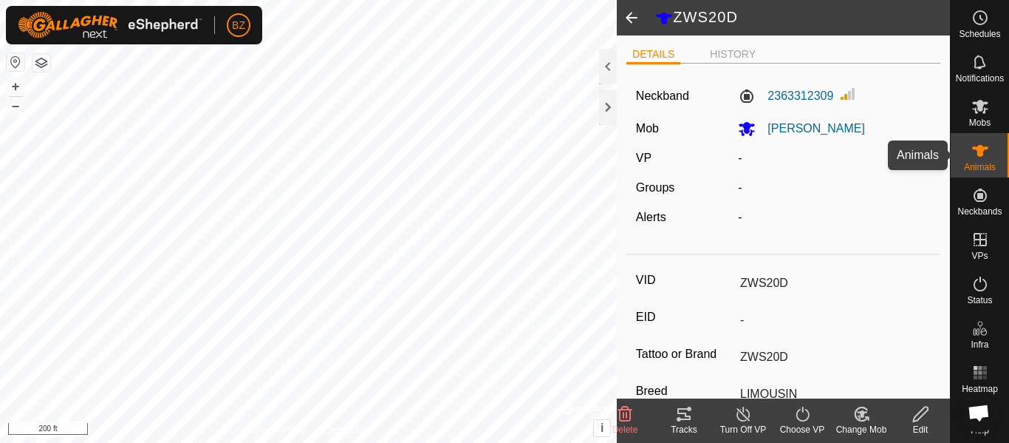
click at [967, 161] on es-animals-svg-icon at bounding box center [980, 151] width 27 height 24
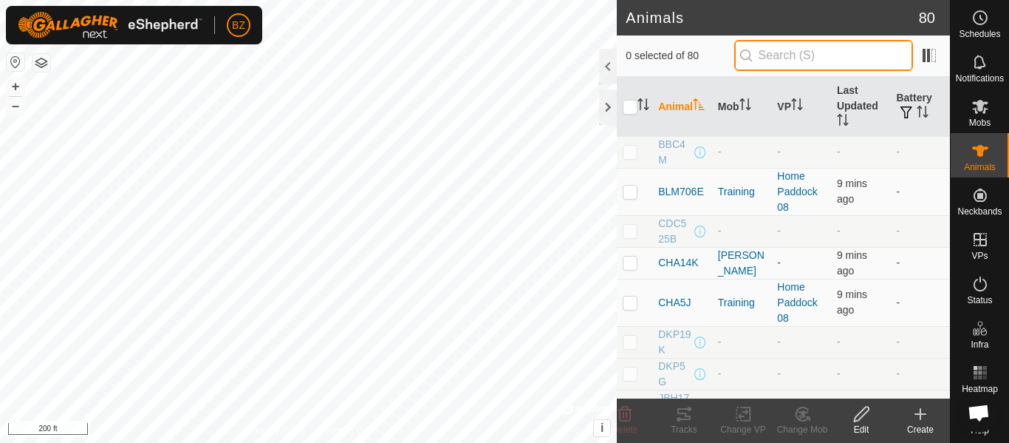
click at [839, 55] on input "text" at bounding box center [824, 55] width 179 height 31
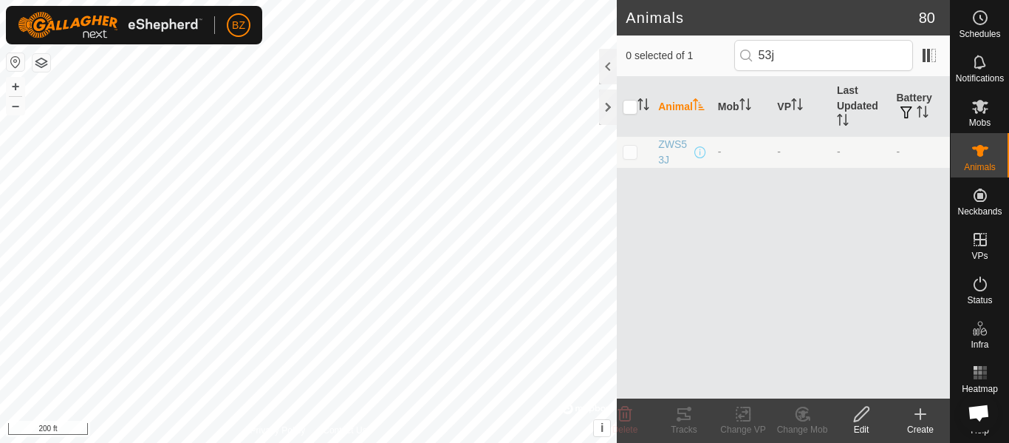
click at [630, 154] on p-checkbox at bounding box center [630, 152] width 15 height 12
click at [633, 150] on p-checkbox at bounding box center [630, 152] width 15 height 12
click at [856, 413] on icon at bounding box center [862, 414] width 18 height 18
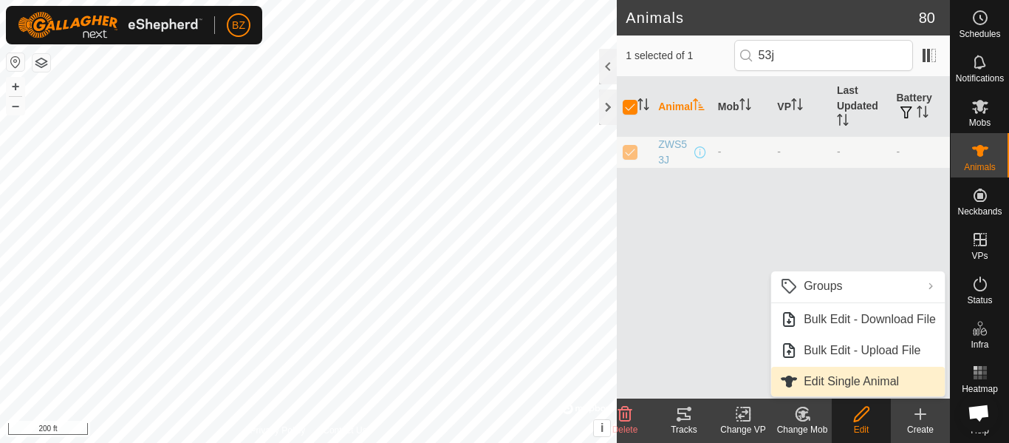
click at [812, 370] on link "Edit Single Animal" at bounding box center [858, 382] width 174 height 30
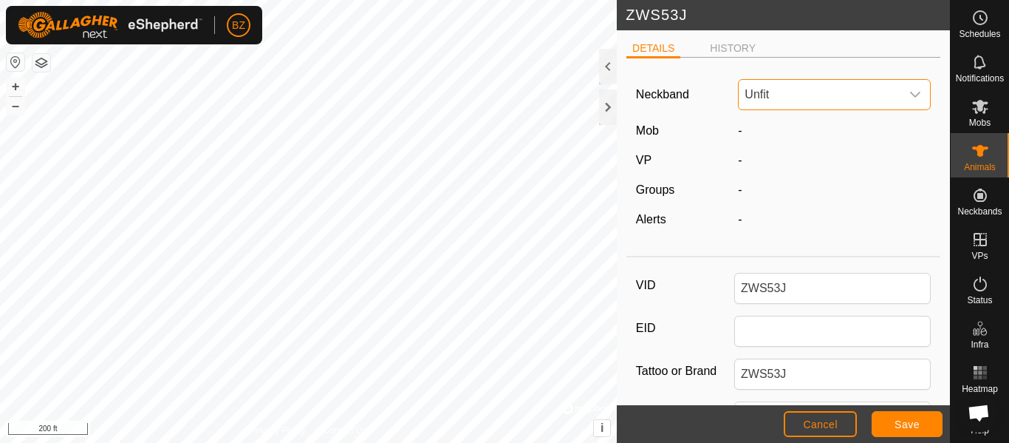
click at [800, 86] on span "Unfit" at bounding box center [820, 95] width 162 height 30
click at [797, 165] on li "0003711947" at bounding box center [835, 171] width 190 height 30
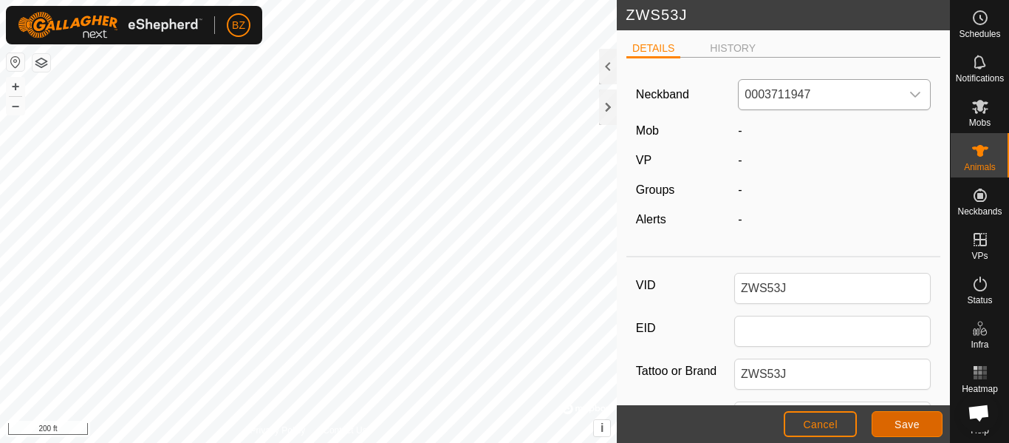
click at [902, 415] on button "Save" at bounding box center [907, 424] width 71 height 26
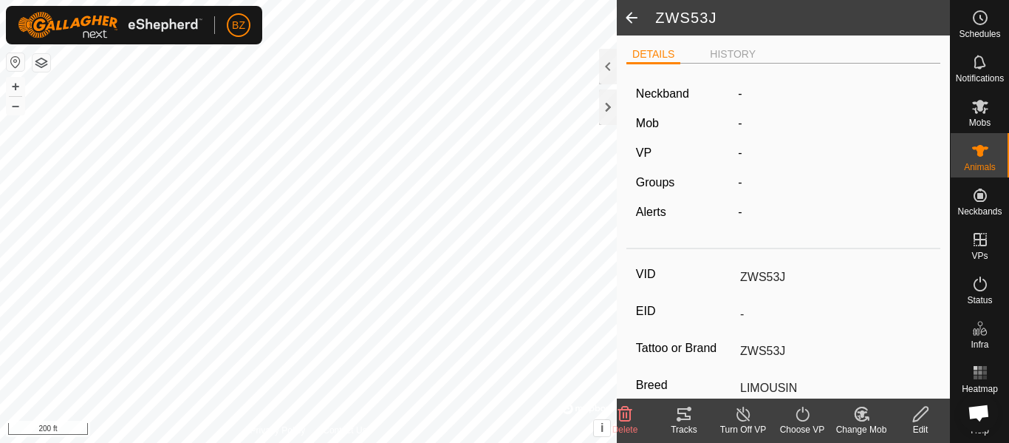
click at [859, 413] on icon at bounding box center [862, 414] width 18 height 18
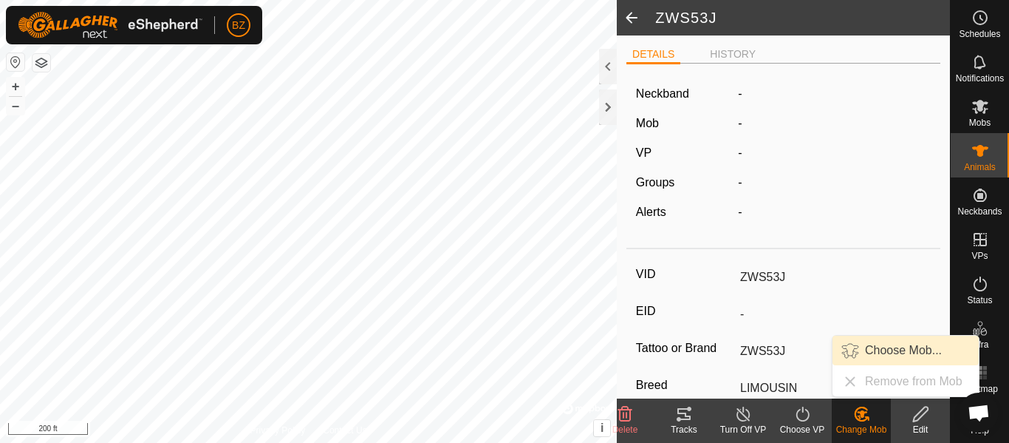
click at [856, 350] on link "Choose Mob..." at bounding box center [906, 350] width 146 height 30
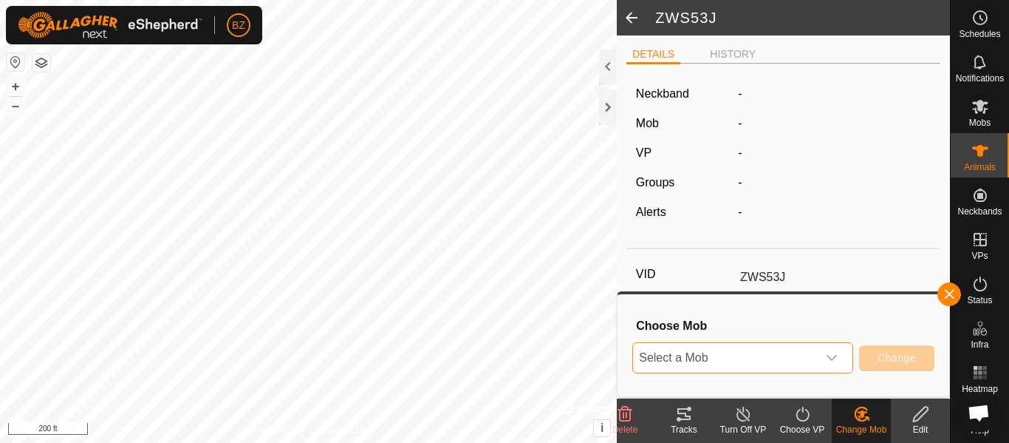
click at [808, 352] on span "Select a Mob" at bounding box center [725, 358] width 184 height 30
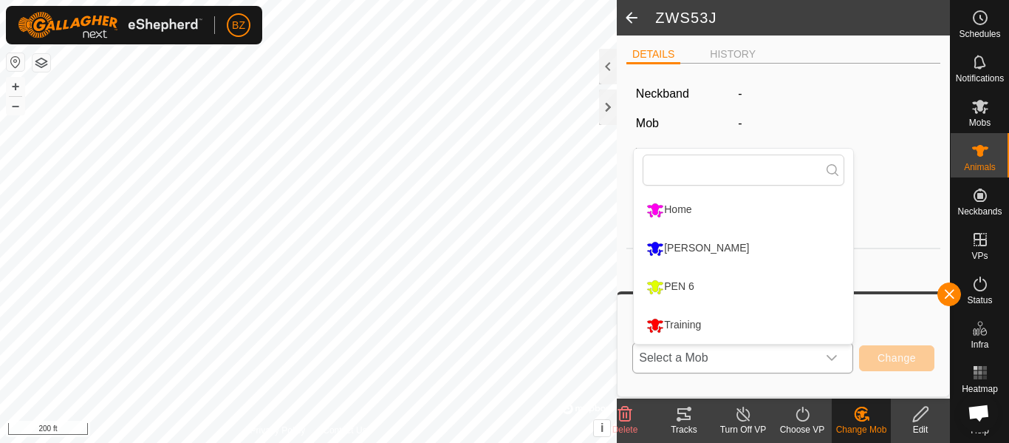
click at [723, 234] on li "[PERSON_NAME]" at bounding box center [743, 248] width 219 height 37
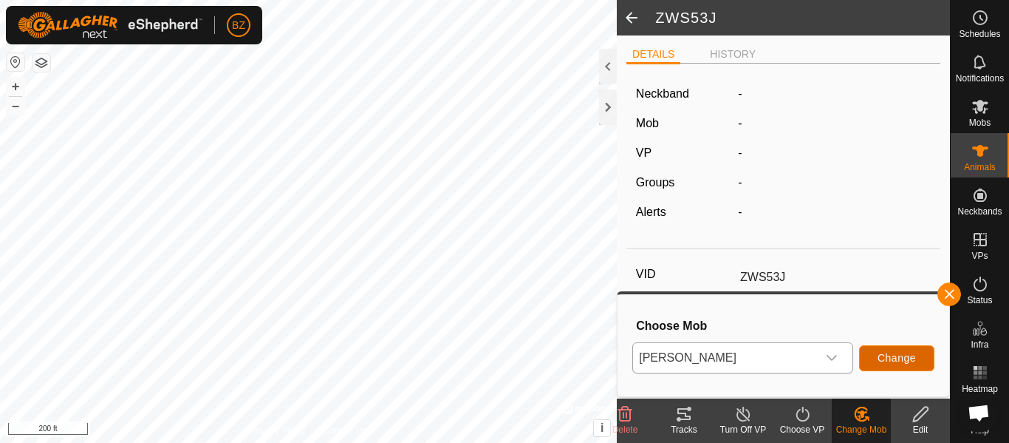
click at [888, 346] on button "Change" at bounding box center [896, 358] width 75 height 26
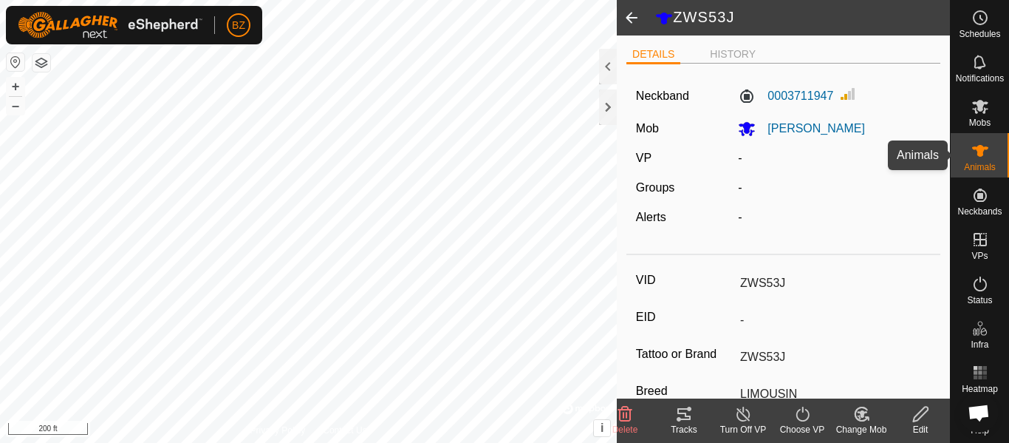
click at [972, 145] on icon at bounding box center [981, 151] width 18 height 18
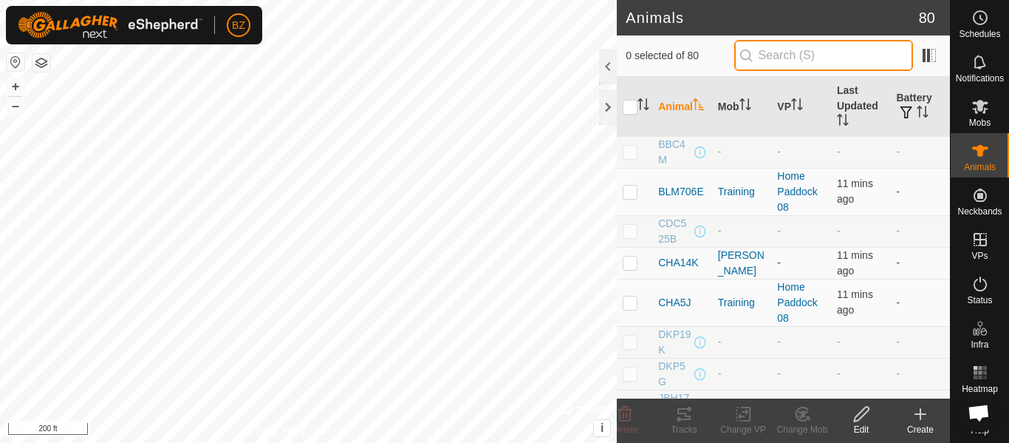
click at [858, 57] on input "text" at bounding box center [824, 55] width 179 height 31
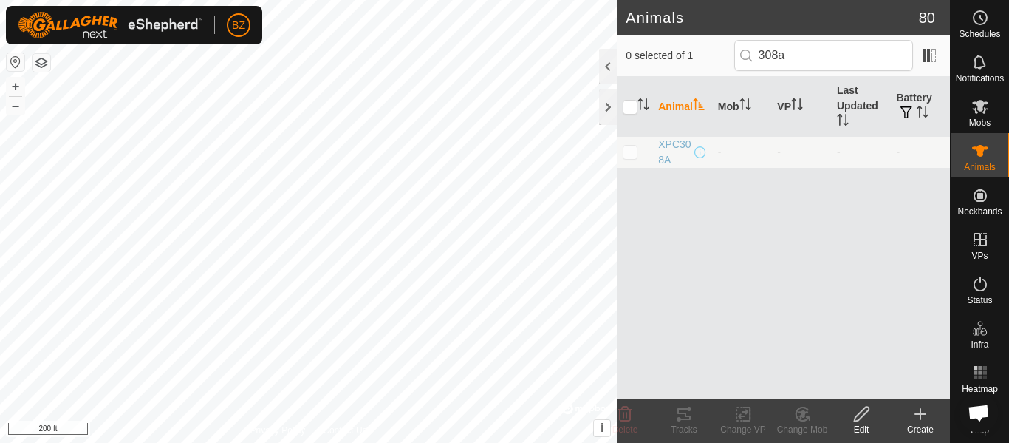
click at [628, 150] on p-checkbox at bounding box center [630, 152] width 15 height 12
click at [860, 403] on div "Edit" at bounding box center [861, 420] width 59 height 44
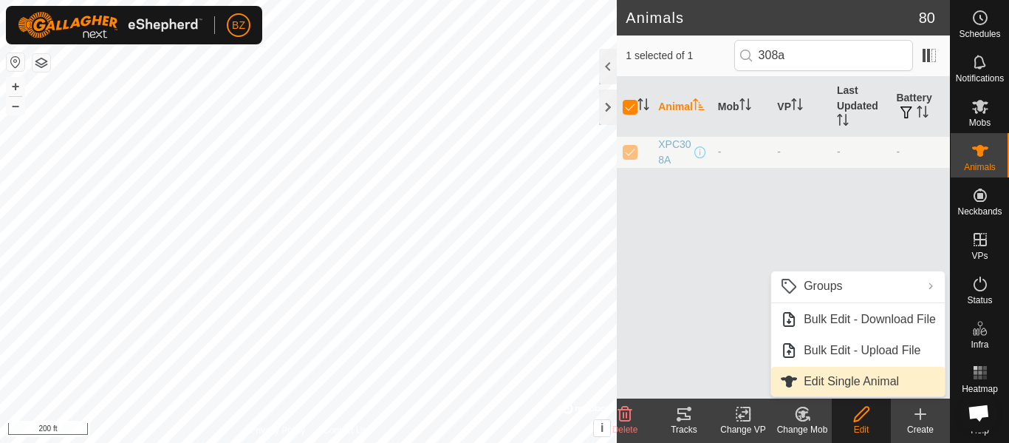
click at [831, 375] on link "Edit Single Animal" at bounding box center [858, 382] width 174 height 30
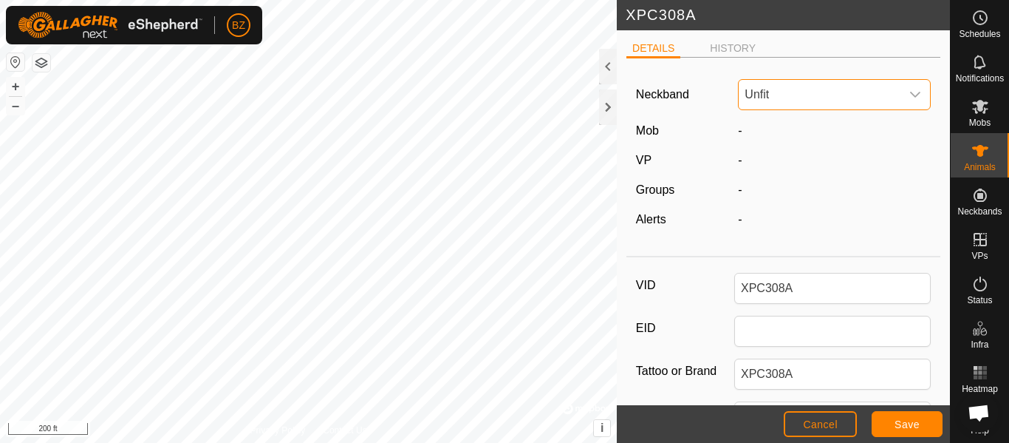
click at [807, 82] on span "Unfit" at bounding box center [820, 95] width 162 height 30
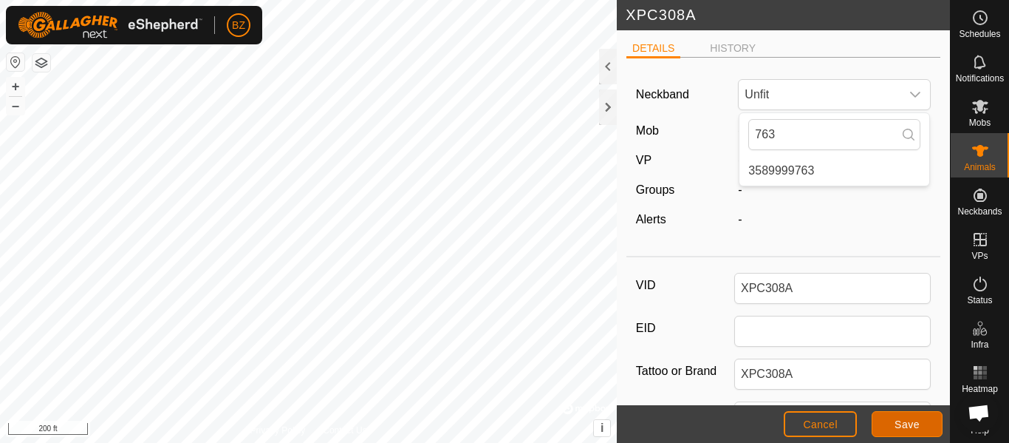
click at [913, 418] on span "Save" at bounding box center [907, 424] width 25 height 12
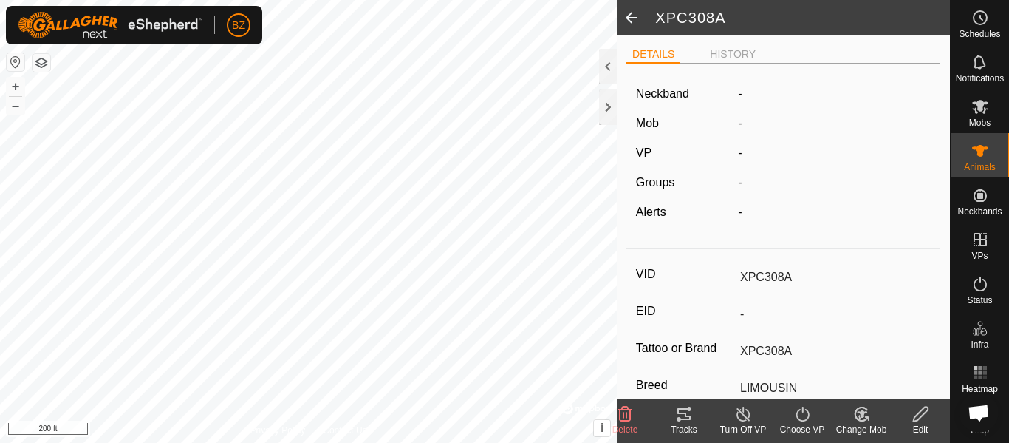
click at [868, 418] on icon at bounding box center [866, 418] width 3 height 3
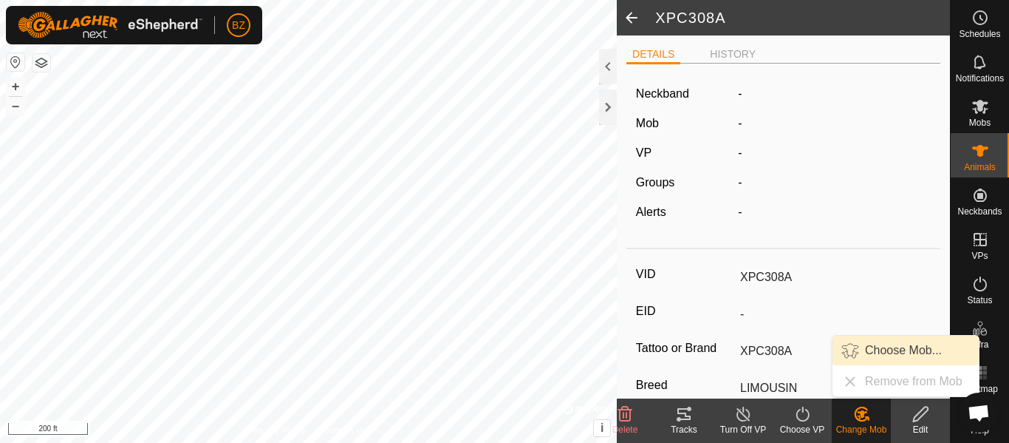
click at [856, 352] on link "Choose Mob..." at bounding box center [906, 350] width 146 height 30
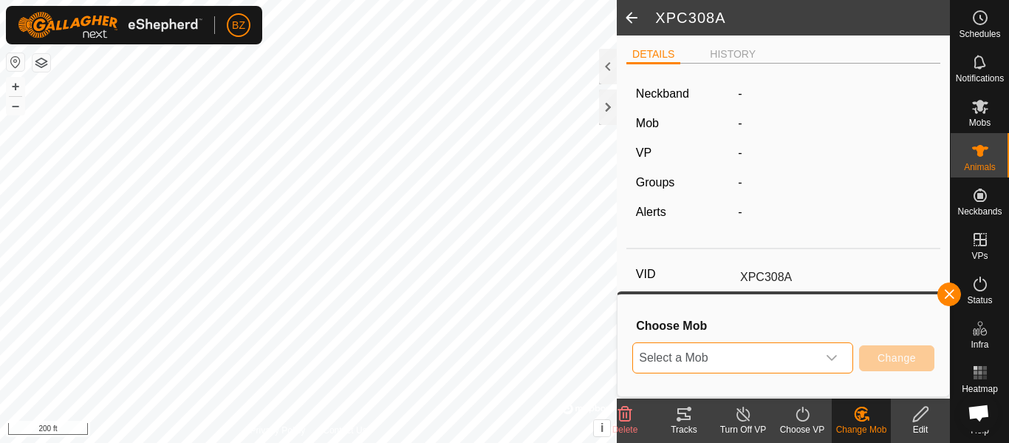
click at [760, 346] on span "Select a Mob" at bounding box center [725, 358] width 184 height 30
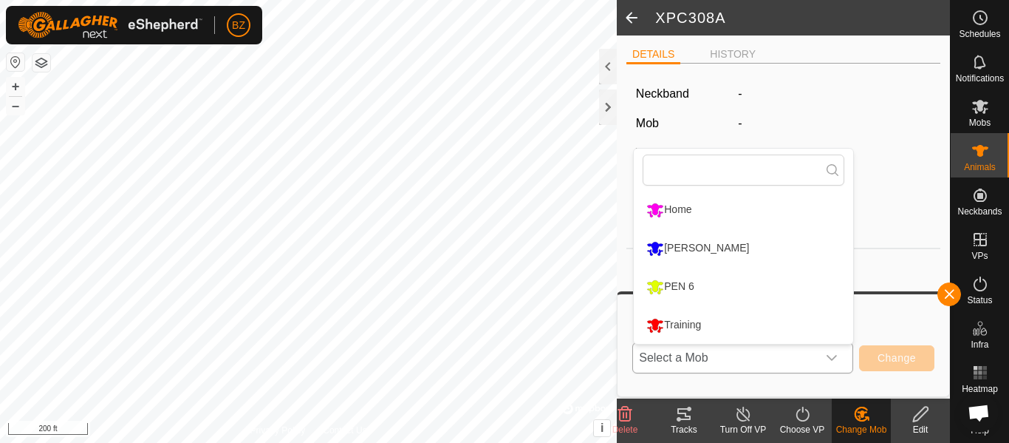
click at [702, 247] on li "[PERSON_NAME]" at bounding box center [743, 248] width 219 height 37
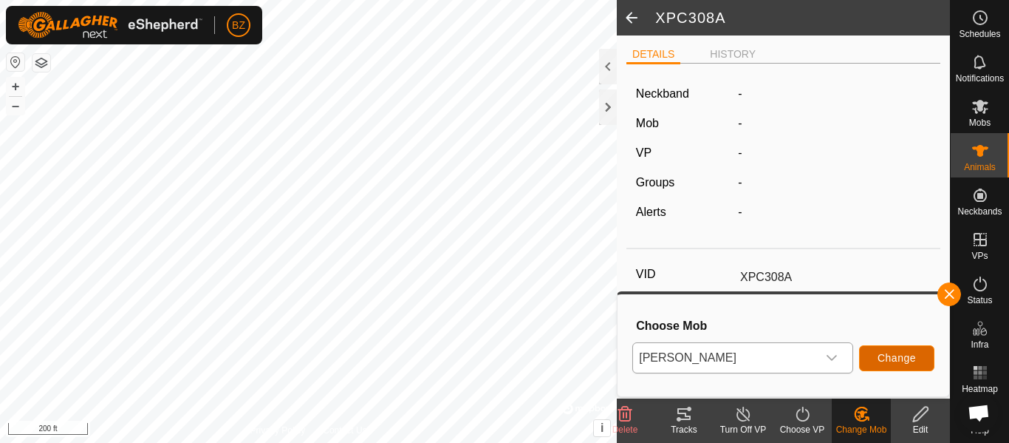
click at [904, 353] on span "Change" at bounding box center [897, 358] width 38 height 12
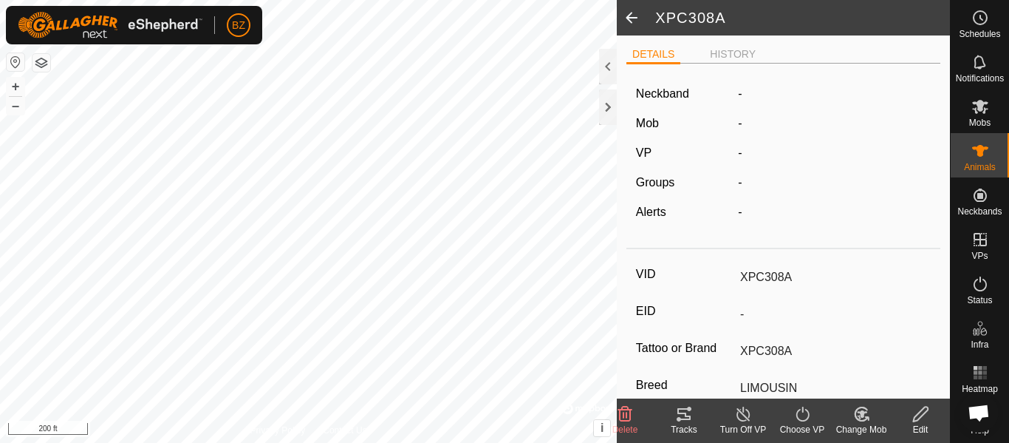
click at [853, 414] on icon at bounding box center [862, 414] width 18 height 18
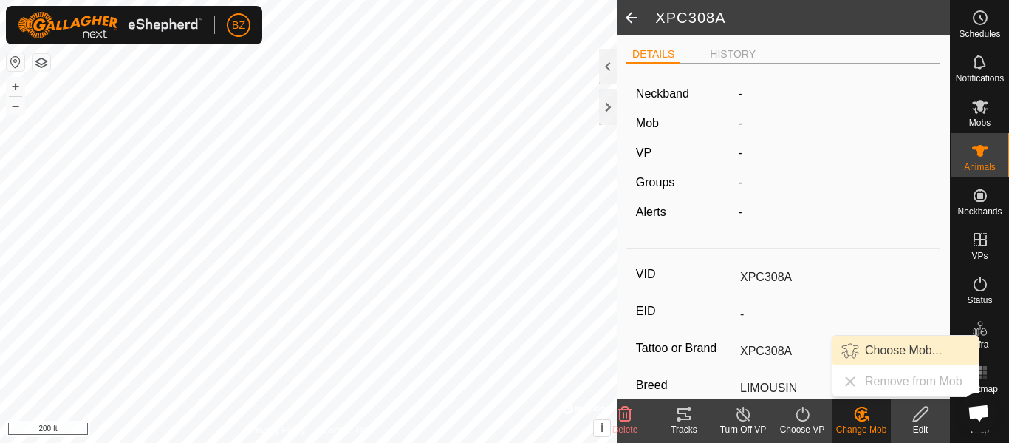
click at [851, 347] on link "Choose Mob..." at bounding box center [906, 350] width 146 height 30
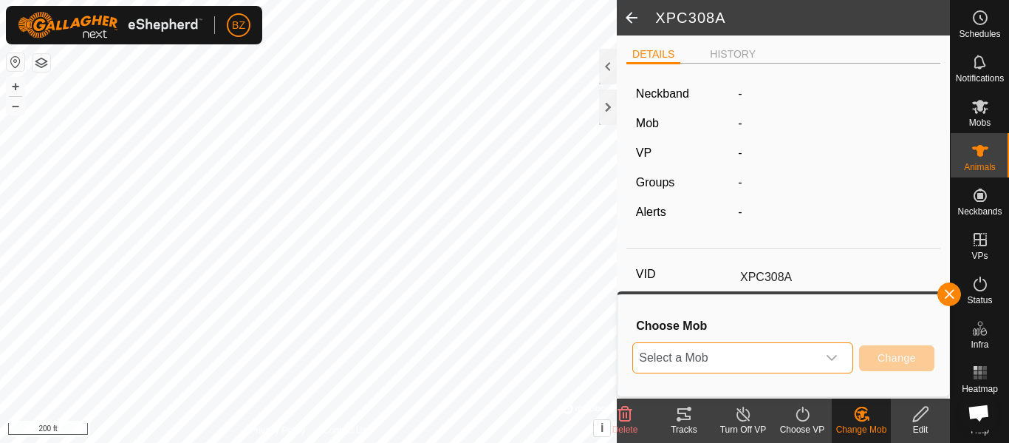
drag, startPoint x: 769, startPoint y: 358, endPoint x: 751, endPoint y: 356, distance: 17.9
click at [751, 356] on span "Select a Mob" at bounding box center [725, 358] width 184 height 30
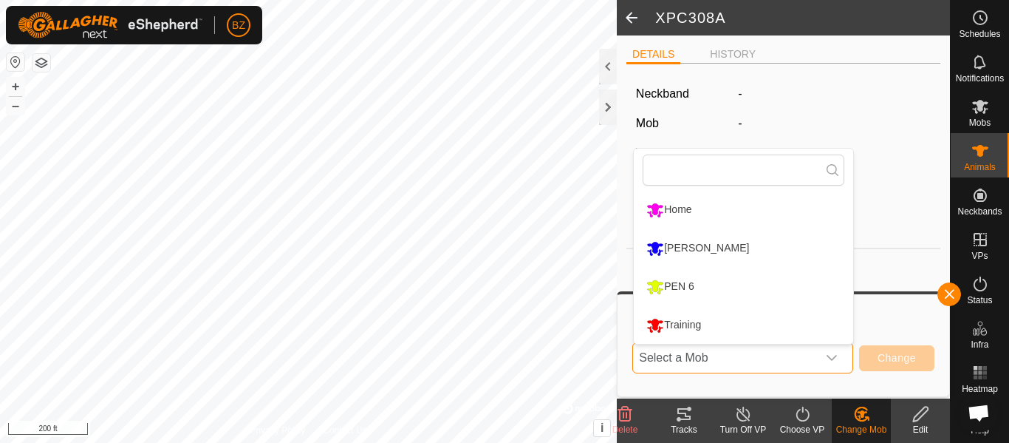
click at [751, 356] on span "Select a Mob" at bounding box center [725, 358] width 184 height 30
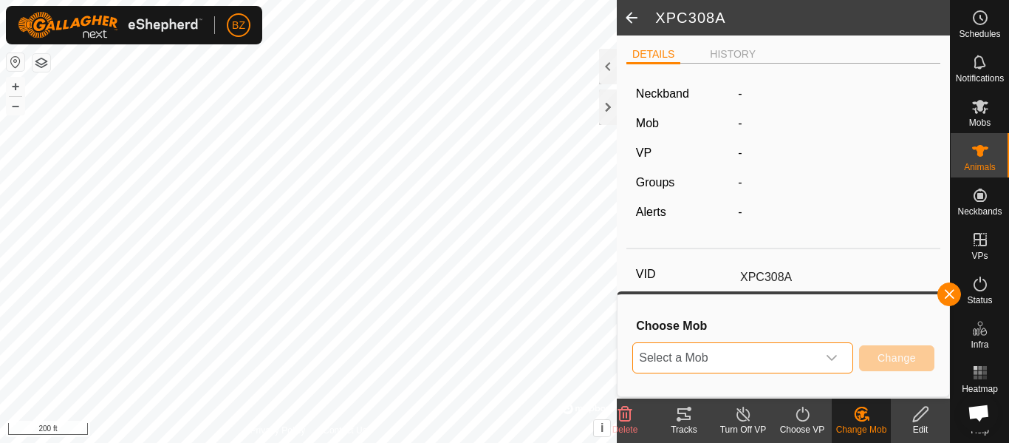
click at [750, 352] on span "Select a Mob" at bounding box center [725, 358] width 184 height 30
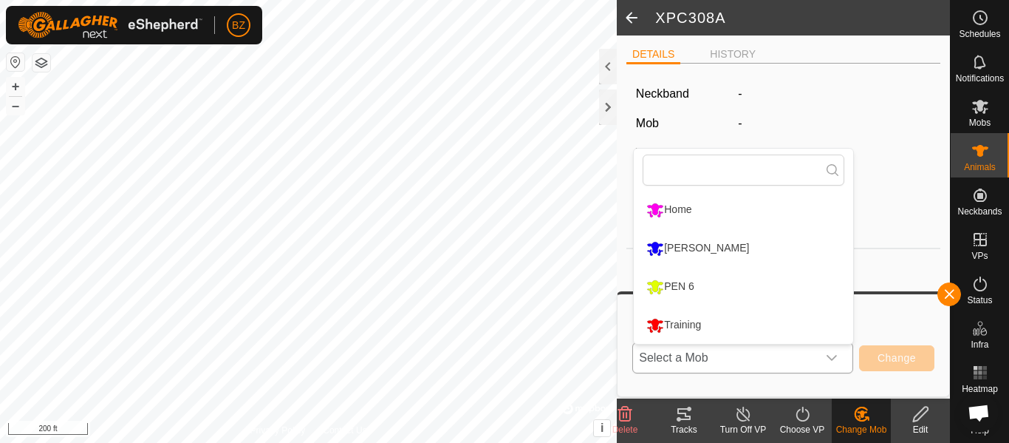
click at [700, 252] on li "[PERSON_NAME]" at bounding box center [743, 248] width 219 height 37
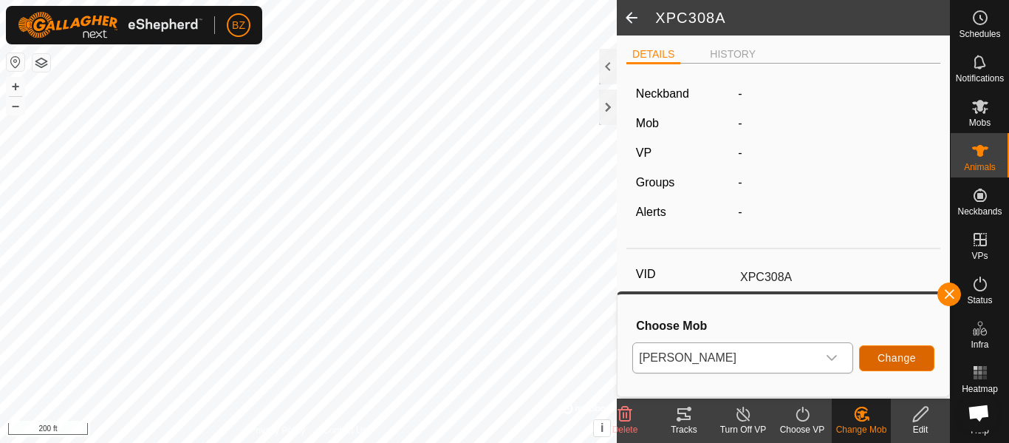
click at [893, 347] on button "Change" at bounding box center [896, 358] width 75 height 26
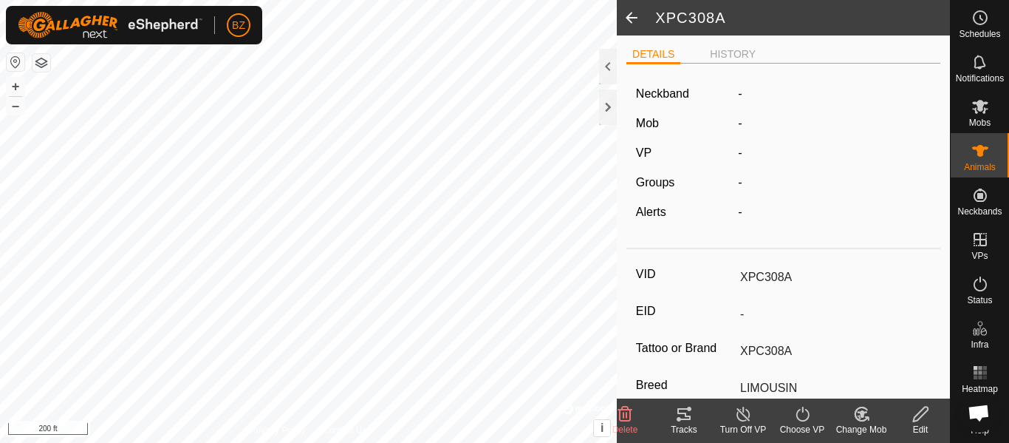
click at [629, 15] on span at bounding box center [632, 17] width 30 height 35
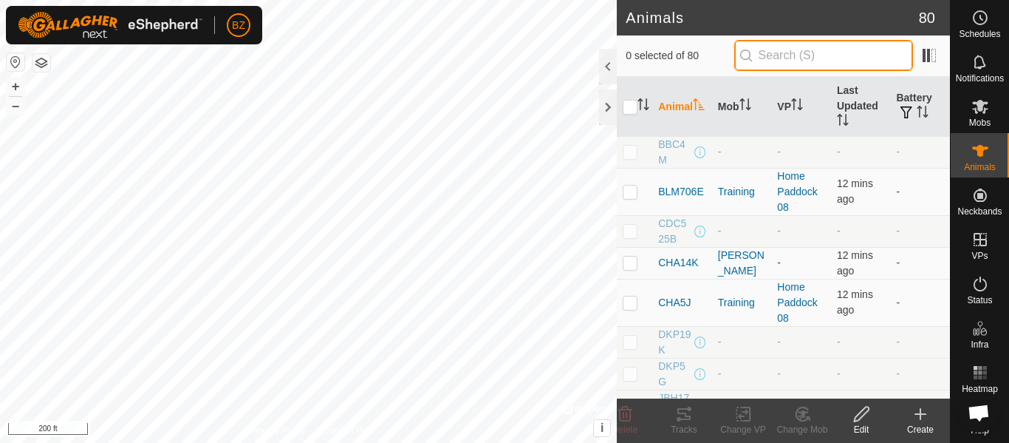
click at [814, 61] on input "text" at bounding box center [824, 55] width 179 height 31
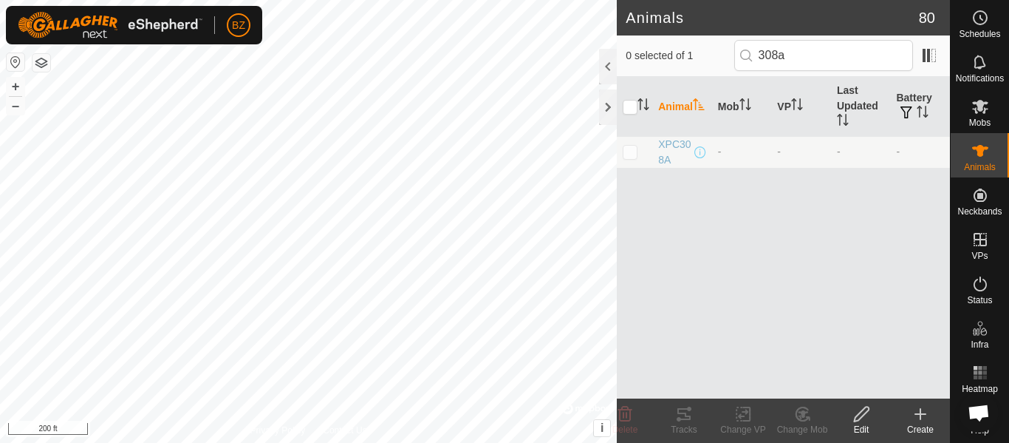
click at [628, 154] on p-checkbox at bounding box center [630, 152] width 15 height 12
click at [858, 418] on icon at bounding box center [862, 414] width 18 height 18
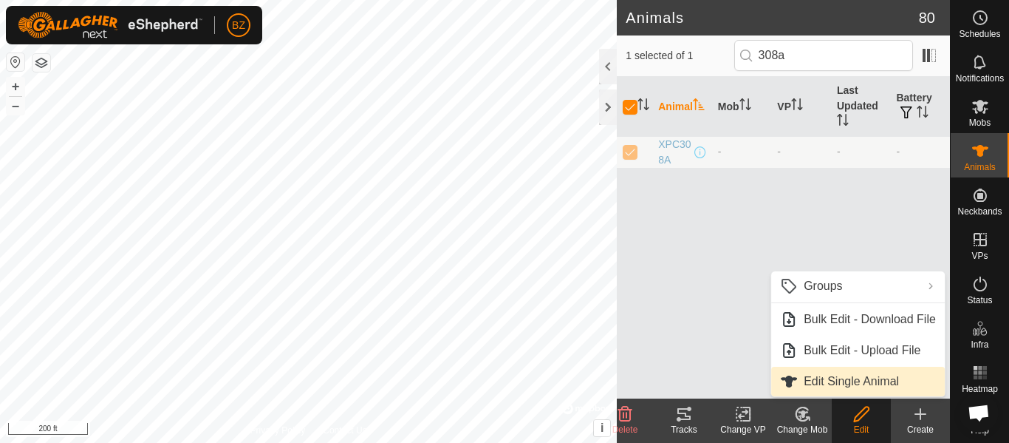
click at [862, 378] on link "Edit Single Animal" at bounding box center [858, 382] width 174 height 30
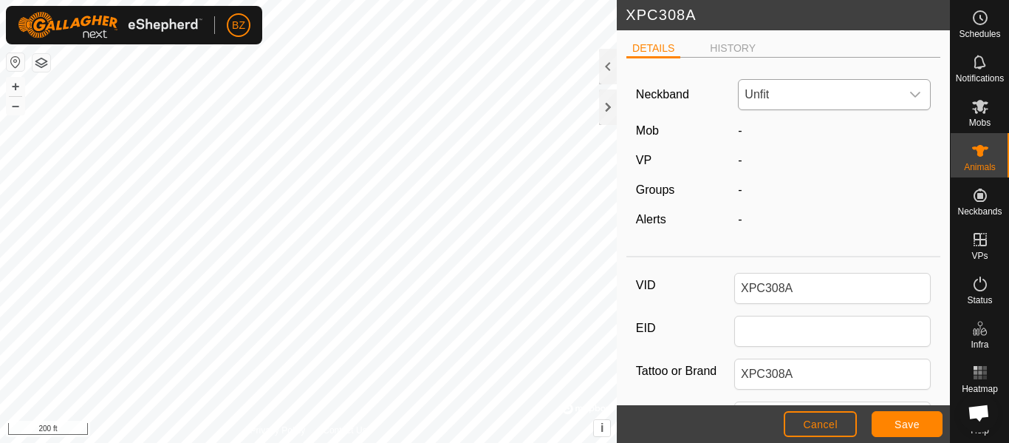
click at [797, 79] on p-select "Unfit" at bounding box center [834, 94] width 193 height 31
click at [795, 169] on li "3589999763" at bounding box center [835, 171] width 190 height 30
click at [904, 426] on span "Save" at bounding box center [907, 424] width 25 height 12
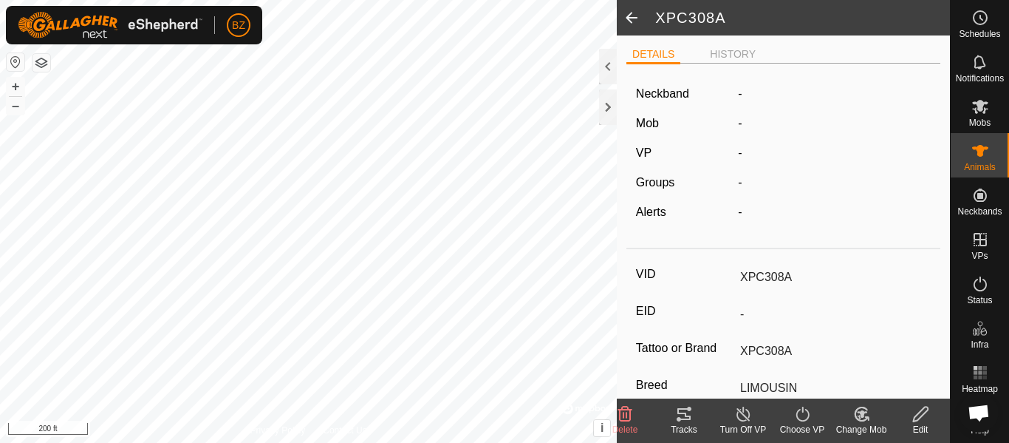
click at [853, 414] on icon at bounding box center [862, 414] width 18 height 18
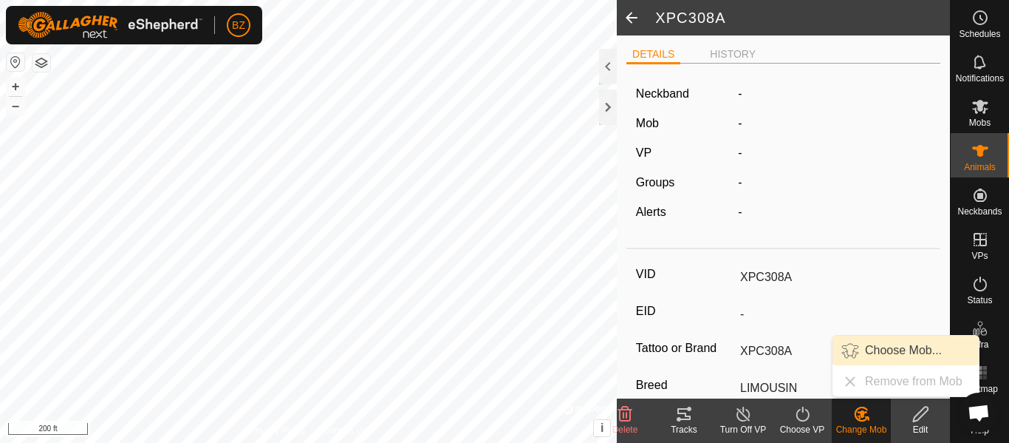
click at [865, 352] on link "Choose Mob..." at bounding box center [906, 350] width 146 height 30
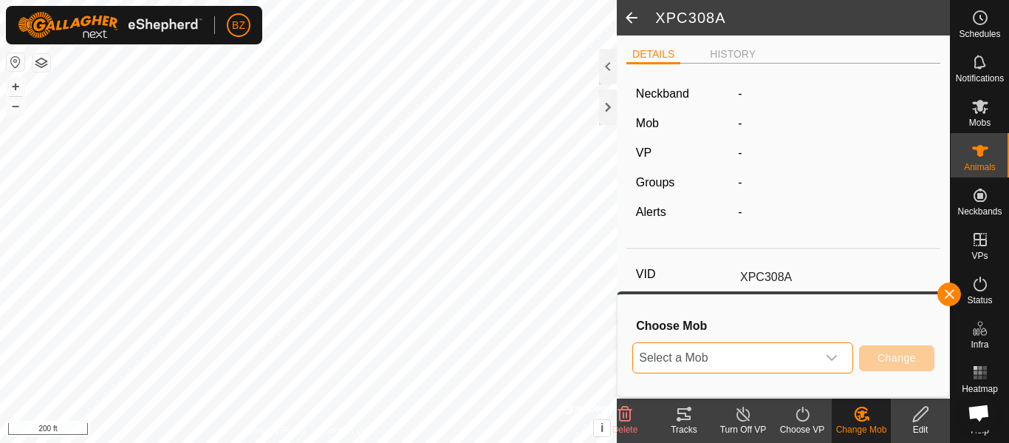
click at [704, 357] on span "Select a Mob" at bounding box center [725, 358] width 184 height 30
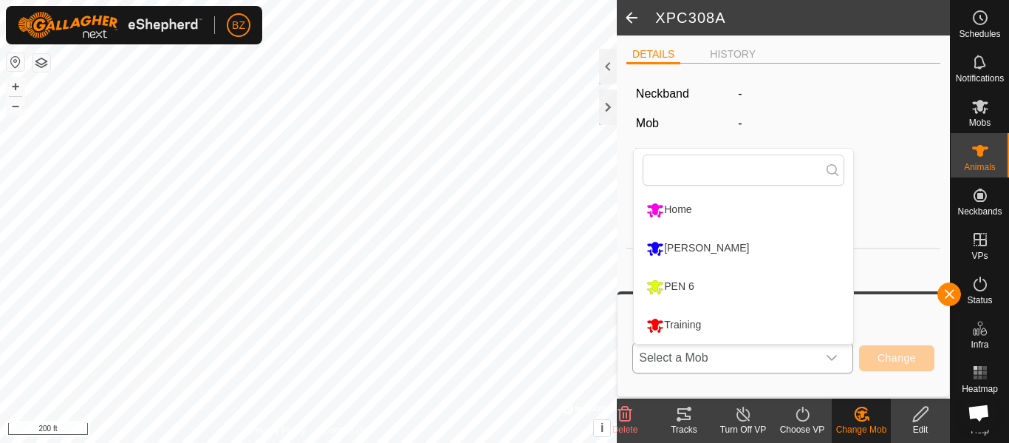
click at [694, 251] on li "[PERSON_NAME]" at bounding box center [743, 248] width 219 height 37
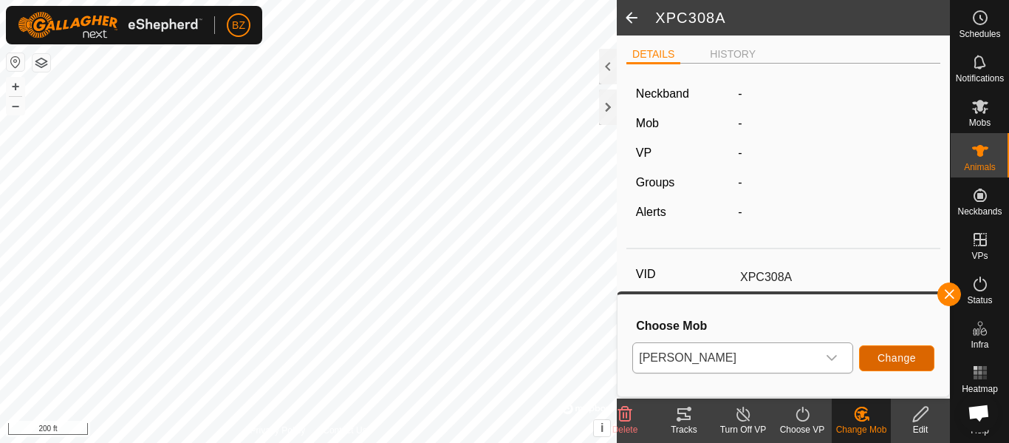
click at [894, 361] on span "Change" at bounding box center [897, 358] width 38 height 12
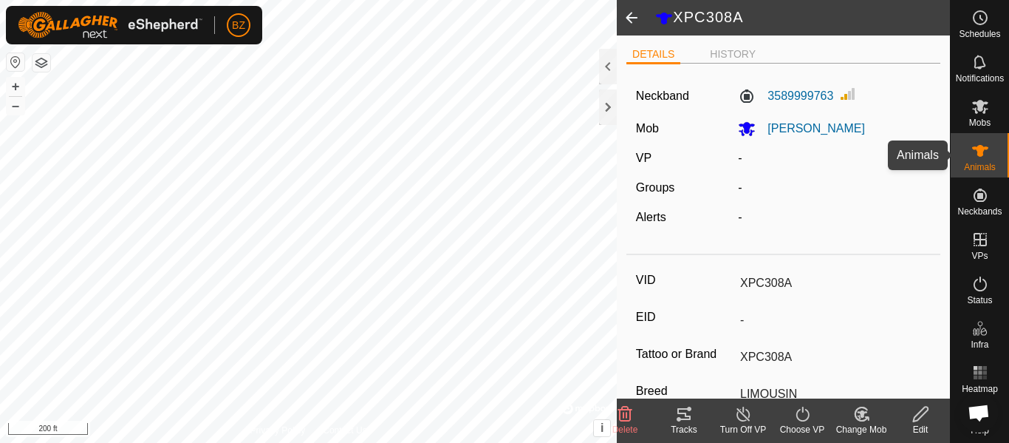
click at [973, 149] on icon at bounding box center [980, 151] width 16 height 12
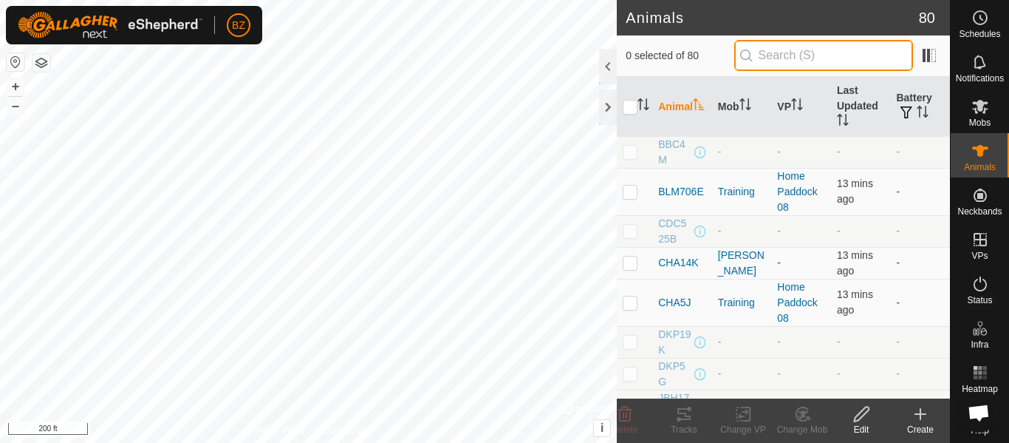
click at [773, 62] on input "text" at bounding box center [824, 55] width 179 height 31
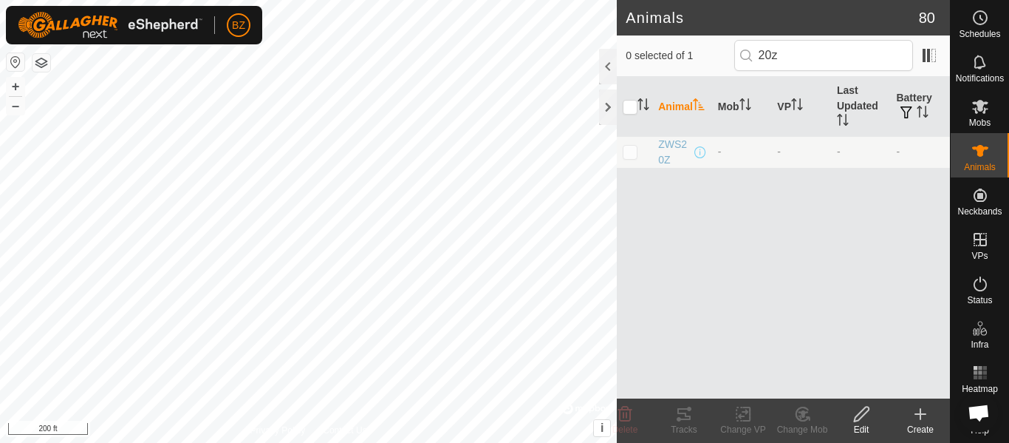
click at [635, 149] on p-checkbox at bounding box center [630, 152] width 15 height 12
click at [865, 412] on icon at bounding box center [862, 414] width 18 height 18
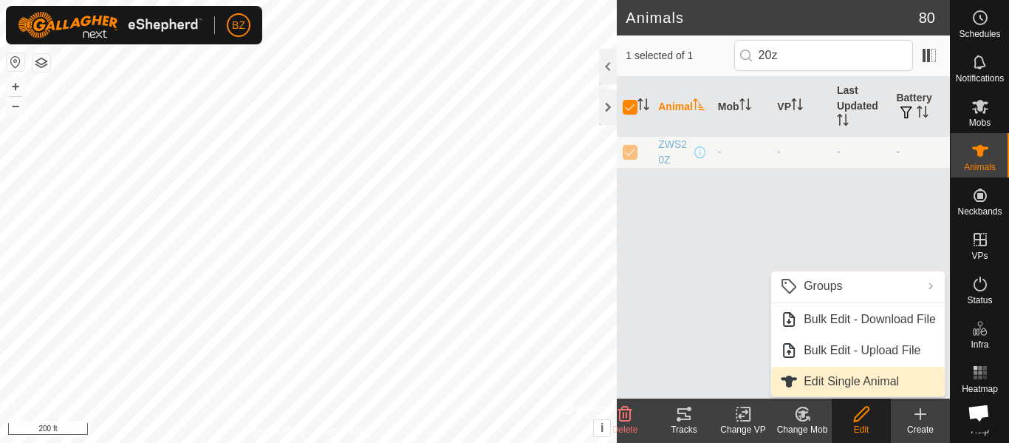
click at [887, 375] on link "Edit Single Animal" at bounding box center [858, 382] width 174 height 30
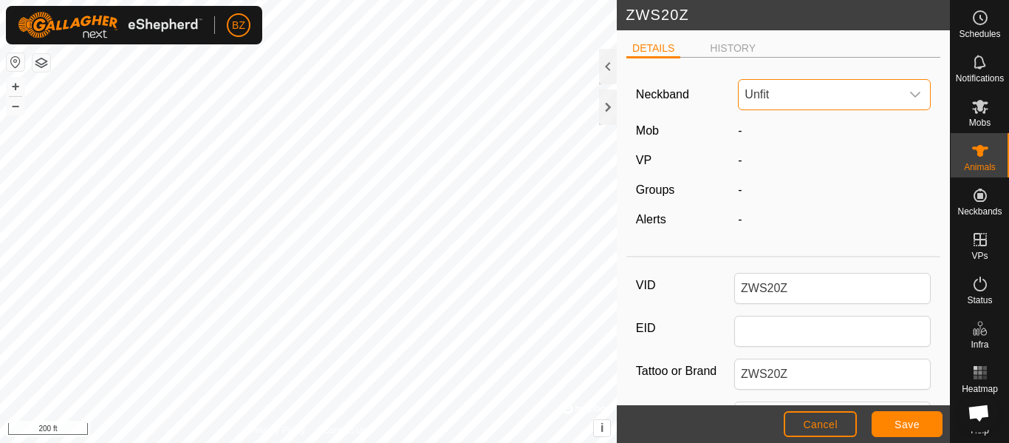
click at [785, 95] on span "Unfit" at bounding box center [820, 95] width 162 height 30
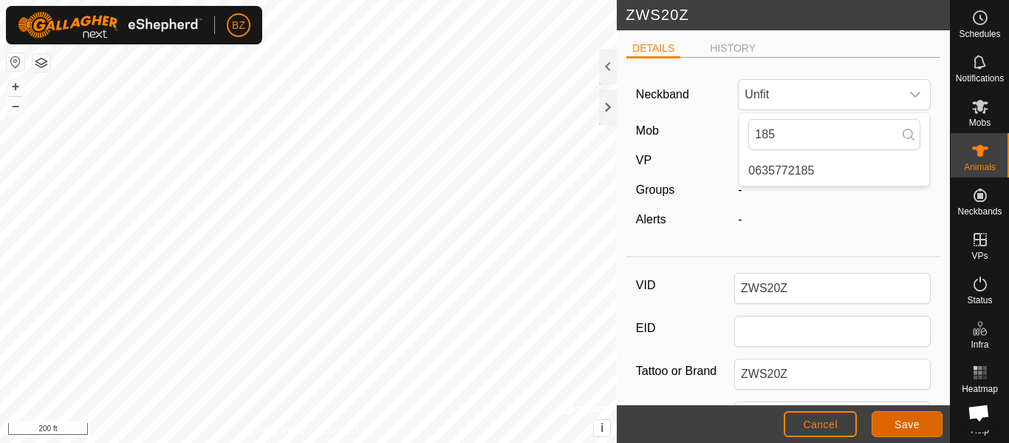
click at [922, 424] on button "Save" at bounding box center [907, 424] width 71 height 26
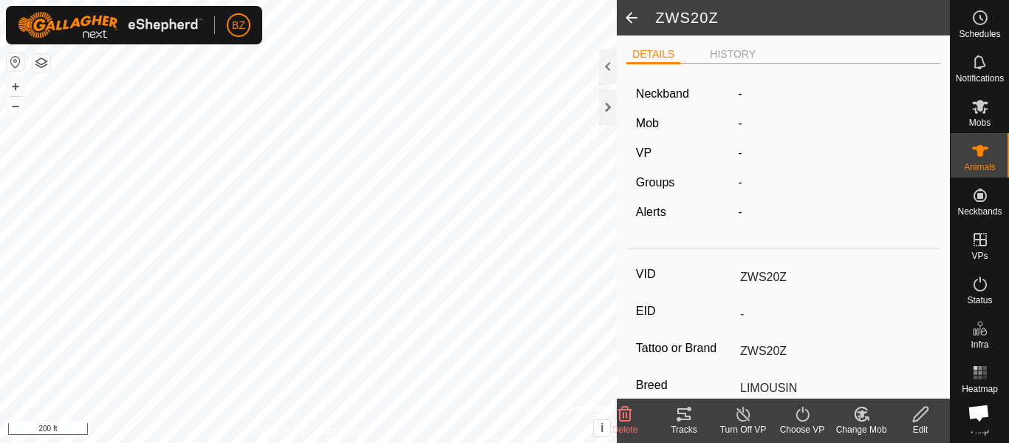
click at [866, 407] on icon at bounding box center [862, 414] width 18 height 18
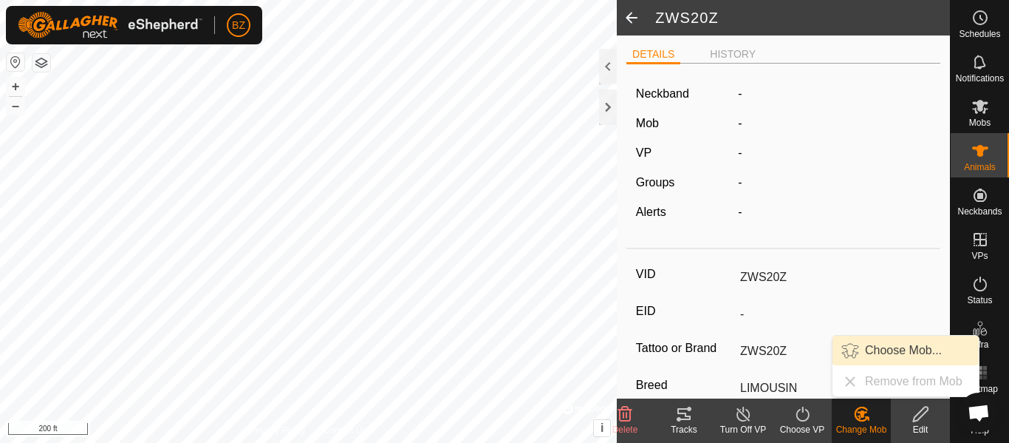
click at [871, 344] on link "Choose Mob..." at bounding box center [906, 350] width 146 height 30
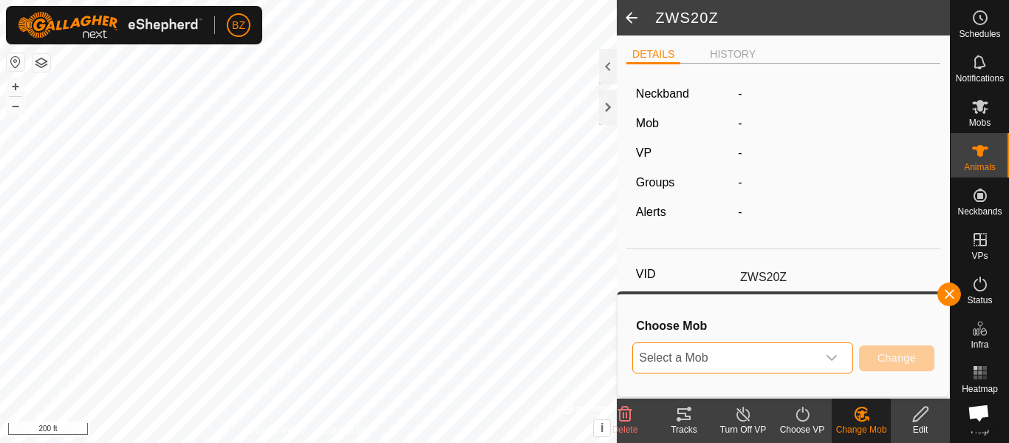
click at [815, 357] on span "Select a Mob" at bounding box center [725, 358] width 184 height 30
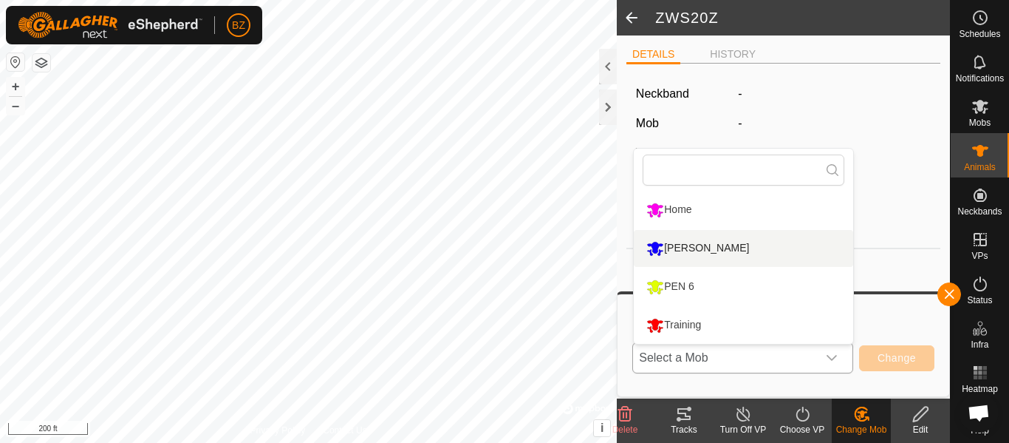
drag, startPoint x: 742, startPoint y: 245, endPoint x: 761, endPoint y: 251, distance: 20.1
click at [761, 251] on li "[PERSON_NAME]" at bounding box center [743, 248] width 219 height 37
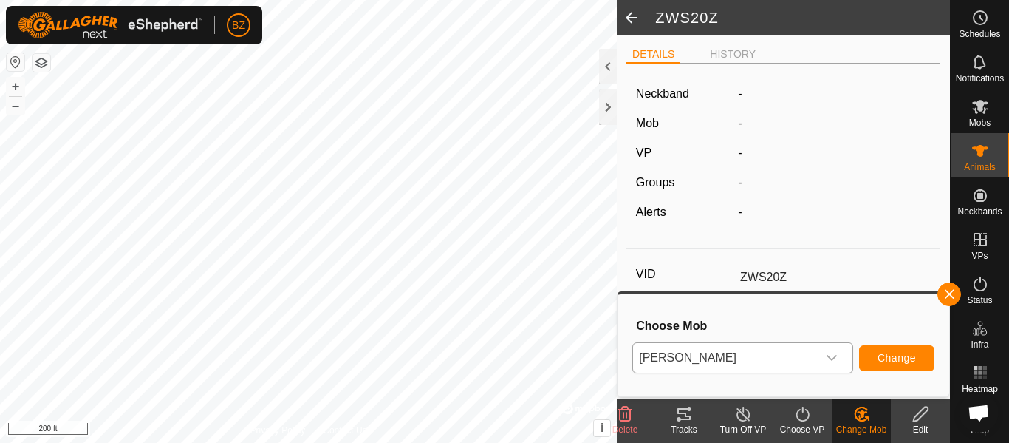
click at [761, 251] on article "Neckband - Mob - VP - Groups - Alerts - VID ZWS20Z EID - Tattoo or Brand ZWS20Z…" at bounding box center [784, 373] width 314 height 596
click at [885, 357] on span "Change" at bounding box center [897, 358] width 38 height 12
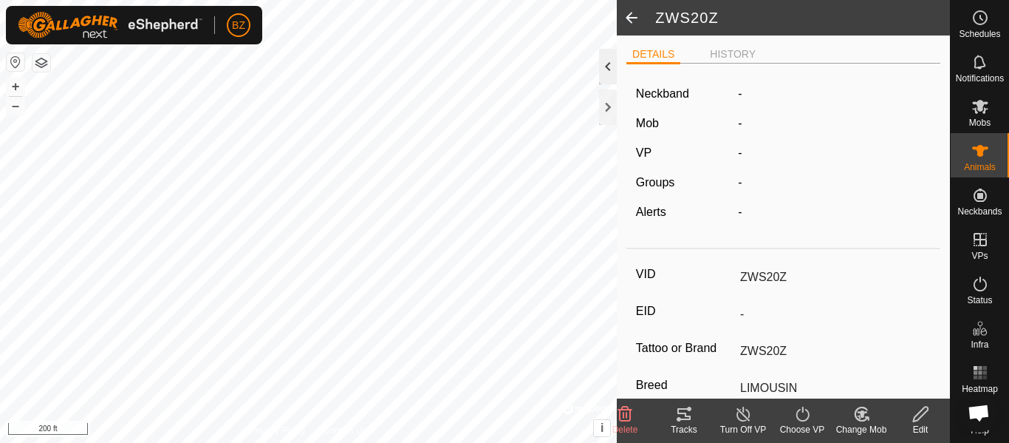
click at [608, 59] on div at bounding box center [608, 66] width 18 height 35
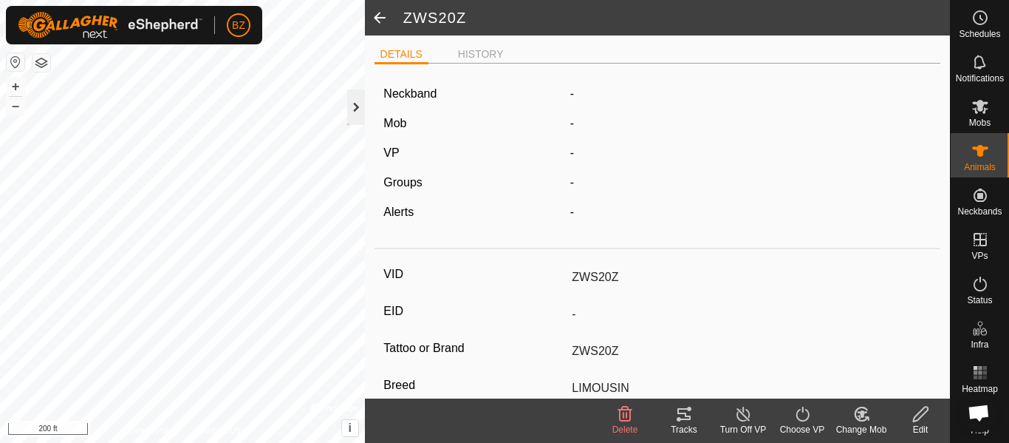
click at [350, 103] on div at bounding box center [356, 106] width 18 height 35
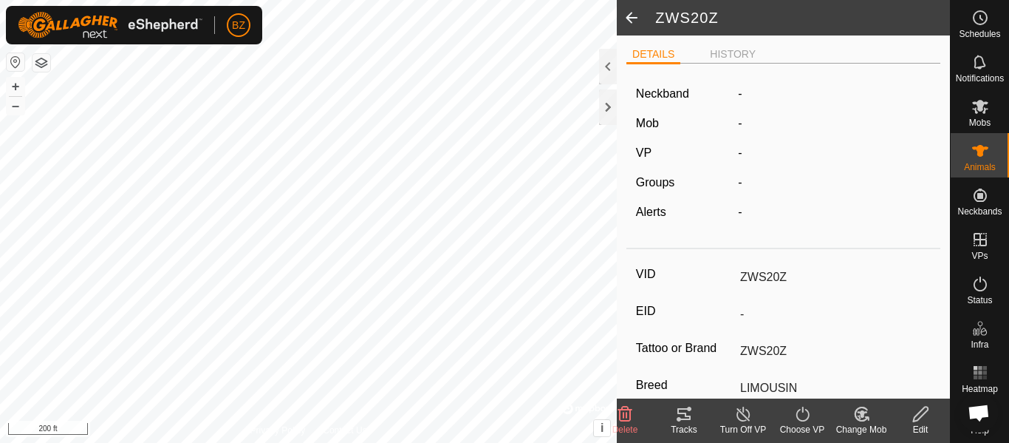
click at [630, 10] on span at bounding box center [632, 17] width 30 height 35
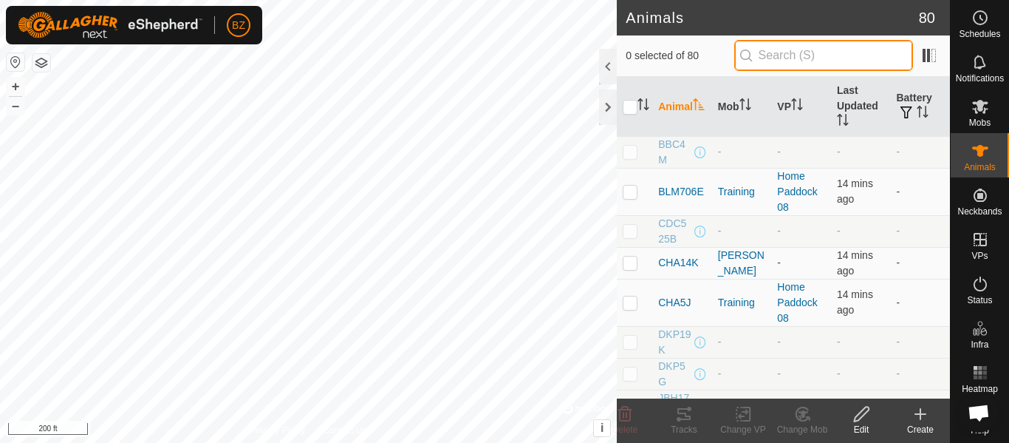
click at [790, 64] on input "text" at bounding box center [824, 55] width 179 height 31
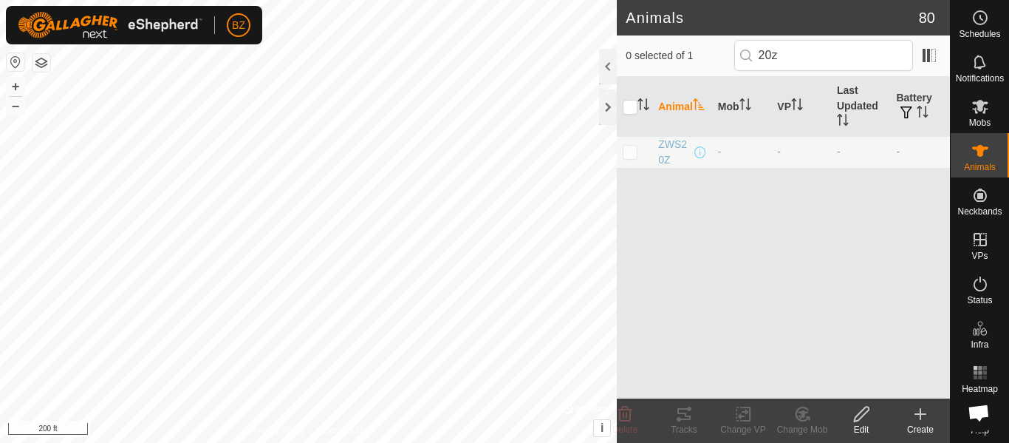
click at [630, 143] on td at bounding box center [634, 152] width 35 height 32
click at [862, 402] on div "Edit" at bounding box center [861, 420] width 59 height 44
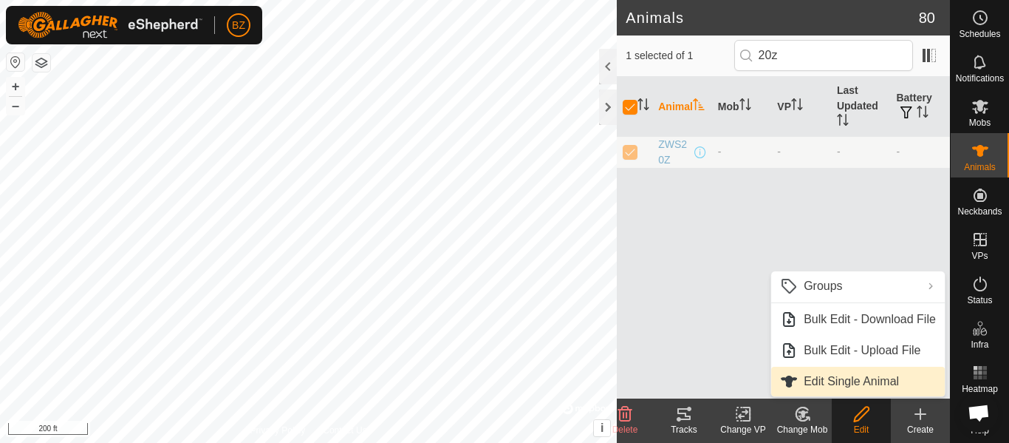
click at [842, 381] on link "Edit Single Animal" at bounding box center [858, 382] width 174 height 30
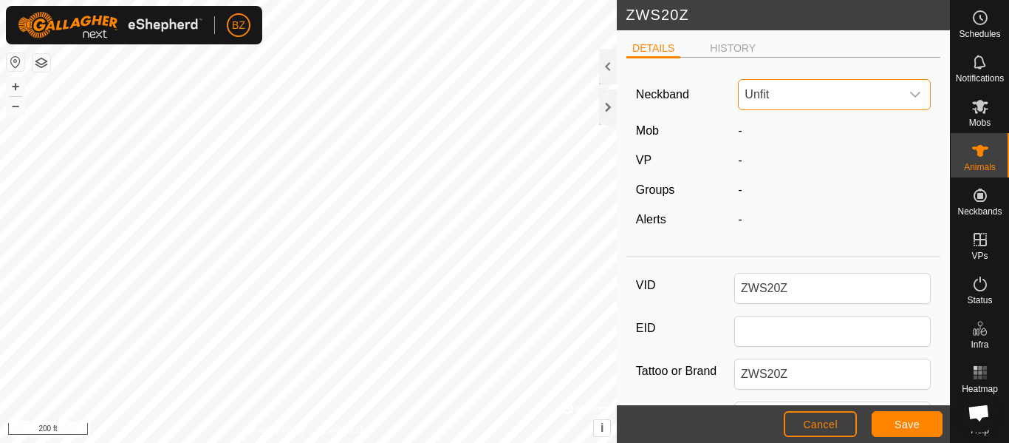
click at [763, 89] on span "Unfit" at bounding box center [820, 95] width 162 height 30
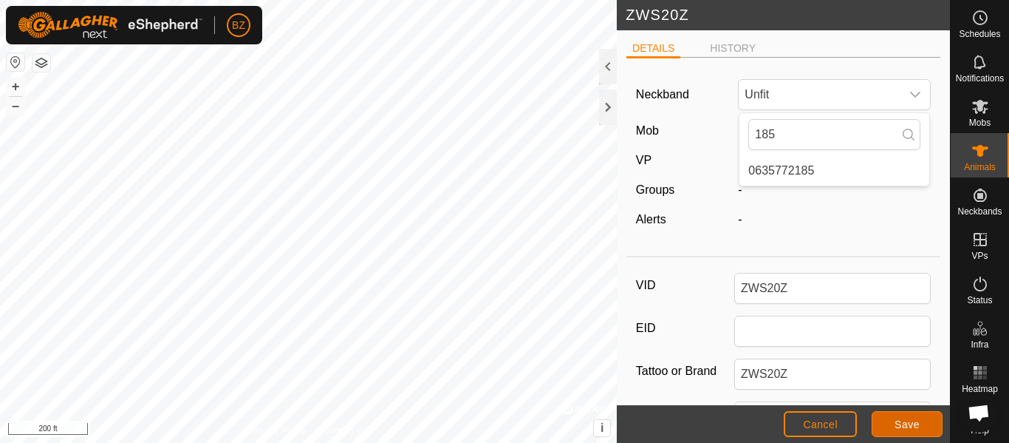
click at [900, 419] on span "Save" at bounding box center [907, 424] width 25 height 12
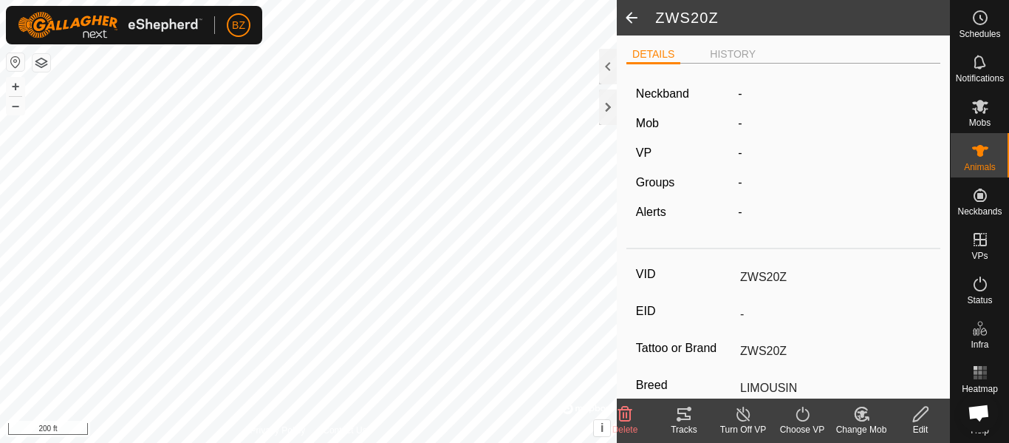
click at [874, 413] on change-mob-svg-icon at bounding box center [861, 414] width 59 height 18
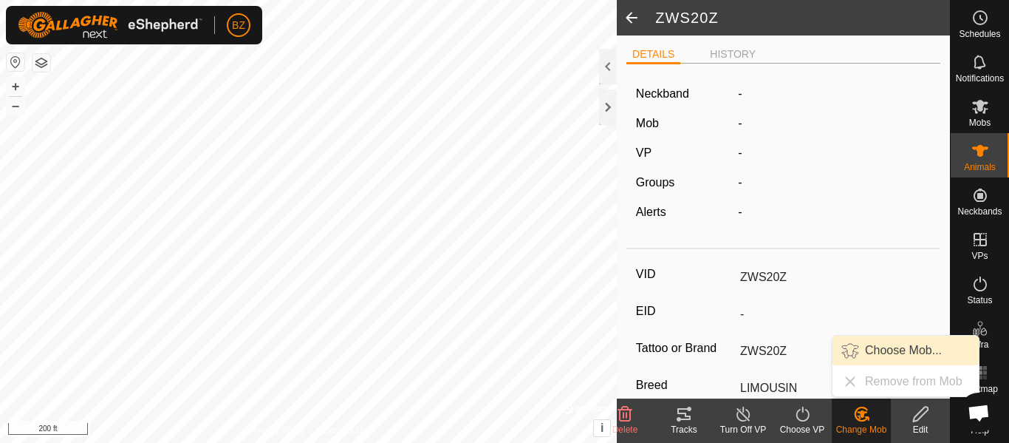
click at [854, 347] on link "Choose Mob..." at bounding box center [906, 350] width 146 height 30
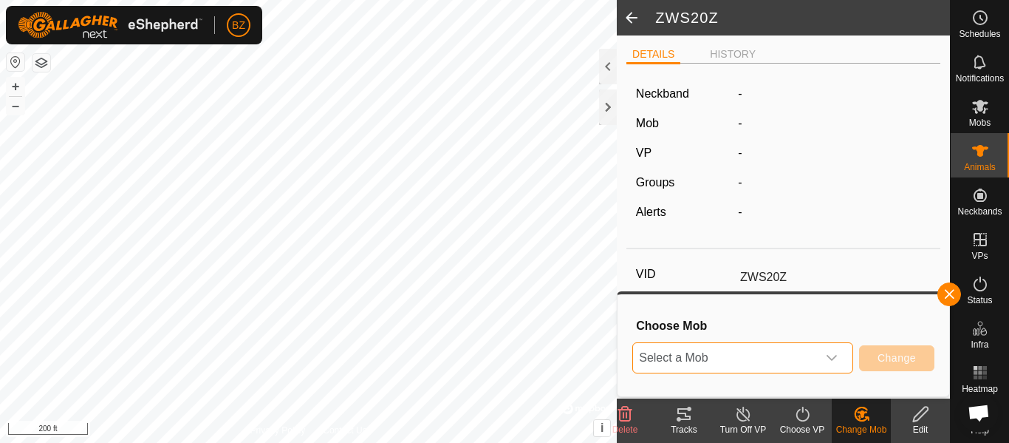
click at [747, 353] on span "Select a Mob" at bounding box center [725, 358] width 184 height 30
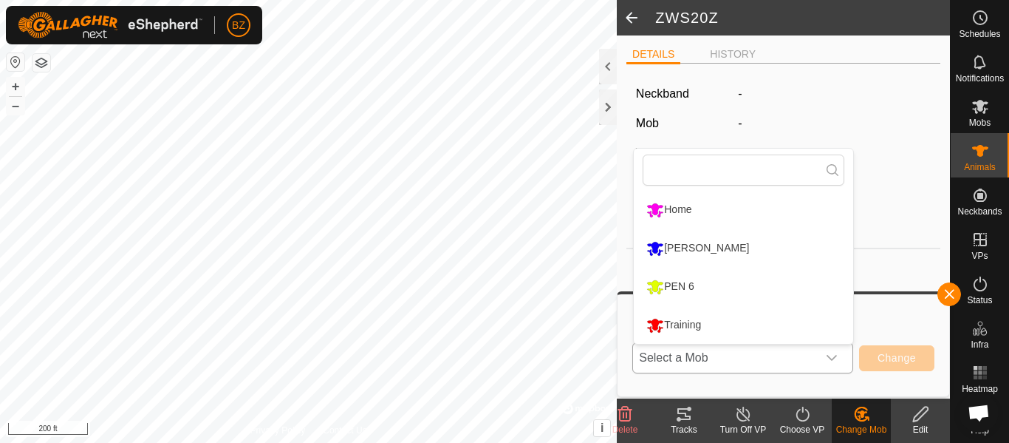
click at [713, 240] on li "[PERSON_NAME]" at bounding box center [743, 248] width 219 height 37
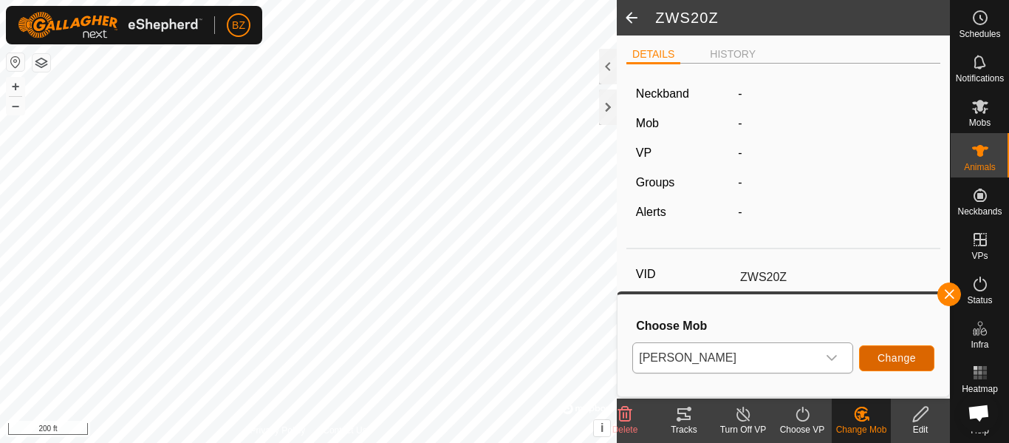
click at [892, 347] on button "Change" at bounding box center [896, 358] width 75 height 26
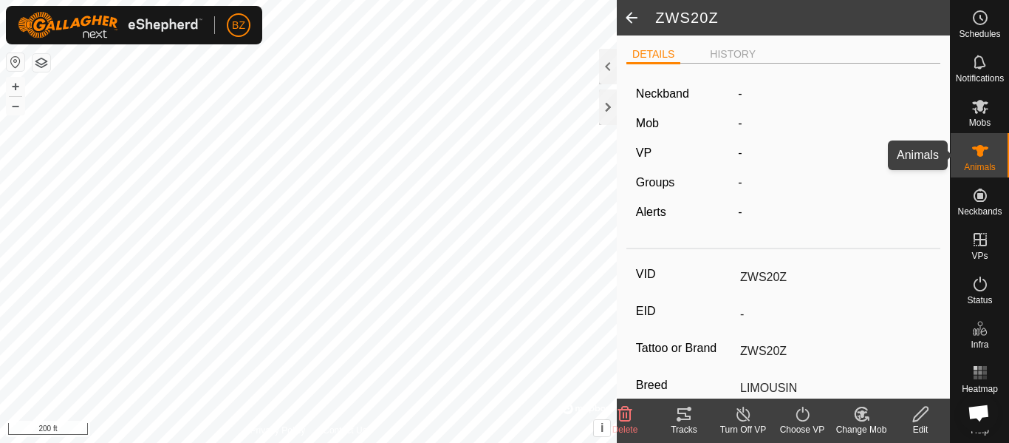
click at [981, 145] on icon at bounding box center [981, 151] width 18 height 18
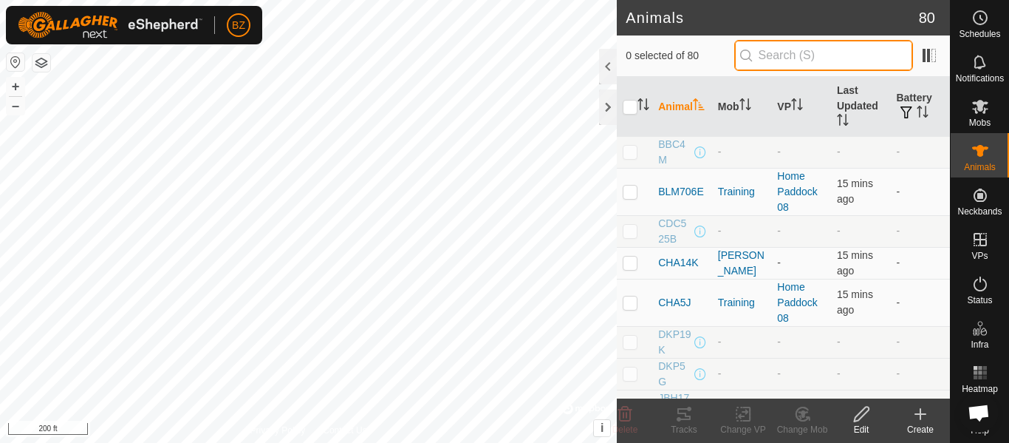
click at [795, 50] on input "text" at bounding box center [824, 55] width 179 height 31
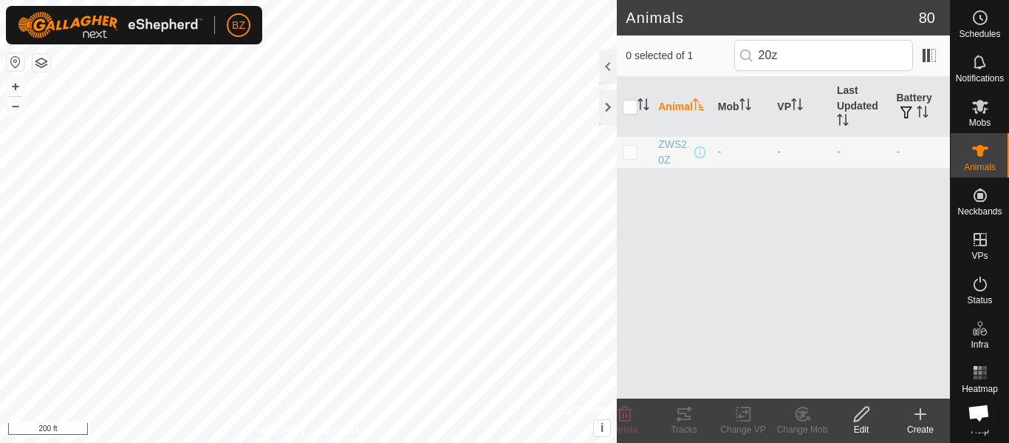
click at [633, 150] on p-checkbox at bounding box center [630, 152] width 15 height 12
click at [855, 409] on icon at bounding box center [862, 414] width 18 height 18
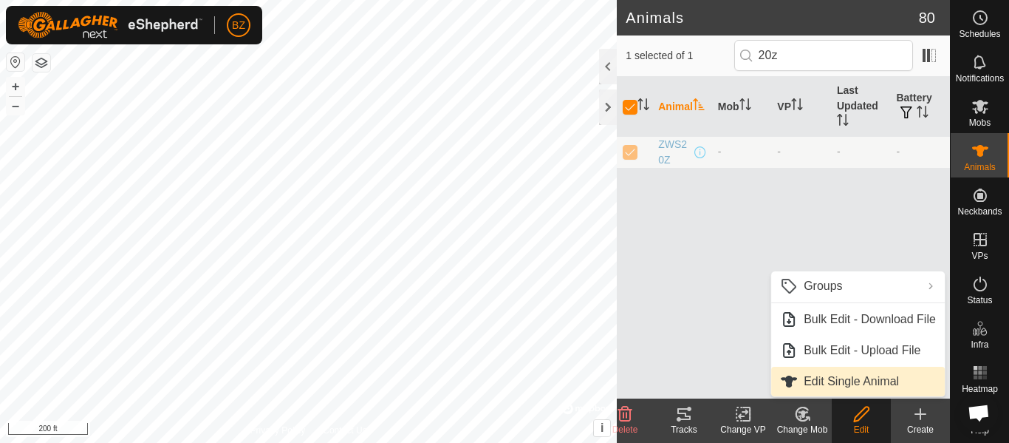
click at [831, 382] on link "Edit Single Animal" at bounding box center [858, 382] width 174 height 30
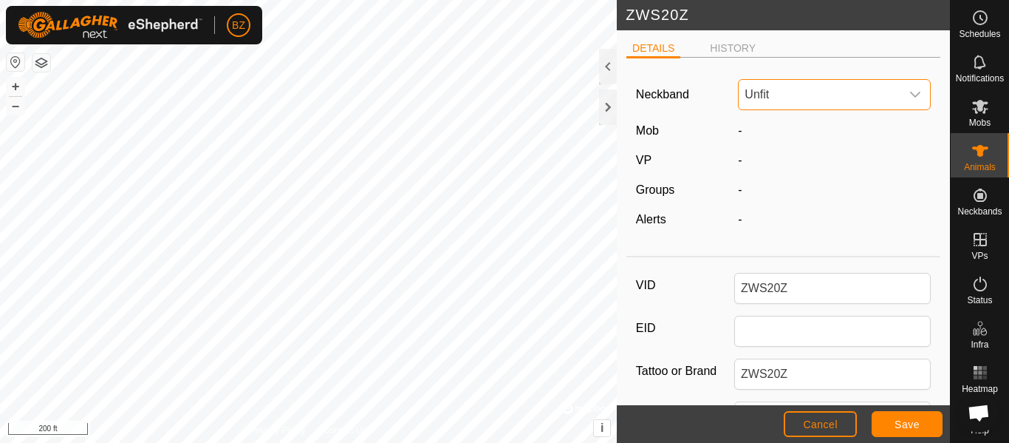
click at [780, 96] on span "Unfit" at bounding box center [820, 95] width 162 height 30
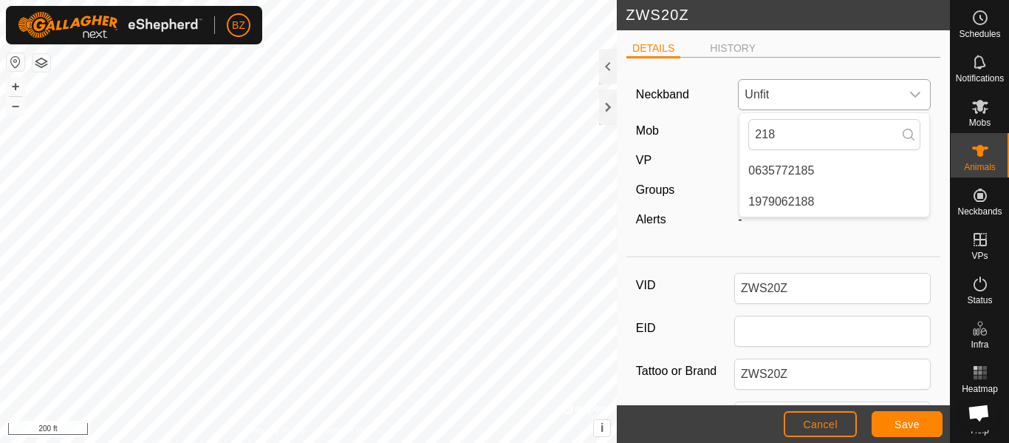
click at [775, 171] on li "0635772185" at bounding box center [835, 171] width 190 height 30
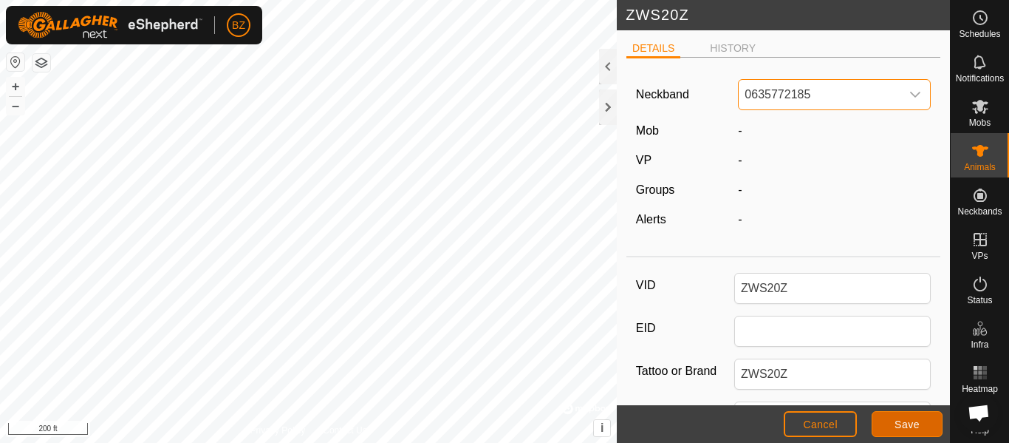
click at [893, 428] on button "Save" at bounding box center [907, 424] width 71 height 26
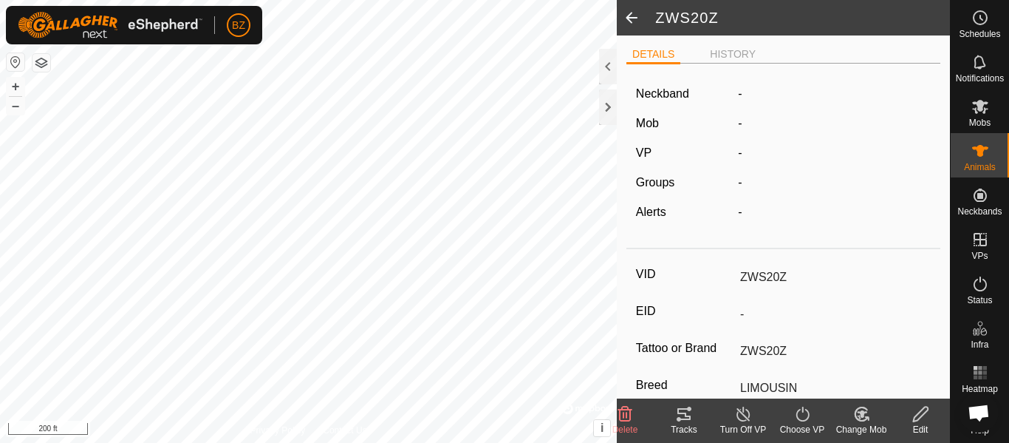
click at [861, 415] on icon at bounding box center [862, 413] width 10 height 7
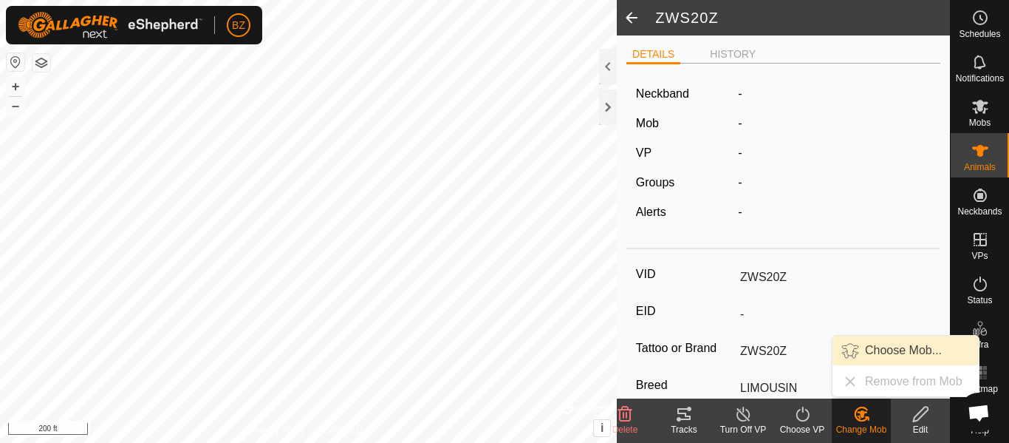
click at [890, 355] on link "Choose Mob..." at bounding box center [906, 350] width 146 height 30
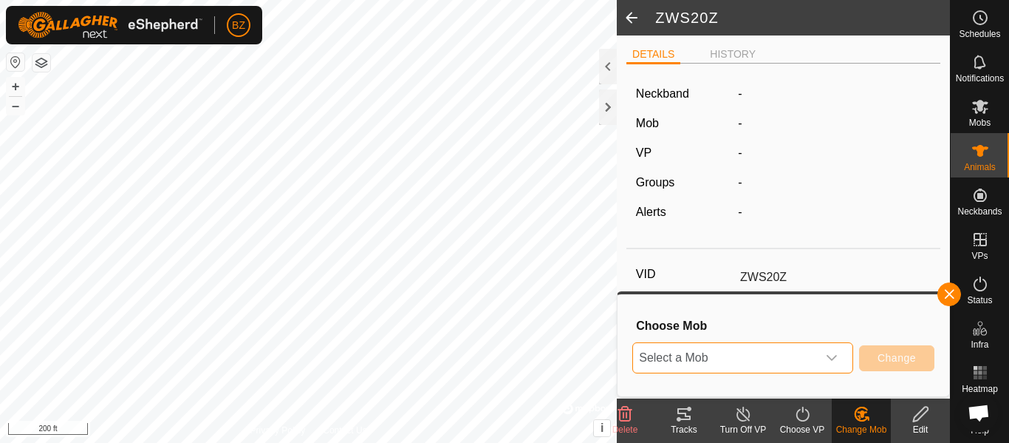
click at [718, 353] on span "Select a Mob" at bounding box center [725, 358] width 184 height 30
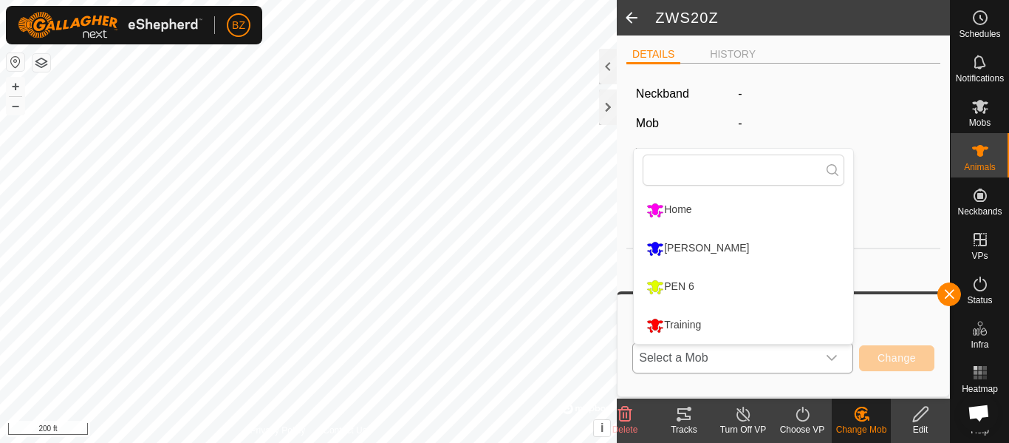
click at [685, 247] on li "[PERSON_NAME]" at bounding box center [743, 248] width 219 height 37
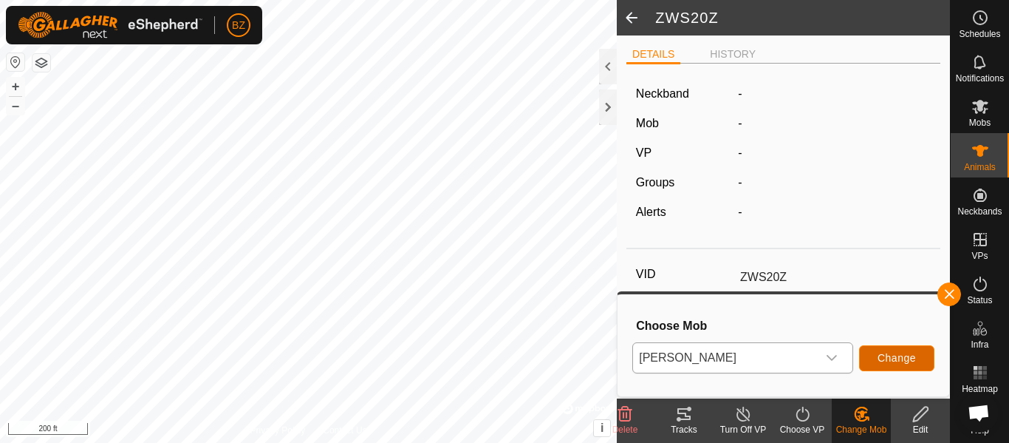
click at [899, 355] on span "Change" at bounding box center [897, 358] width 38 height 12
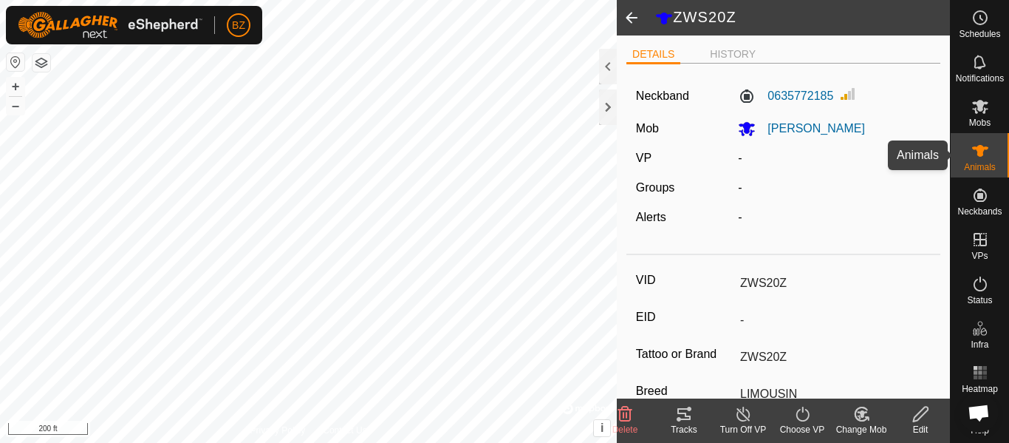
click at [961, 153] on div "Animals" at bounding box center [980, 155] width 58 height 44
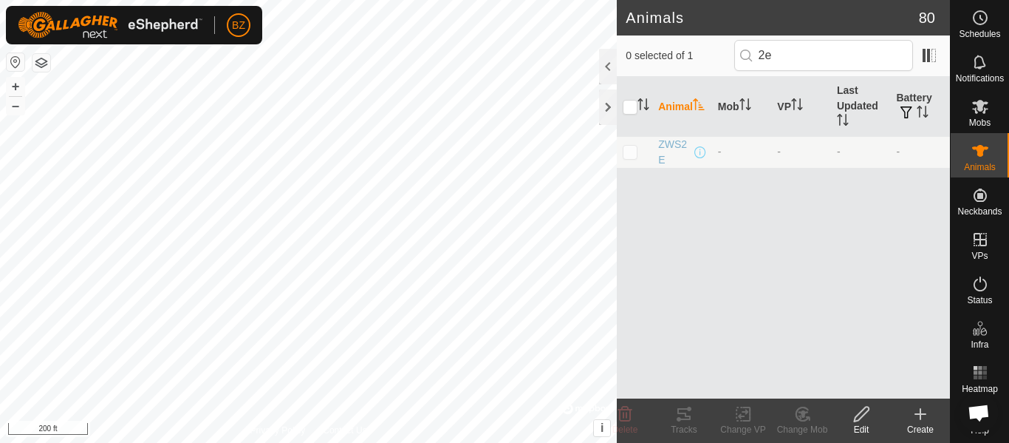
click at [630, 149] on p-checkbox at bounding box center [630, 152] width 15 height 12
click at [857, 412] on icon at bounding box center [862, 414] width 18 height 18
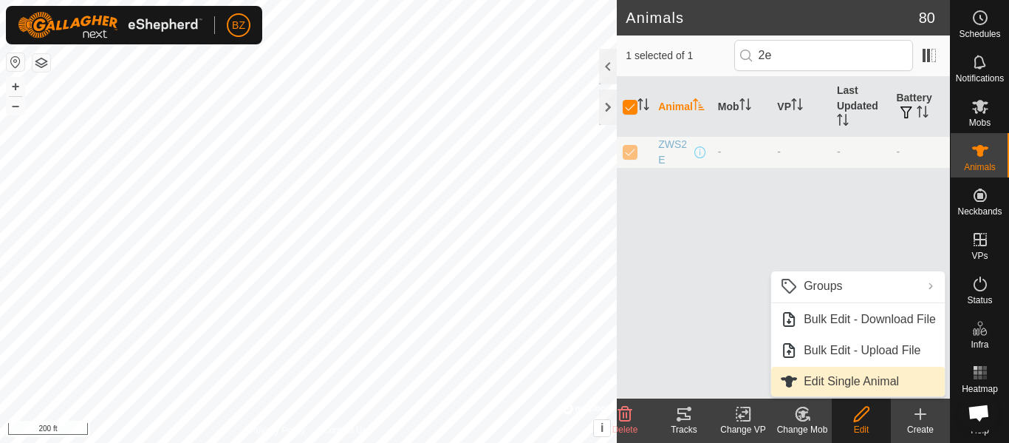
click at [825, 373] on link "Edit Single Animal" at bounding box center [858, 382] width 174 height 30
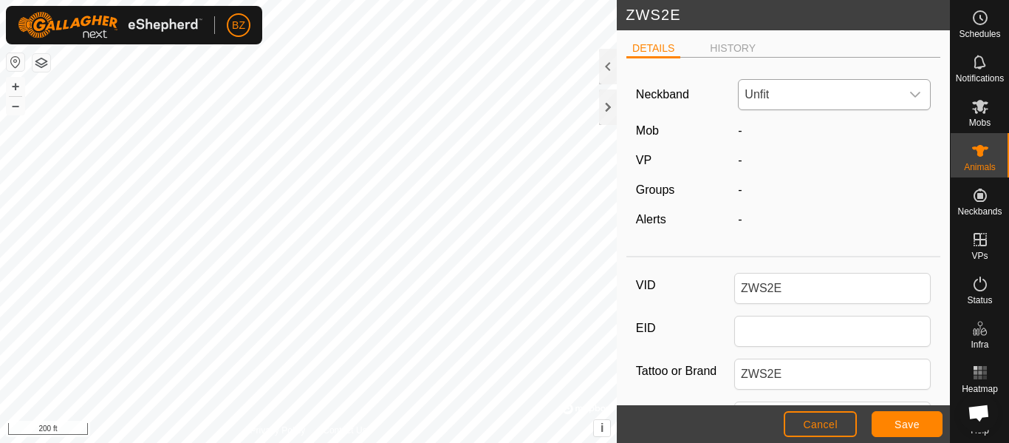
click at [842, 90] on span "Unfit" at bounding box center [820, 95] width 162 height 30
click at [771, 159] on li "4051409601" at bounding box center [835, 171] width 190 height 30
click at [888, 412] on button "Save" at bounding box center [907, 424] width 71 height 26
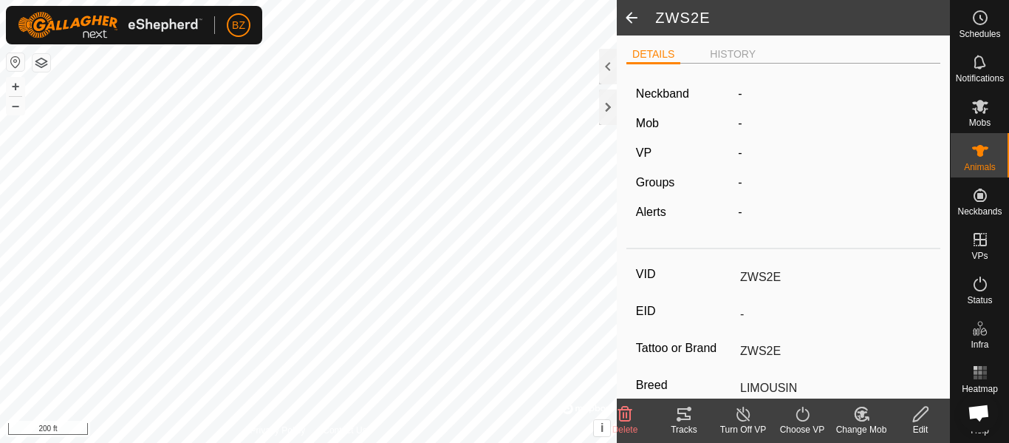
click at [872, 412] on change-mob-svg-icon at bounding box center [861, 414] width 59 height 18
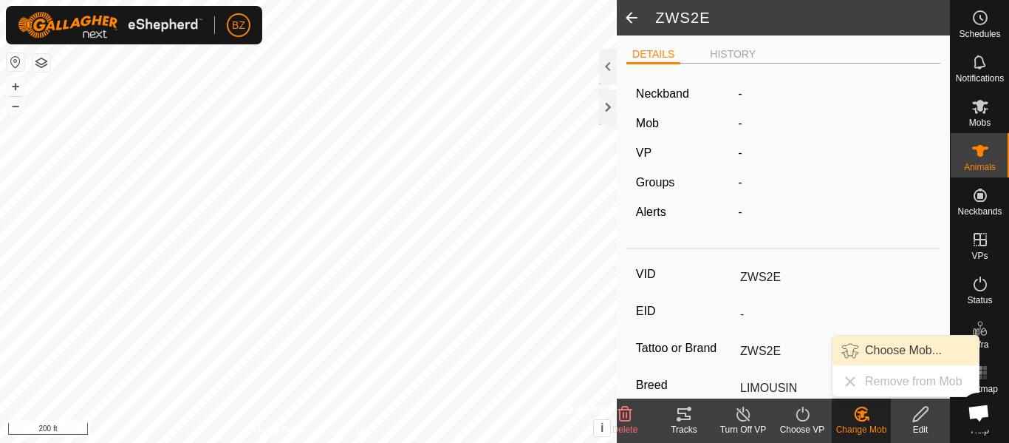
click at [862, 336] on link "Choose Mob..." at bounding box center [906, 350] width 146 height 30
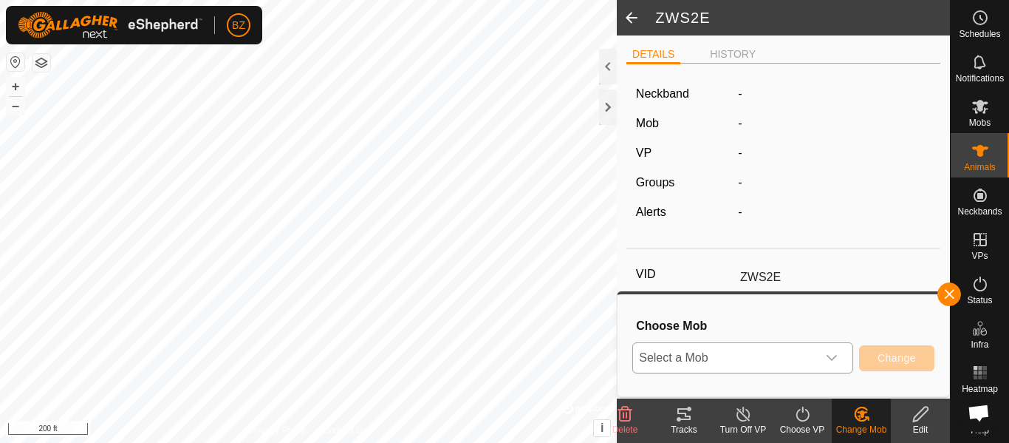
click at [824, 350] on div "dropdown trigger" at bounding box center [832, 358] width 30 height 30
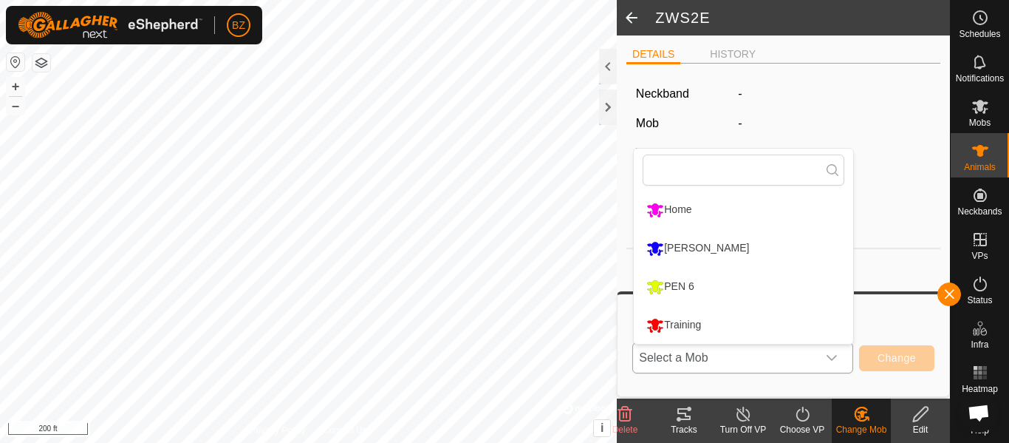
click at [732, 240] on li "[PERSON_NAME]" at bounding box center [743, 248] width 219 height 37
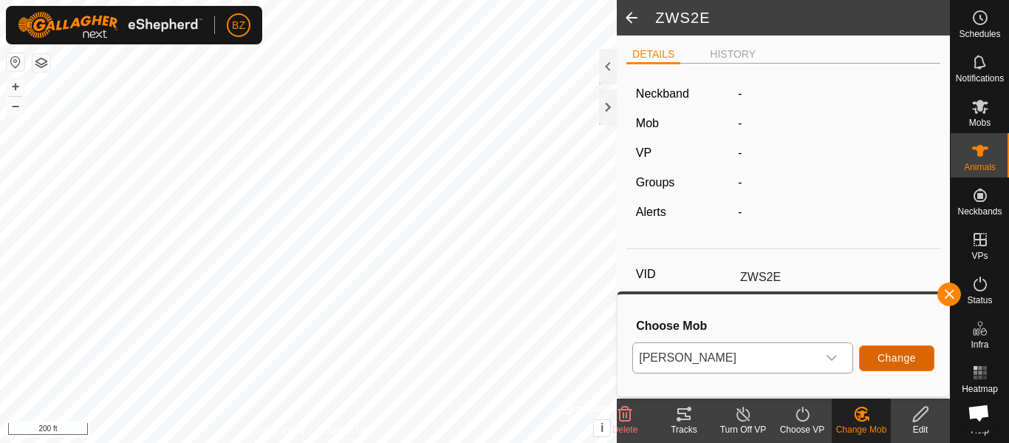
click at [915, 347] on button "Change" at bounding box center [896, 358] width 75 height 26
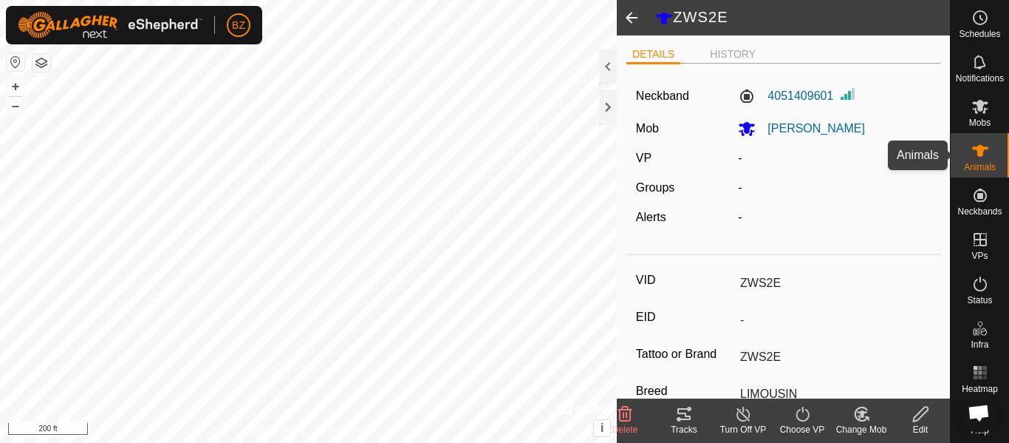
click at [972, 153] on icon at bounding box center [981, 151] width 18 height 18
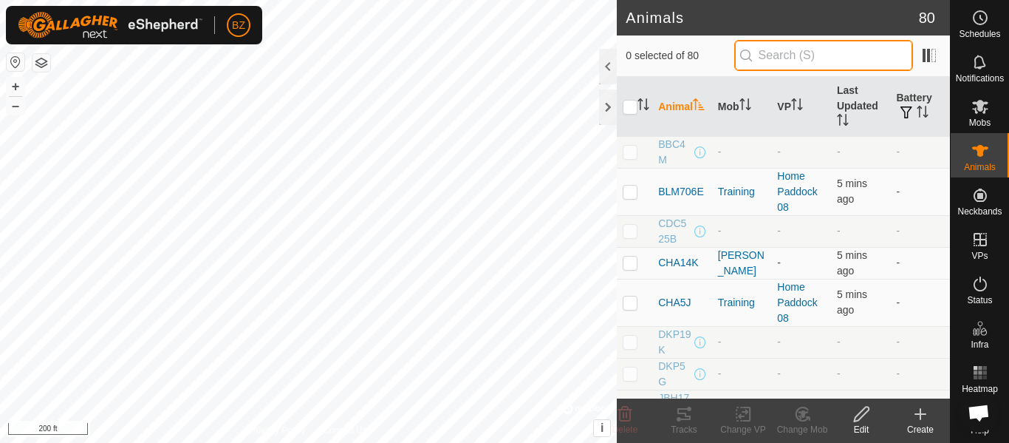
click at [834, 58] on input "text" at bounding box center [824, 55] width 179 height 31
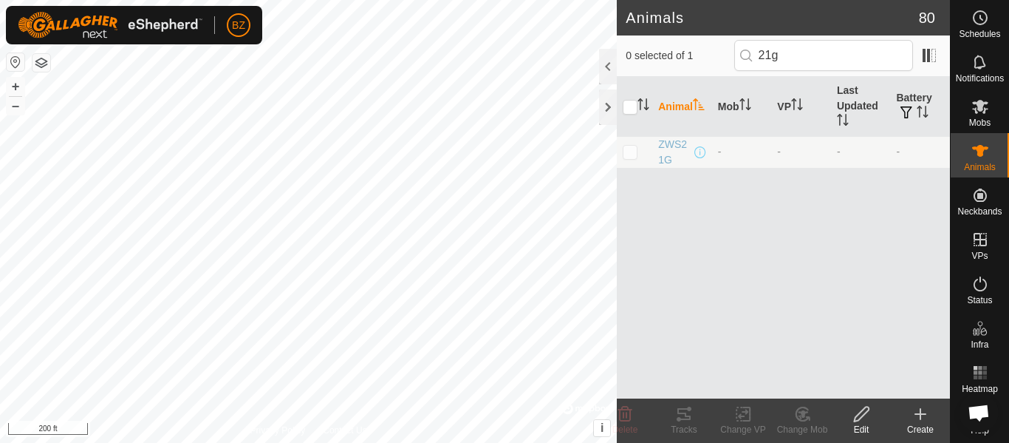
click at [632, 150] on p-checkbox at bounding box center [630, 152] width 15 height 12
click at [862, 418] on icon at bounding box center [862, 414] width 18 height 18
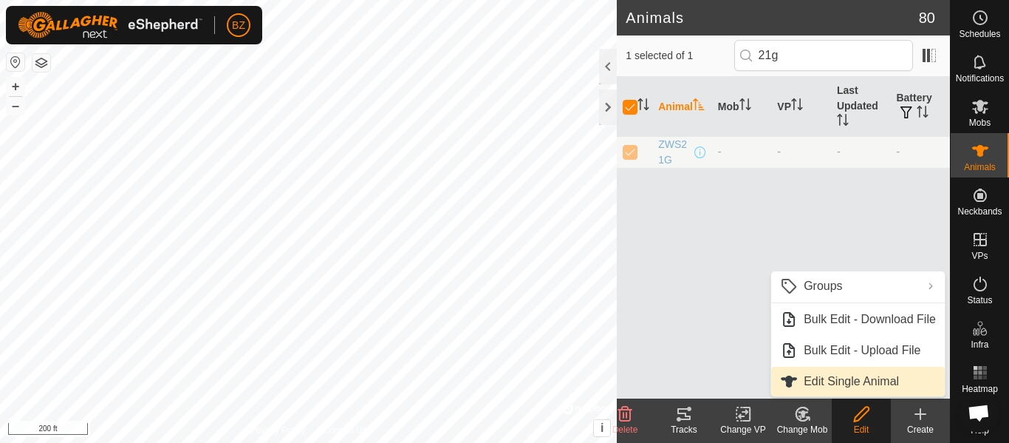
click at [836, 377] on link "Edit Single Animal" at bounding box center [858, 382] width 174 height 30
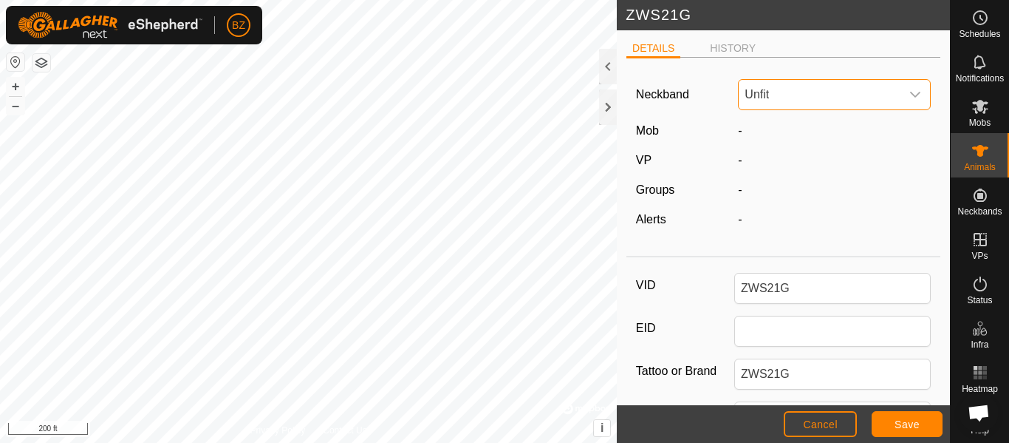
click at [763, 88] on span "Unfit" at bounding box center [820, 95] width 162 height 30
click at [797, 163] on li "3878916486" at bounding box center [835, 171] width 190 height 30
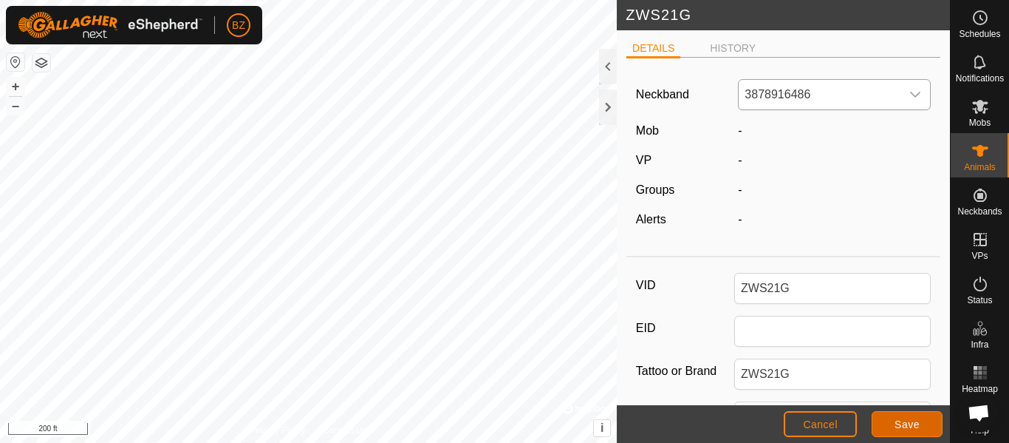
click at [912, 424] on span "Save" at bounding box center [907, 424] width 25 height 12
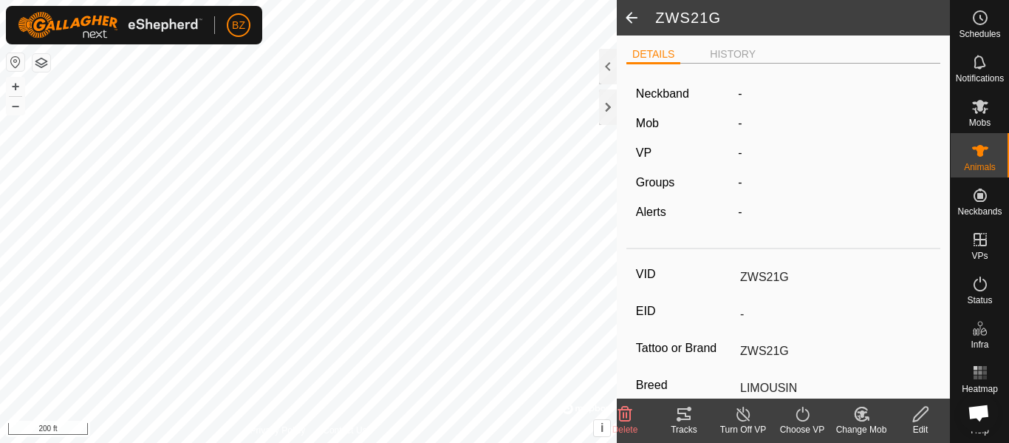
click at [860, 417] on icon at bounding box center [862, 414] width 18 height 18
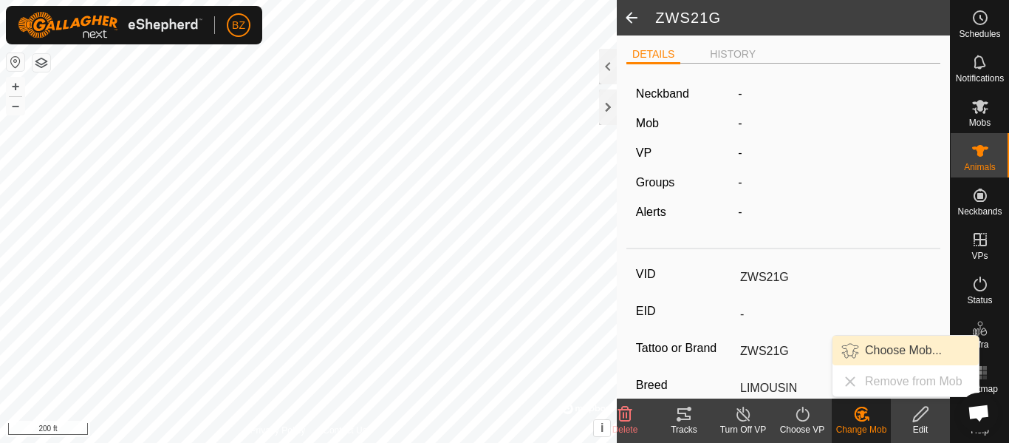
click at [871, 347] on link "Choose Mob..." at bounding box center [906, 350] width 146 height 30
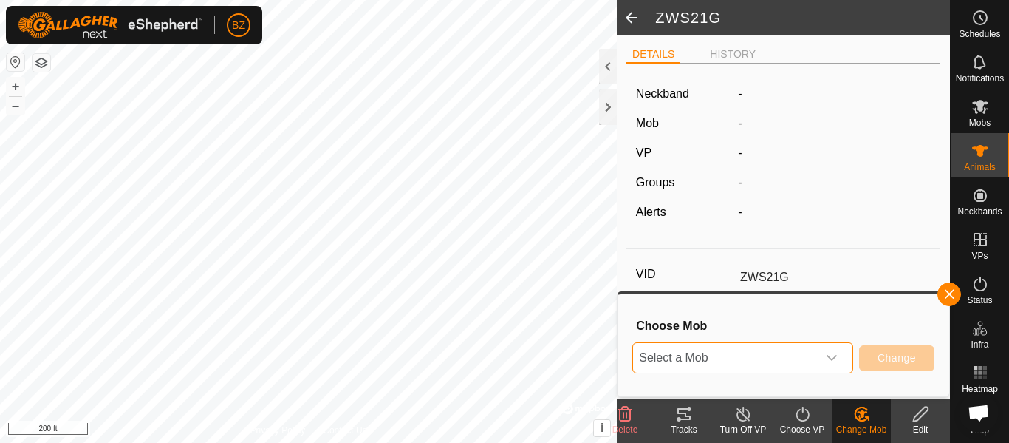
click at [741, 347] on span "Select a Mob" at bounding box center [725, 358] width 184 height 30
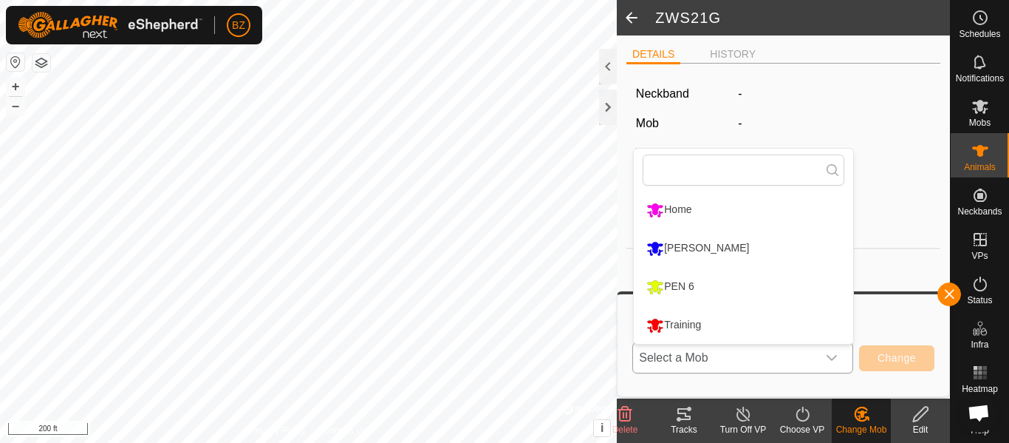
click at [678, 242] on li "[PERSON_NAME]" at bounding box center [743, 248] width 219 height 37
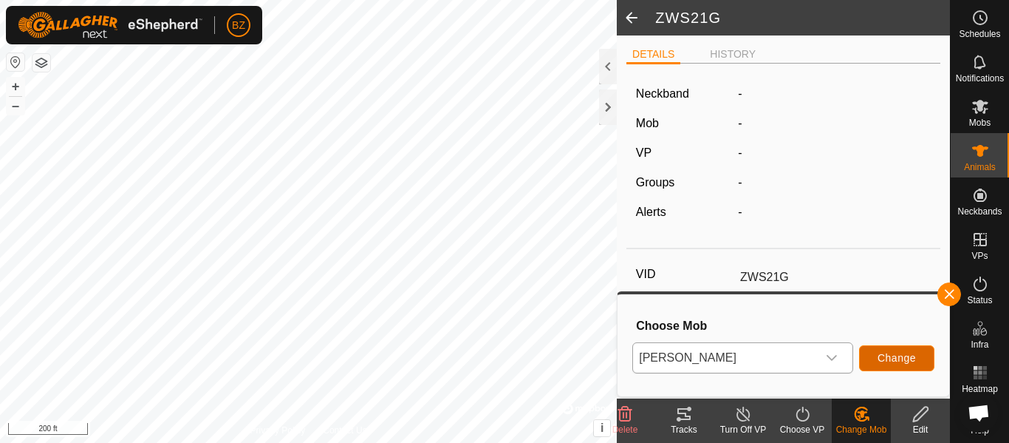
click at [889, 348] on button "Change" at bounding box center [896, 358] width 75 height 26
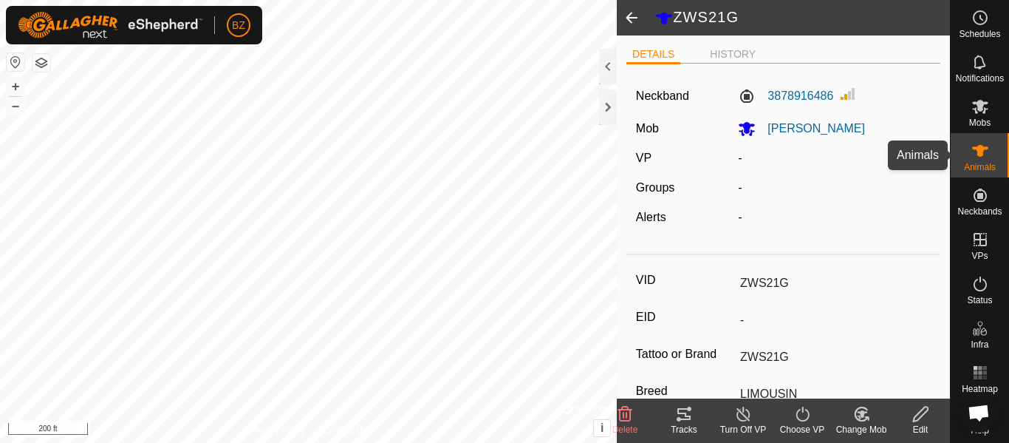
click at [981, 152] on icon at bounding box center [981, 151] width 18 height 18
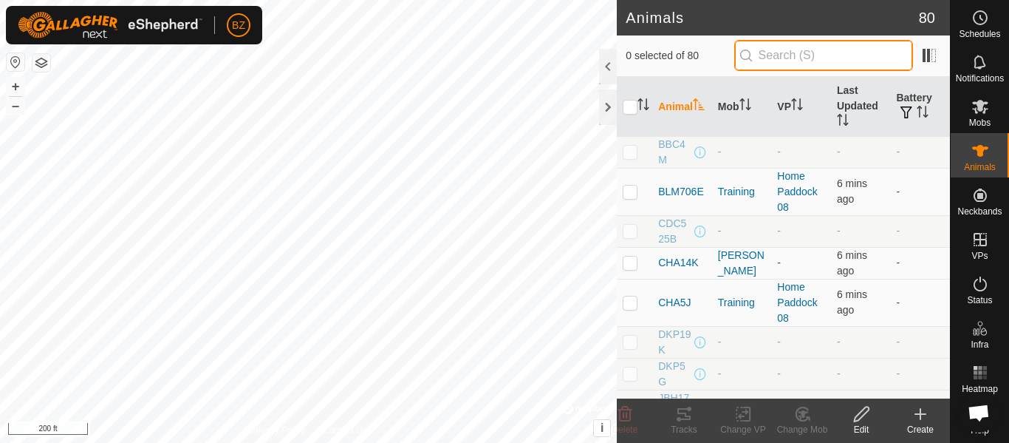
click at [793, 54] on input "text" at bounding box center [824, 55] width 179 height 31
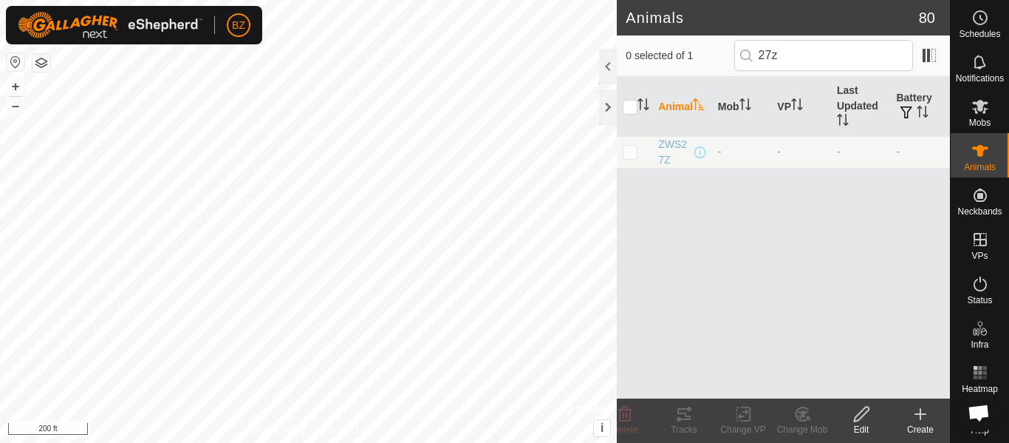
click at [636, 146] on p-checkbox at bounding box center [630, 152] width 15 height 12
click at [865, 418] on icon at bounding box center [862, 414] width 18 height 18
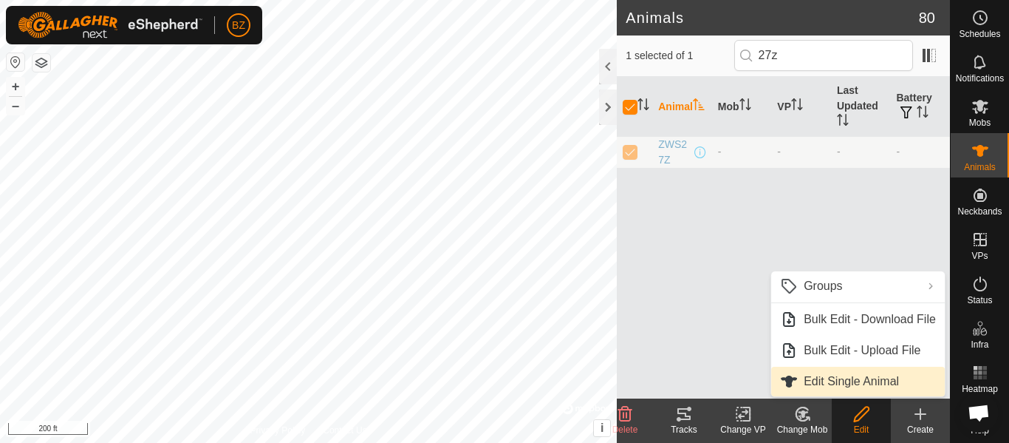
click at [834, 375] on link "Edit Single Animal" at bounding box center [858, 382] width 174 height 30
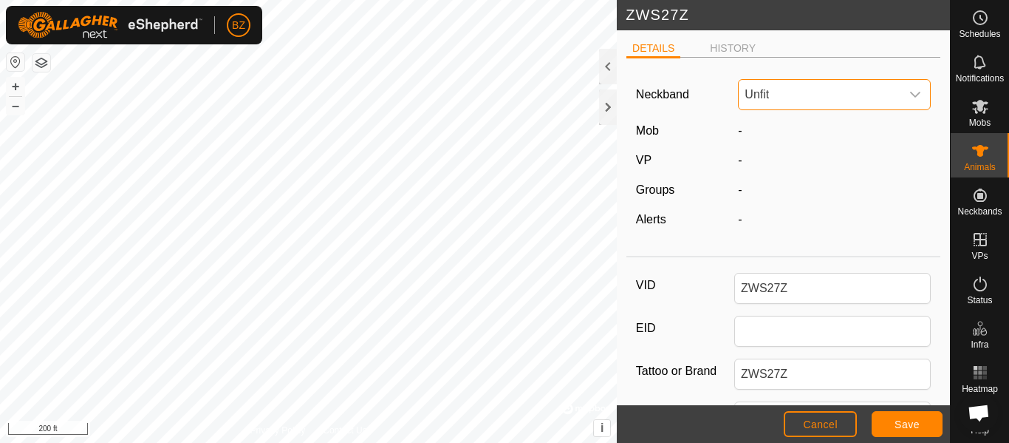
click at [777, 83] on span "Unfit" at bounding box center [820, 95] width 162 height 30
click at [818, 174] on li "2331627666" at bounding box center [835, 171] width 190 height 30
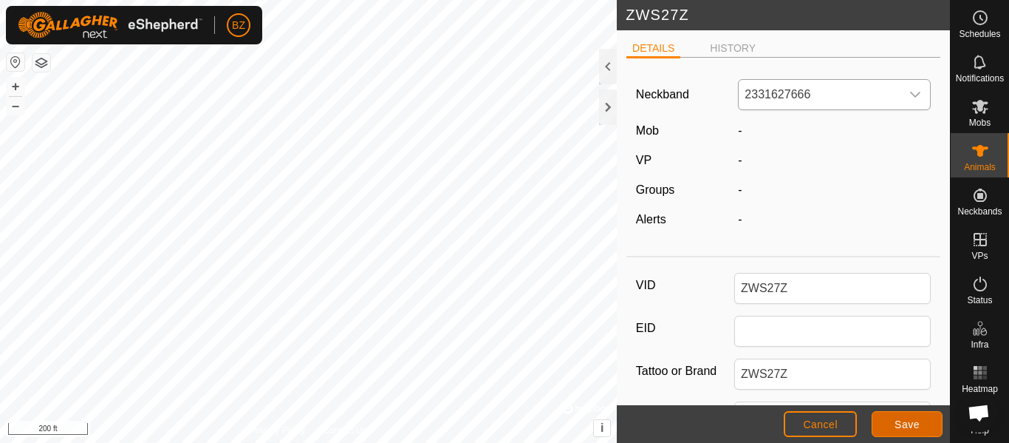
click at [899, 415] on button "Save" at bounding box center [907, 424] width 71 height 26
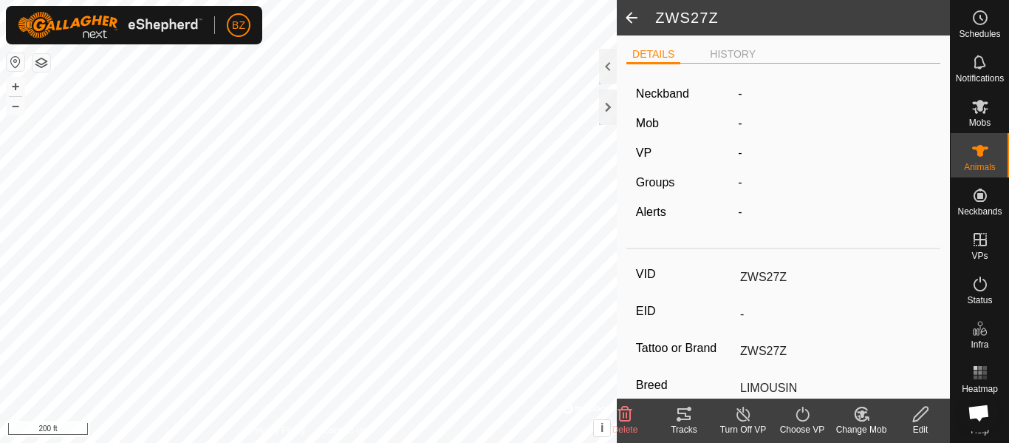
click at [863, 412] on icon at bounding box center [862, 413] width 10 height 7
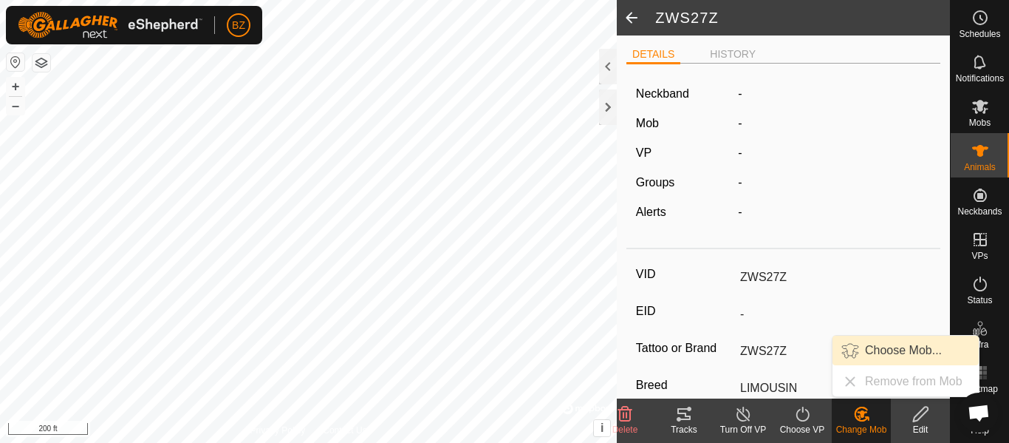
click at [866, 349] on link "Choose Mob..." at bounding box center [906, 350] width 146 height 30
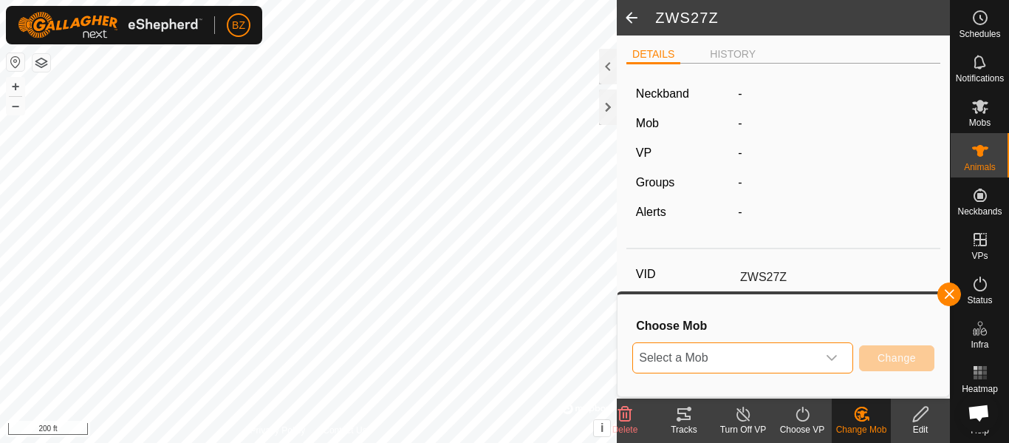
click at [759, 359] on span "Select a Mob" at bounding box center [725, 358] width 184 height 30
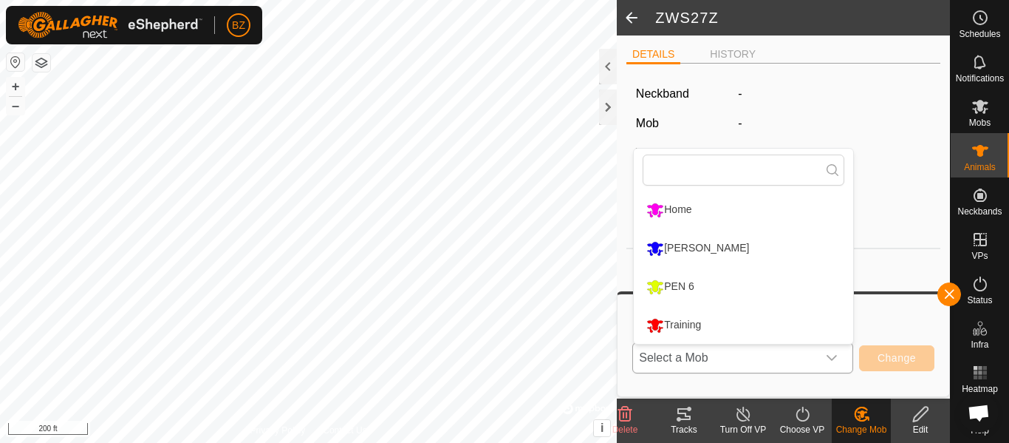
click at [702, 237] on li "[PERSON_NAME]" at bounding box center [743, 248] width 219 height 37
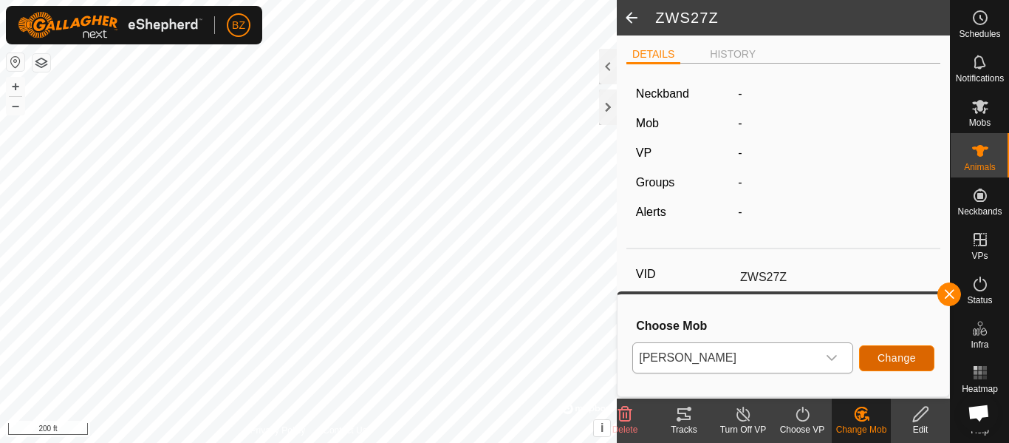
click at [902, 350] on button "Change" at bounding box center [896, 358] width 75 height 26
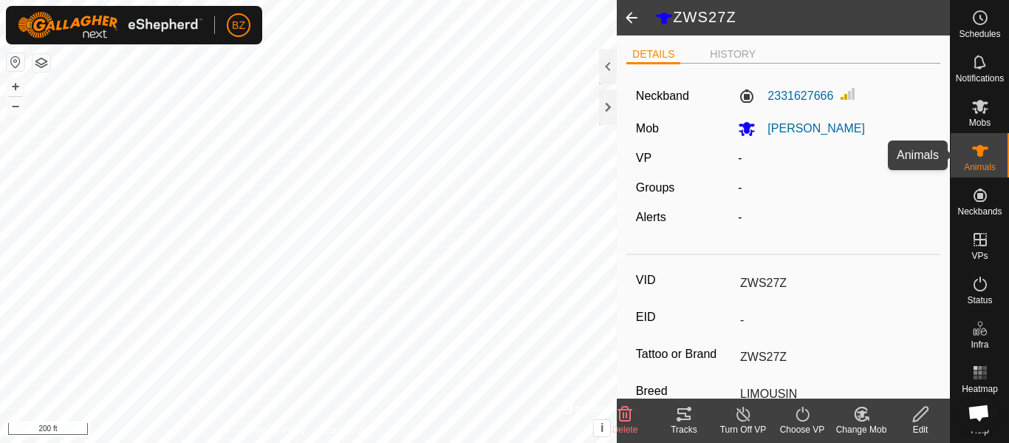
click at [989, 151] on div "Animals" at bounding box center [980, 155] width 58 height 44
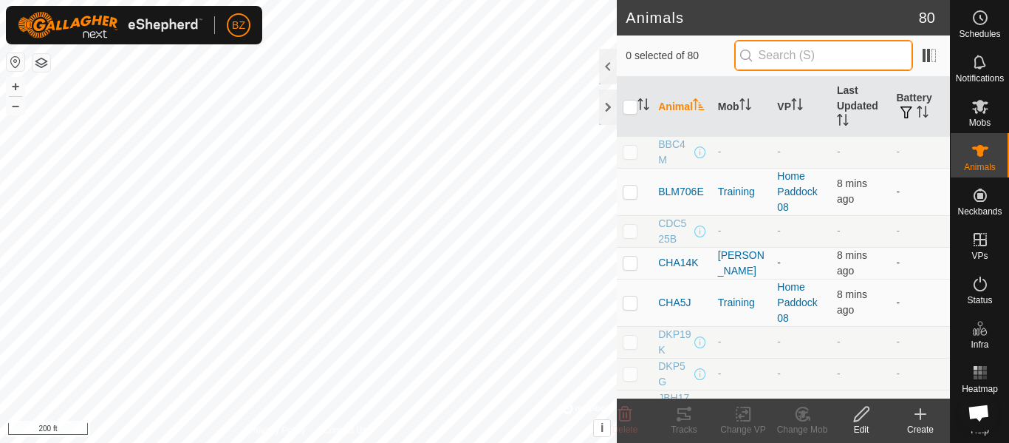
click at [828, 44] on input "text" at bounding box center [824, 55] width 179 height 31
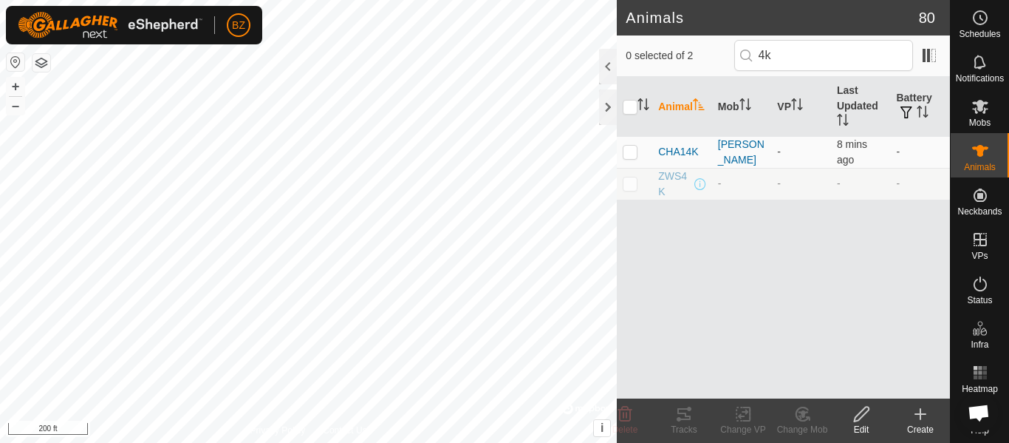
click at [631, 186] on p-checkbox at bounding box center [630, 183] width 15 height 12
click at [851, 410] on edit-svg-icon at bounding box center [861, 414] width 59 height 18
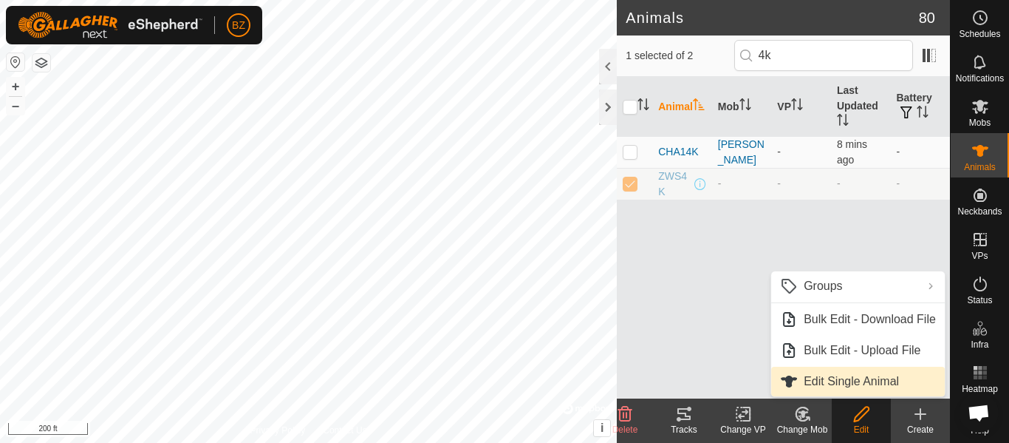
click at [828, 379] on link "Edit Single Animal" at bounding box center [858, 382] width 174 height 30
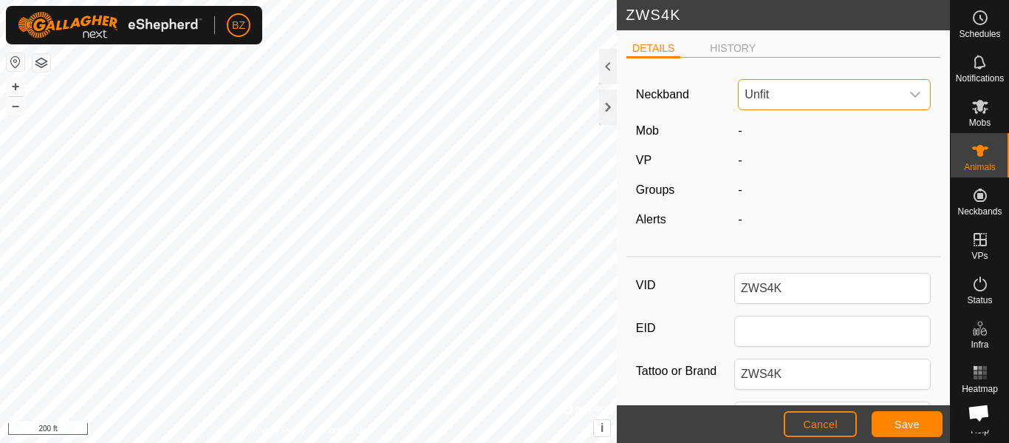
click at [780, 104] on span "Unfit" at bounding box center [820, 95] width 162 height 30
click at [784, 160] on li "0048250207" at bounding box center [835, 171] width 190 height 30
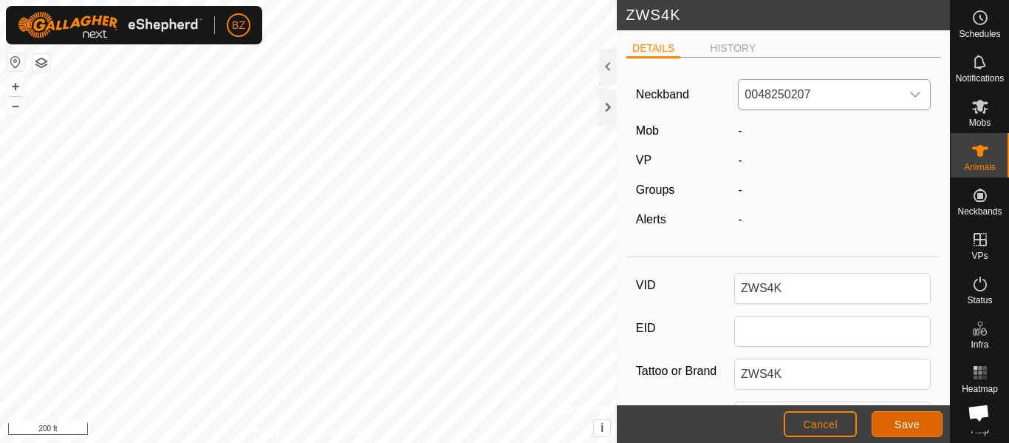
click at [914, 422] on span "Save" at bounding box center [907, 424] width 25 height 12
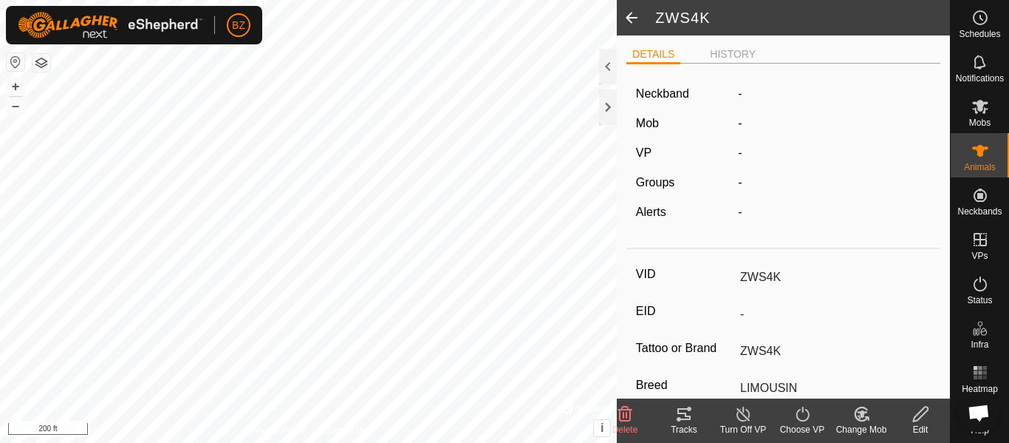
click at [865, 411] on icon at bounding box center [862, 414] width 18 height 18
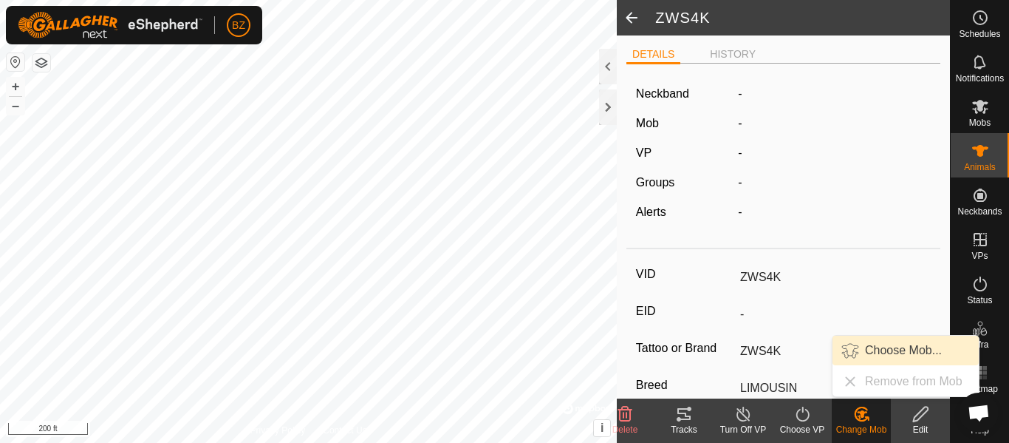
click at [873, 335] on link "Choose Mob..." at bounding box center [906, 350] width 146 height 30
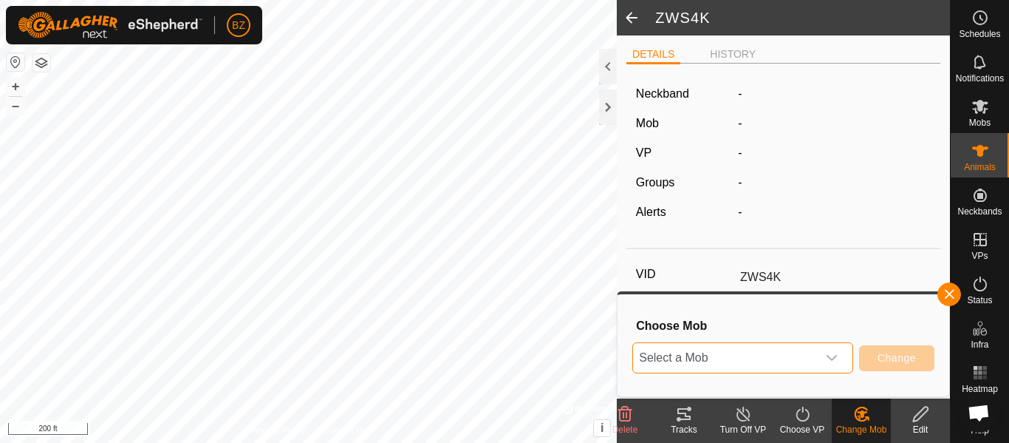
click at [813, 355] on span "Select a Mob" at bounding box center [725, 358] width 184 height 30
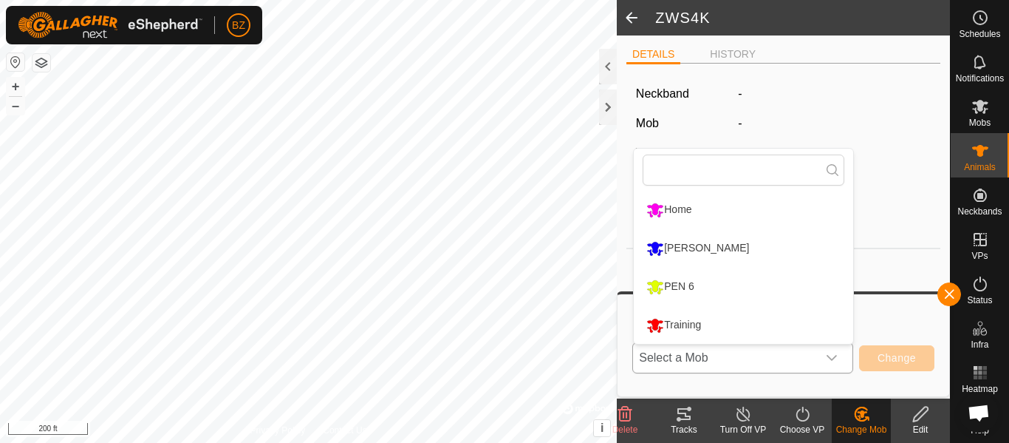
click at [723, 248] on li "[PERSON_NAME]" at bounding box center [743, 248] width 219 height 37
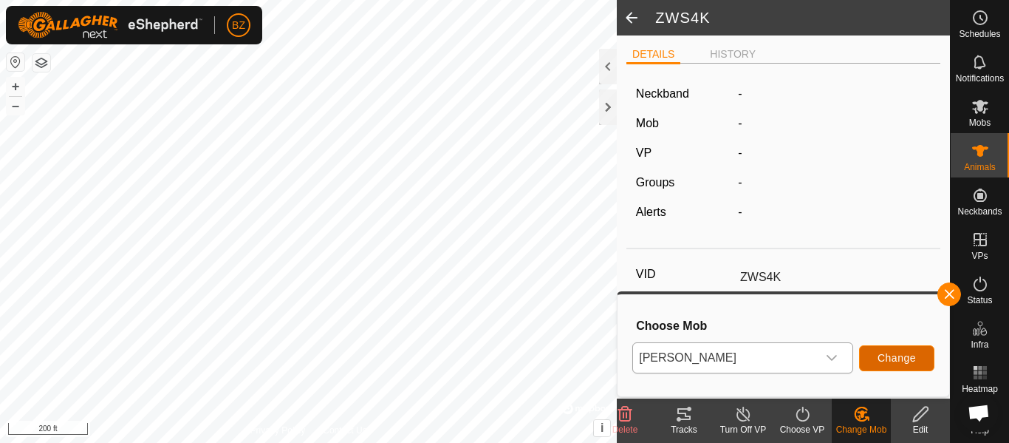
click at [893, 354] on span "Change" at bounding box center [897, 358] width 38 height 12
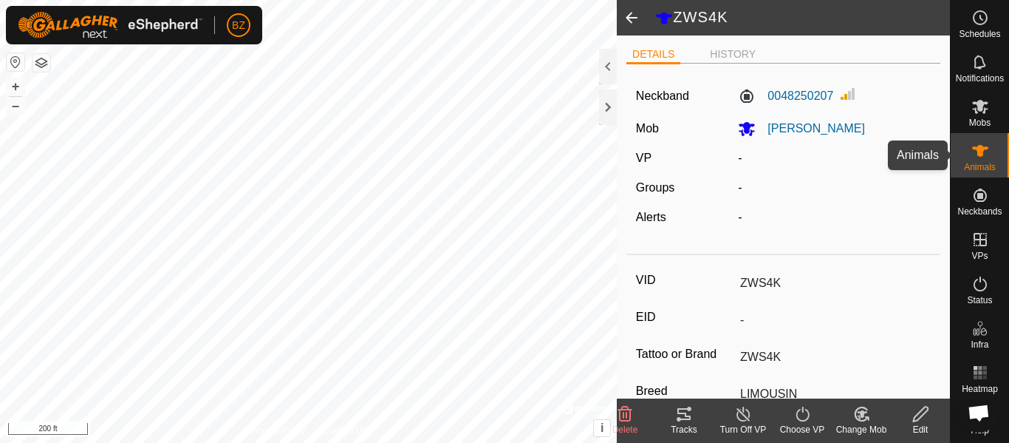
click at [972, 149] on icon at bounding box center [980, 151] width 16 height 12
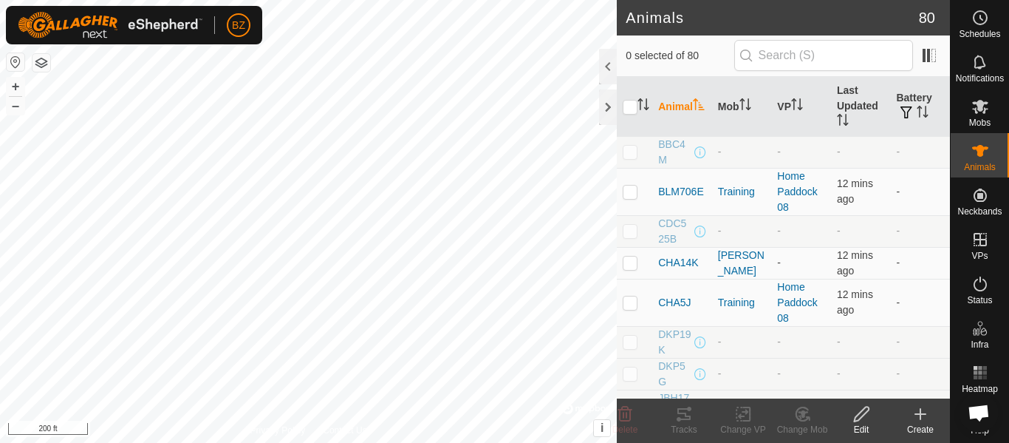
click at [972, 149] on icon at bounding box center [980, 151] width 16 height 12
click at [782, 58] on input "text" at bounding box center [824, 55] width 179 height 31
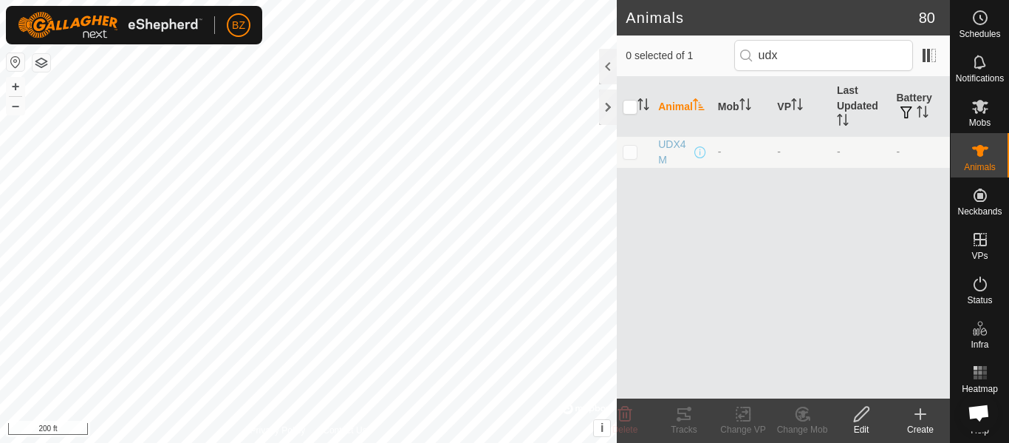
click at [632, 150] on p-checkbox at bounding box center [630, 152] width 15 height 12
click at [862, 422] on icon at bounding box center [862, 414] width 18 height 18
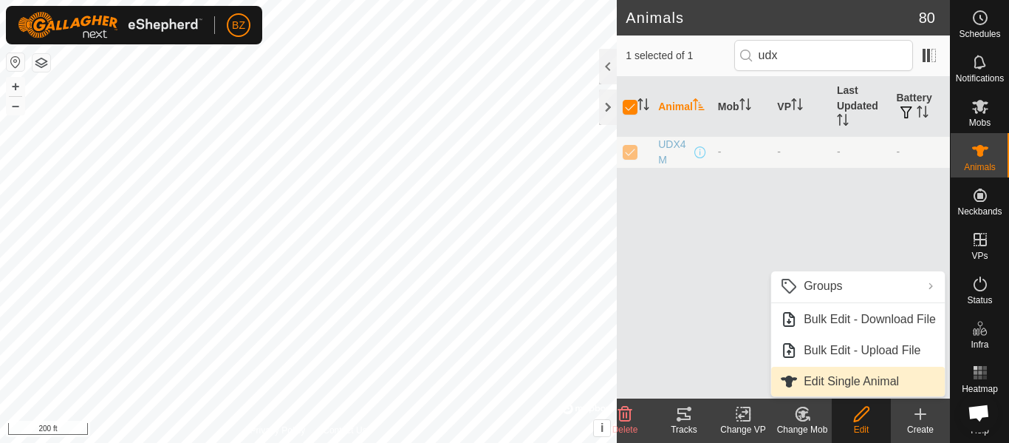
click at [811, 374] on link "Edit Single Animal" at bounding box center [858, 382] width 174 height 30
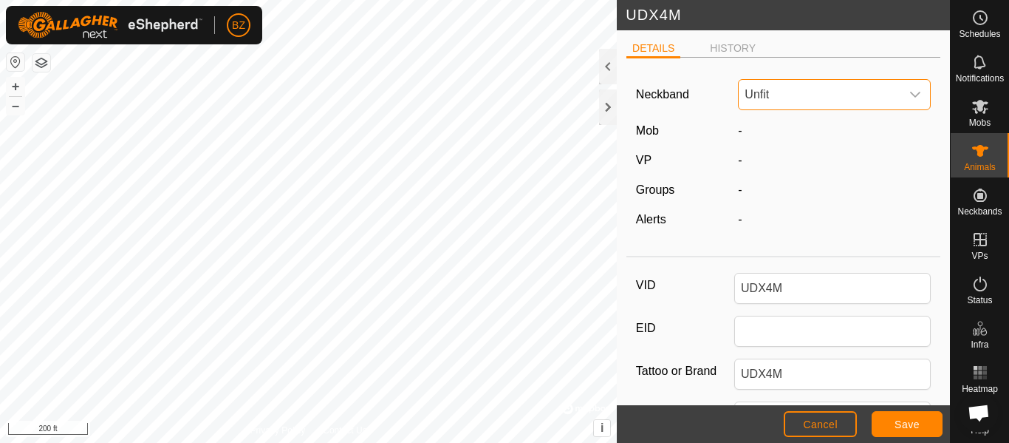
click at [808, 102] on span "Unfit" at bounding box center [820, 95] width 162 height 30
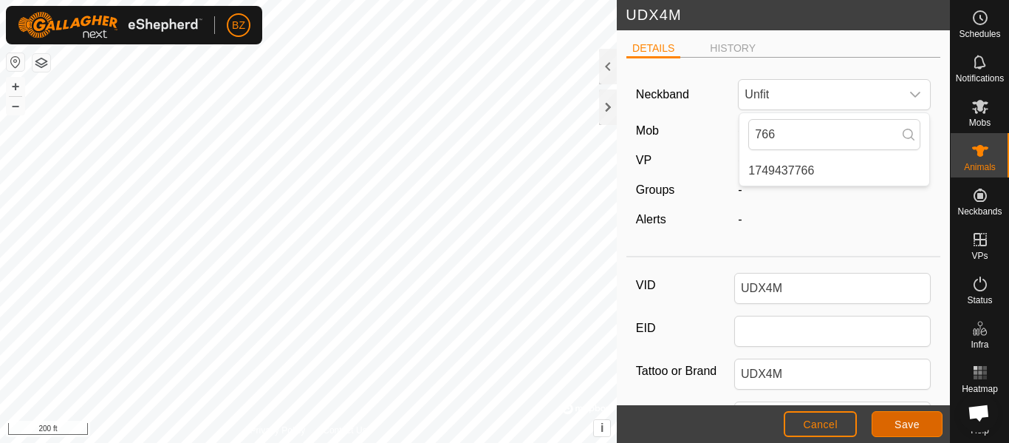
click at [893, 418] on button "Save" at bounding box center [907, 424] width 71 height 26
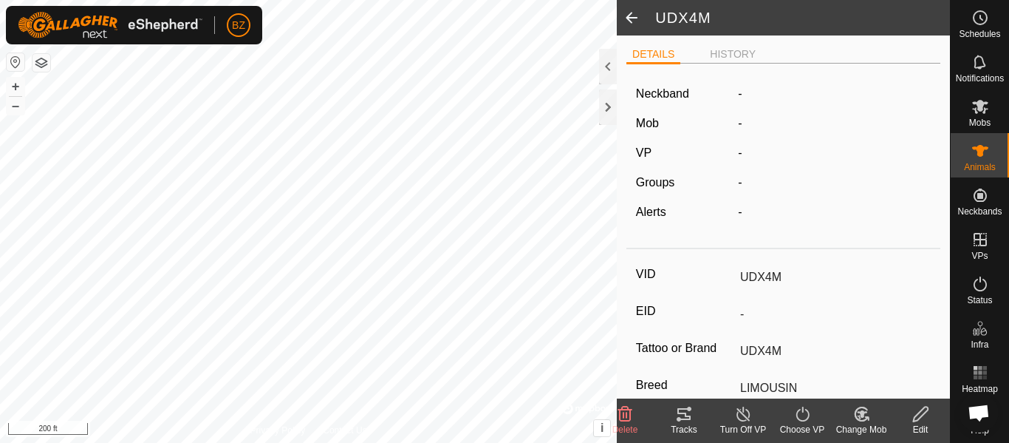
click at [863, 416] on icon at bounding box center [862, 413] width 10 height 7
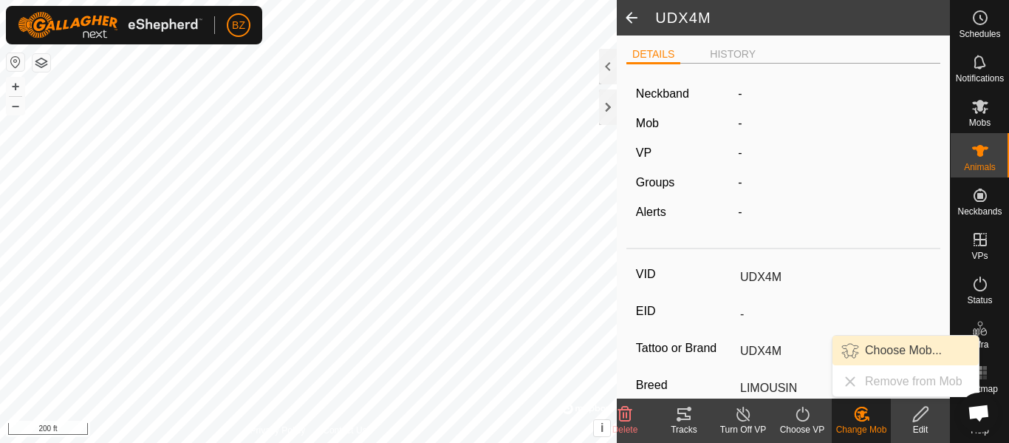
click at [872, 352] on link "Choose Mob..." at bounding box center [906, 350] width 146 height 30
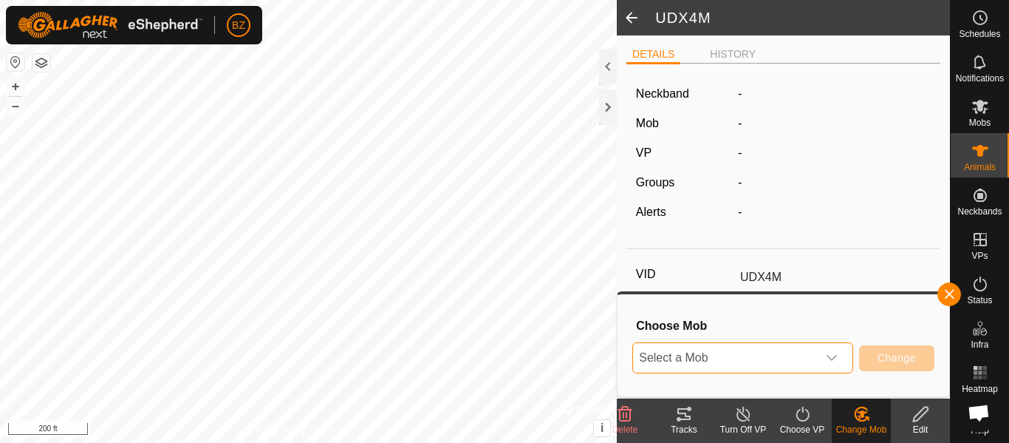
click at [782, 349] on span "Select a Mob" at bounding box center [725, 358] width 184 height 30
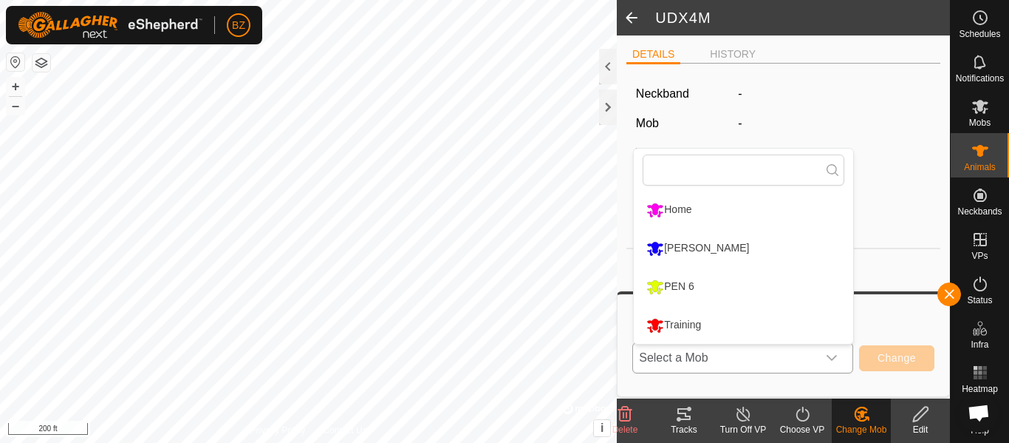
click at [735, 231] on li "[PERSON_NAME]" at bounding box center [743, 248] width 219 height 37
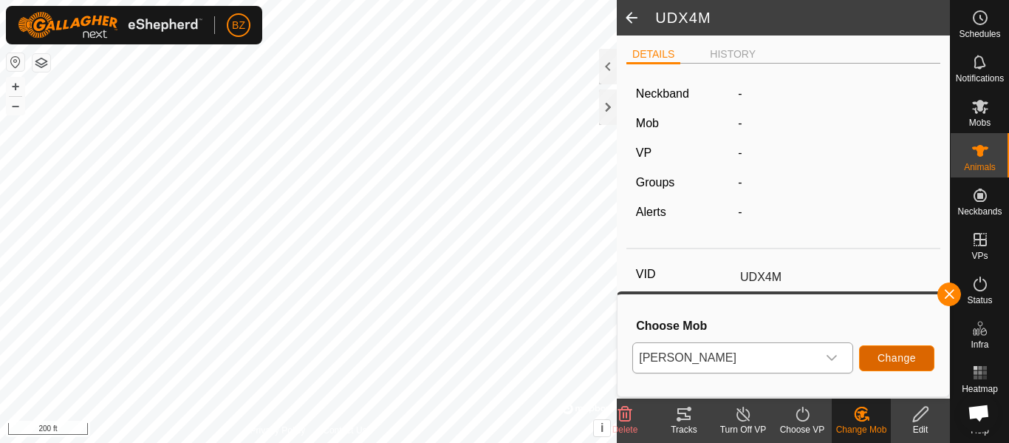
click at [893, 359] on span "Change" at bounding box center [897, 358] width 38 height 12
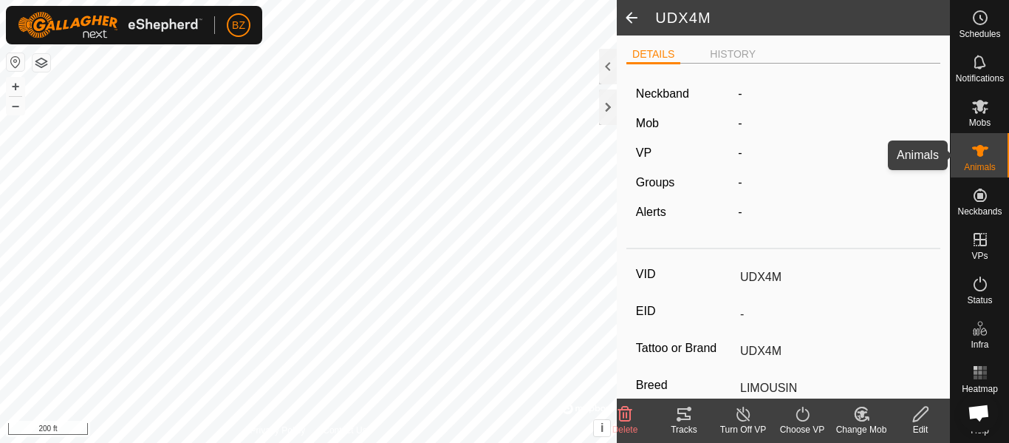
click at [981, 161] on es-animals-svg-icon at bounding box center [980, 151] width 27 height 24
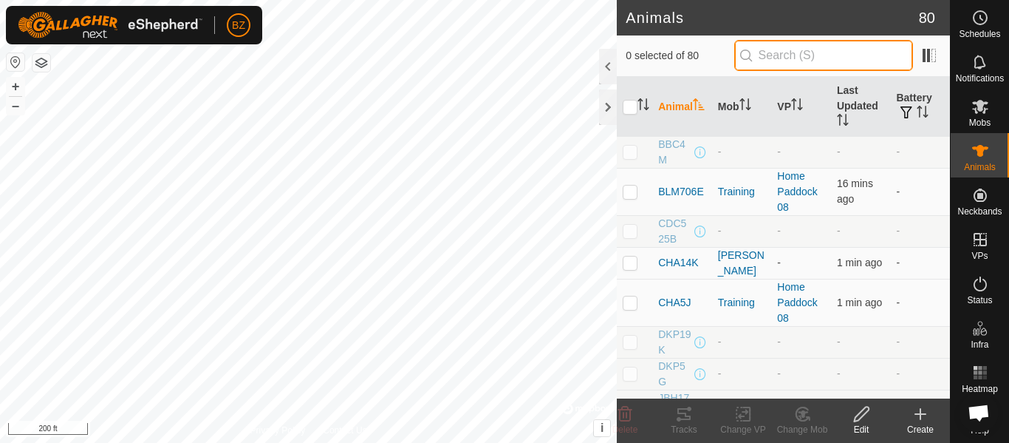
click at [870, 64] on input "text" at bounding box center [824, 55] width 179 height 31
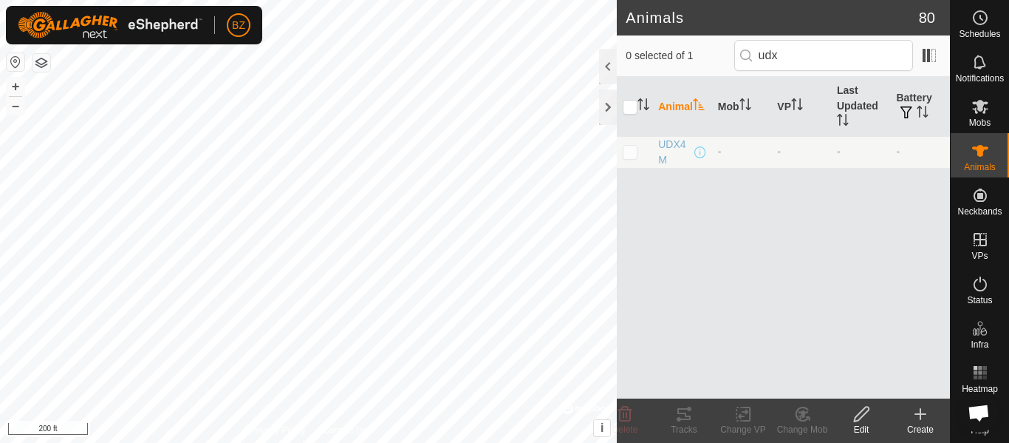
click at [634, 147] on p-checkbox at bounding box center [630, 152] width 15 height 12
click at [865, 413] on icon at bounding box center [861, 413] width 15 height 15
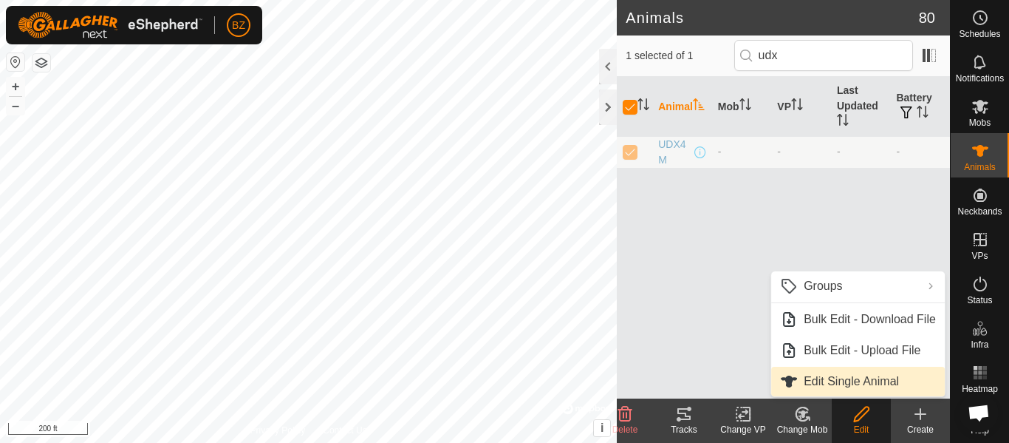
click at [827, 375] on link "Edit Single Animal" at bounding box center [858, 382] width 174 height 30
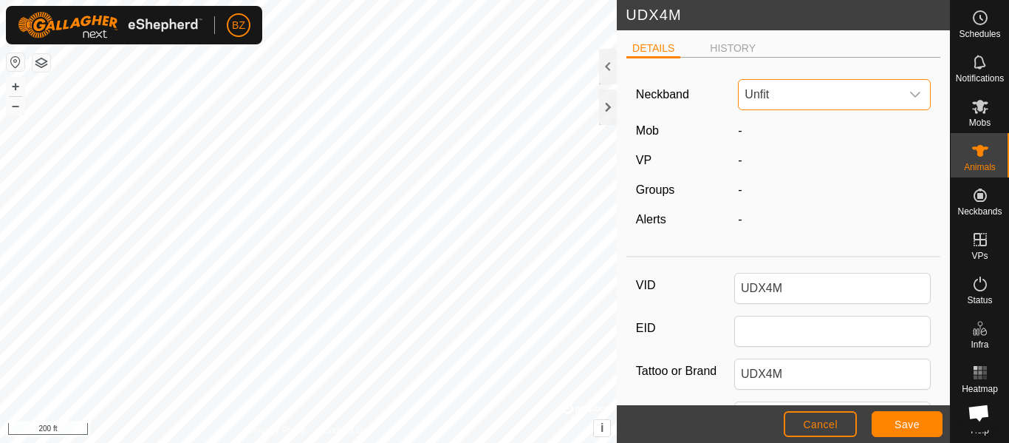
click at [829, 86] on span "Unfit" at bounding box center [820, 95] width 162 height 30
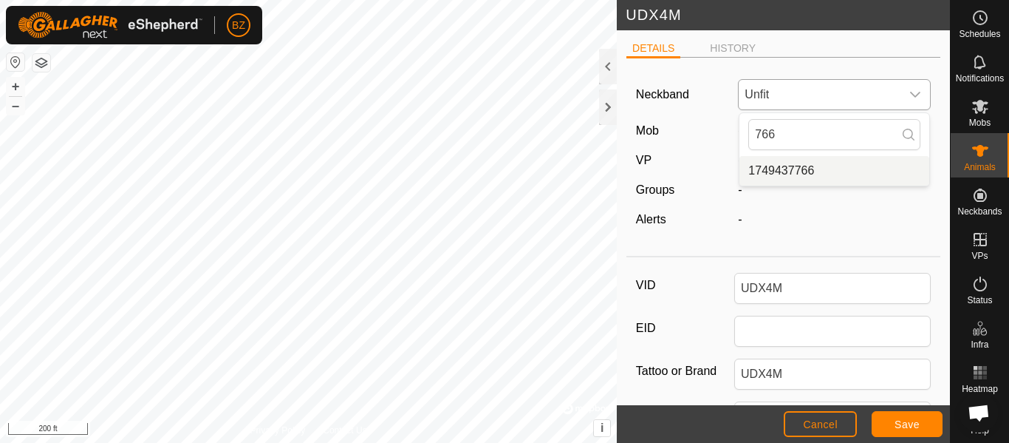
click at [864, 177] on li "1749437766" at bounding box center [835, 171] width 190 height 30
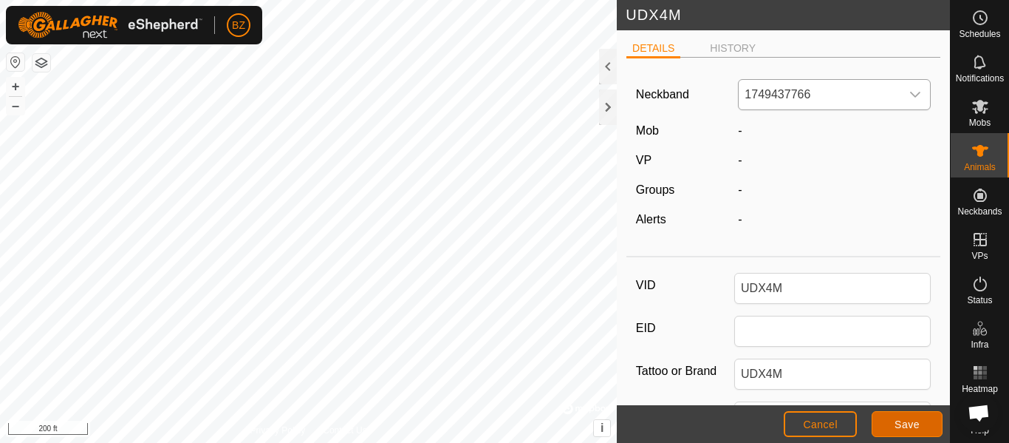
click at [924, 420] on button "Save" at bounding box center [907, 424] width 71 height 26
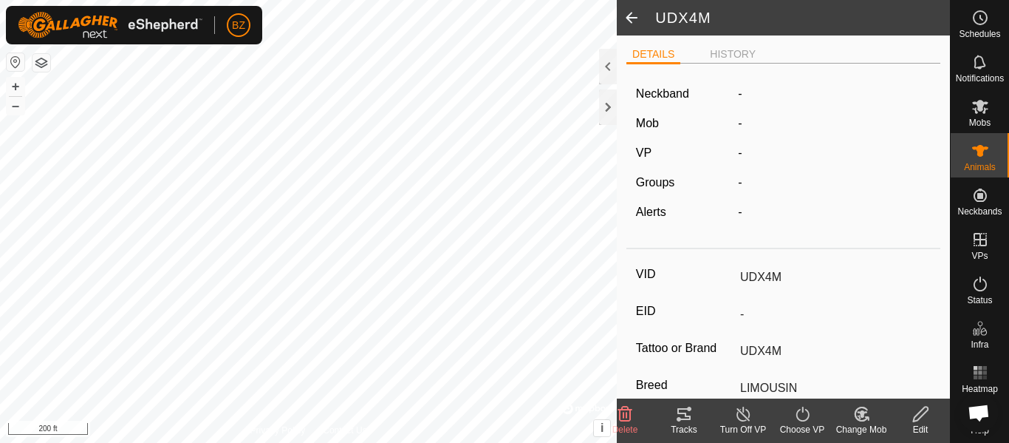
click at [851, 411] on change-mob-svg-icon at bounding box center [861, 414] width 59 height 18
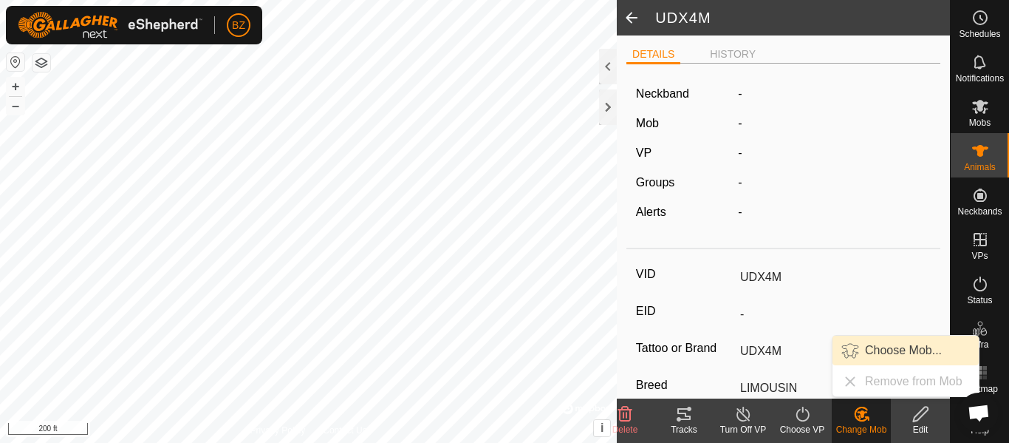
click at [886, 348] on link "Choose Mob..." at bounding box center [906, 350] width 146 height 30
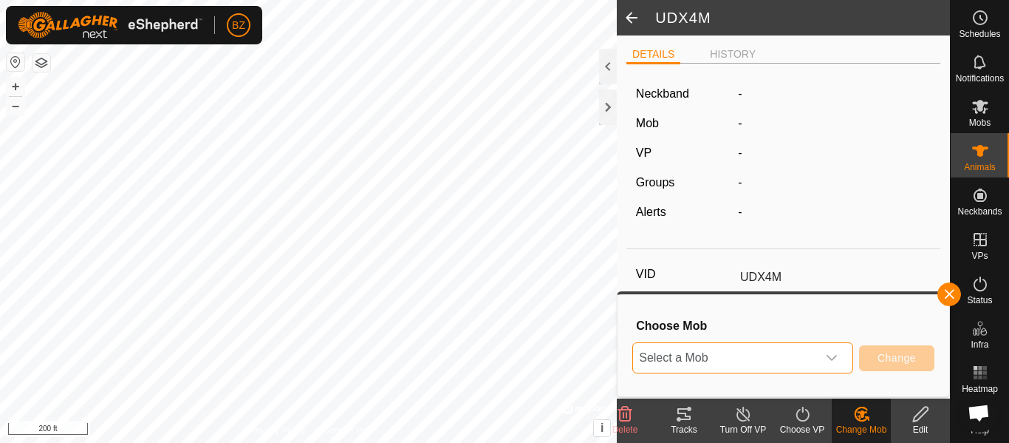
click at [765, 360] on span "Select a Mob" at bounding box center [725, 358] width 184 height 30
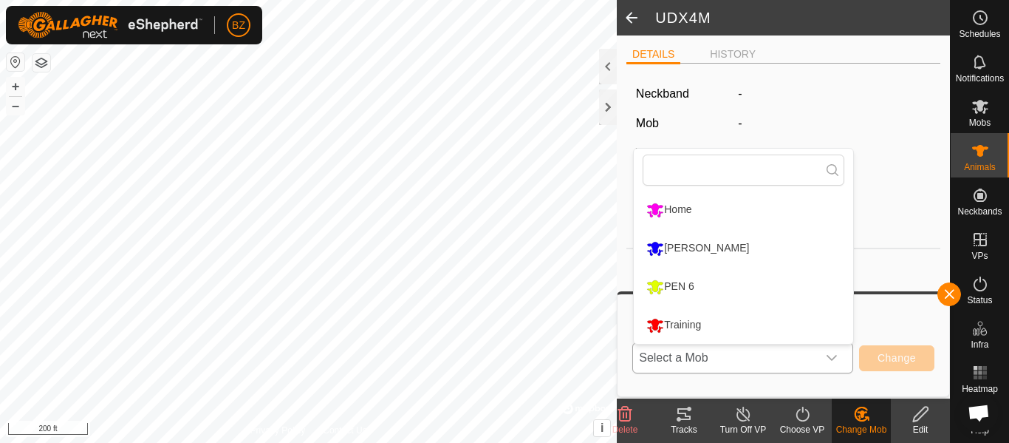
click at [690, 254] on li "[PERSON_NAME]" at bounding box center [743, 248] width 219 height 37
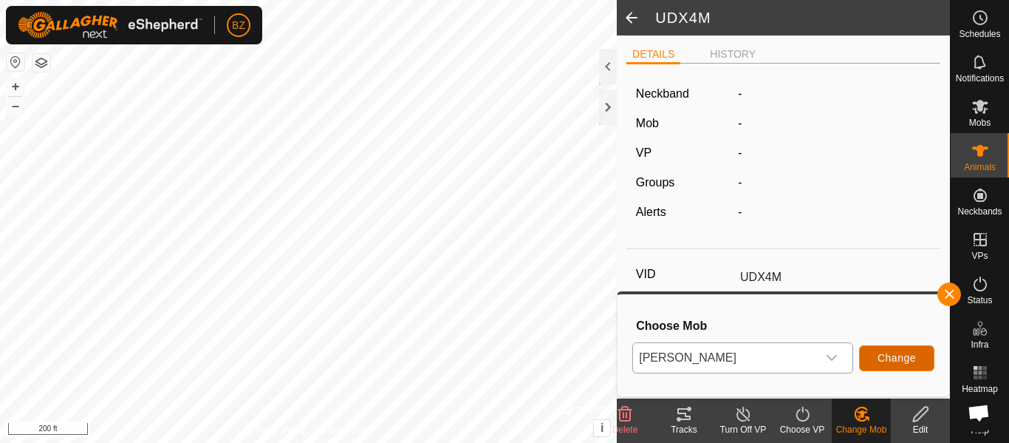
click at [909, 349] on button "Change" at bounding box center [896, 358] width 75 height 26
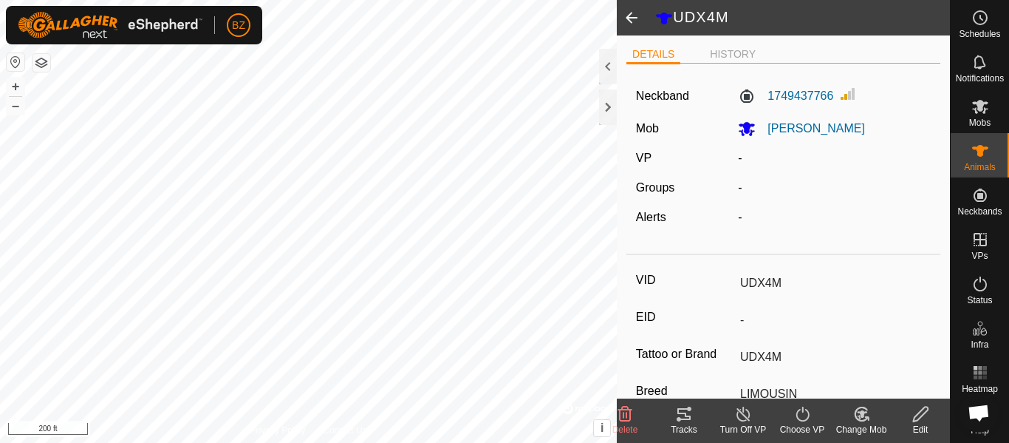
click at [861, 416] on icon at bounding box center [862, 413] width 10 height 7
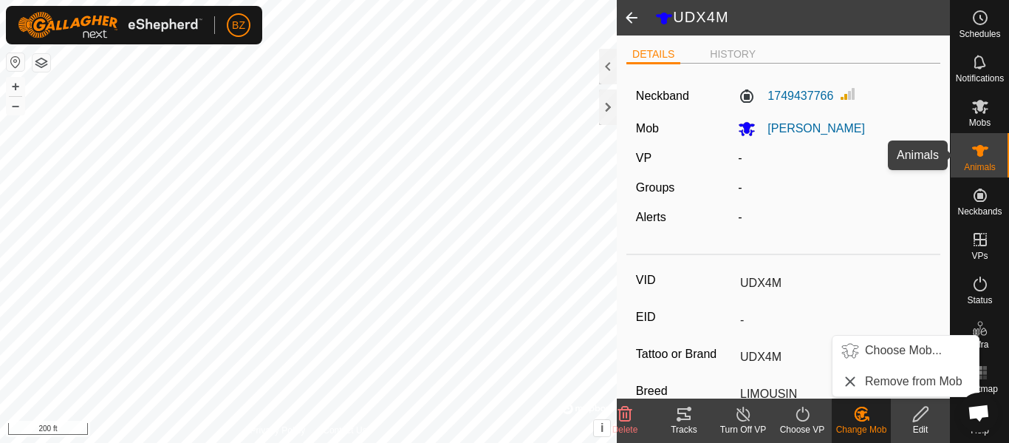
click at [993, 151] on div "Animals" at bounding box center [980, 155] width 58 height 44
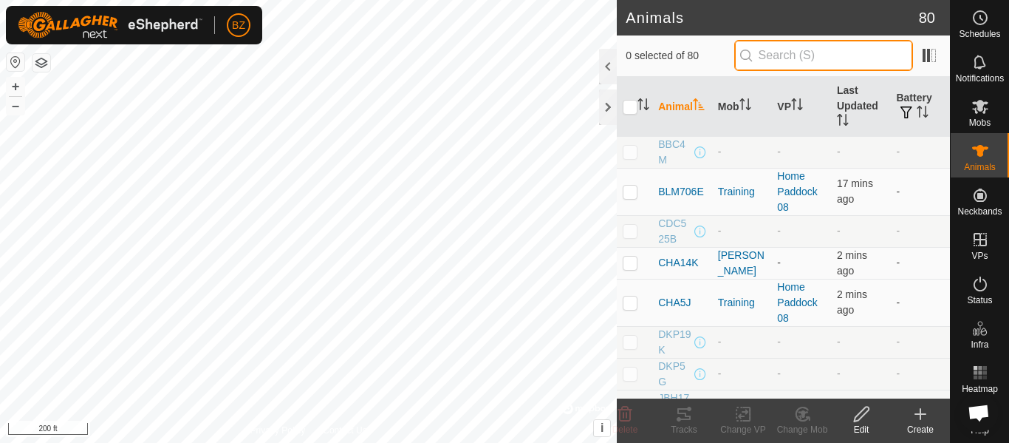
click at [817, 42] on input "text" at bounding box center [824, 55] width 179 height 31
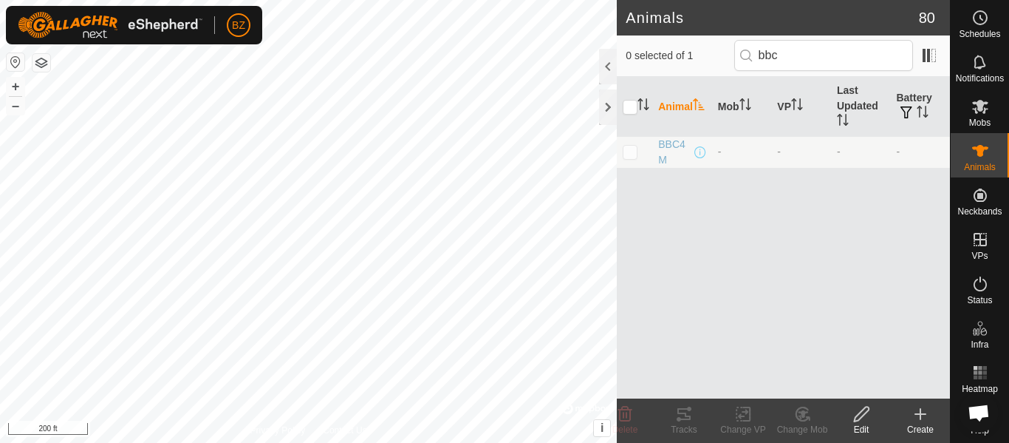
click at [627, 146] on p-checkbox at bounding box center [630, 152] width 15 height 12
click at [856, 412] on icon at bounding box center [862, 414] width 18 height 18
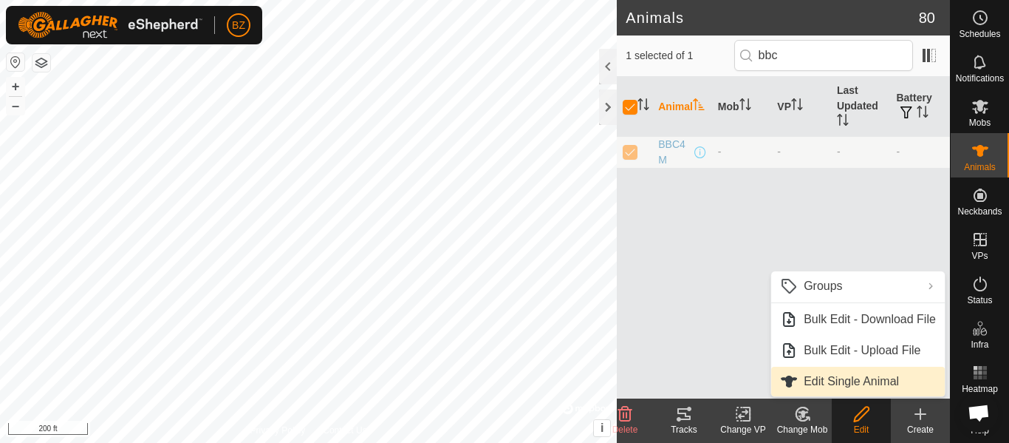
click at [844, 378] on link "Edit Single Animal" at bounding box center [858, 382] width 174 height 30
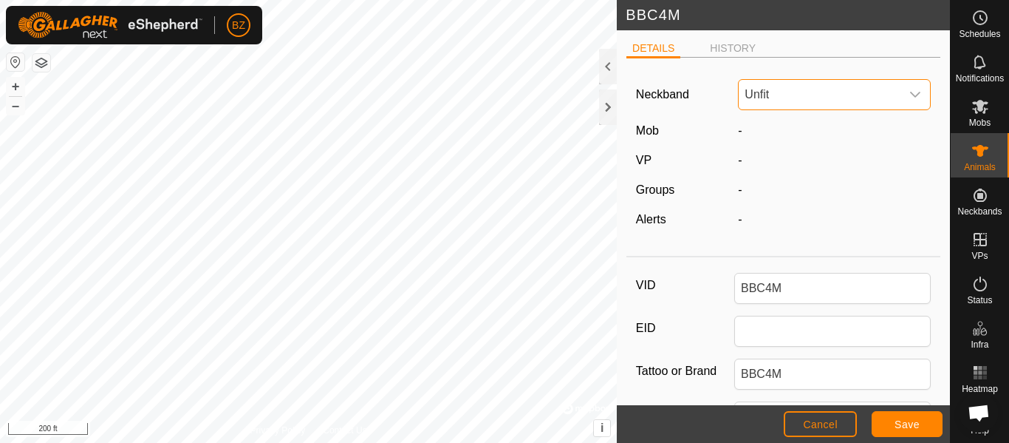
click at [864, 89] on span "Unfit" at bounding box center [820, 95] width 162 height 30
click at [860, 165] on li "2157728214" at bounding box center [835, 171] width 190 height 30
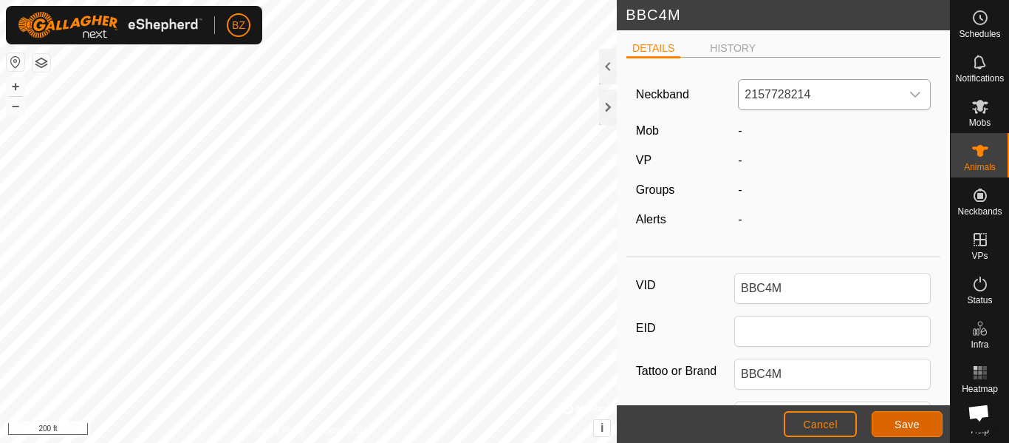
click at [915, 416] on button "Save" at bounding box center [907, 424] width 71 height 26
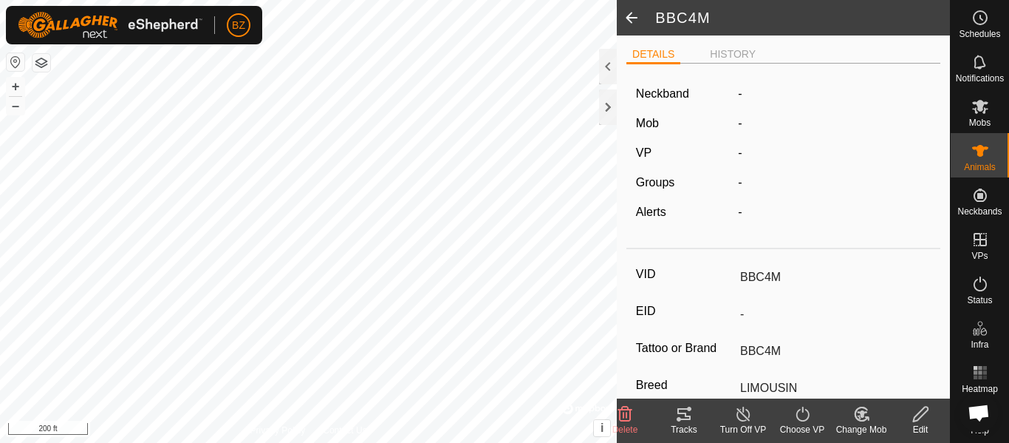
click at [865, 422] on icon at bounding box center [862, 414] width 18 height 18
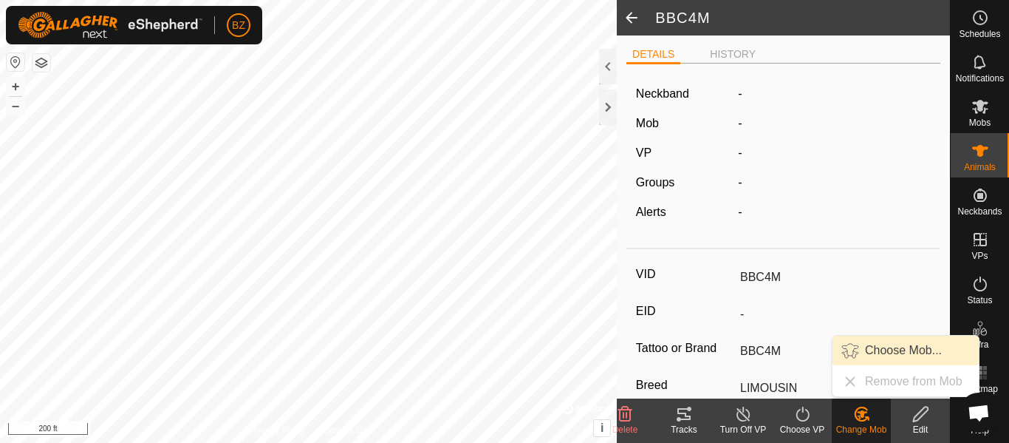
click at [862, 352] on link "Choose Mob..." at bounding box center [906, 350] width 146 height 30
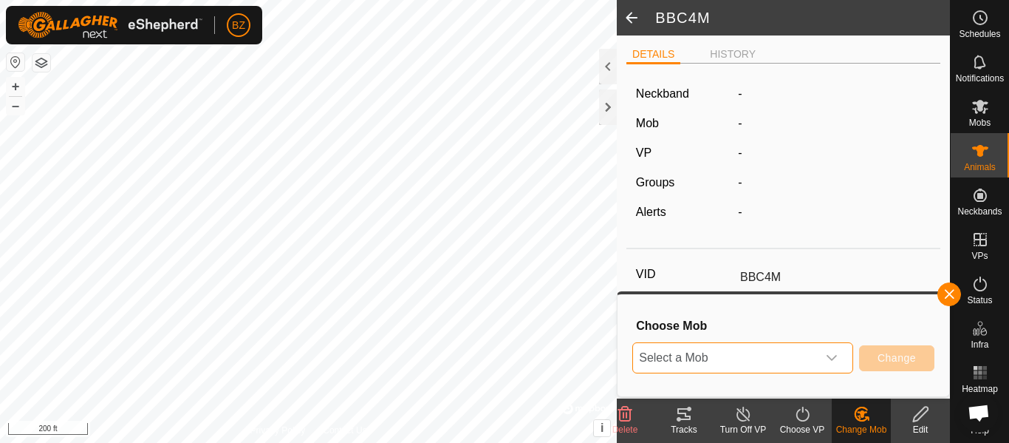
click at [754, 359] on span "Select a Mob" at bounding box center [725, 358] width 184 height 30
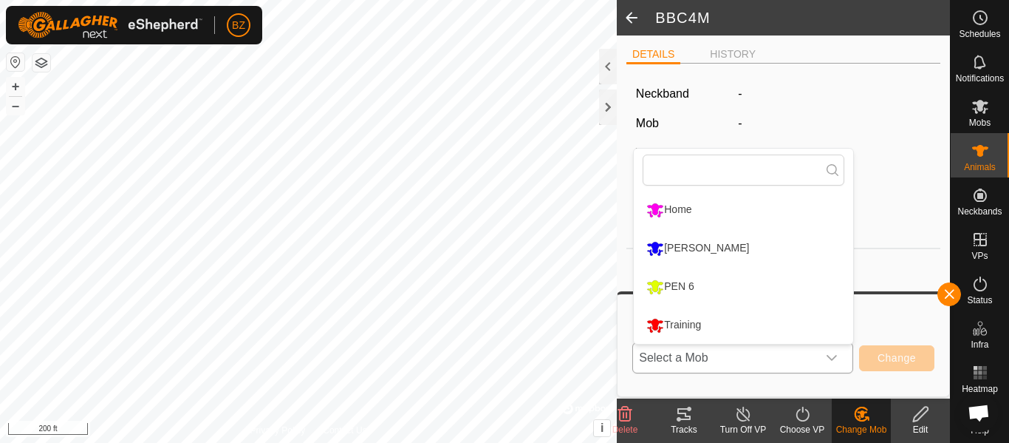
click at [698, 234] on li "[PERSON_NAME]" at bounding box center [743, 248] width 219 height 37
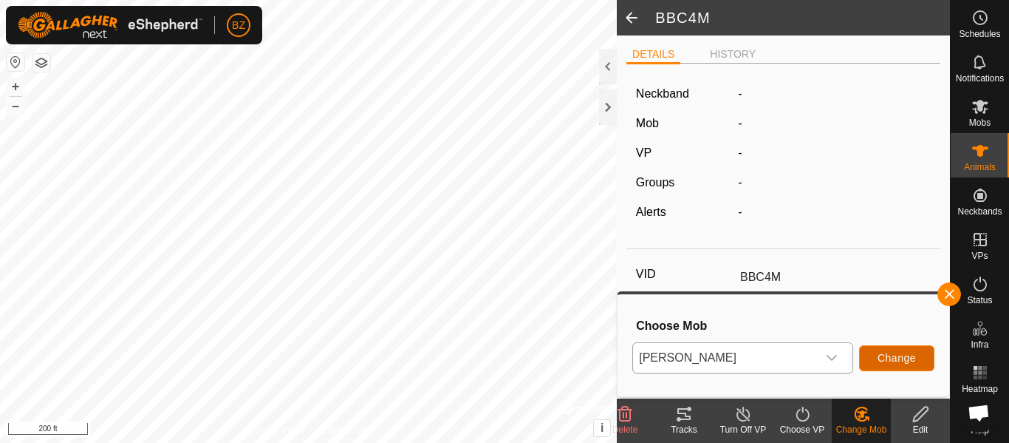
click at [870, 350] on button "Change" at bounding box center [896, 358] width 75 height 26
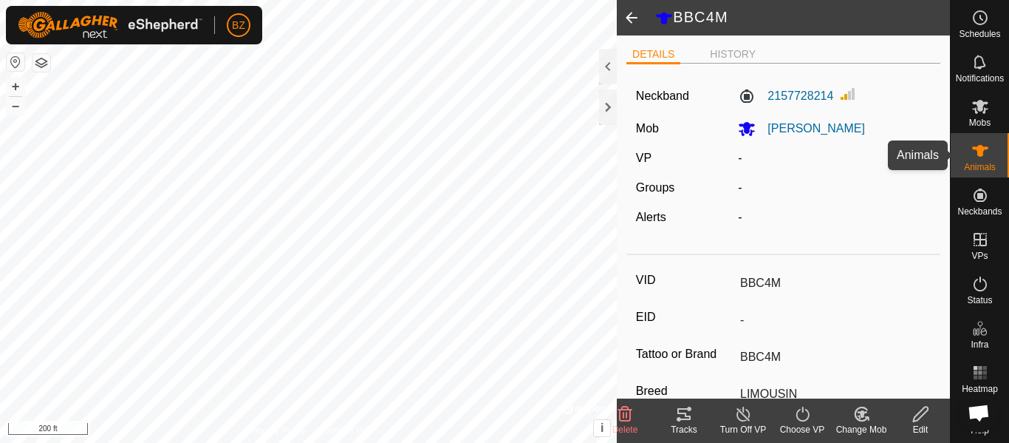
click at [978, 165] on span "Animals" at bounding box center [980, 167] width 32 height 9
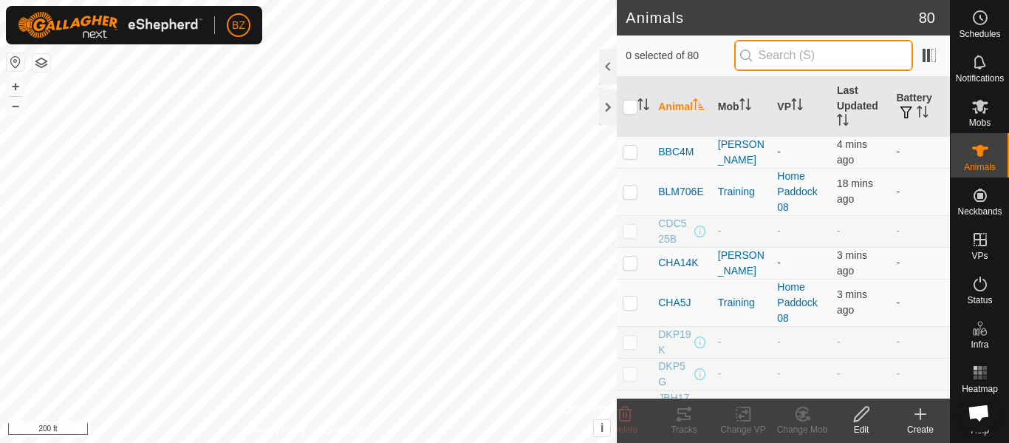
click at [835, 62] on input "text" at bounding box center [824, 55] width 179 height 31
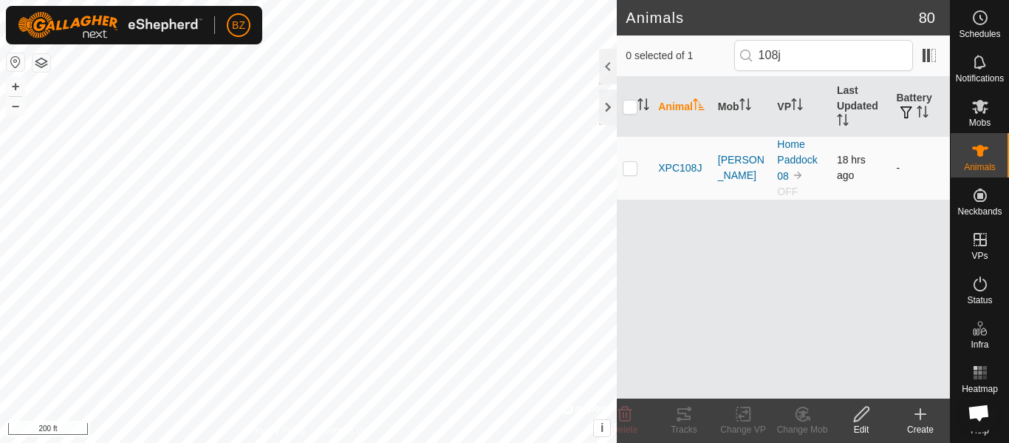
click at [636, 165] on p-checkbox at bounding box center [630, 168] width 15 height 12
click at [684, 409] on icon at bounding box center [684, 414] width 13 height 12
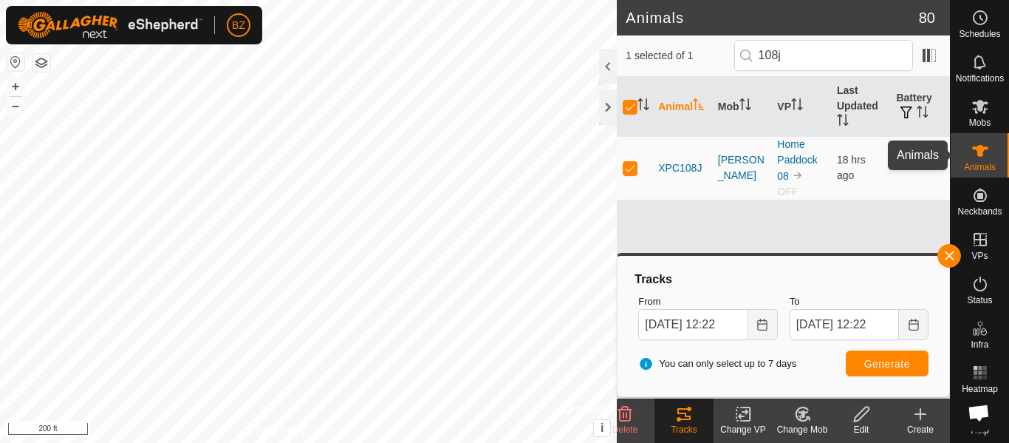
click at [972, 151] on icon at bounding box center [981, 151] width 18 height 18
click at [949, 253] on button "button" at bounding box center [950, 256] width 24 height 24
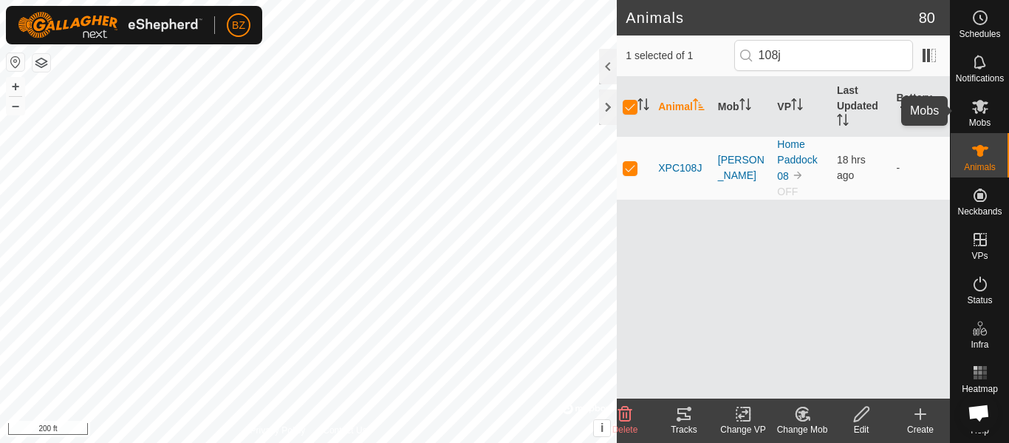
click at [977, 112] on icon at bounding box center [981, 107] width 18 height 18
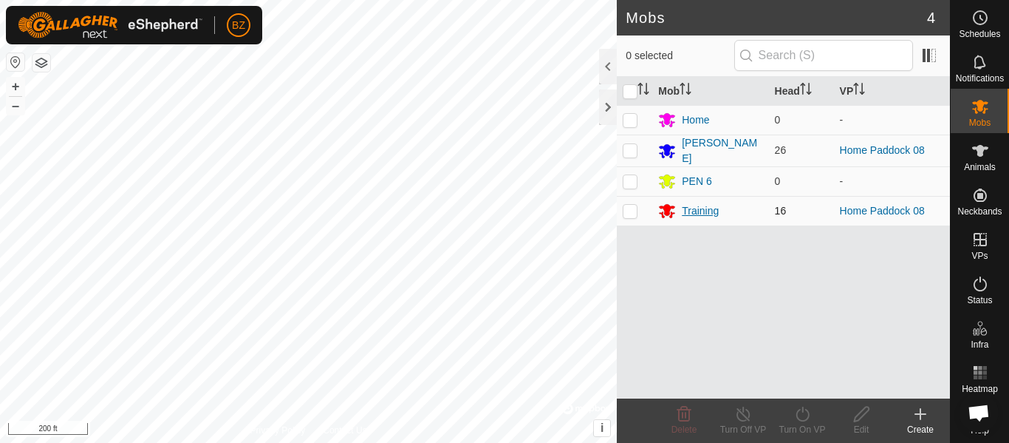
click at [699, 205] on div "Training" at bounding box center [700, 211] width 37 height 16
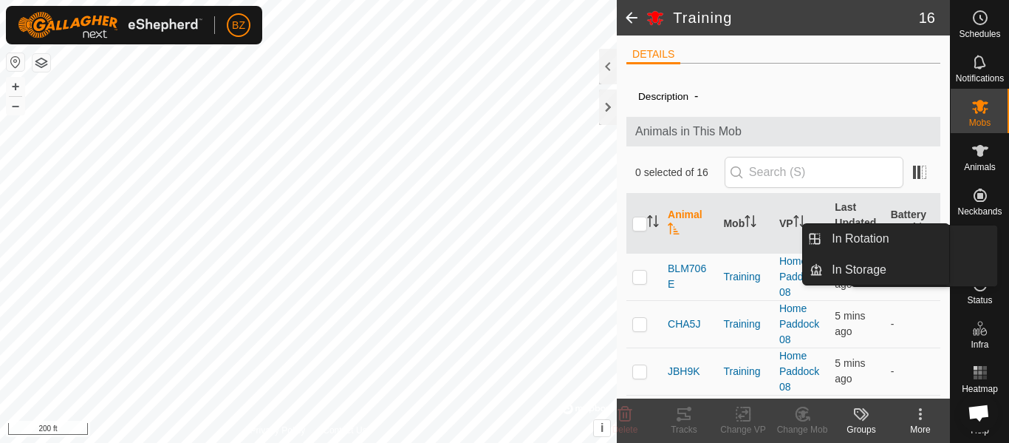
scroll to position [1, 0]
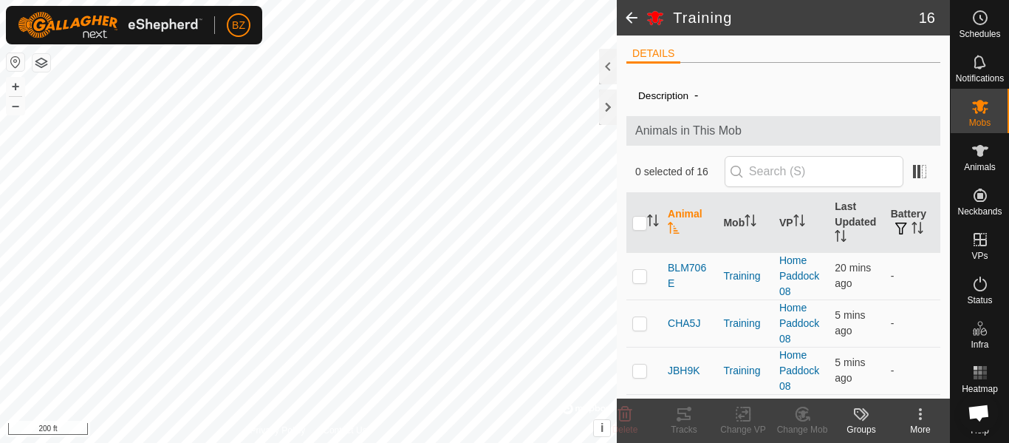
click at [630, 13] on span at bounding box center [632, 17] width 30 height 35
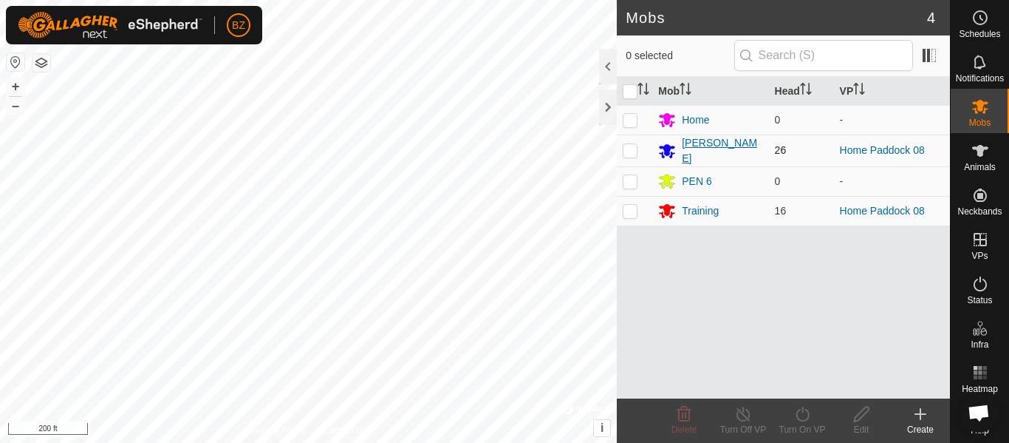
click at [705, 142] on div "[PERSON_NAME]" at bounding box center [722, 150] width 81 height 31
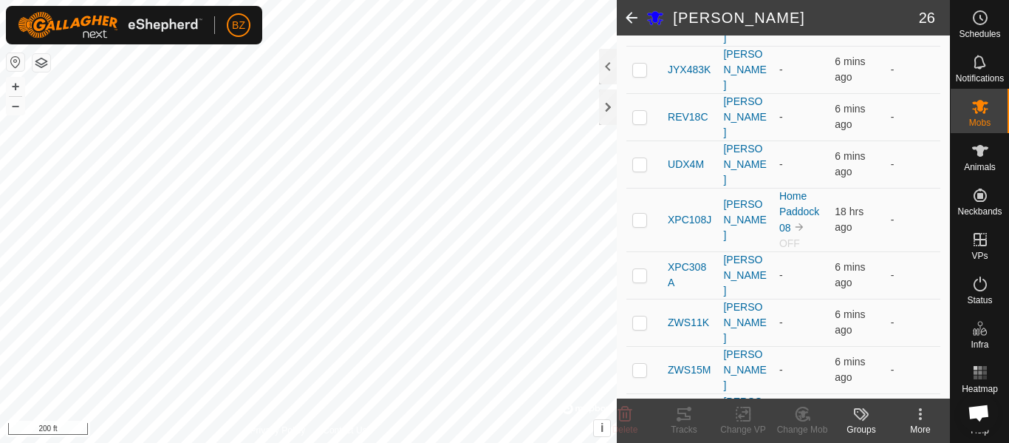
scroll to position [347, 0]
click at [606, 64] on div at bounding box center [608, 66] width 18 height 35
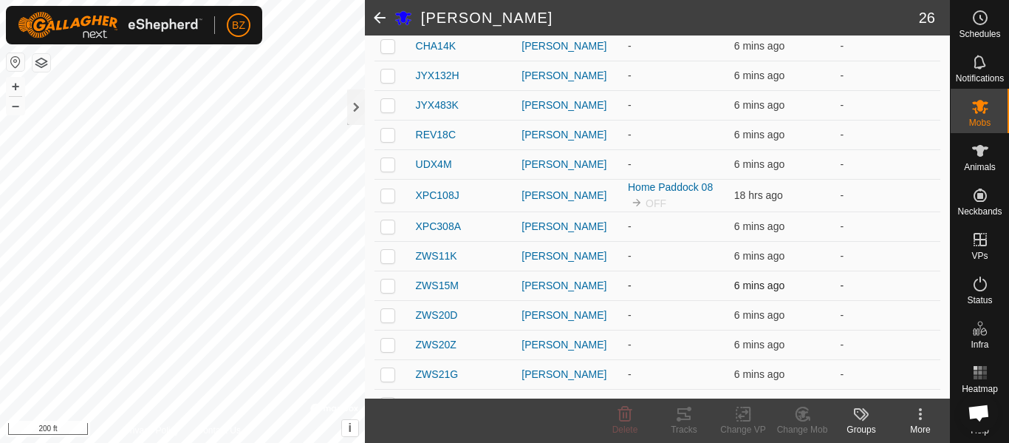
scroll to position [0, 0]
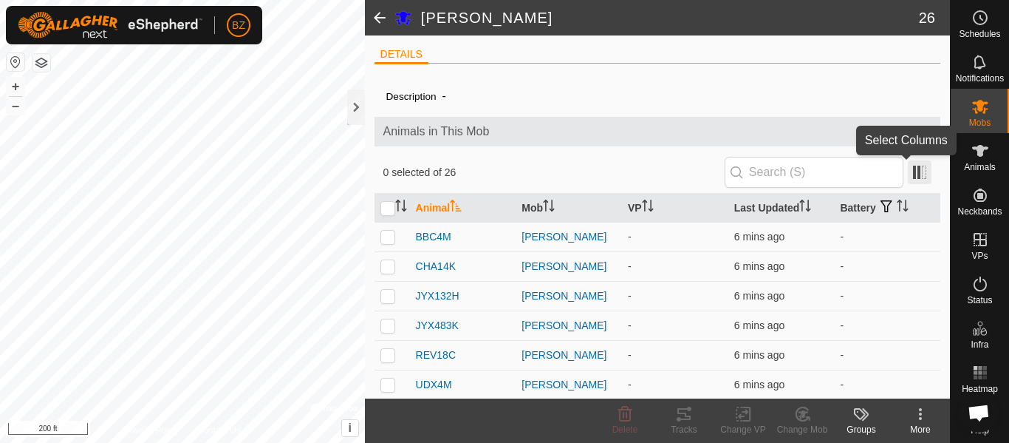
click at [908, 174] on span at bounding box center [920, 172] width 24 height 24
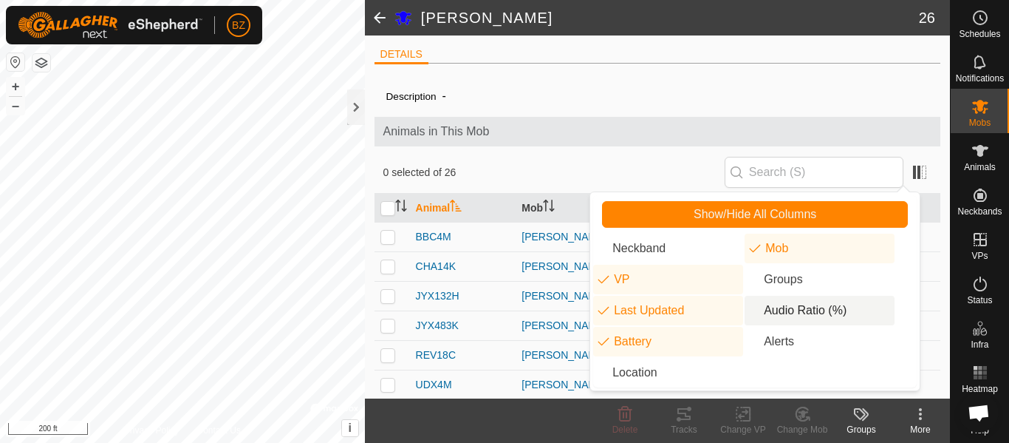
click at [802, 299] on li "Audio Ratio (%)" at bounding box center [820, 311] width 150 height 30
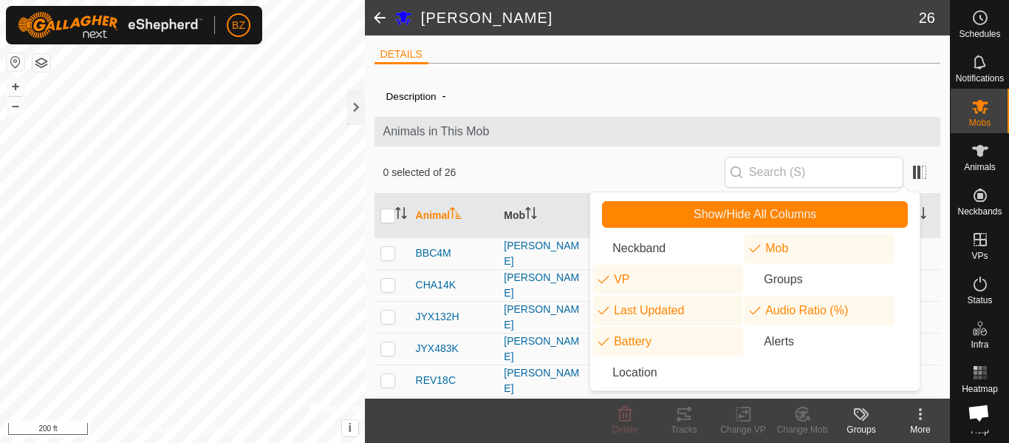
click at [626, 157] on div "0 selected of 26" at bounding box center [658, 172] width 549 height 31
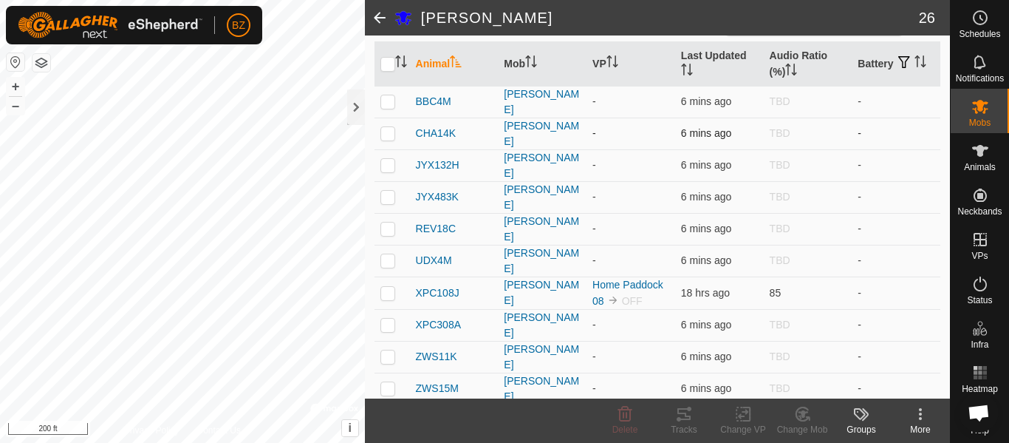
scroll to position [126, 0]
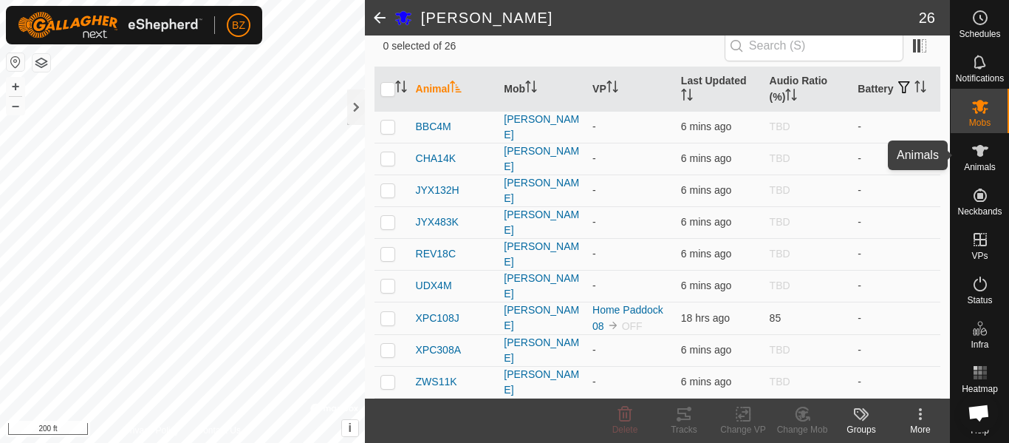
click at [980, 150] on icon at bounding box center [981, 151] width 18 height 18
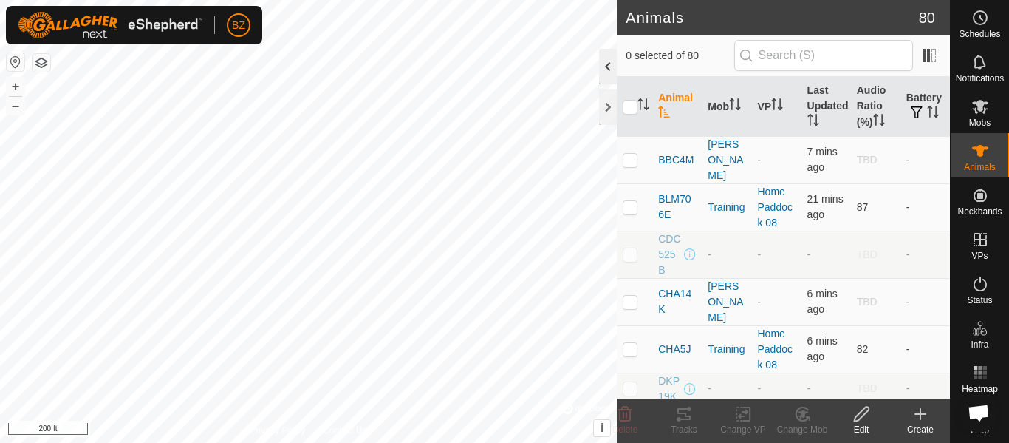
click at [613, 69] on div at bounding box center [608, 66] width 18 height 35
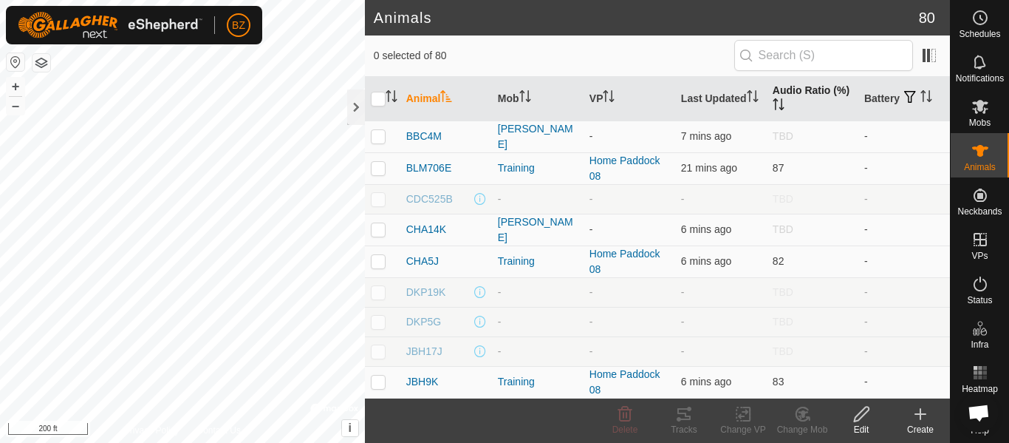
click at [789, 92] on th "Audio Ratio (%)" at bounding box center [813, 99] width 92 height 44
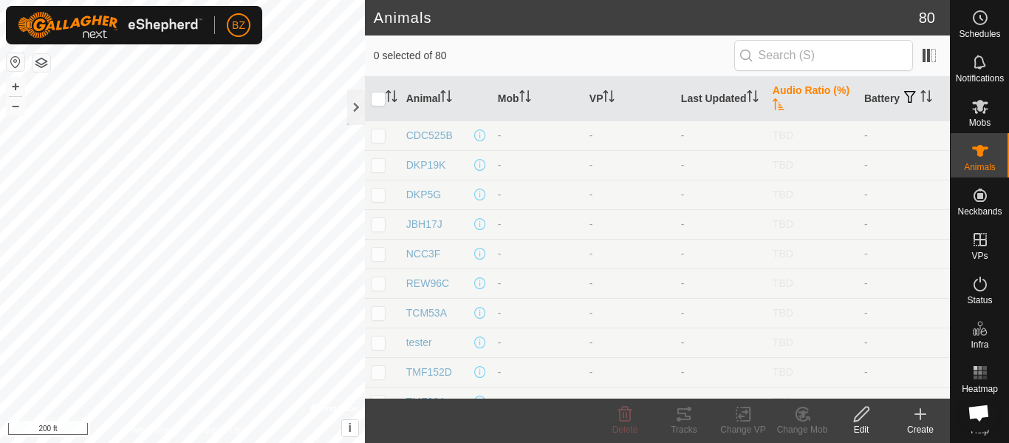
click at [789, 92] on th "Audio Ratio (%)" at bounding box center [813, 99] width 92 height 44
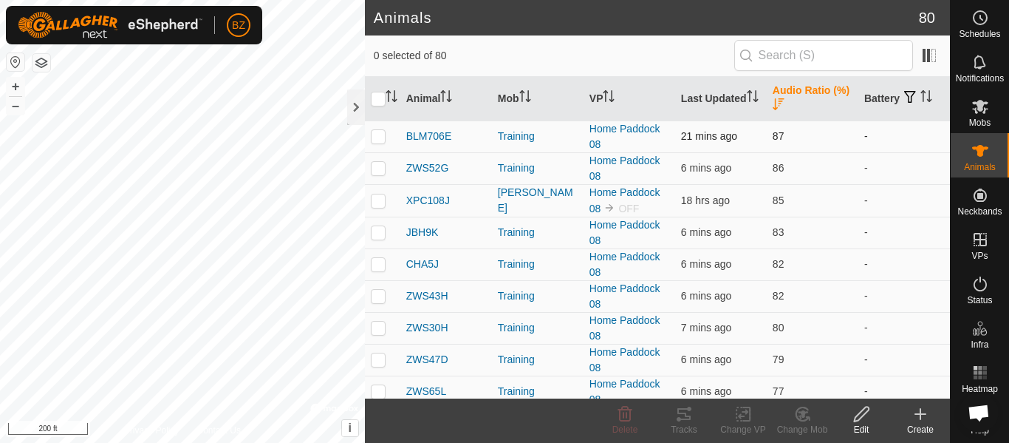
scroll to position [1, 0]
click at [809, 52] on input "text" at bounding box center [824, 55] width 179 height 31
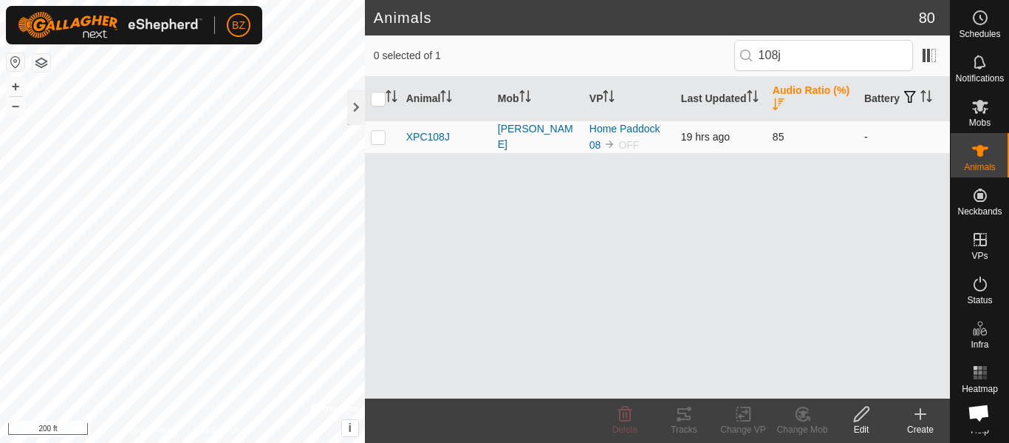
click at [378, 136] on p-checkbox at bounding box center [378, 137] width 15 height 12
click at [868, 409] on icon at bounding box center [862, 414] width 18 height 18
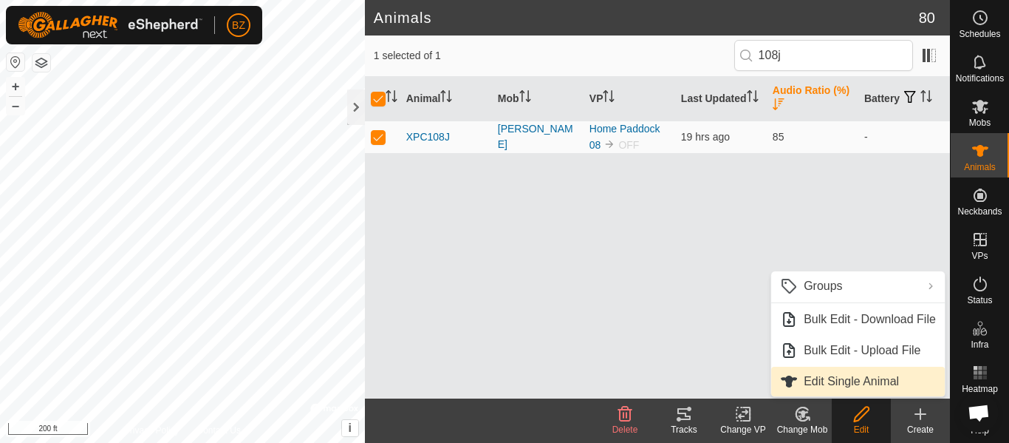
click at [837, 378] on link "Edit Single Animal" at bounding box center [858, 382] width 174 height 30
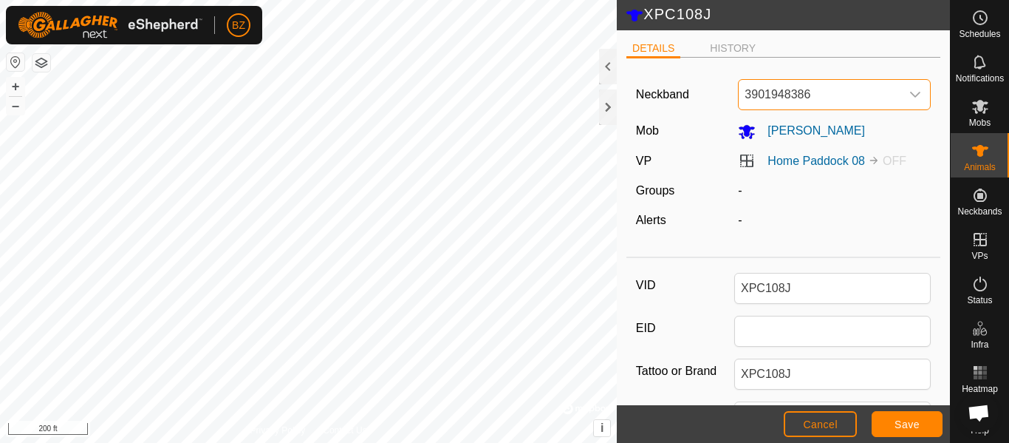
click at [816, 98] on span "3901948386" at bounding box center [820, 95] width 162 height 30
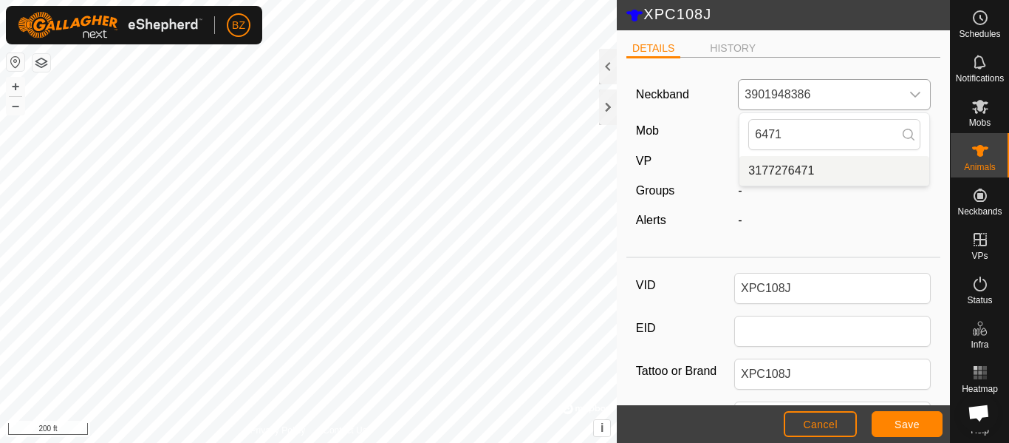
click at [800, 172] on li "3177276471" at bounding box center [835, 171] width 190 height 30
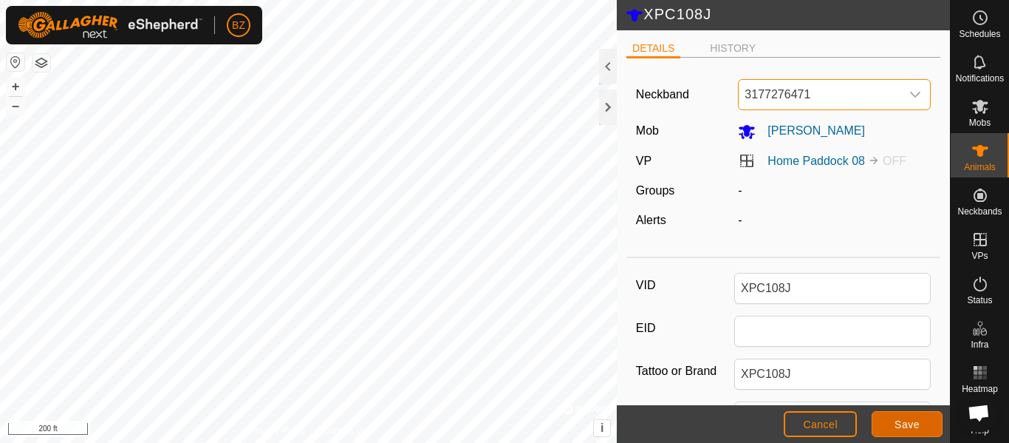
click at [898, 420] on span "Save" at bounding box center [907, 424] width 25 height 12
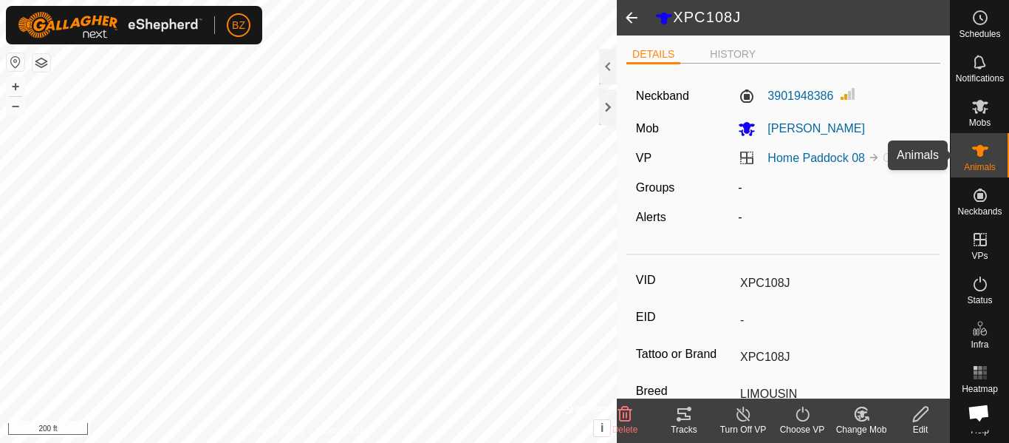
click at [974, 148] on icon at bounding box center [980, 151] width 16 height 12
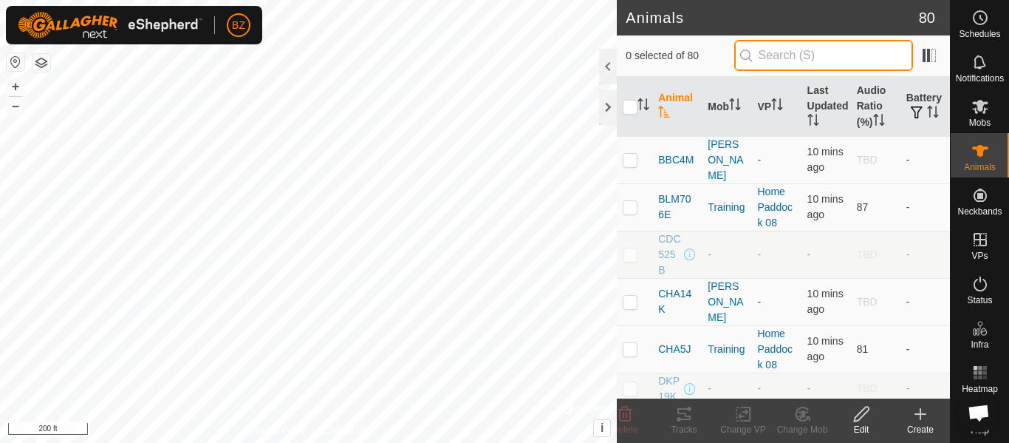
click at [800, 55] on input "text" at bounding box center [824, 55] width 179 height 31
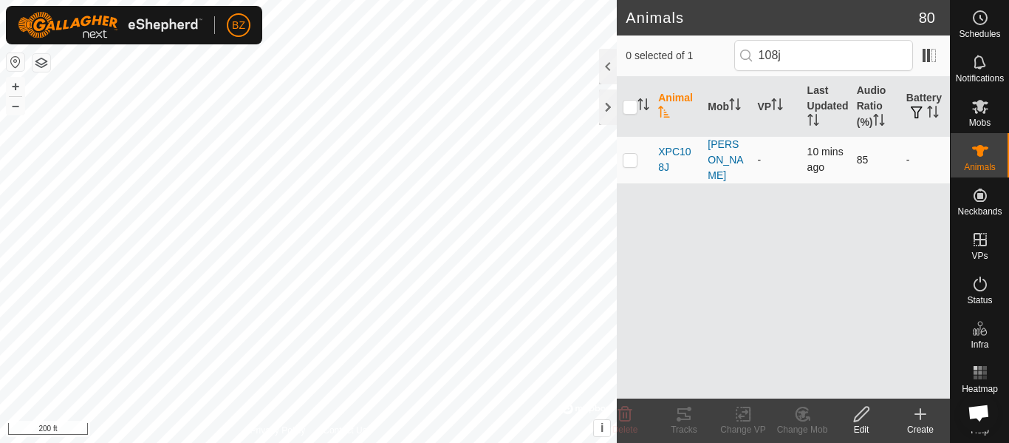
click at [627, 154] on p-checkbox at bounding box center [630, 160] width 15 height 12
click at [868, 411] on icon at bounding box center [861, 413] width 15 height 15
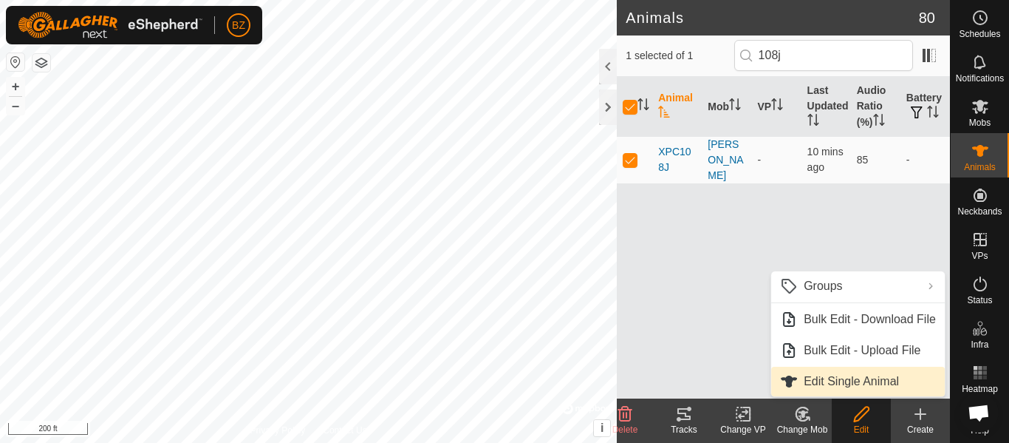
click at [865, 386] on link "Edit Single Animal" at bounding box center [858, 382] width 174 height 30
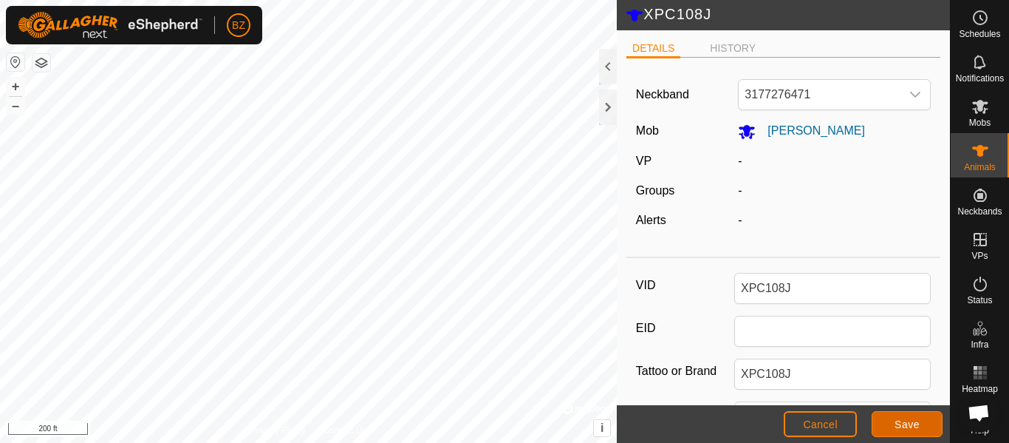
click at [885, 419] on button "Save" at bounding box center [907, 424] width 71 height 26
